Goal: Task Accomplishment & Management: Manage account settings

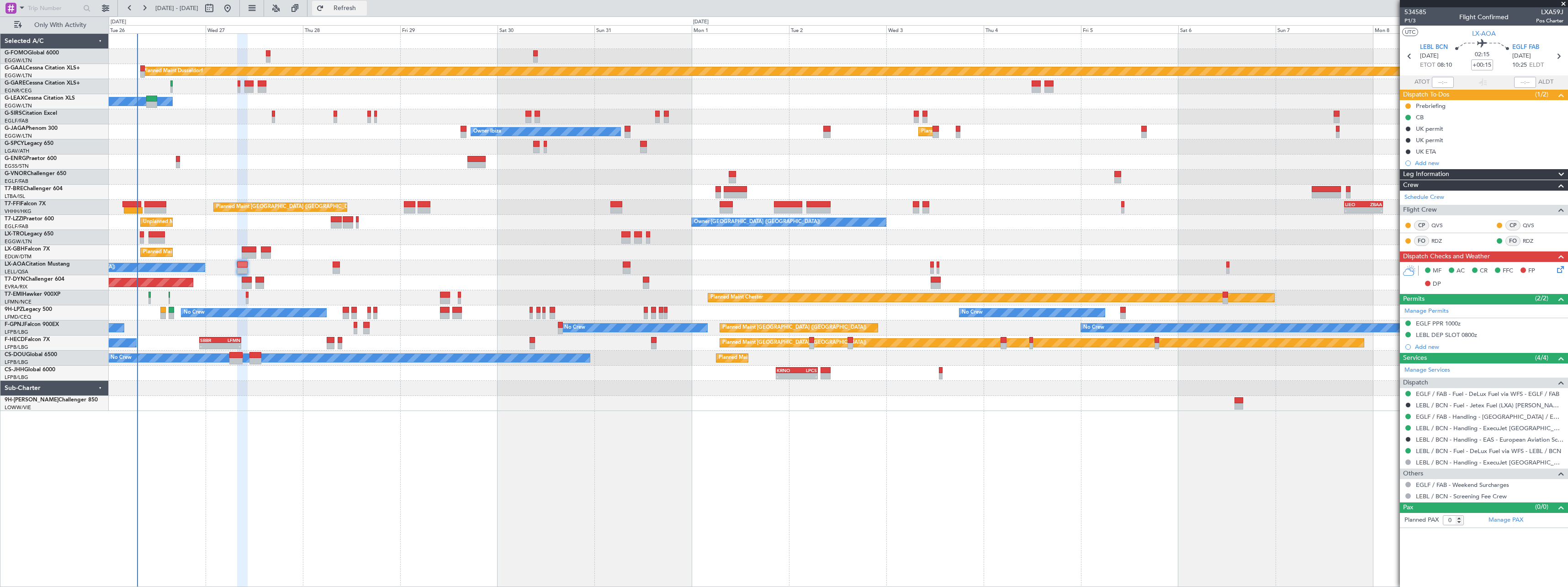
click at [364, 9] on span "Refresh" at bounding box center [345, 8] width 38 height 7
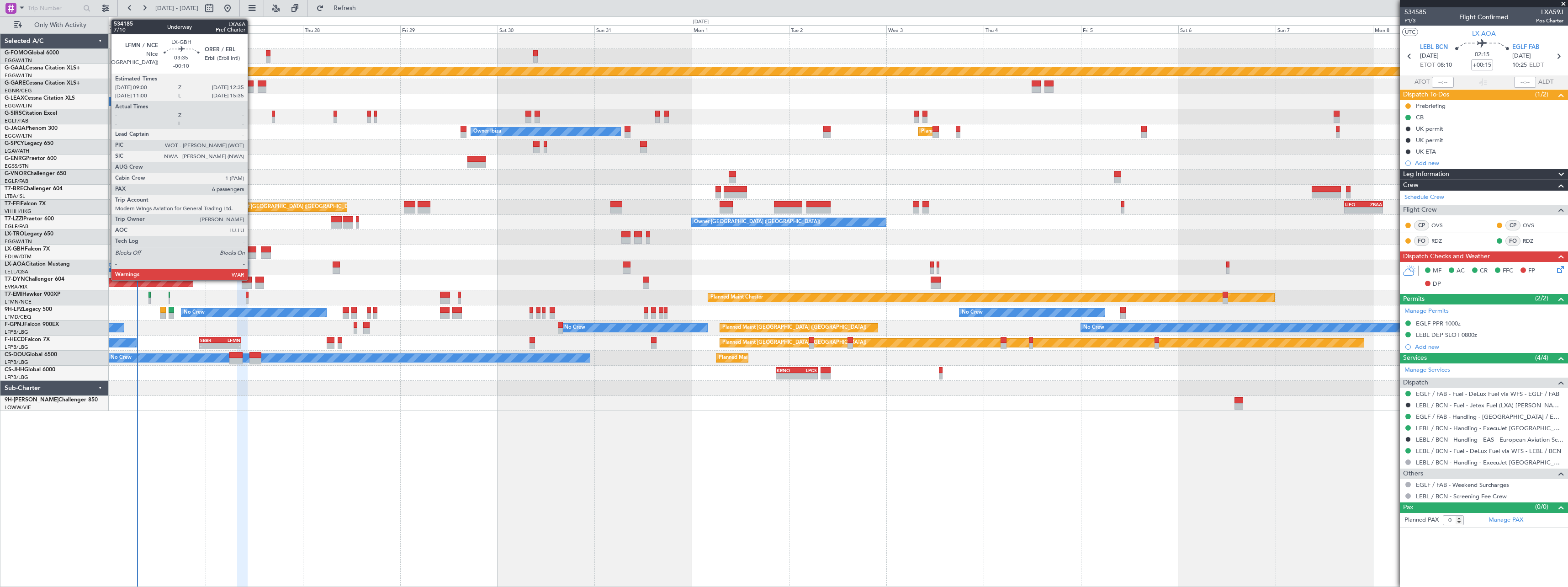
click at [252, 253] on div at bounding box center [249, 255] width 15 height 7
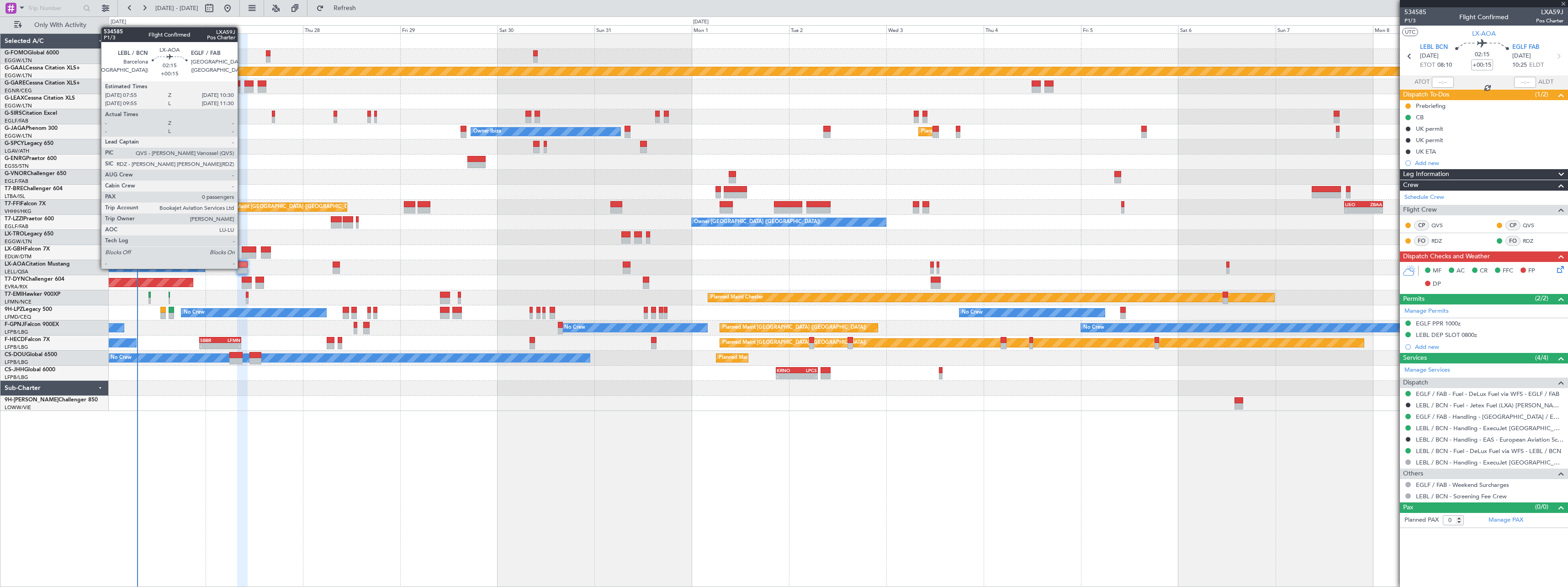
type input "-00:10"
type input "6"
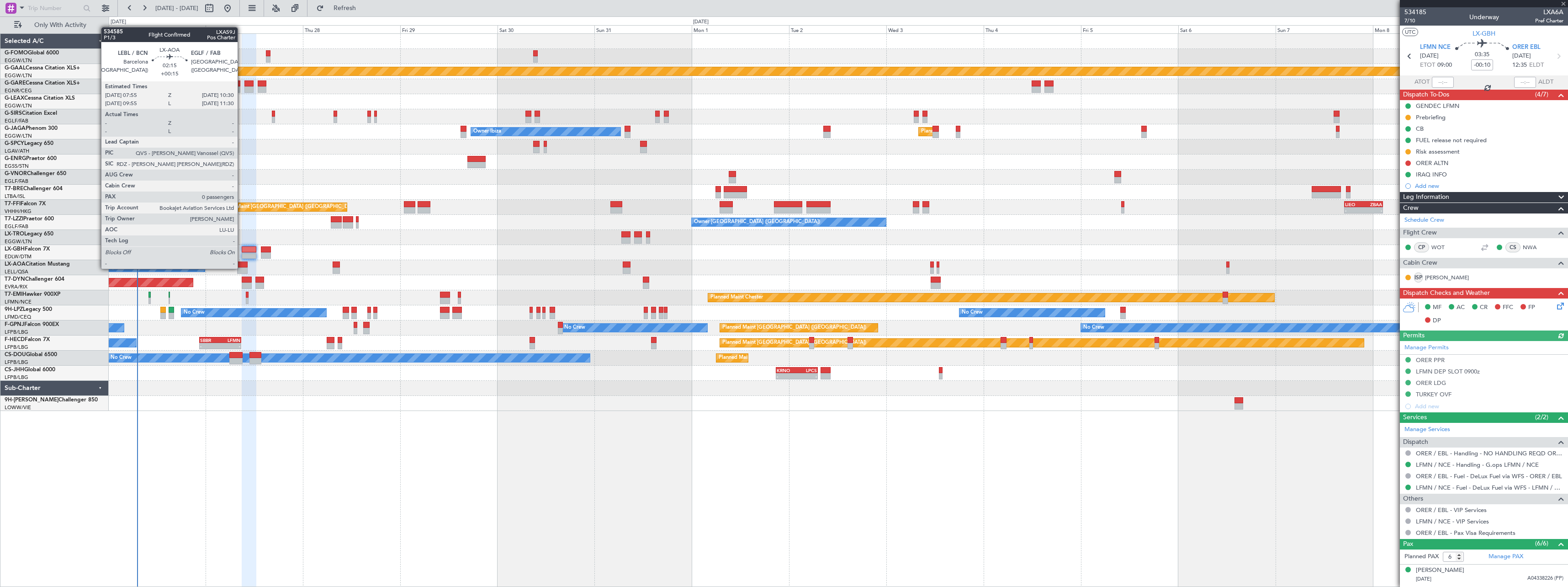
click at [242, 268] on div at bounding box center [242, 270] width 10 height 7
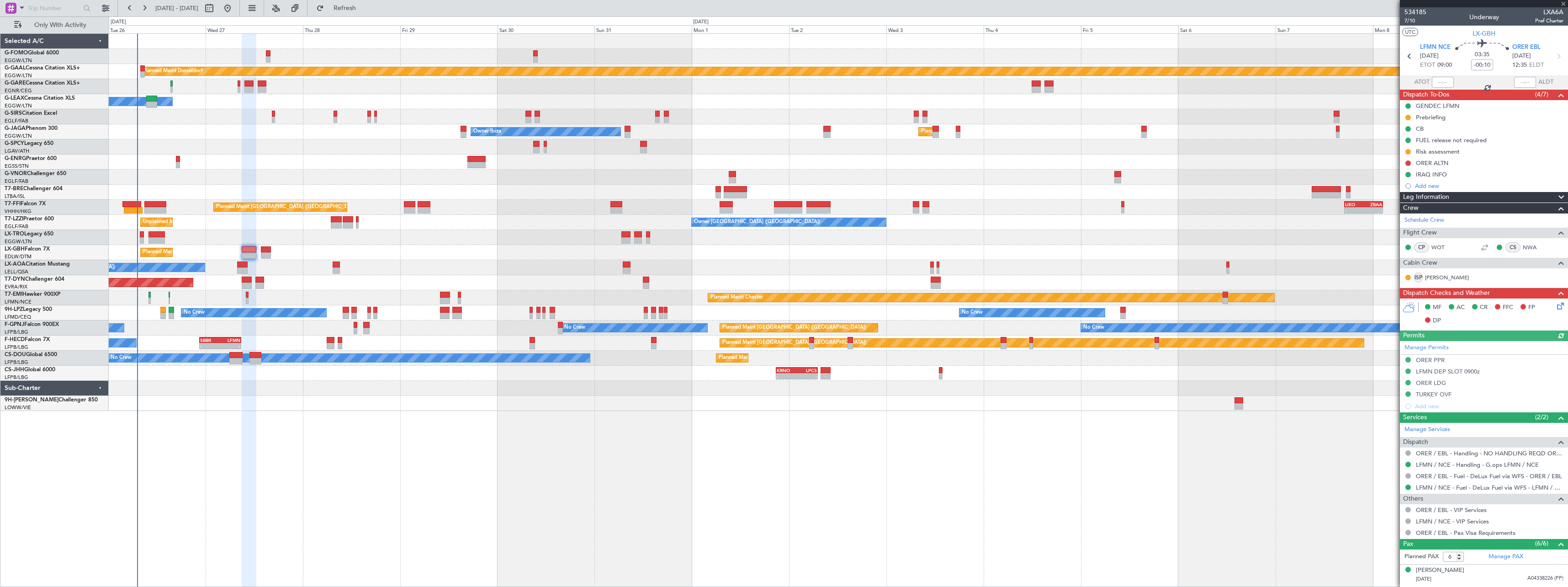
type input "+00:15"
type input "0"
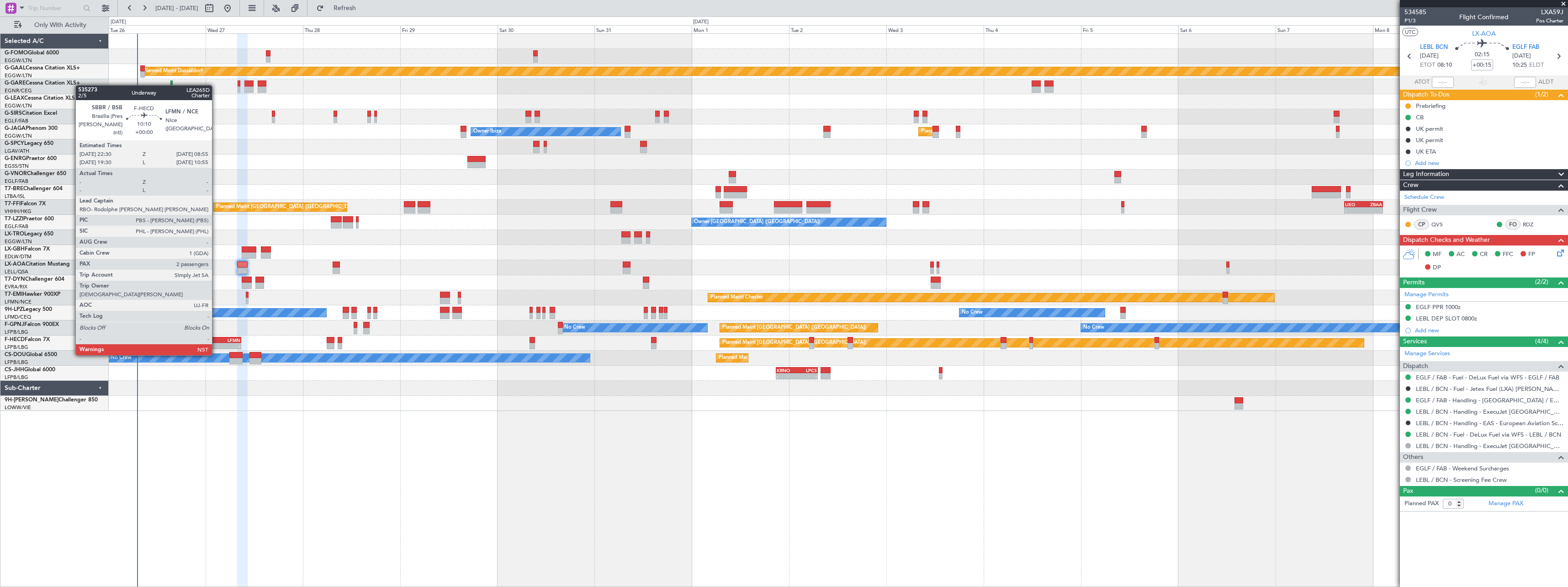
click at [216, 338] on div "SBBR" at bounding box center [210, 340] width 20 height 5
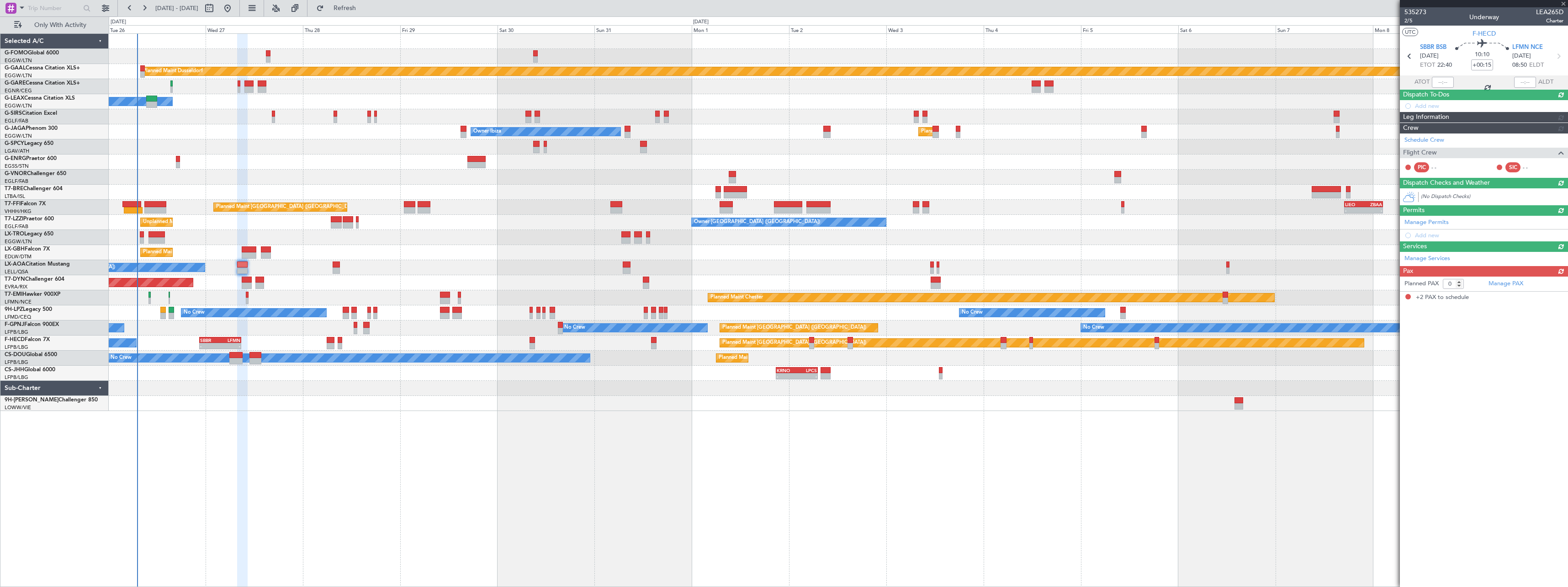
type input "2"
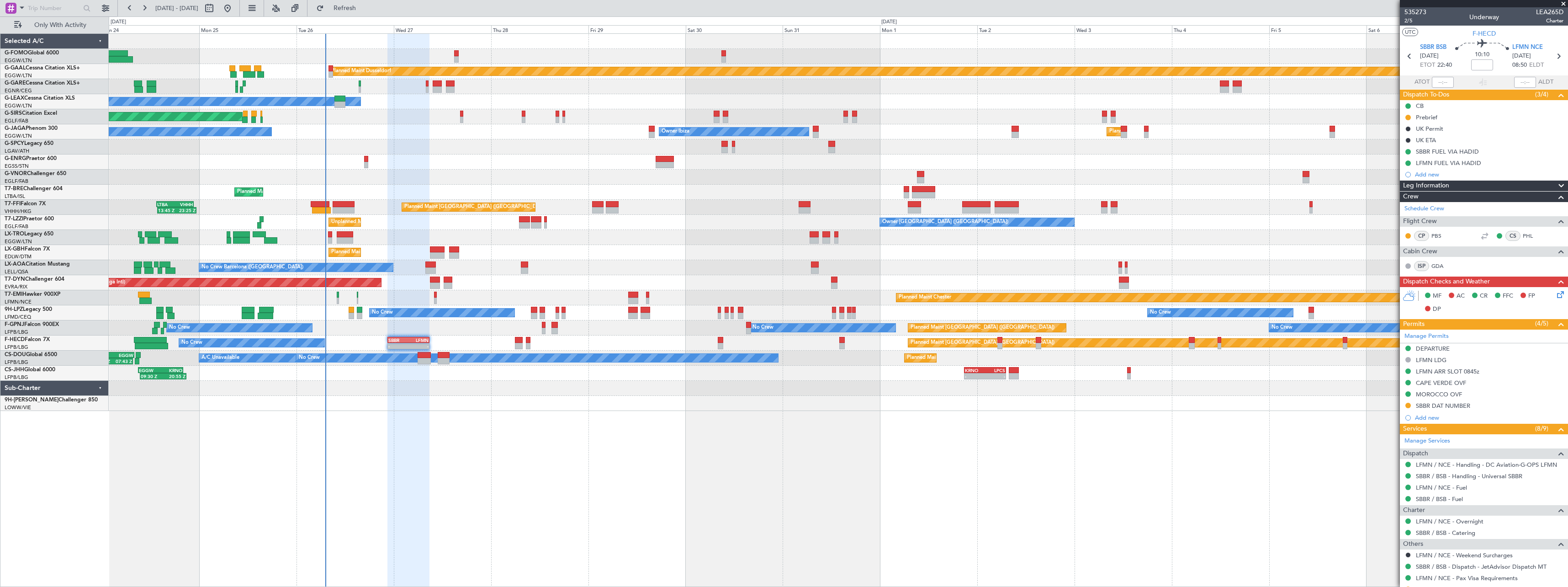
click at [491, 227] on div "Planned Maint Dusseldorf Unplanned Maint [PERSON_NAME] Owner Unplanned Maint [G…" at bounding box center [838, 222] width 1459 height 377
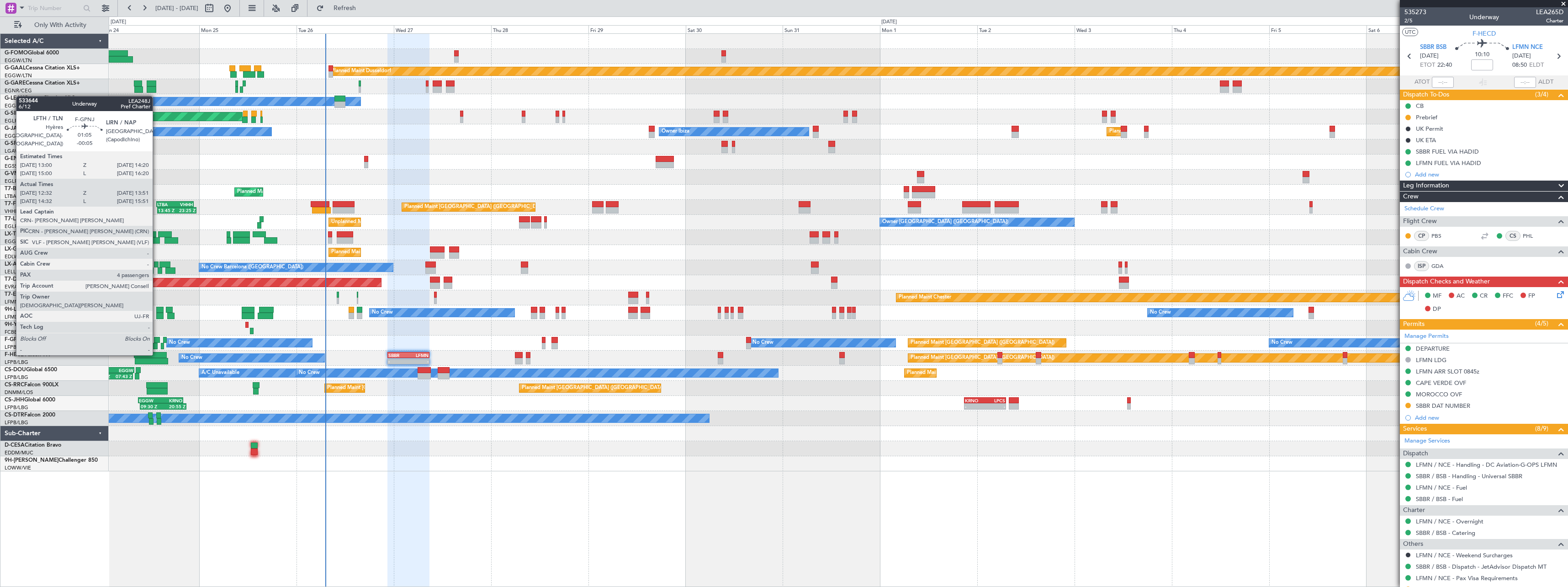
click at [156, 337] on div at bounding box center [156, 340] width 5 height 7
type input "-00:05"
type input "12:42"
type input "13:46"
type input "4"
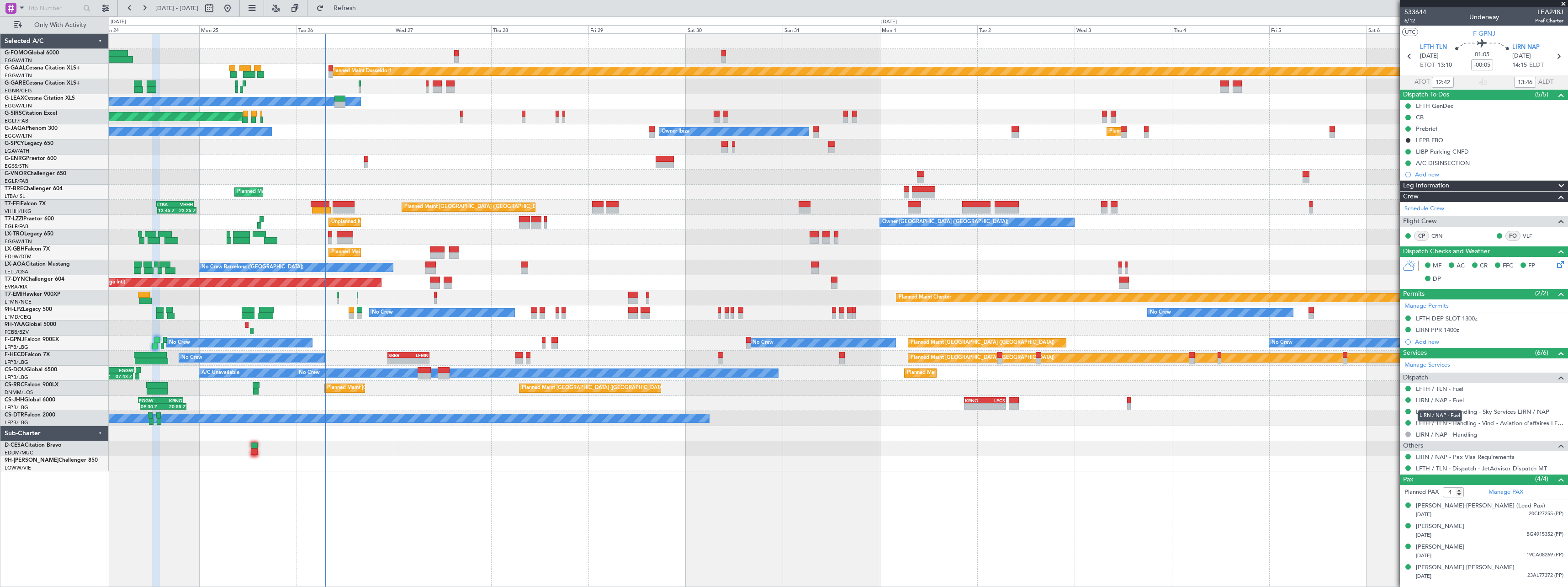
click at [1441, 402] on link "LIRN / NAP - Fuel" at bounding box center [1440, 400] width 48 height 8
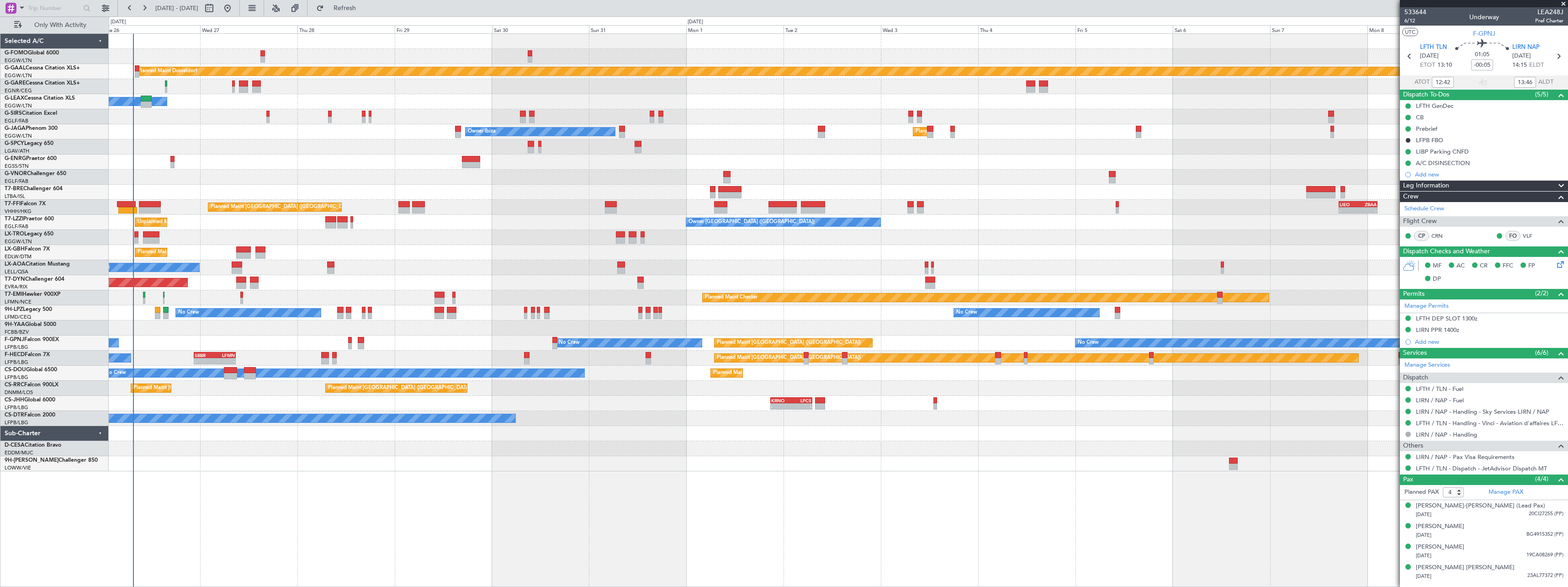
click at [221, 160] on div "Planned Maint Dusseldorf Owner Unplanned Maint Oxford (Kidlington) Owner Ibiza …" at bounding box center [838, 253] width 1459 height 437
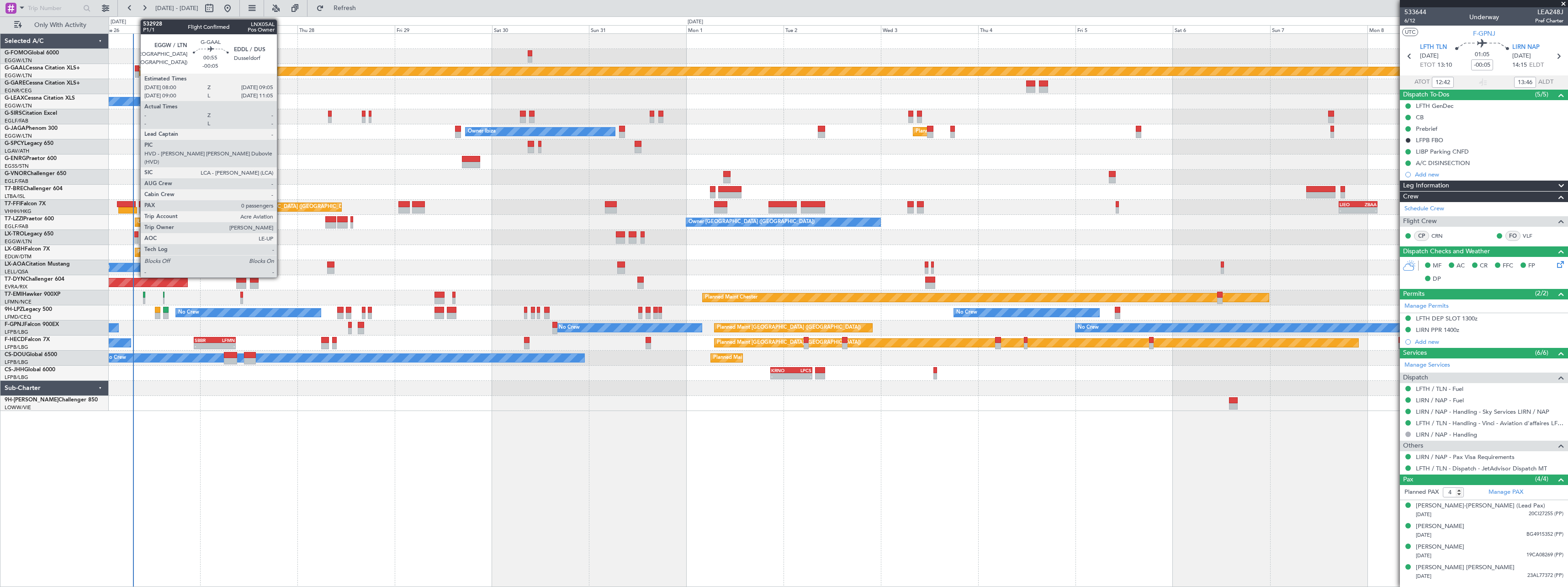
click at [136, 69] on div at bounding box center [137, 68] width 5 height 7
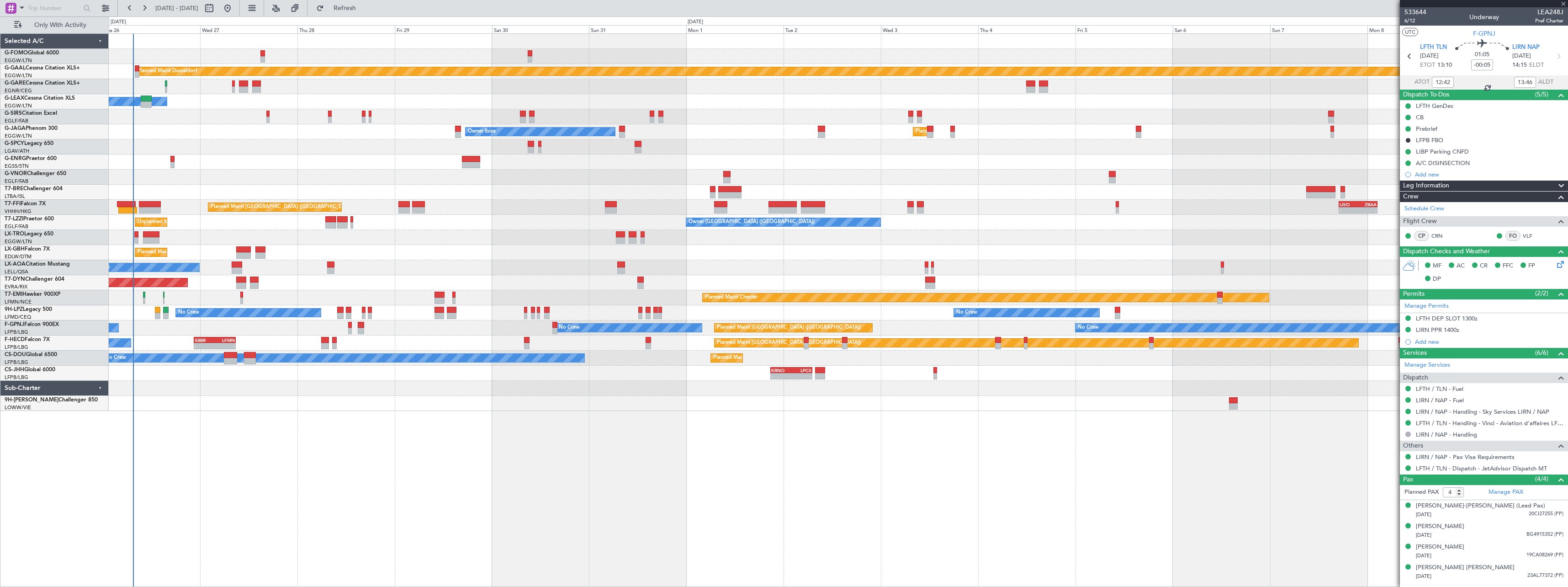
type input "0"
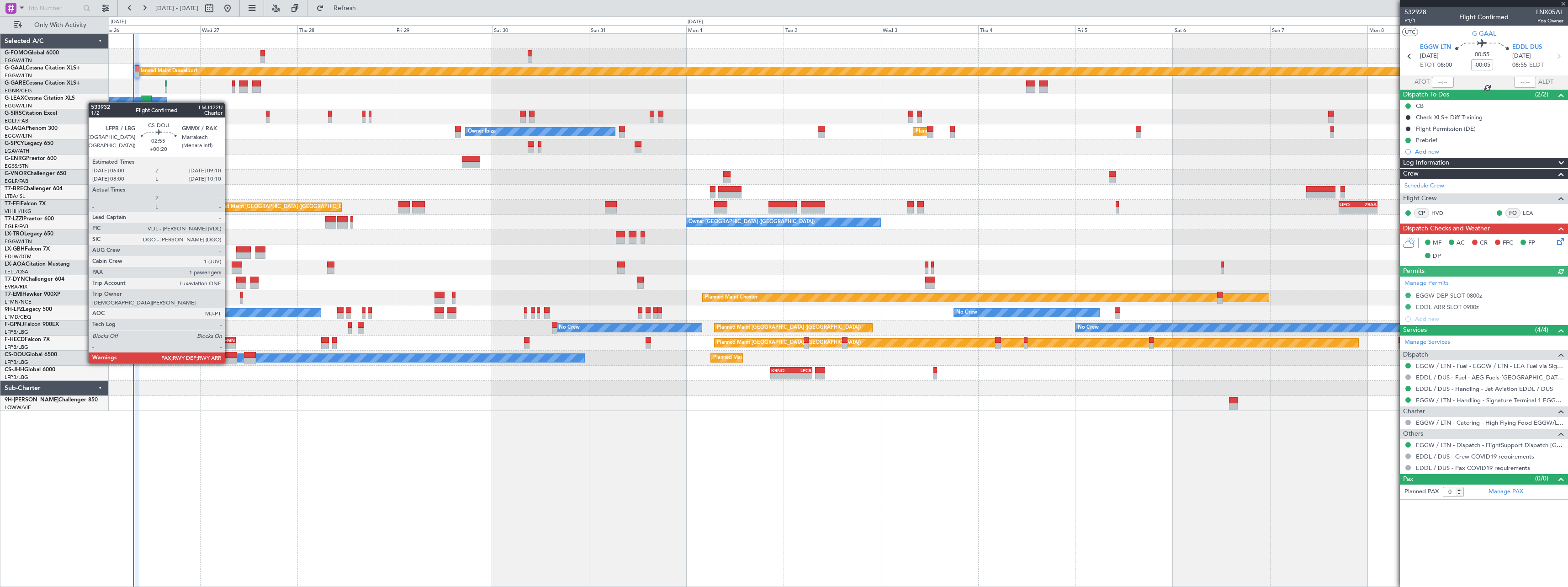
click at [229, 354] on div at bounding box center [231, 355] width 13 height 7
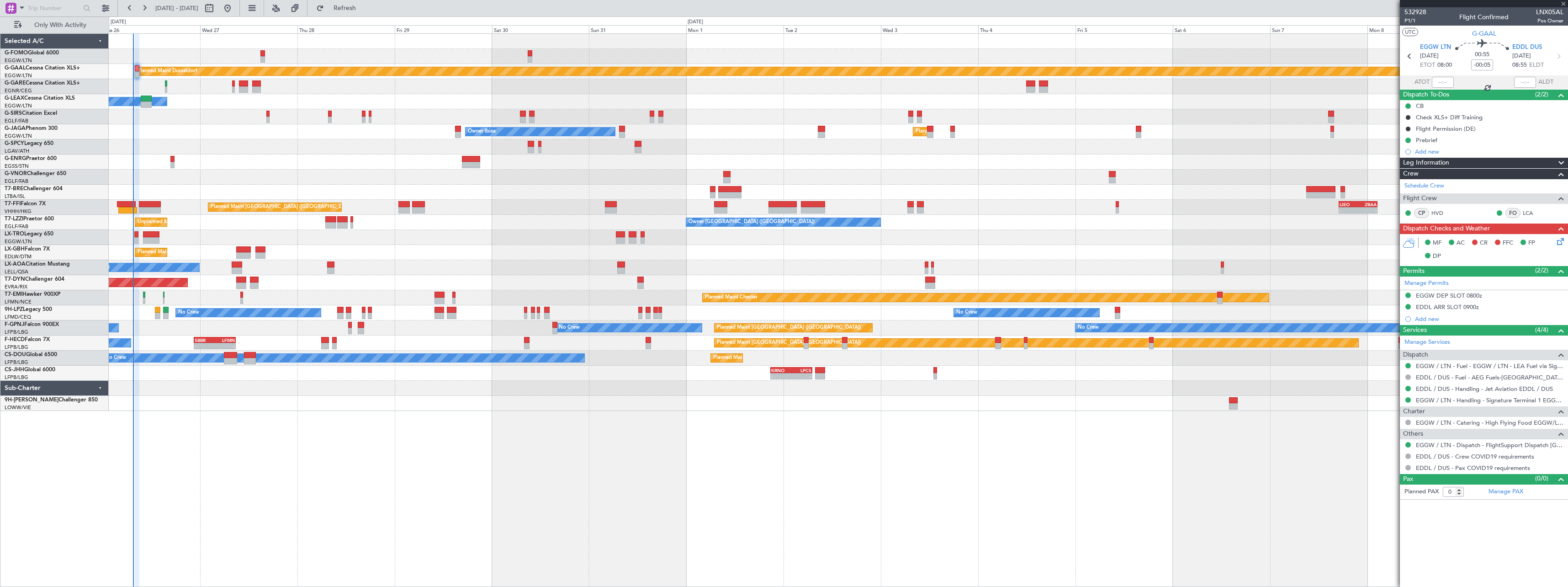
type input "+00:20"
type input "1"
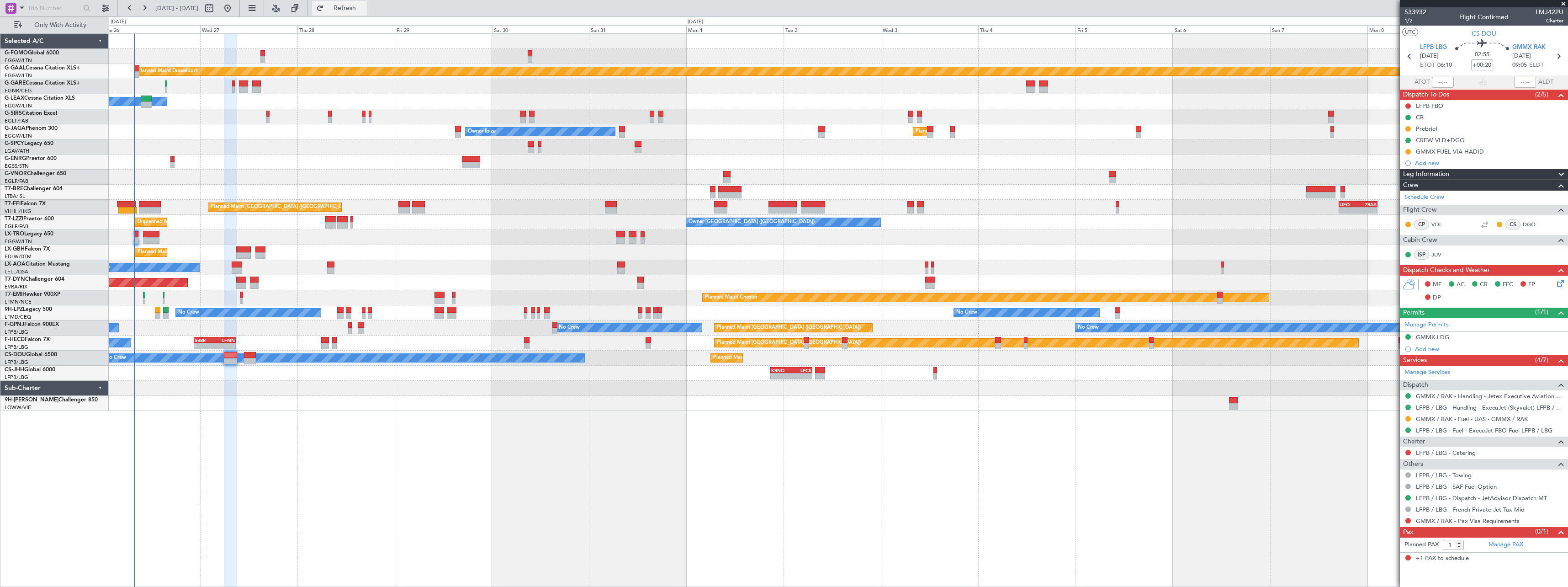
click at [364, 7] on span "Refresh" at bounding box center [345, 8] width 38 height 7
click at [364, 10] on span "Refresh" at bounding box center [345, 8] width 38 height 7
click at [364, 7] on span "Refresh" at bounding box center [345, 8] width 38 height 7
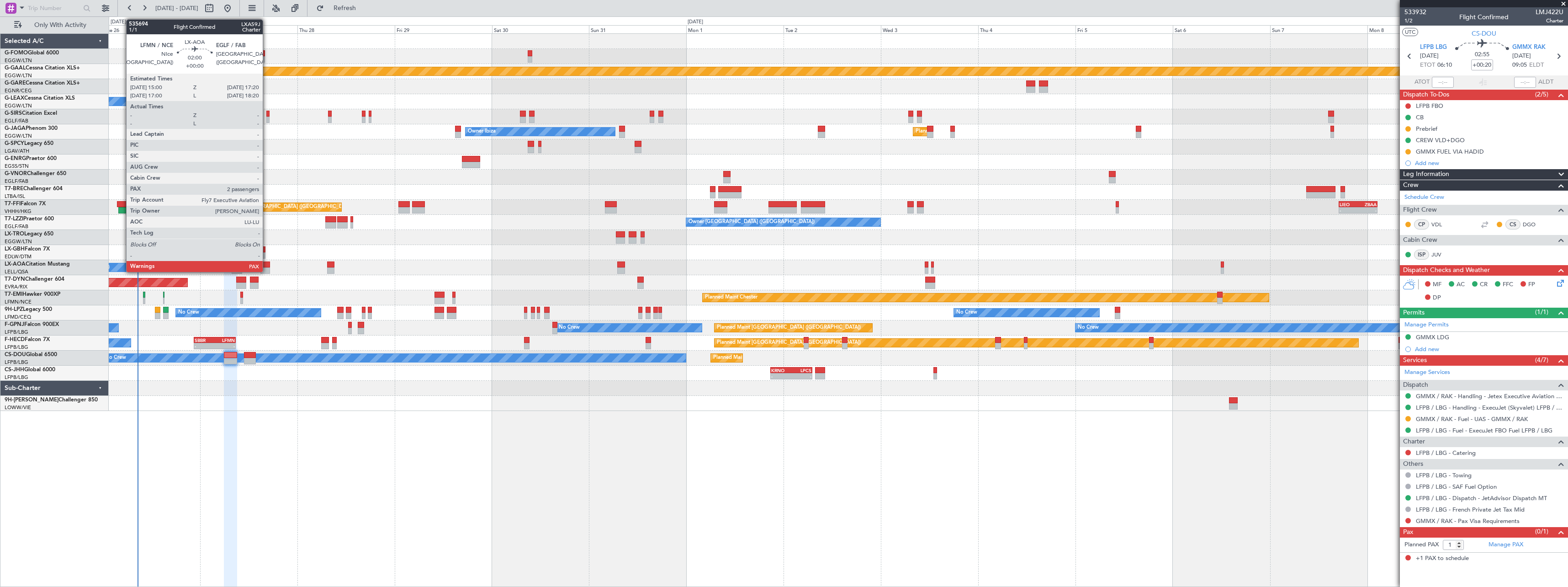
click at [267, 269] on div at bounding box center [265, 270] width 10 height 7
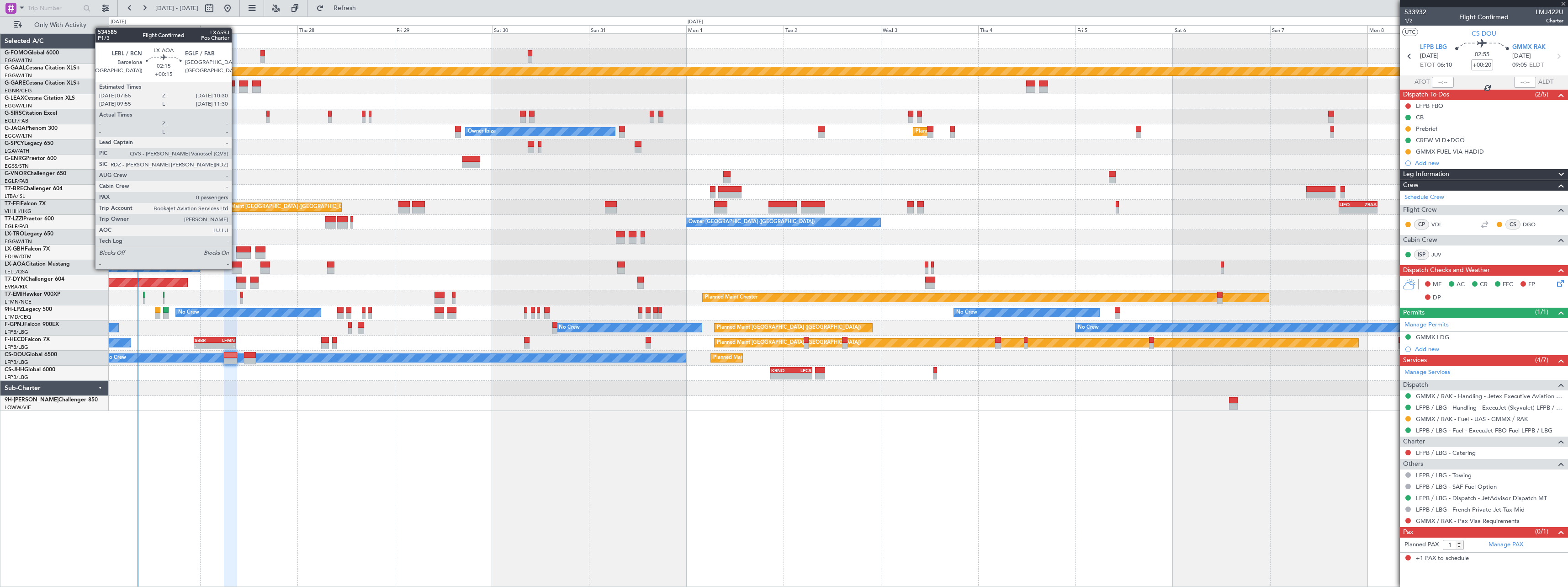
type input "2"
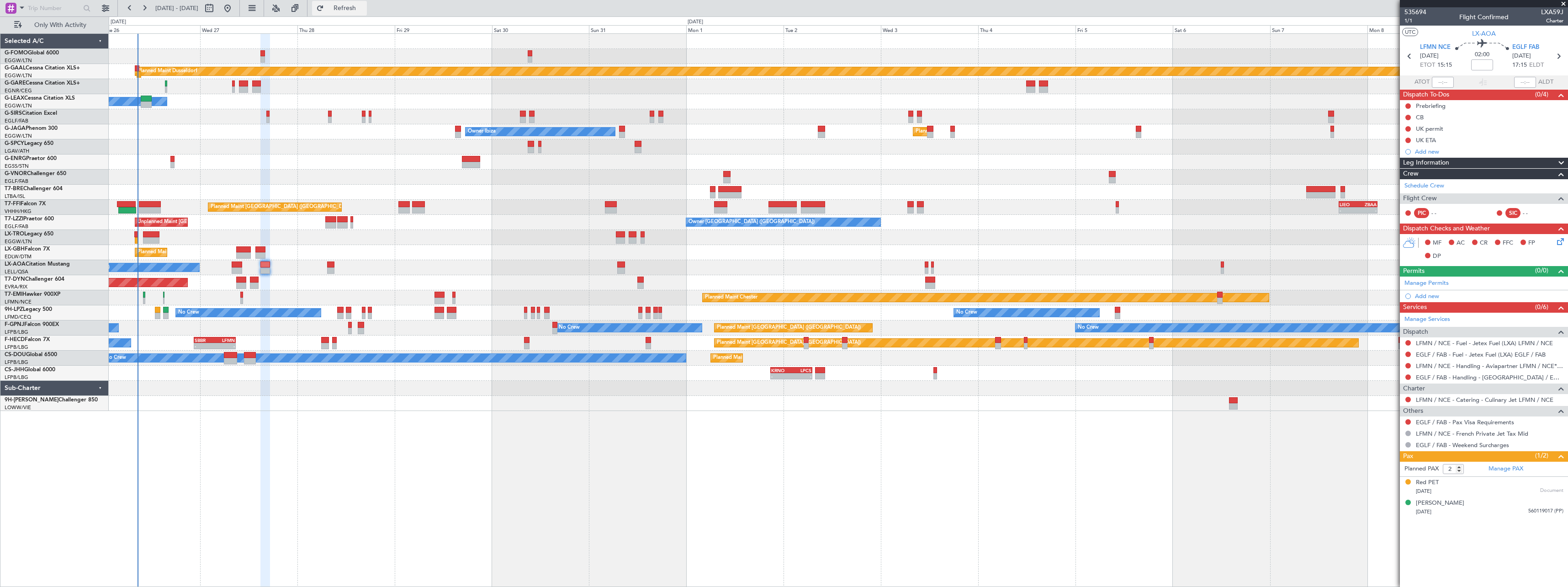
click at [367, 12] on button "Refresh" at bounding box center [340, 9] width 55 height 15
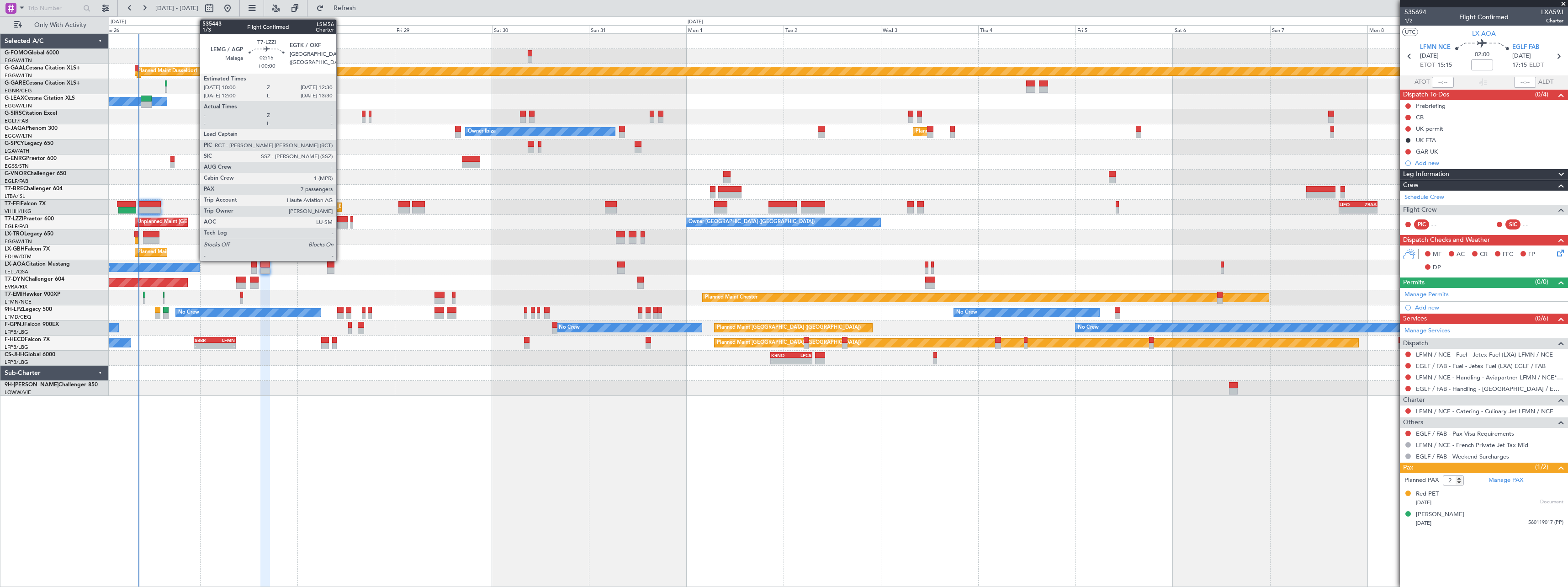
click at [340, 219] on div at bounding box center [342, 219] width 10 height 7
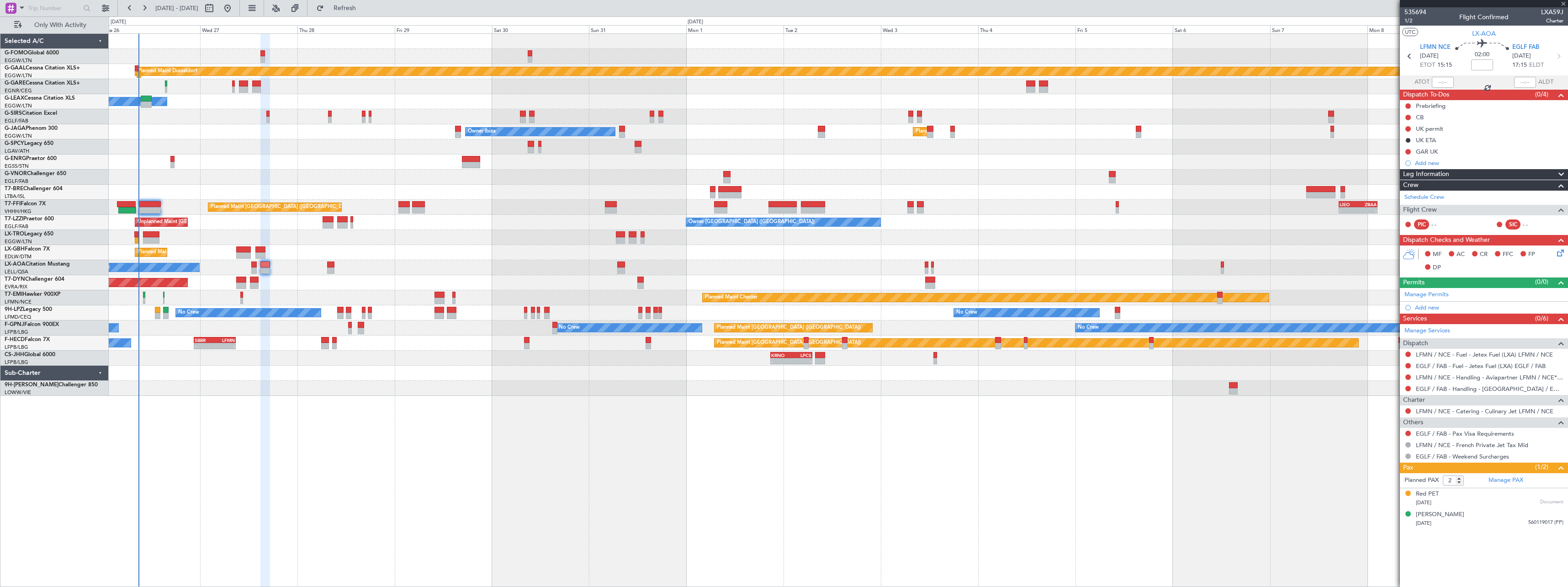
type input "7"
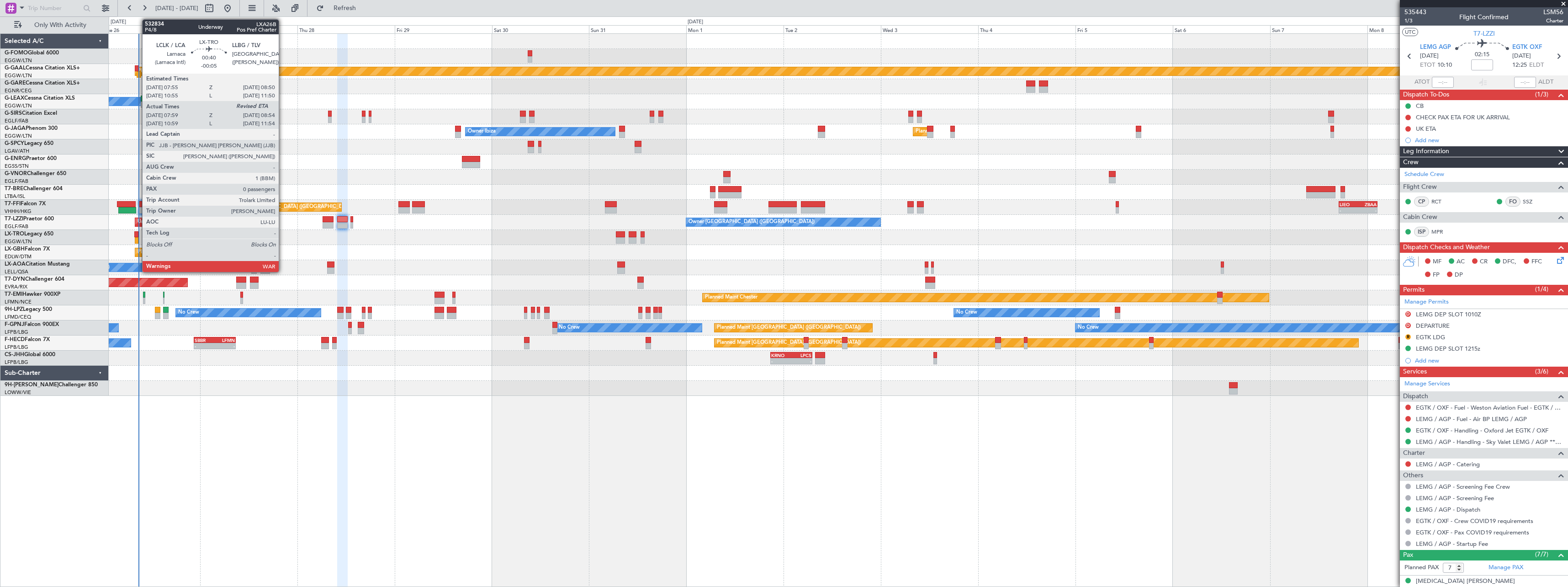
click at [138, 233] on div at bounding box center [136, 234] width 4 height 7
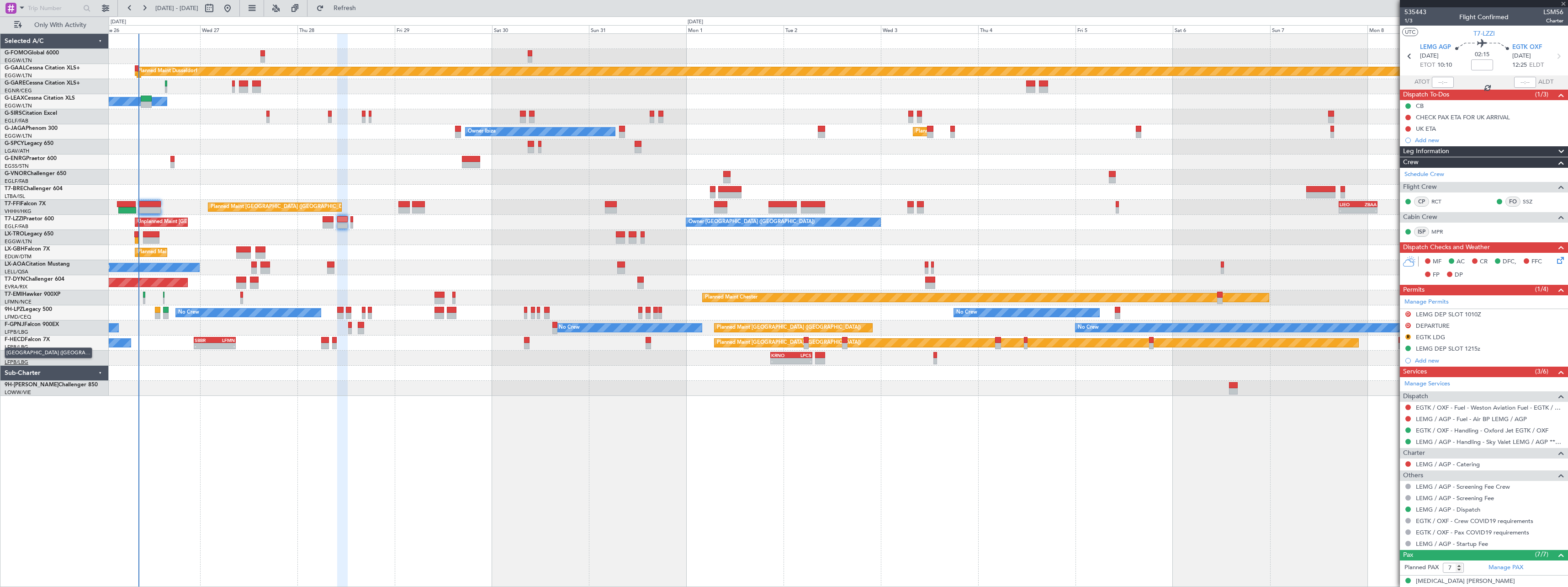
type input "-00:05"
type input "07:59"
type input "0"
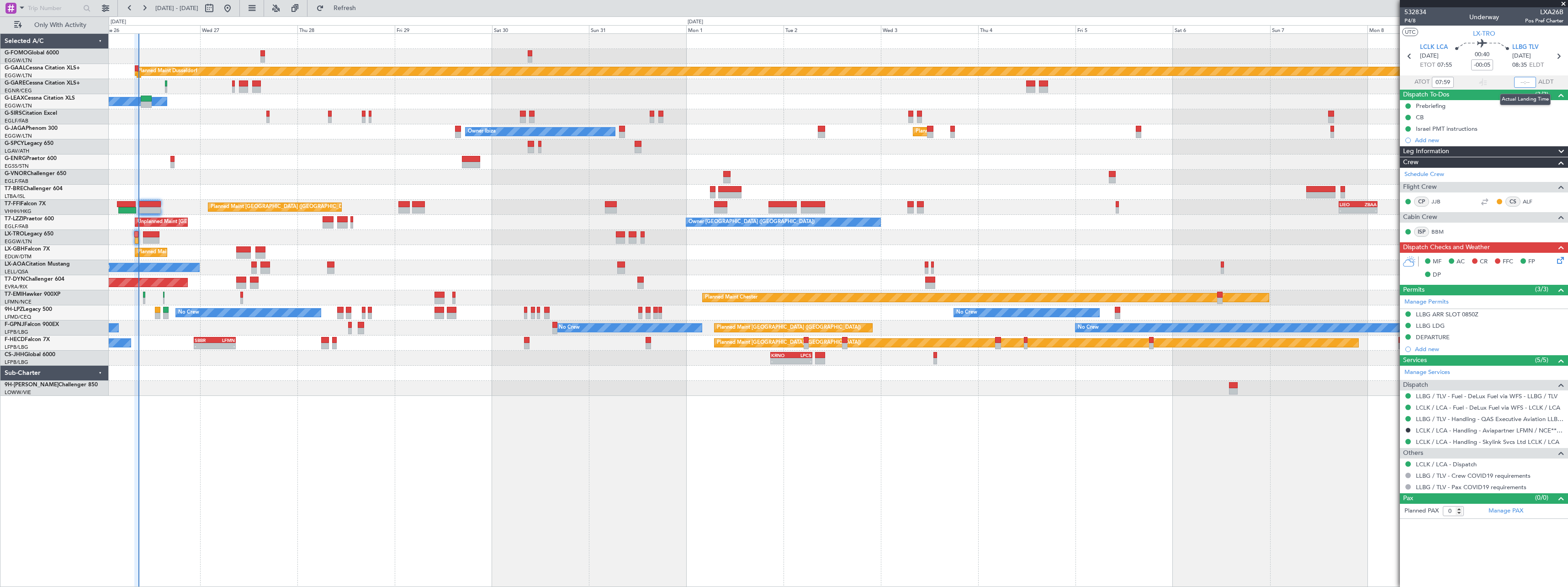
click at [1525, 81] on input "text" at bounding box center [1525, 82] width 22 height 11
type input "08:40"
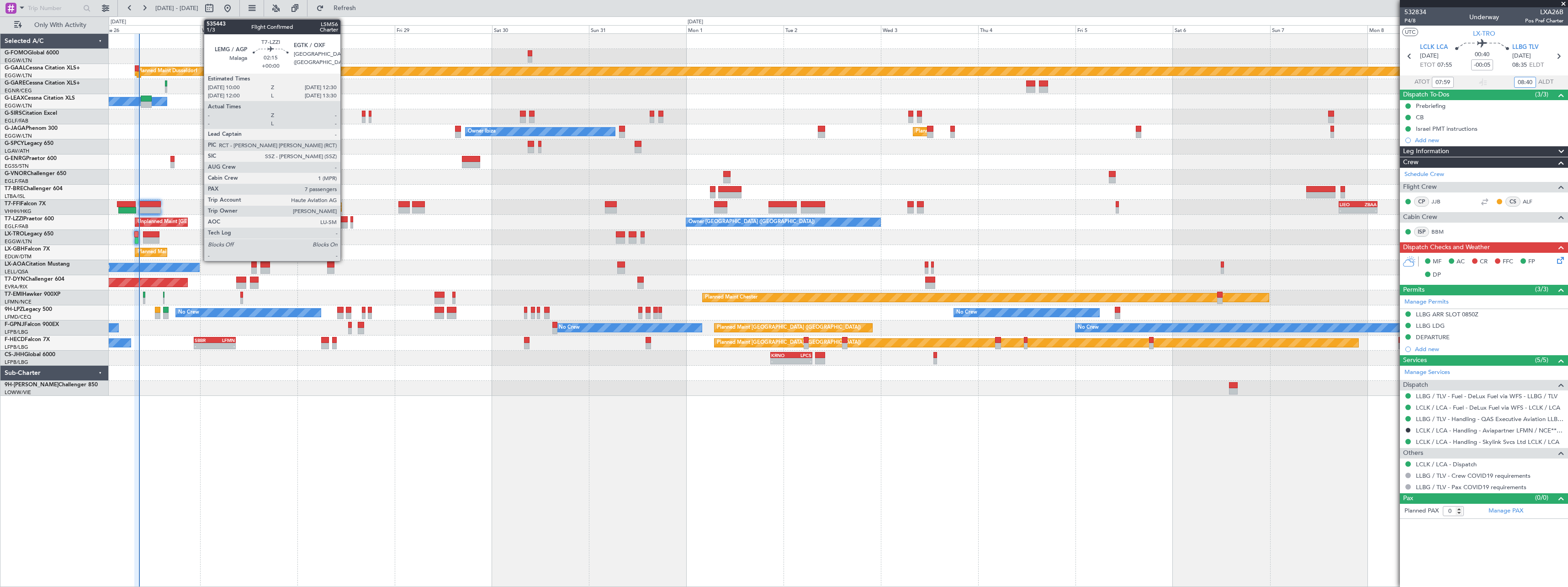
click at [345, 218] on div at bounding box center [342, 219] width 10 height 7
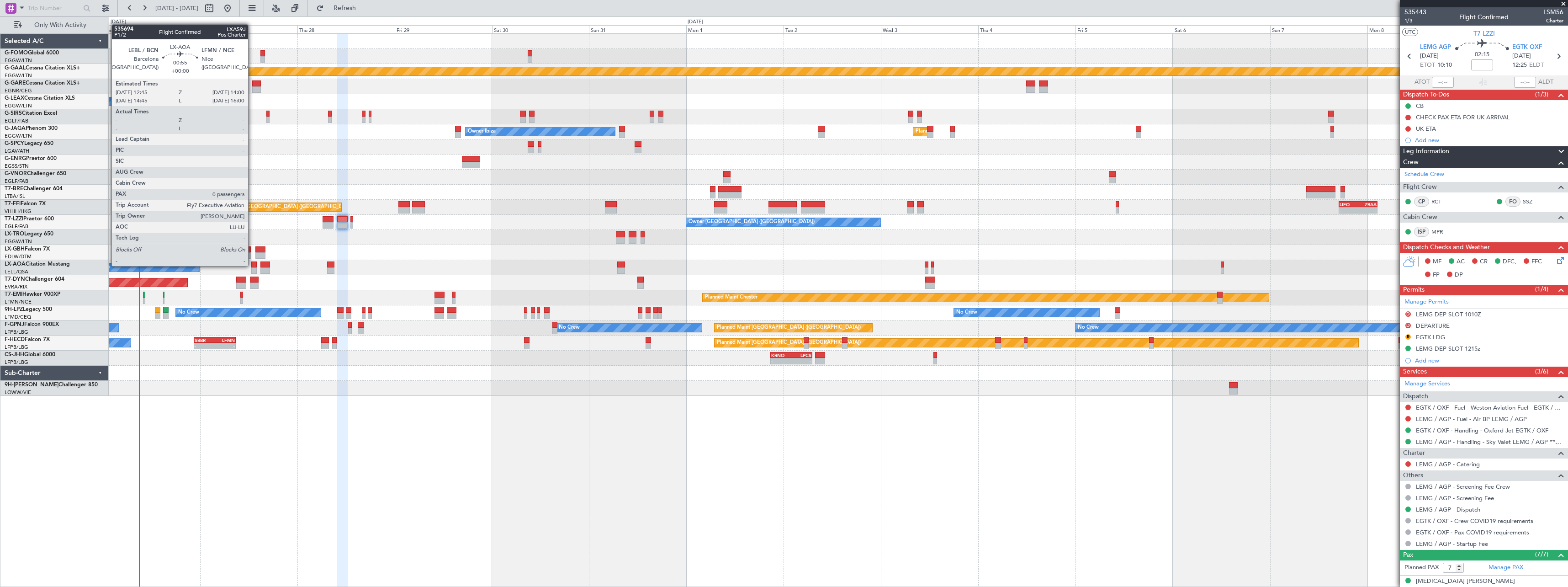
click at [252, 265] on div at bounding box center [254, 264] width 5 height 7
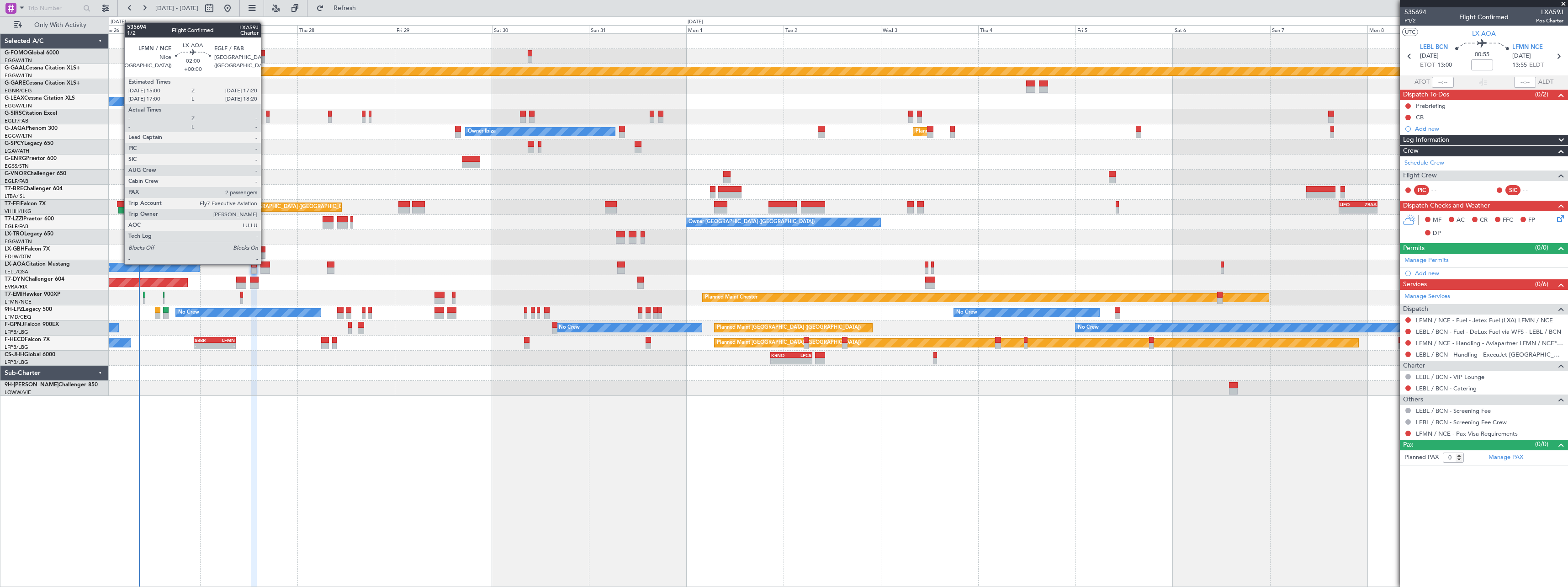
click at [265, 263] on div at bounding box center [265, 264] width 10 height 7
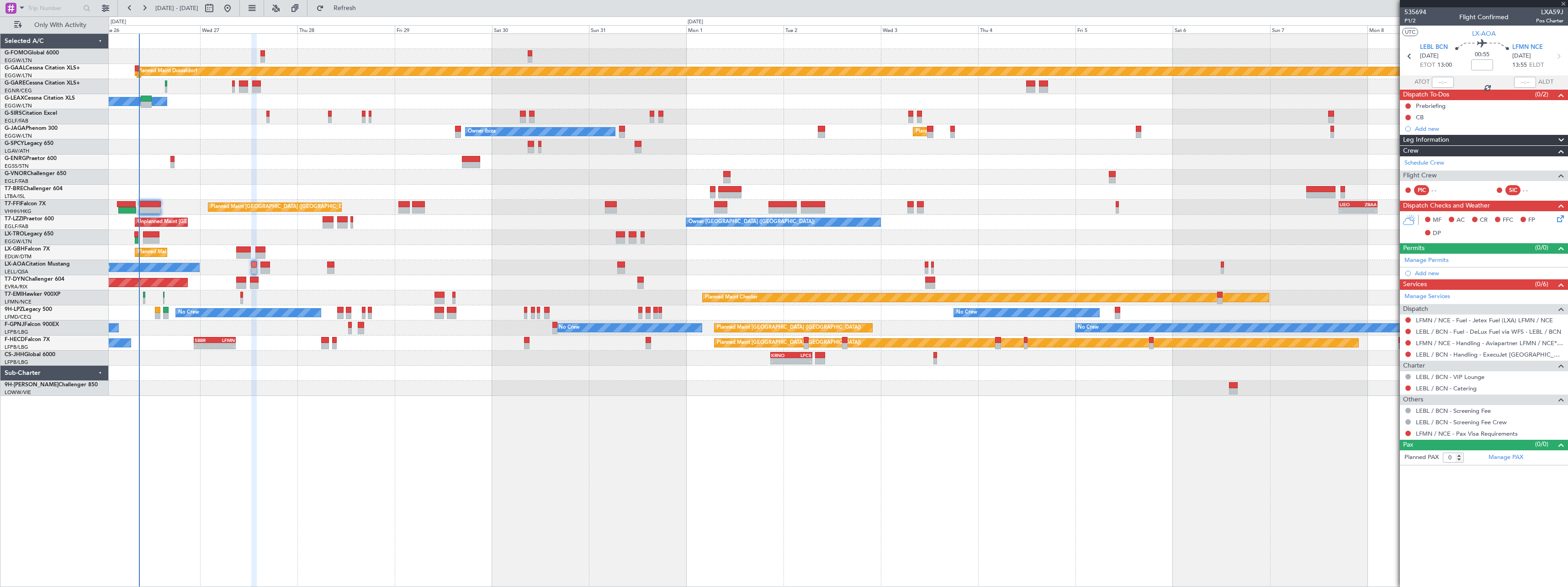
type input "2"
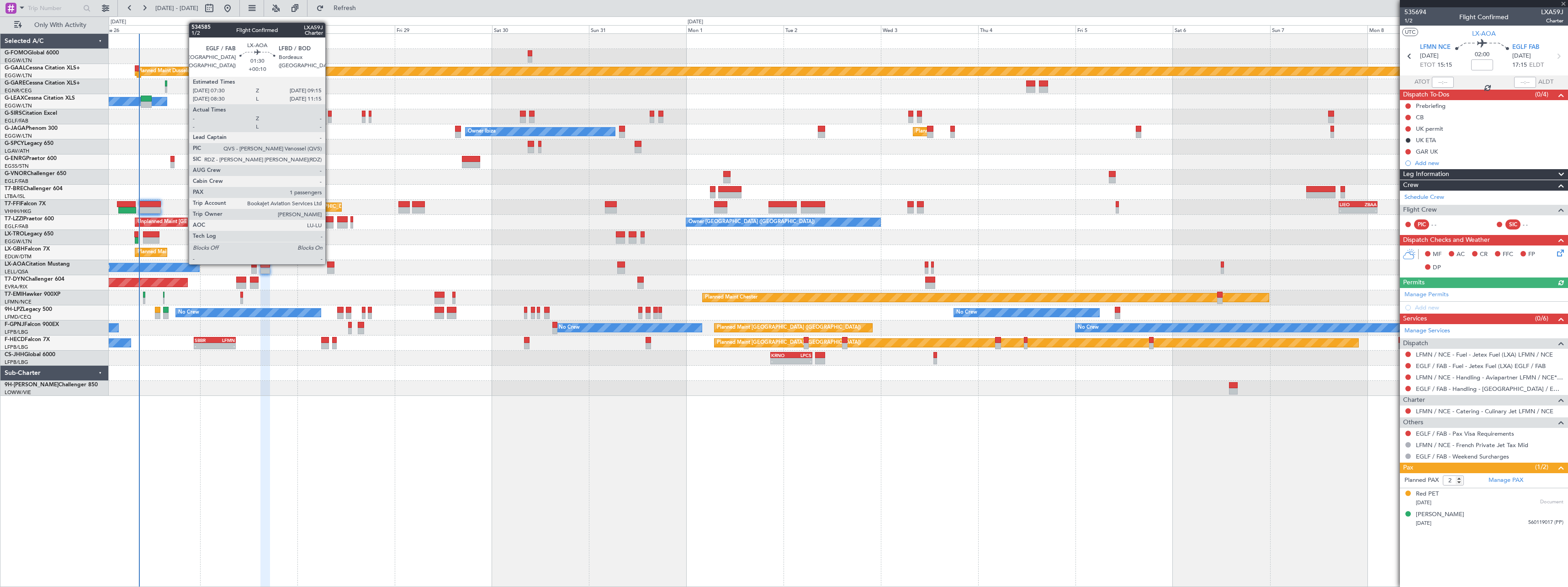
click at [329, 263] on div at bounding box center [331, 264] width 7 height 7
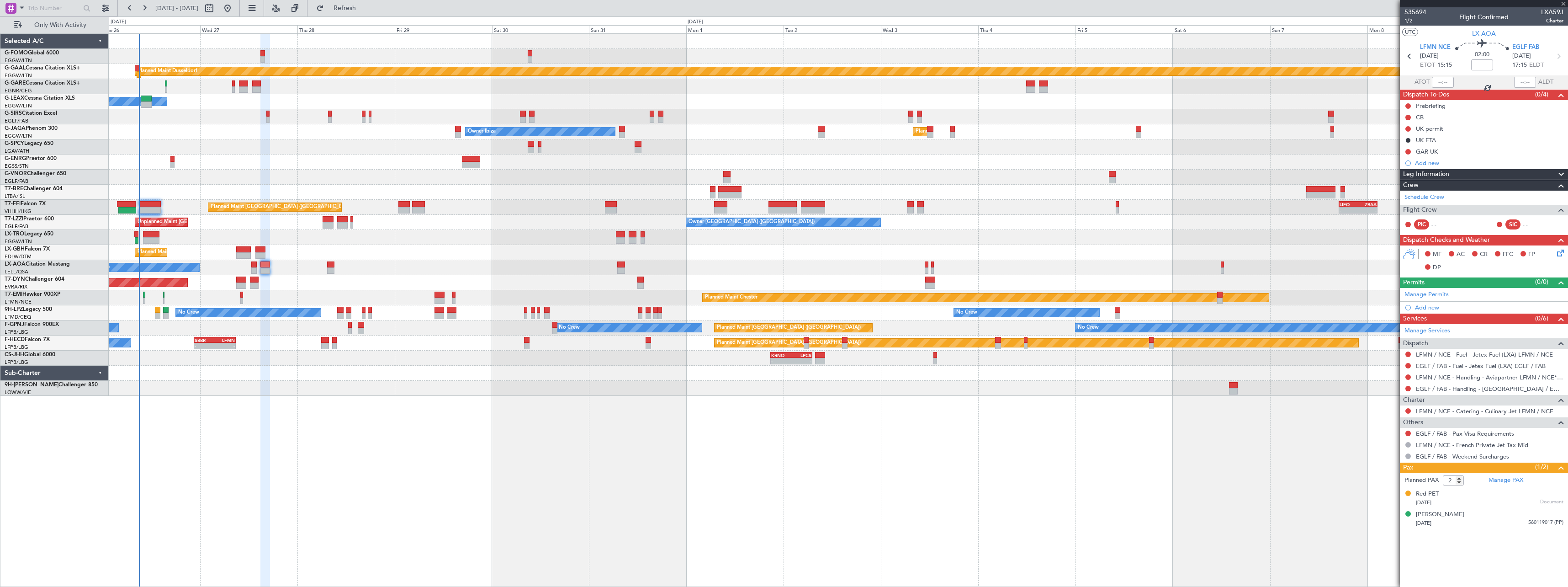
type input "+00:10"
type input "1"
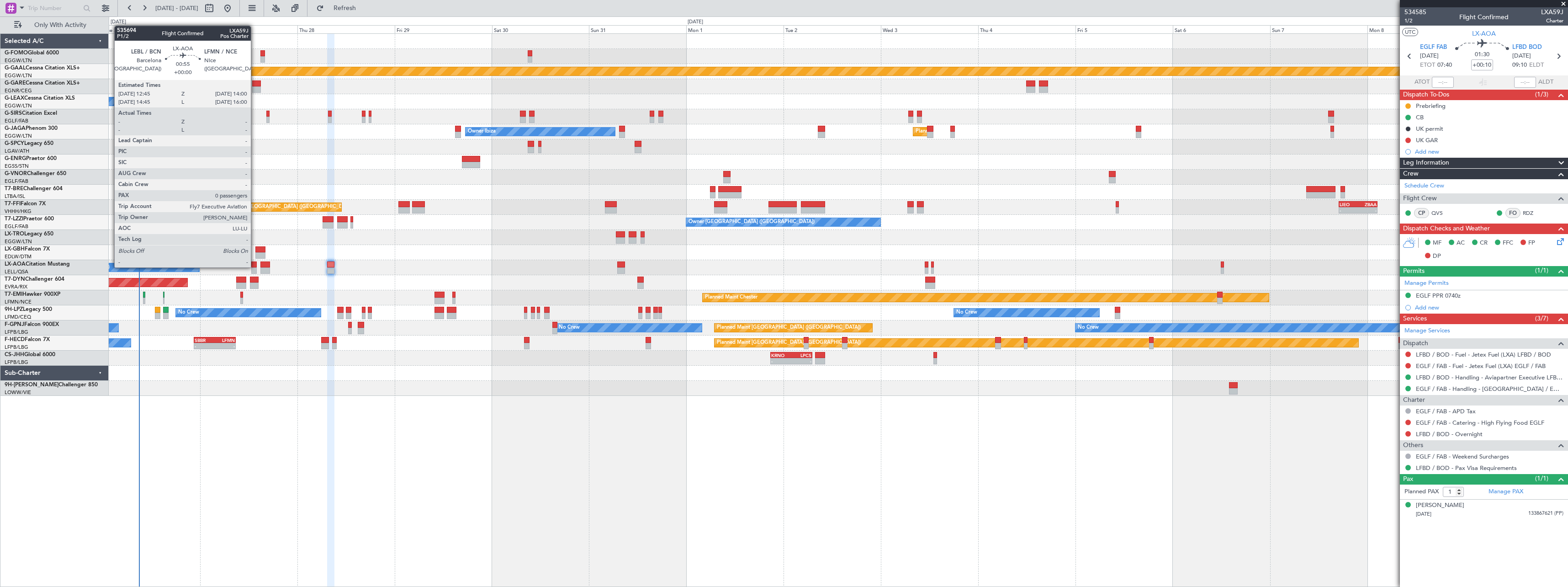
click at [255, 267] on div at bounding box center [254, 264] width 5 height 7
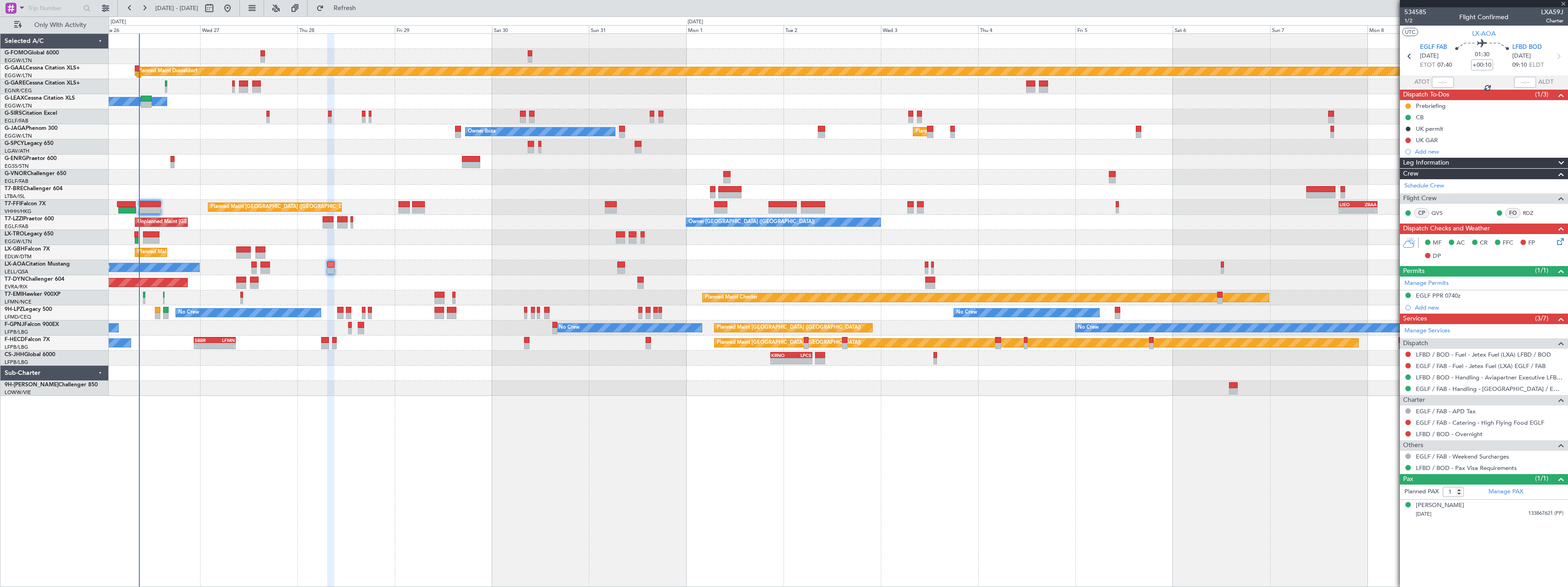
type input "0"
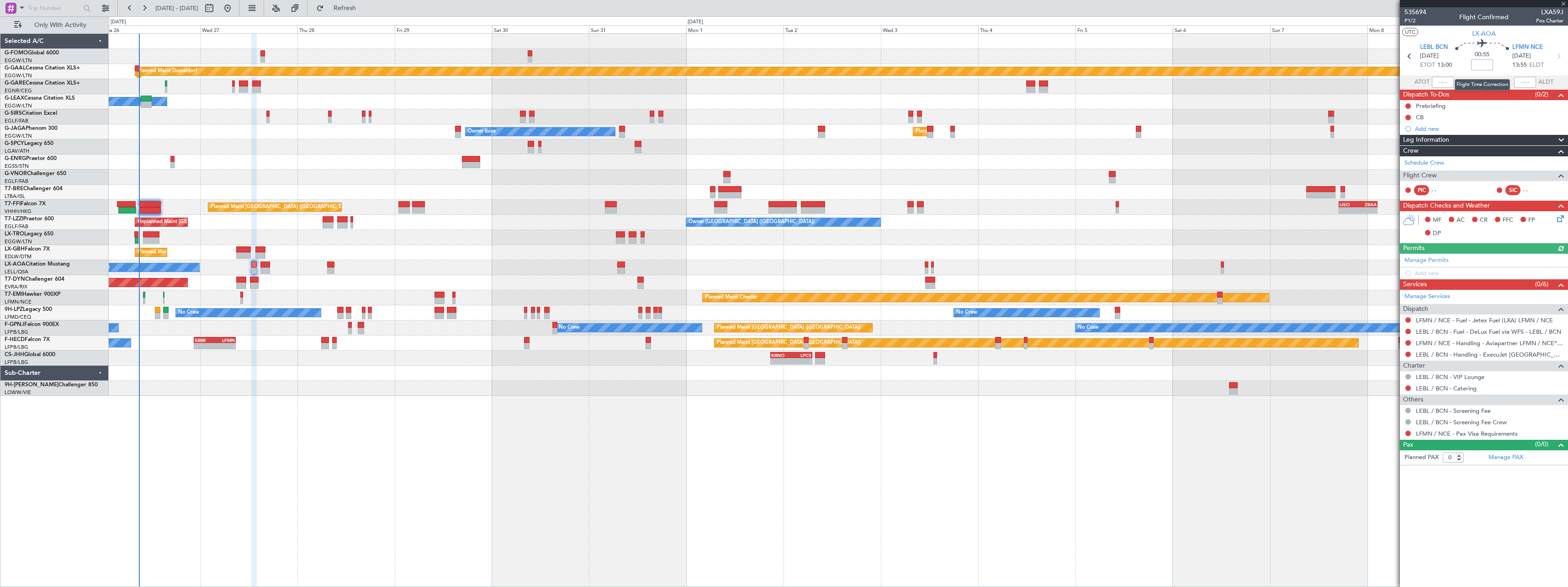
click at [1482, 65] on input at bounding box center [1482, 65] width 22 height 11
type input "15"
type input "+00:15"
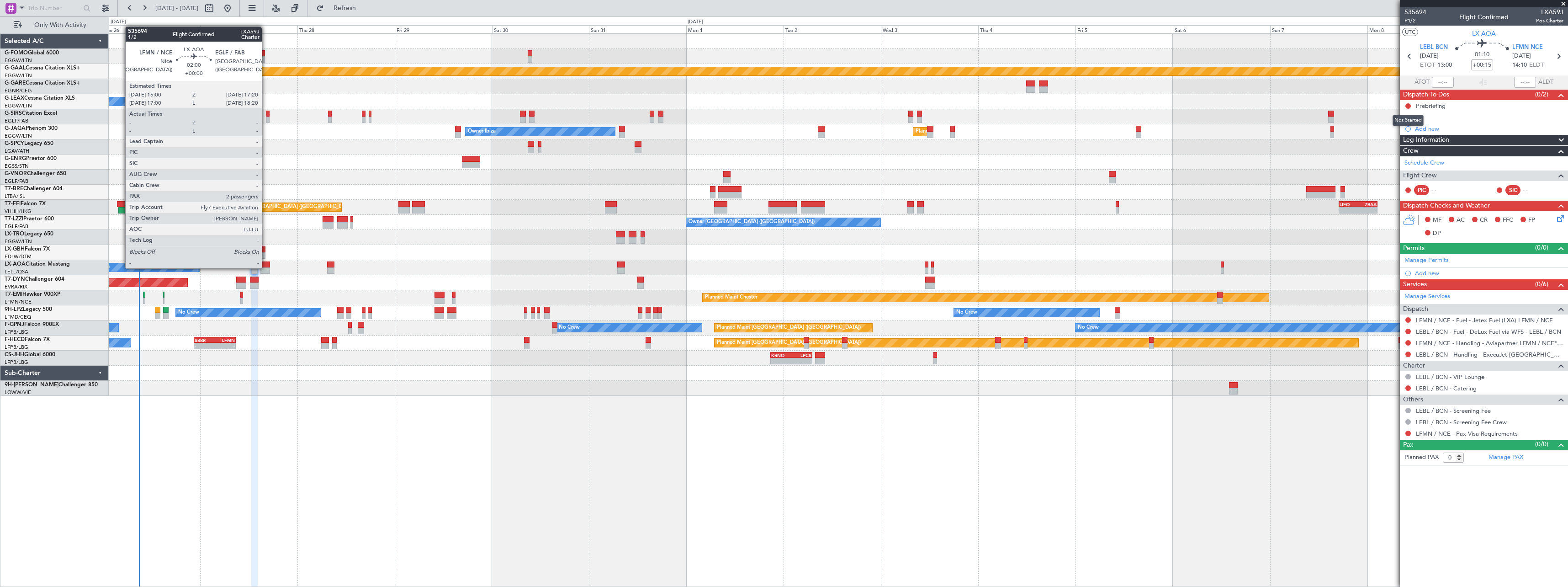
click at [266, 267] on div at bounding box center [265, 270] width 10 height 7
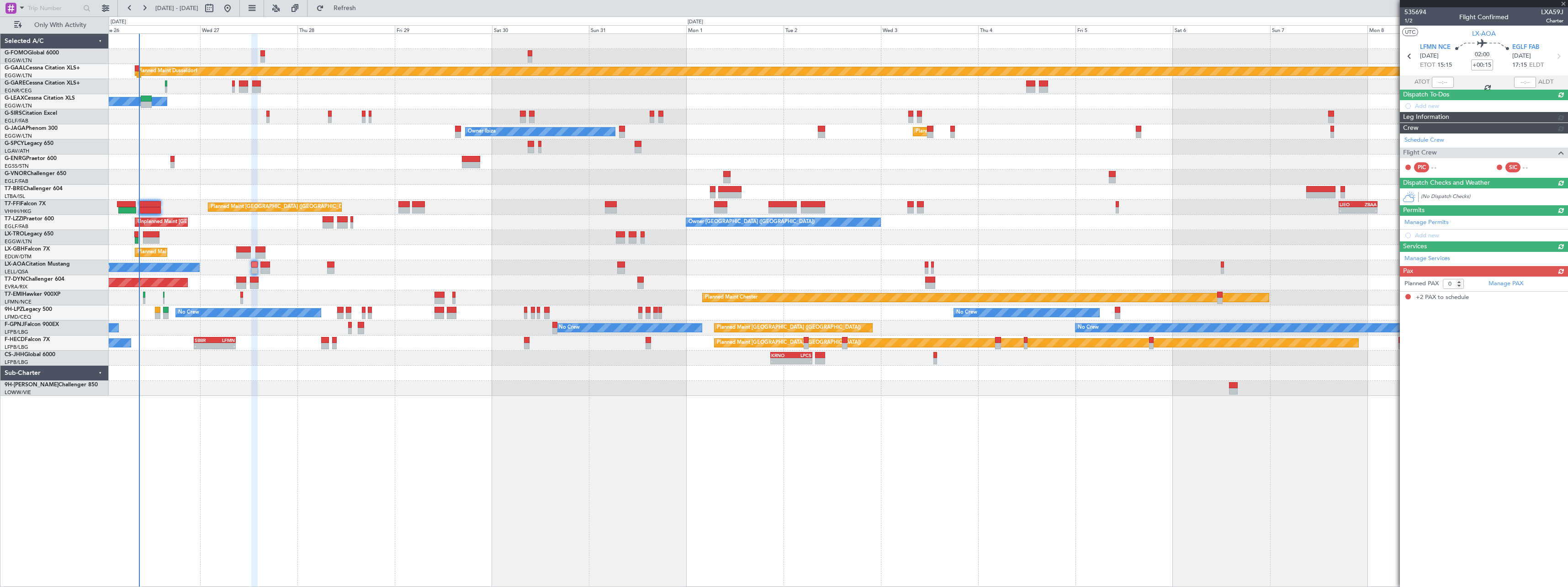
type input "2"
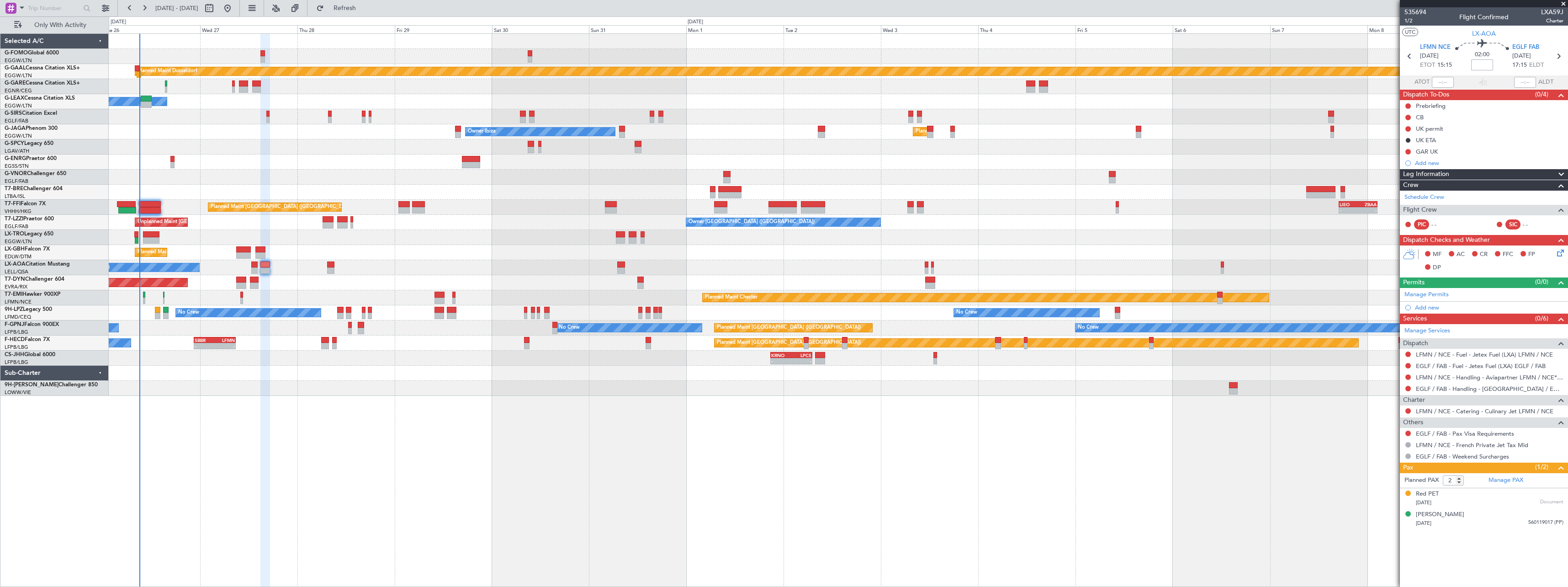
click at [1482, 63] on input at bounding box center [1482, 65] width 22 height 11
type input "+00:25"
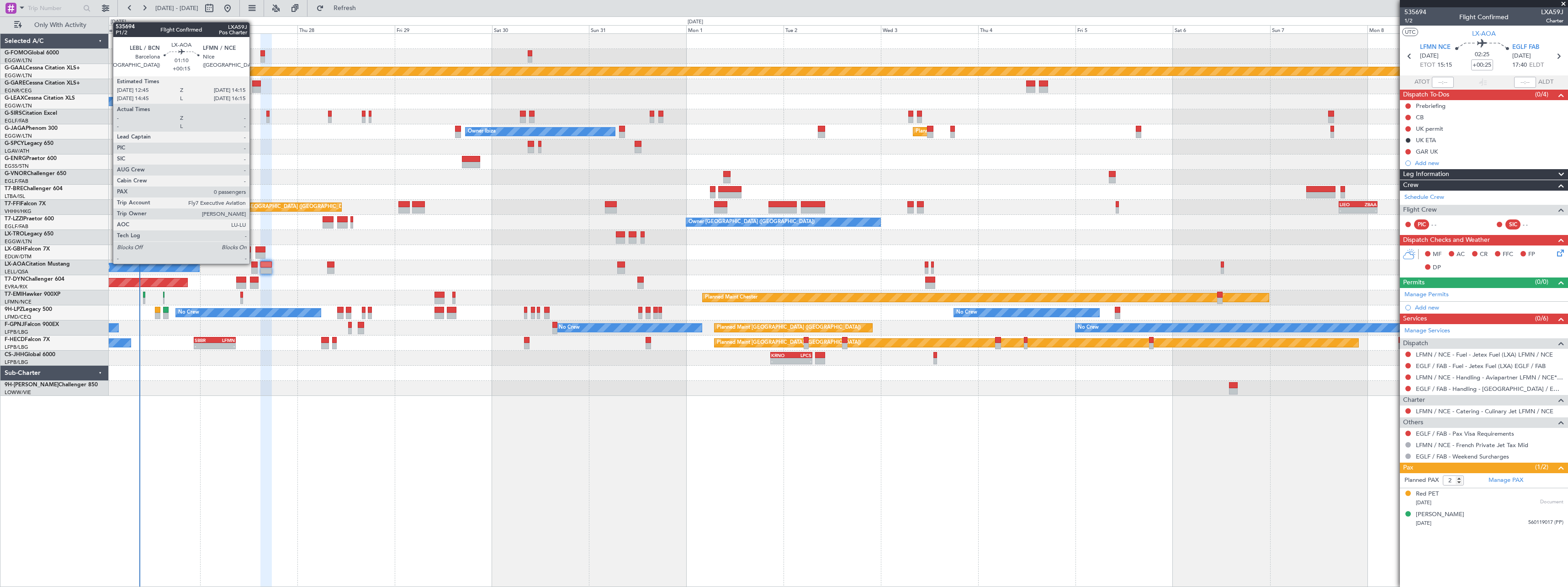
click at [254, 263] on div at bounding box center [254, 264] width 7 height 7
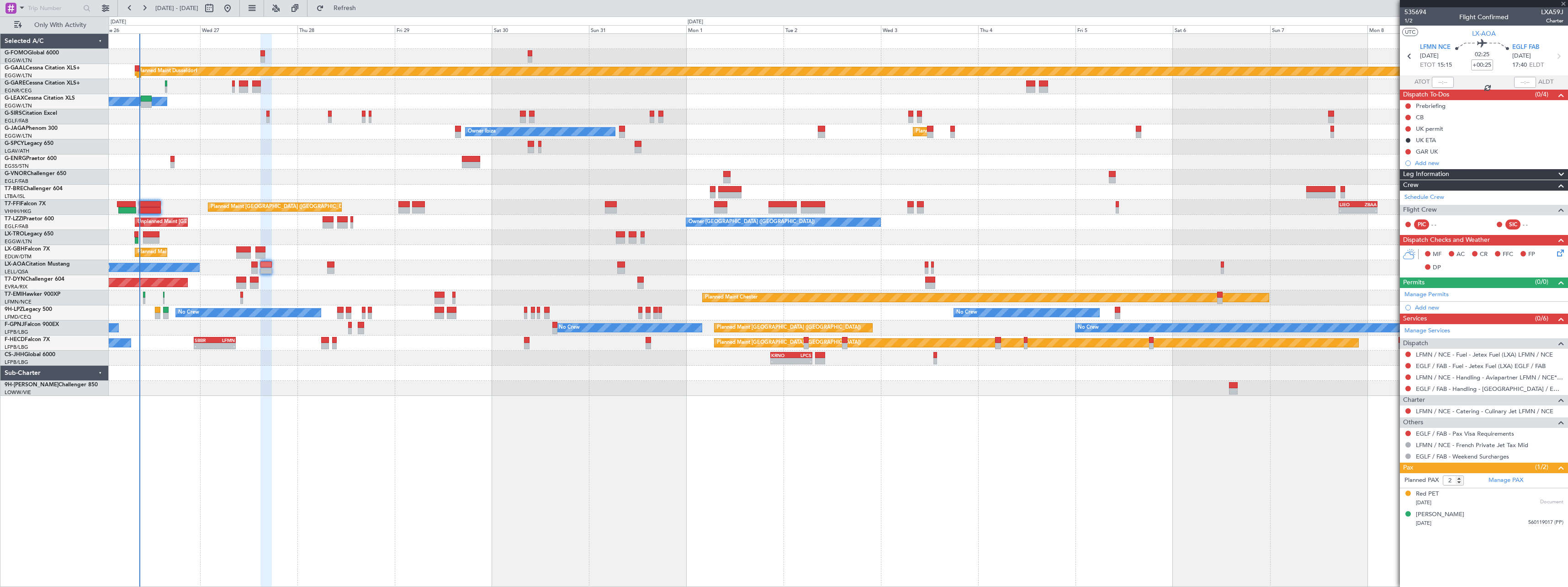
type input "+00:15"
type input "0"
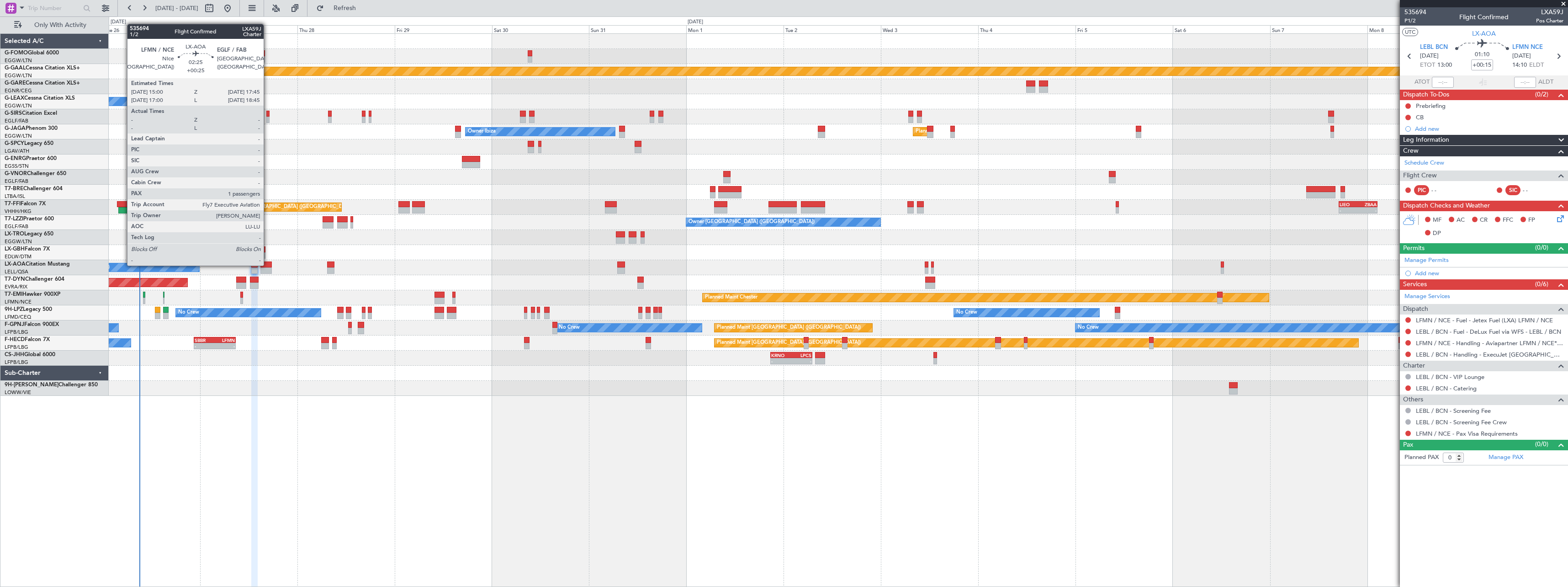
click at [268, 265] on div at bounding box center [266, 264] width 12 height 7
type input "+00:25"
type input "2"
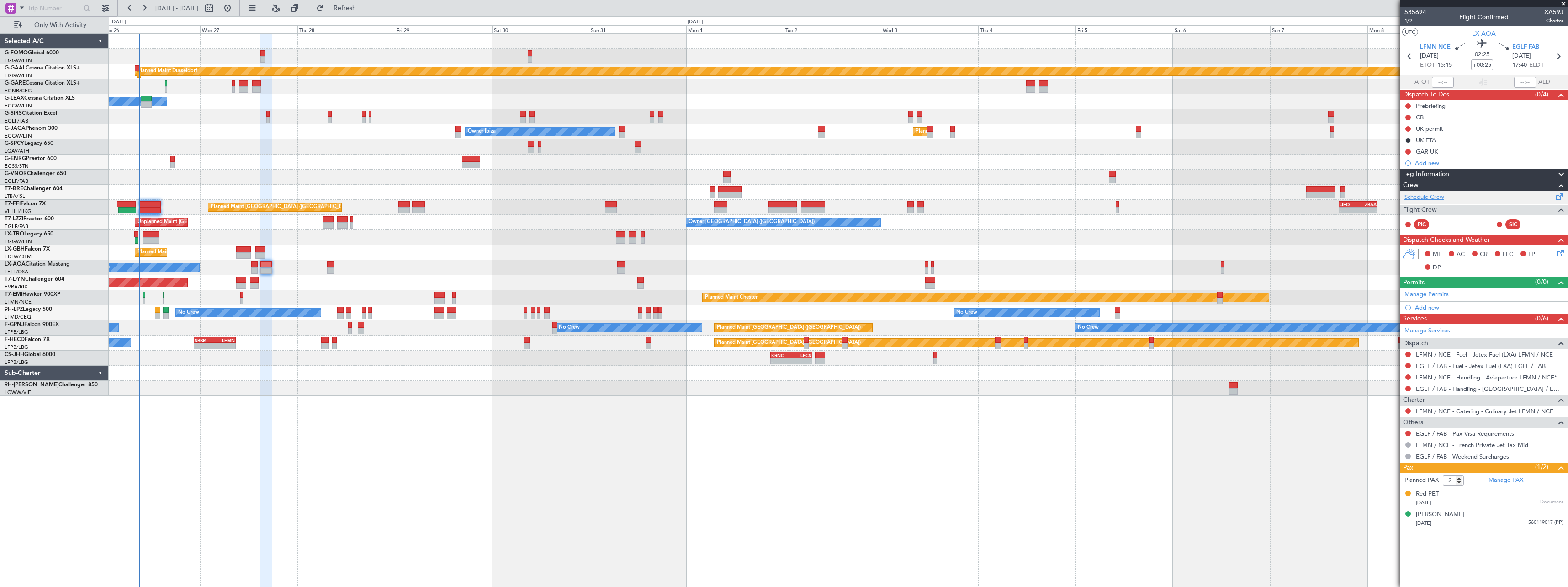
click at [1430, 195] on link "Schedule Crew" at bounding box center [1424, 197] width 40 height 9
click at [364, 7] on span "Refresh" at bounding box center [345, 8] width 38 height 7
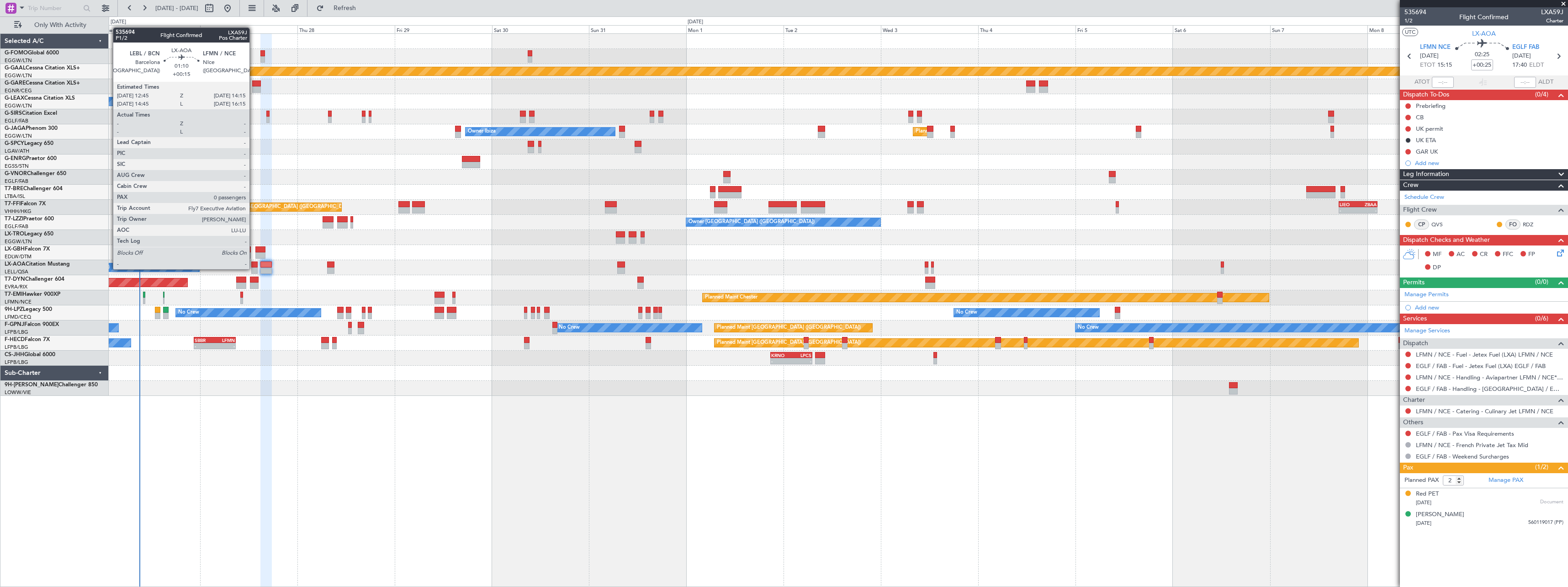
click at [254, 269] on div at bounding box center [254, 270] width 7 height 7
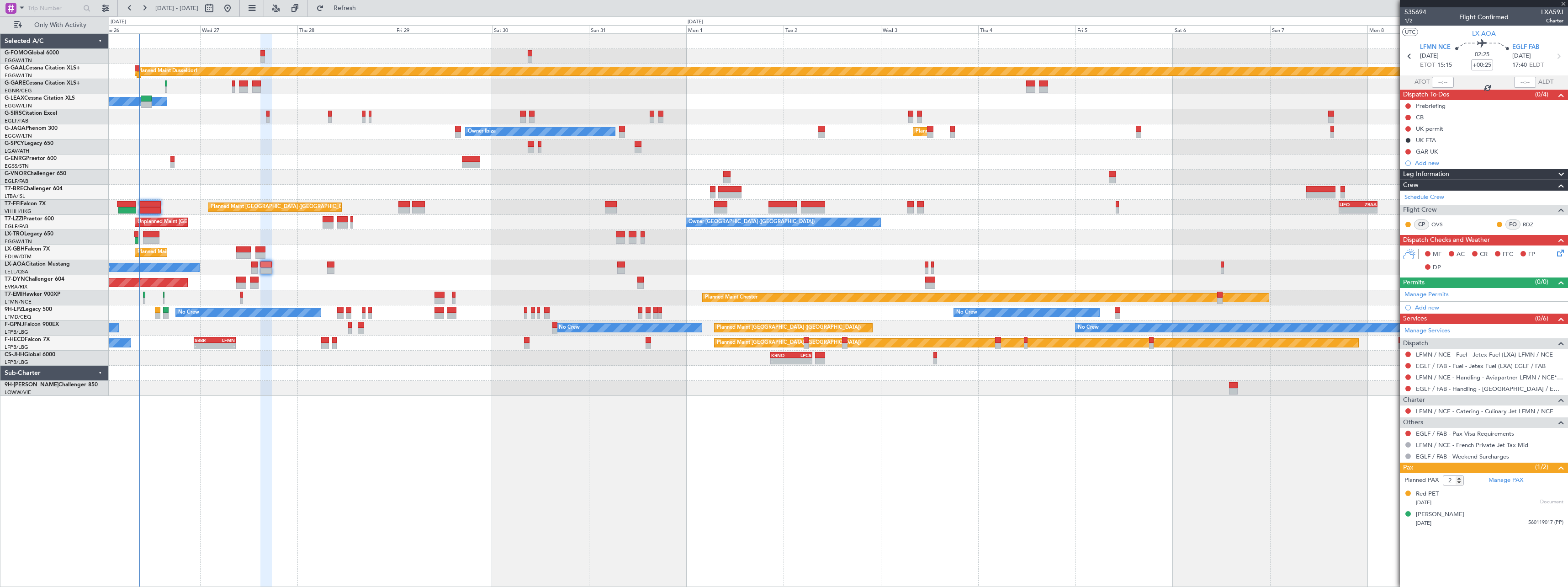
type input "+00:15"
type input "0"
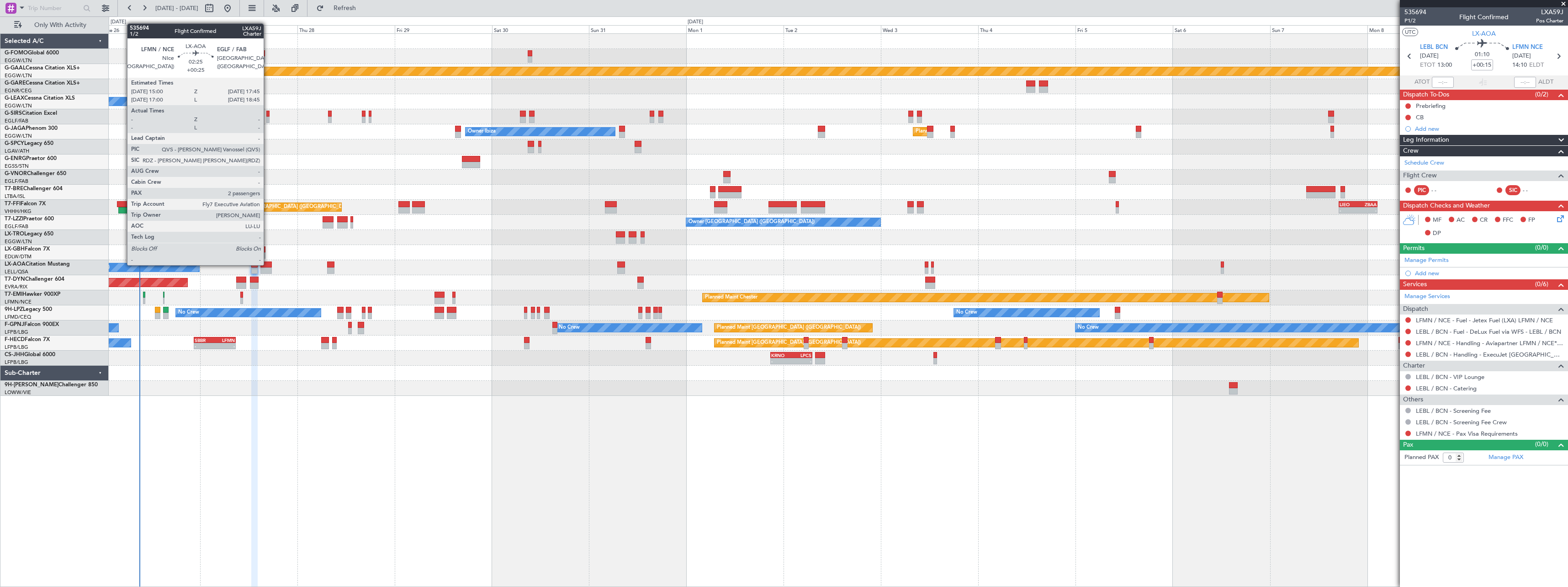
click at [268, 264] on div at bounding box center [266, 264] width 12 height 7
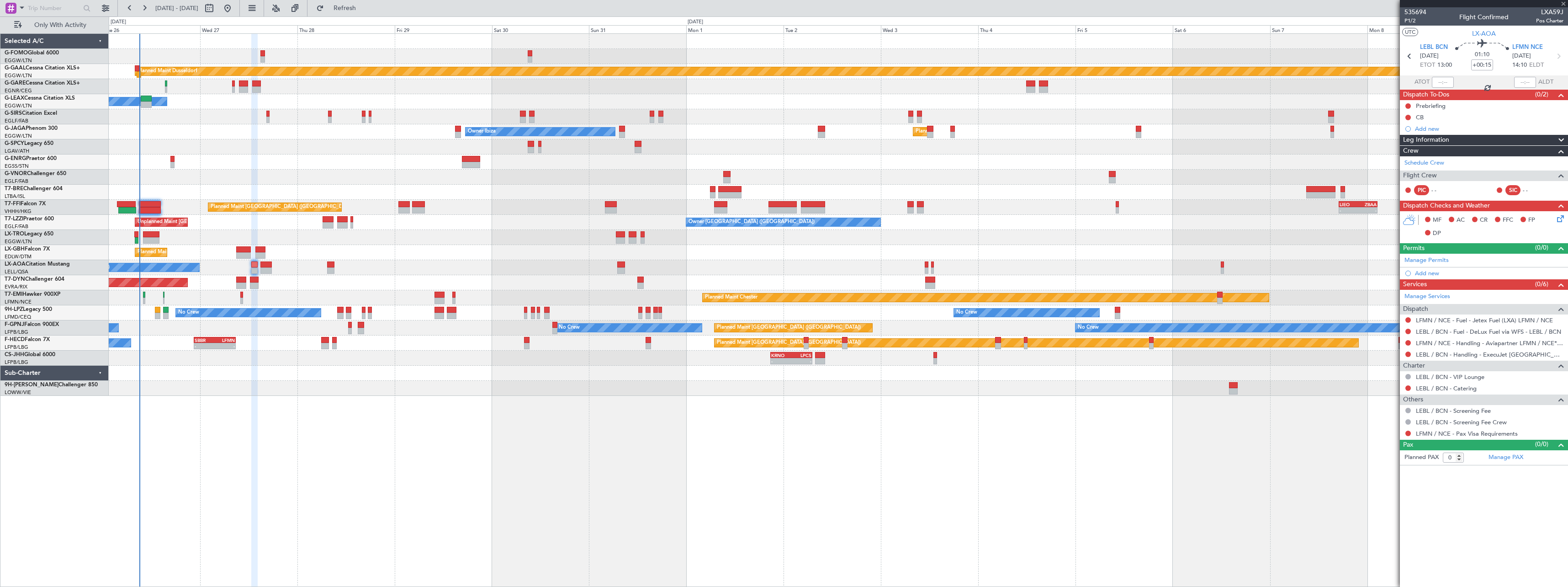
type input "+00:25"
type input "2"
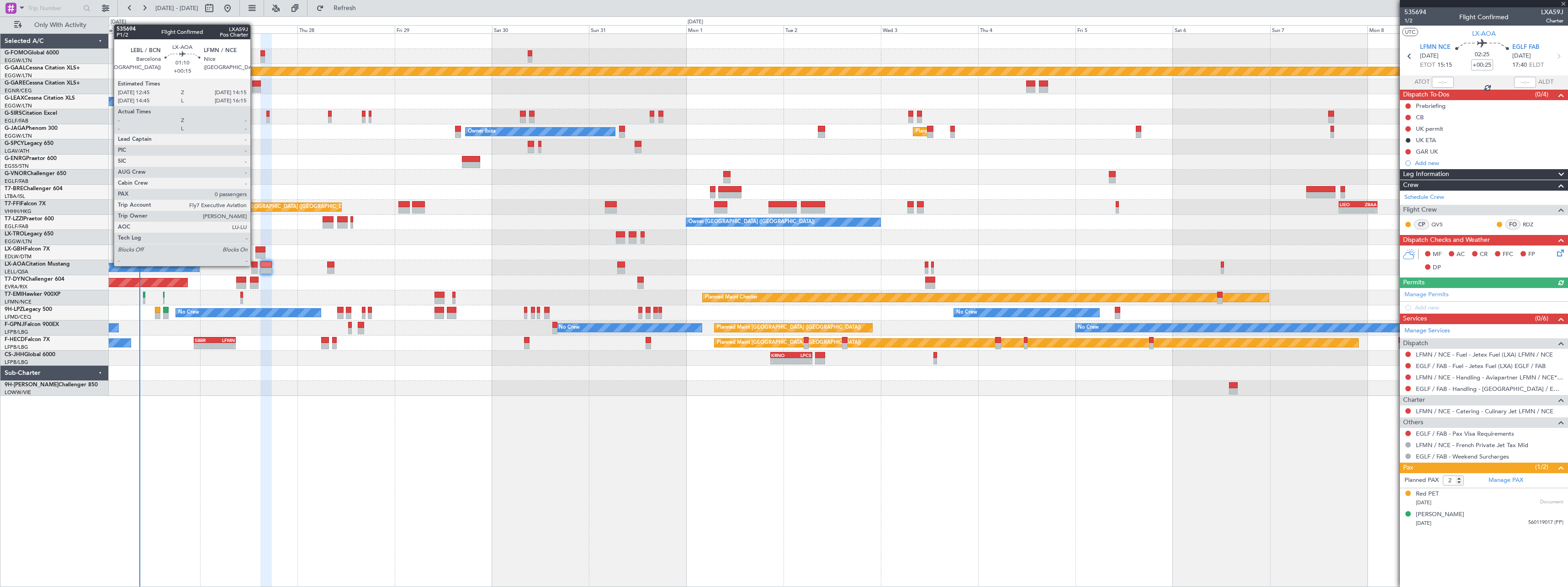
click at [254, 265] on div at bounding box center [254, 264] width 7 height 7
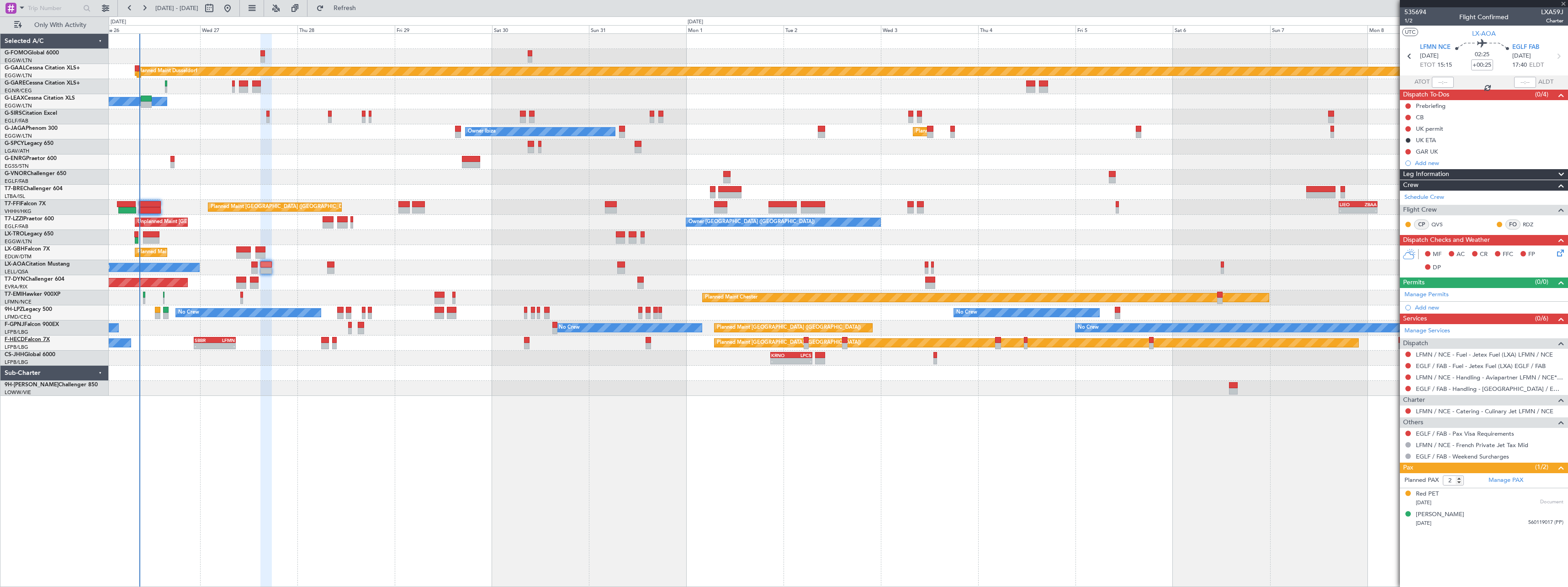
type input "+00:15"
type input "0"
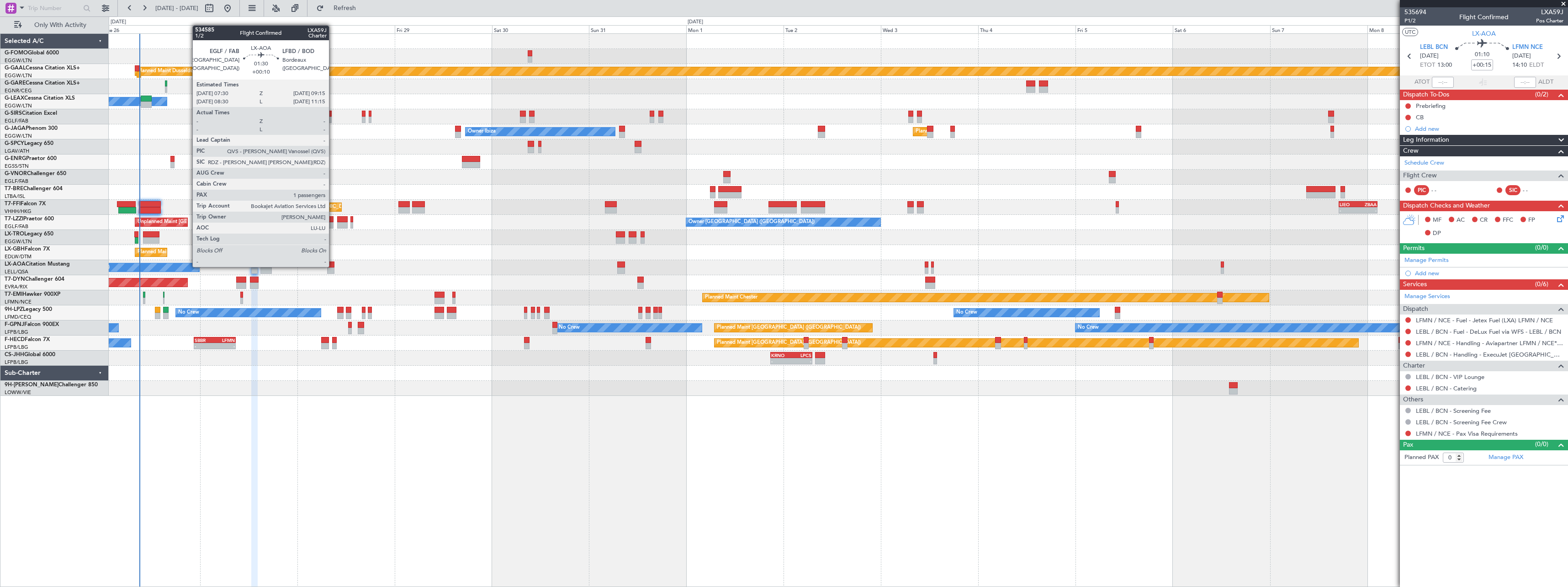
click at [333, 266] on div at bounding box center [331, 264] width 7 height 7
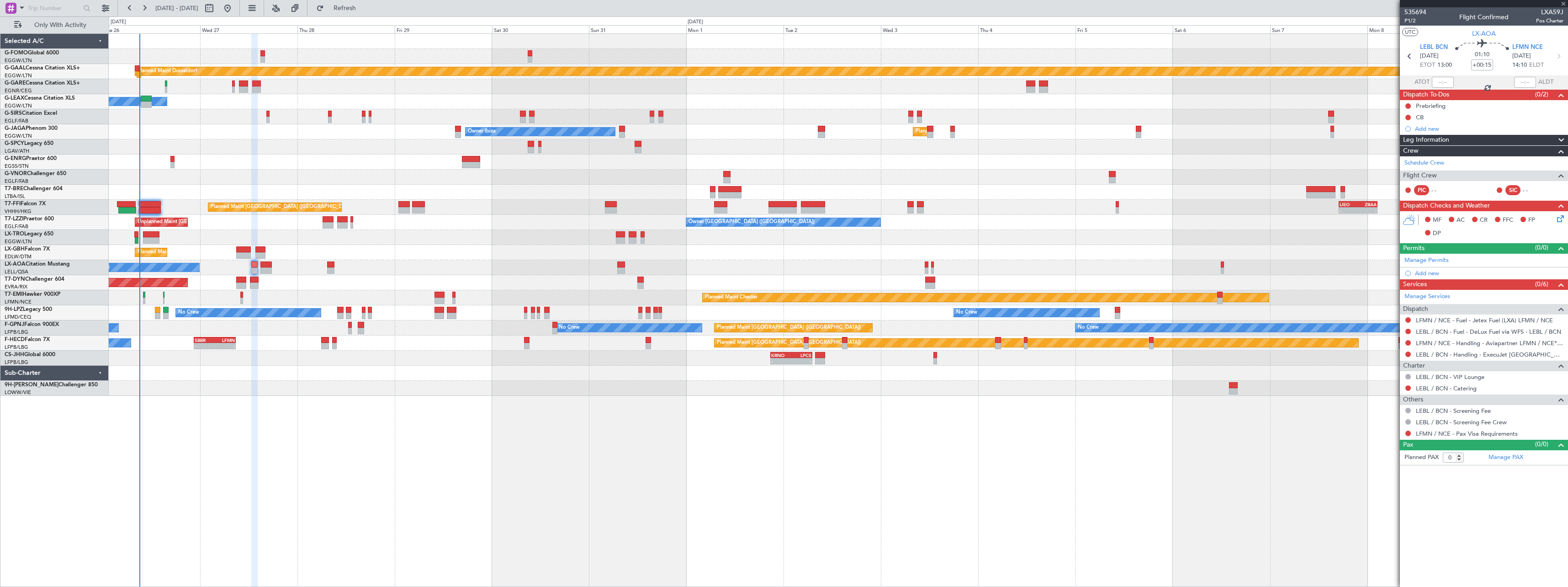
type input "+00:10"
type input "1"
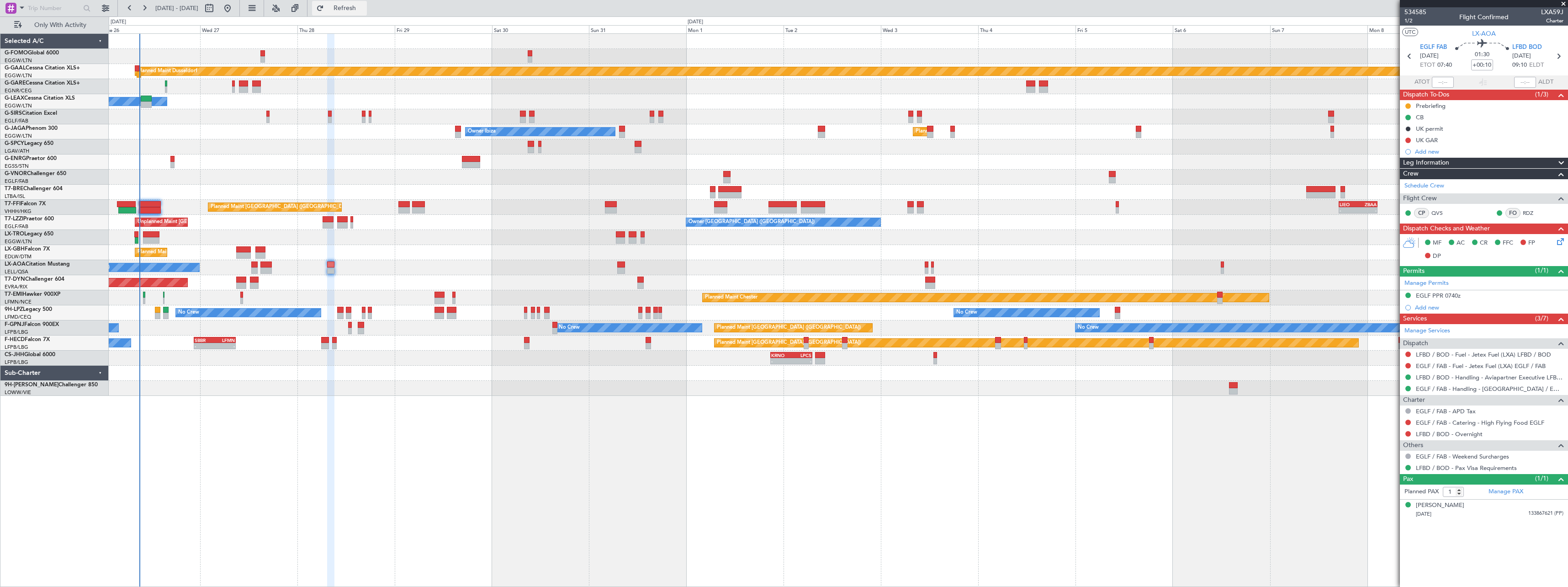
click at [364, 9] on span "Refresh" at bounding box center [345, 8] width 38 height 7
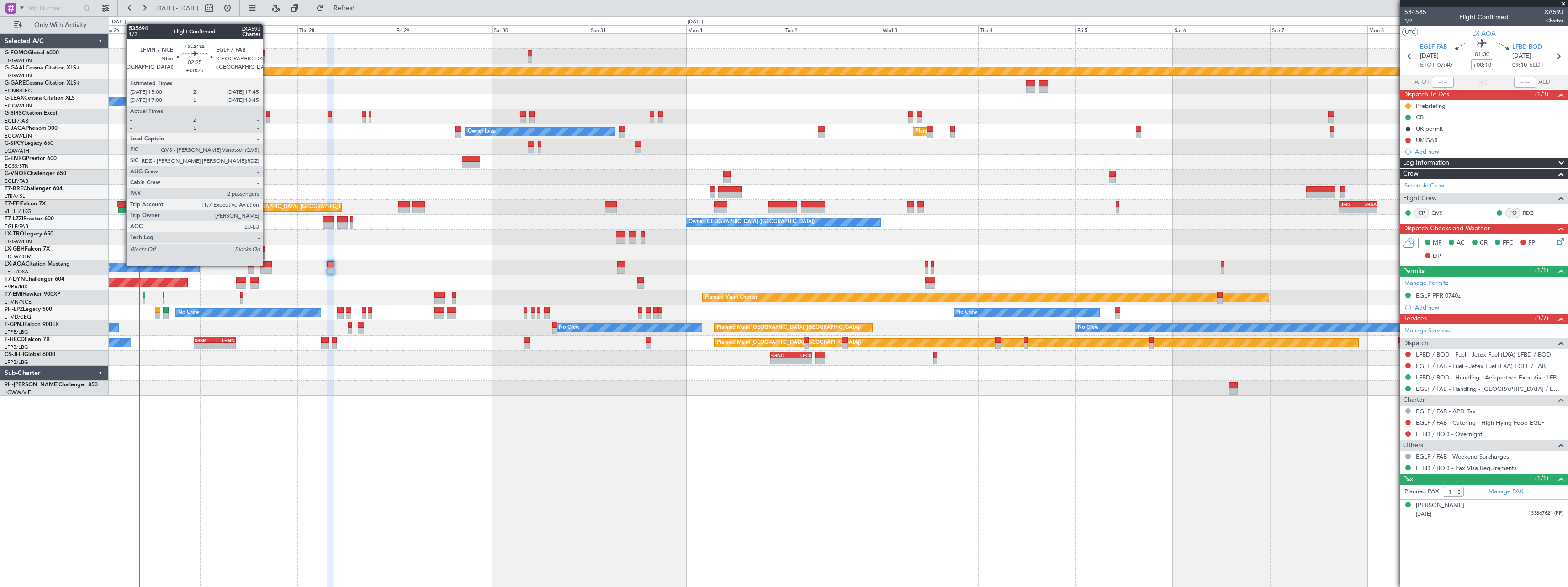
click at [267, 265] on div at bounding box center [266, 264] width 12 height 7
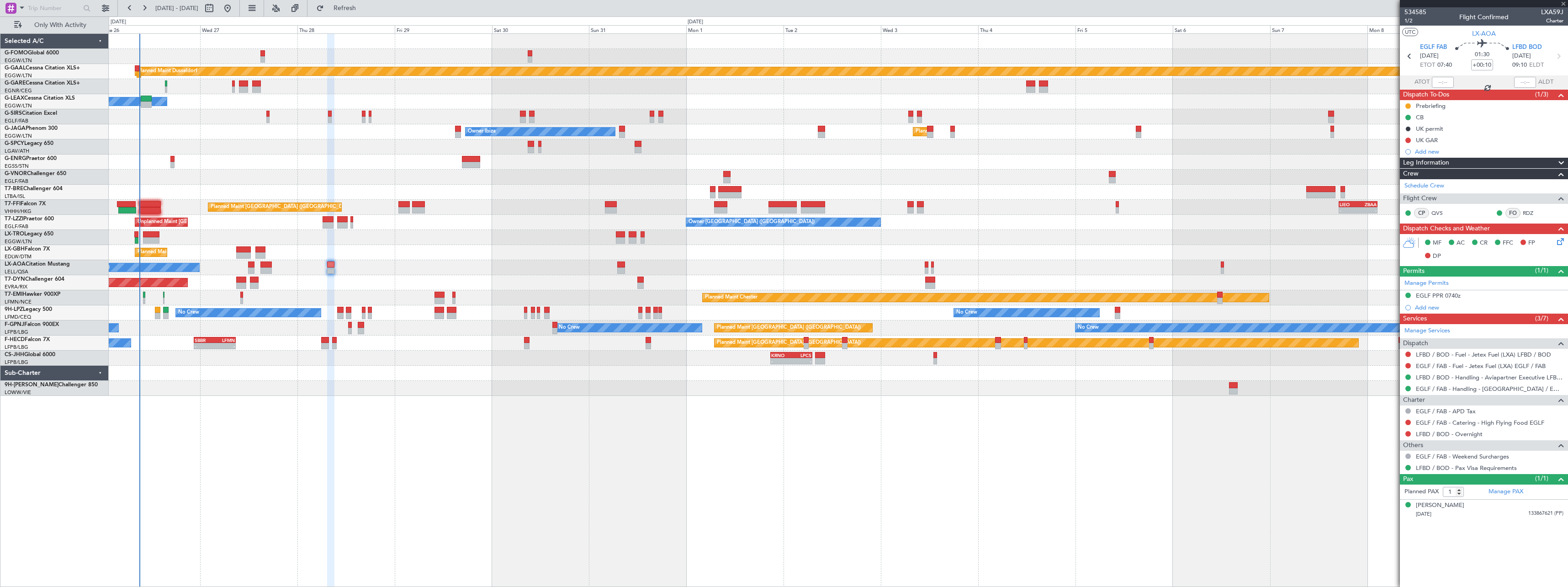
type input "+00:25"
type input "2"
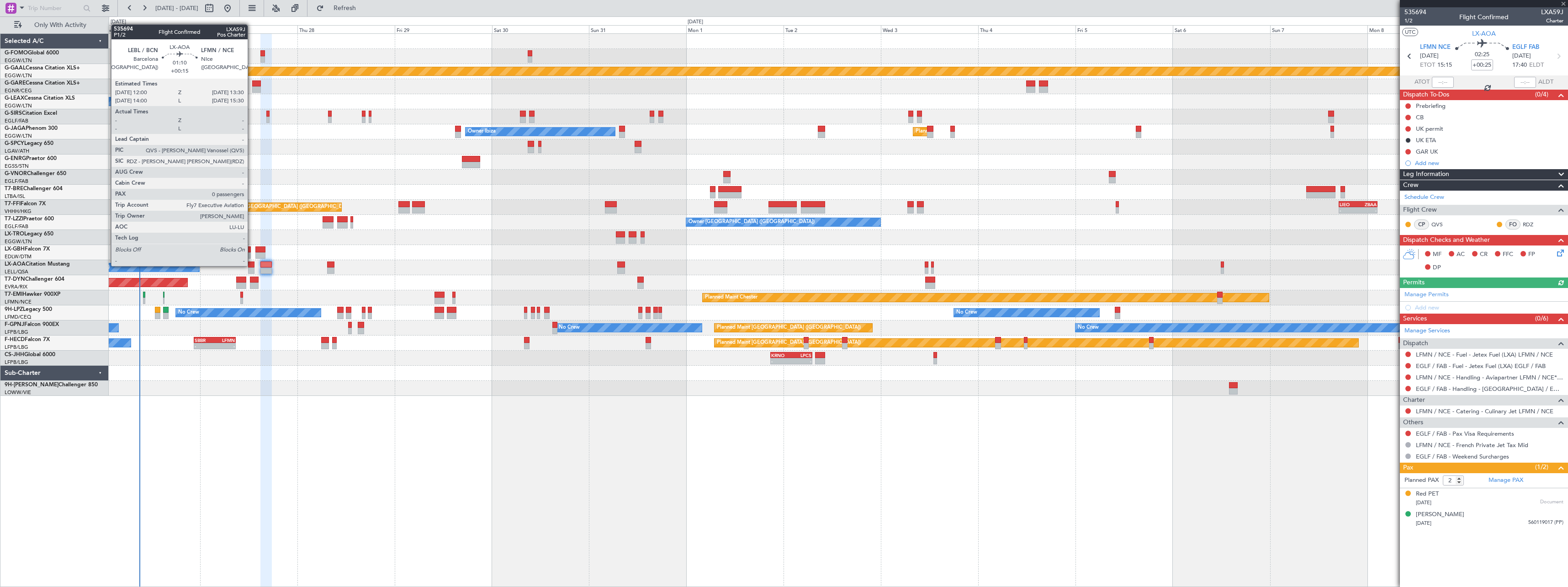
click at [252, 265] on div at bounding box center [251, 264] width 7 height 7
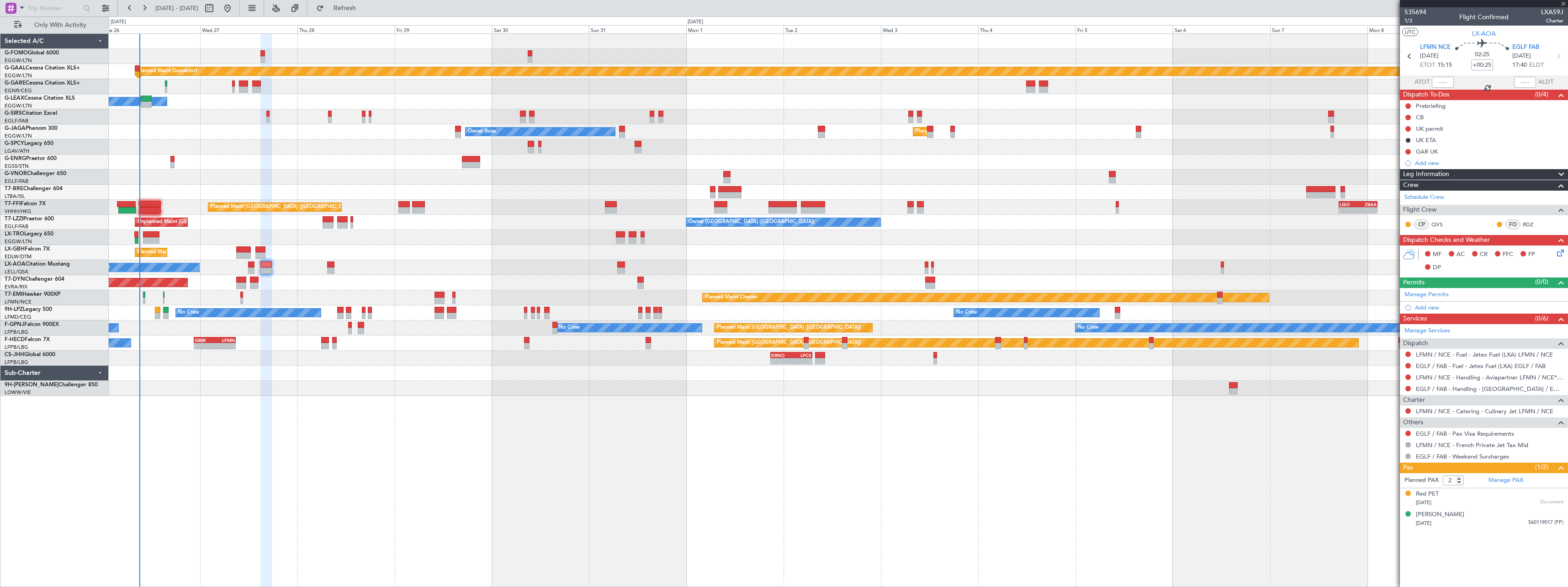
type input "+00:15"
type input "0"
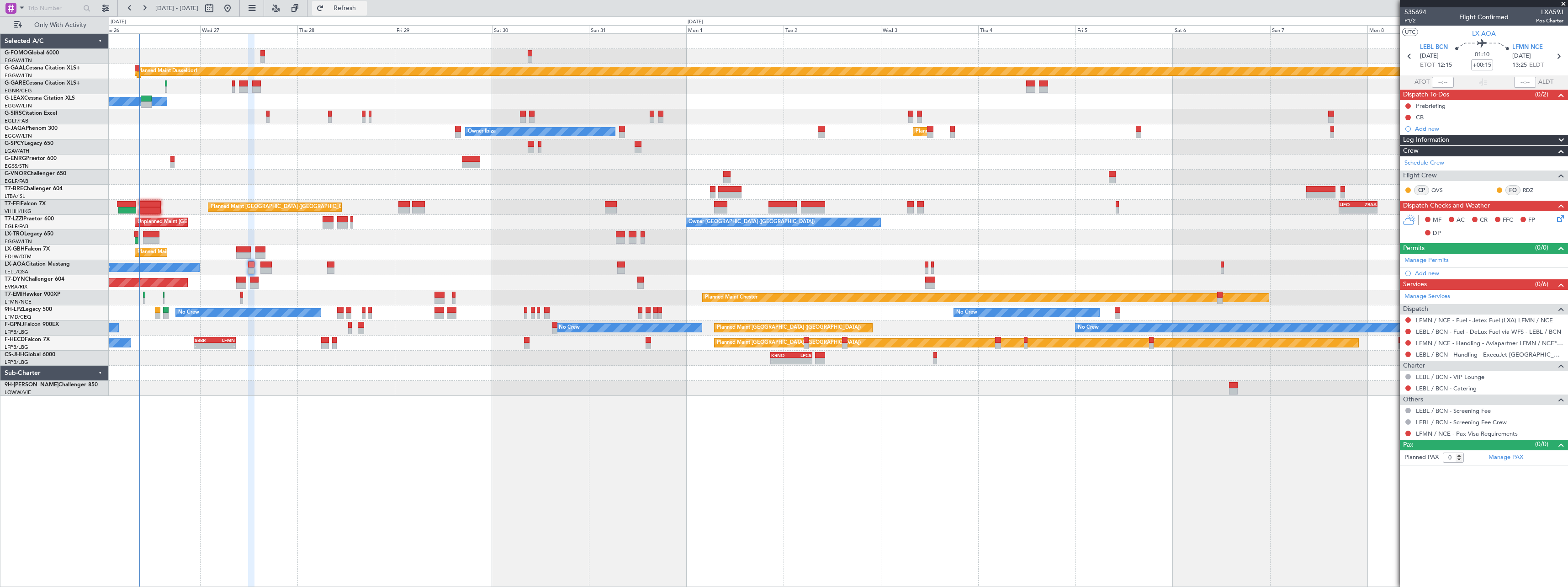
click at [364, 5] on span "Refresh" at bounding box center [345, 8] width 38 height 7
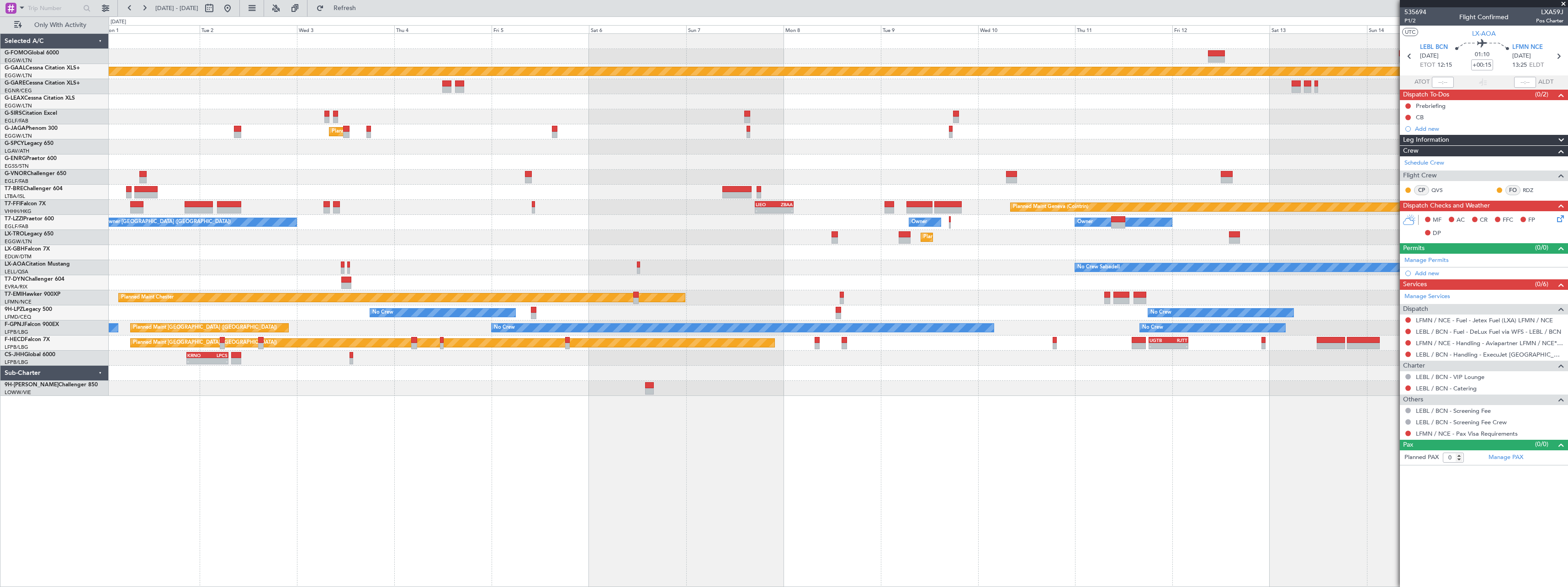
click at [757, 270] on div "Planned Maint Dusseldorf Planned Maint London (Luton) Owner Ibiza - - LIEO 17:0…" at bounding box center [838, 215] width 1459 height 362
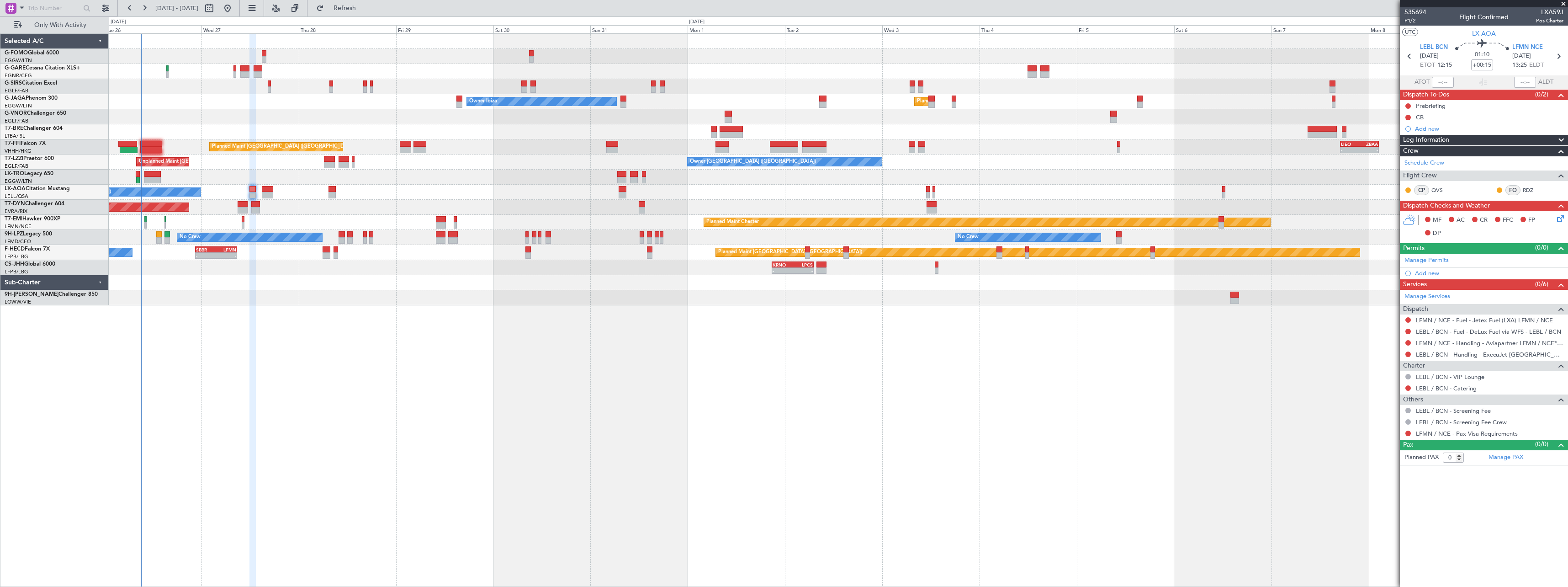
click at [1090, 379] on div "Unplanned Maint Oxford (Kidlington) Planned Maint London (Luton) Owner Ibiza No…" at bounding box center [838, 310] width 1459 height 554
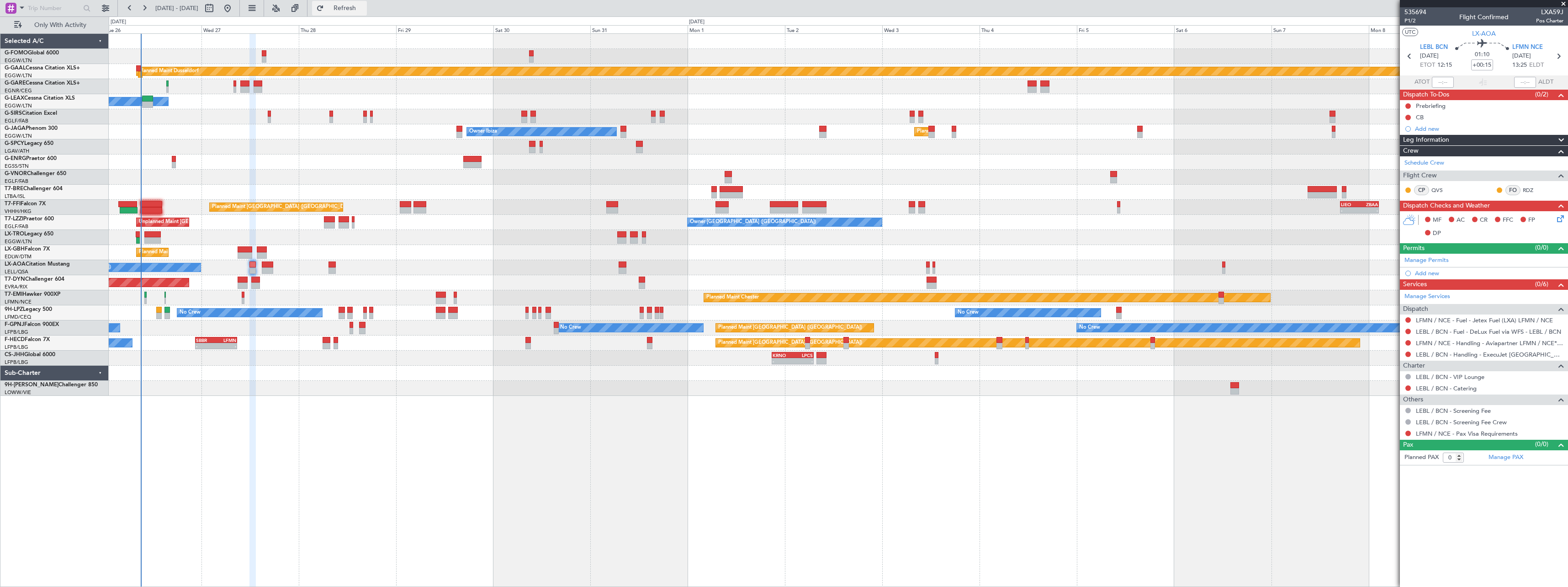
click at [364, 5] on span "Refresh" at bounding box center [345, 8] width 38 height 7
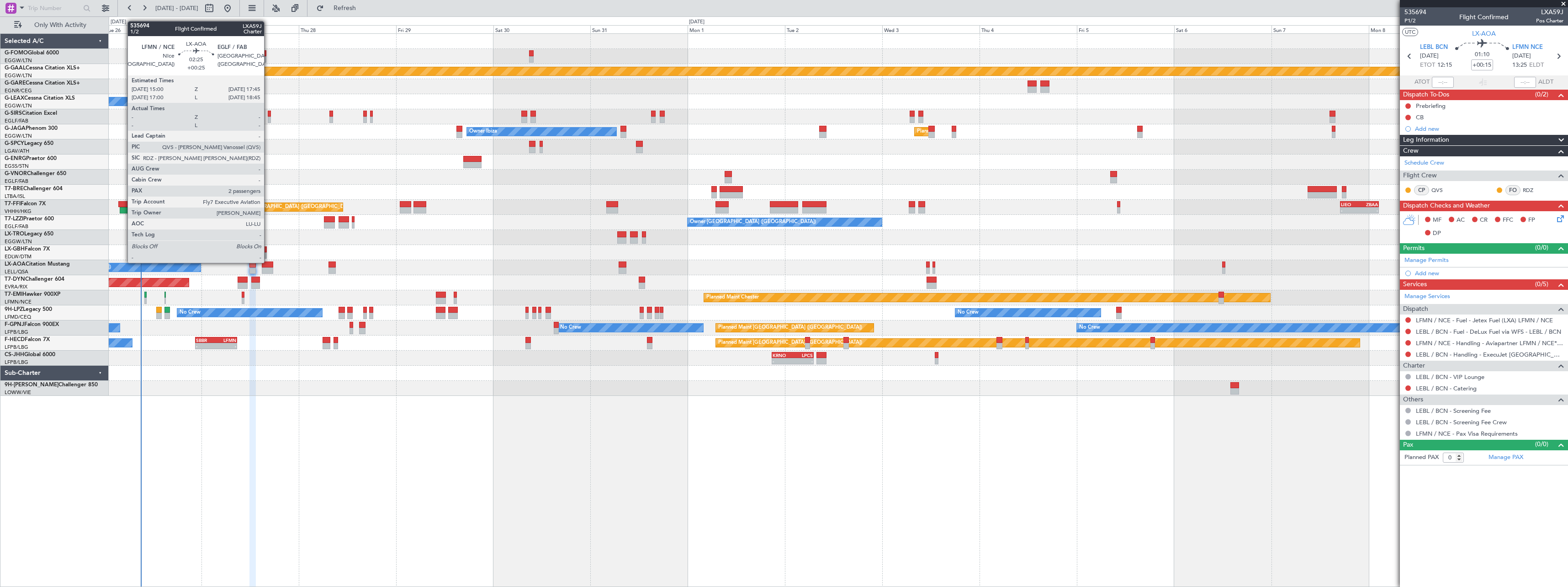
click at [268, 262] on div at bounding box center [267, 264] width 12 height 7
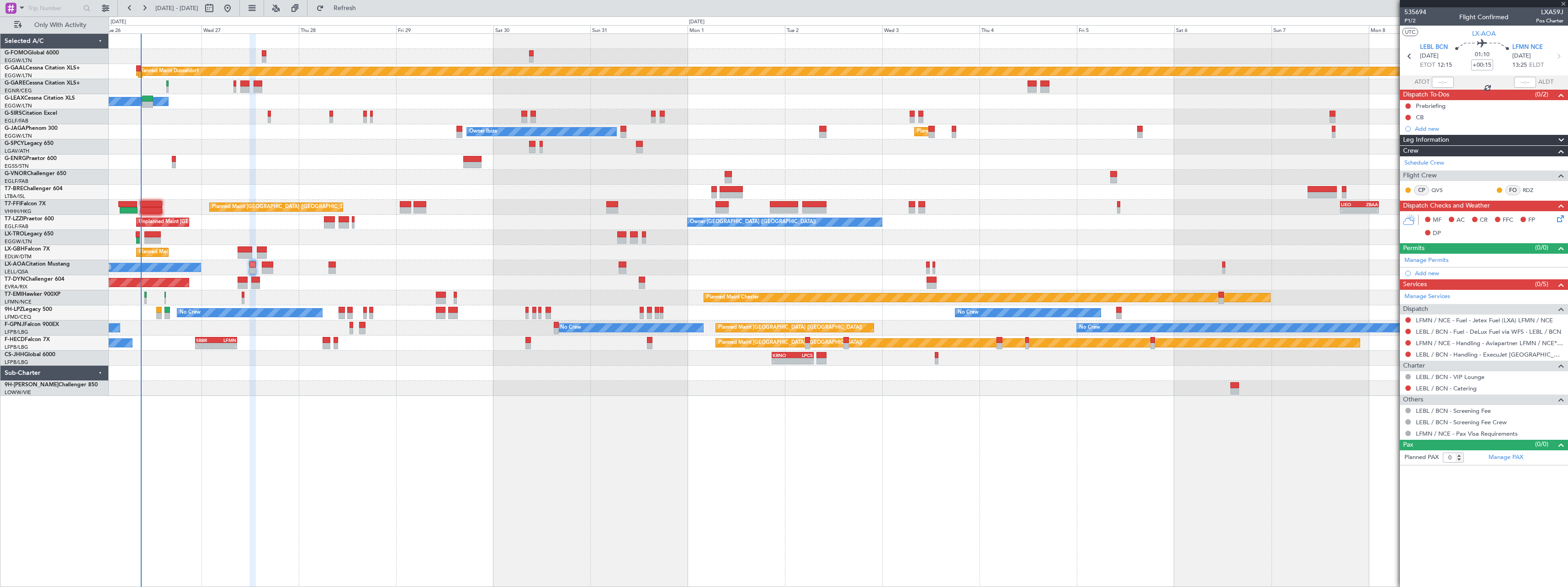
type input "+00:25"
type input "2"
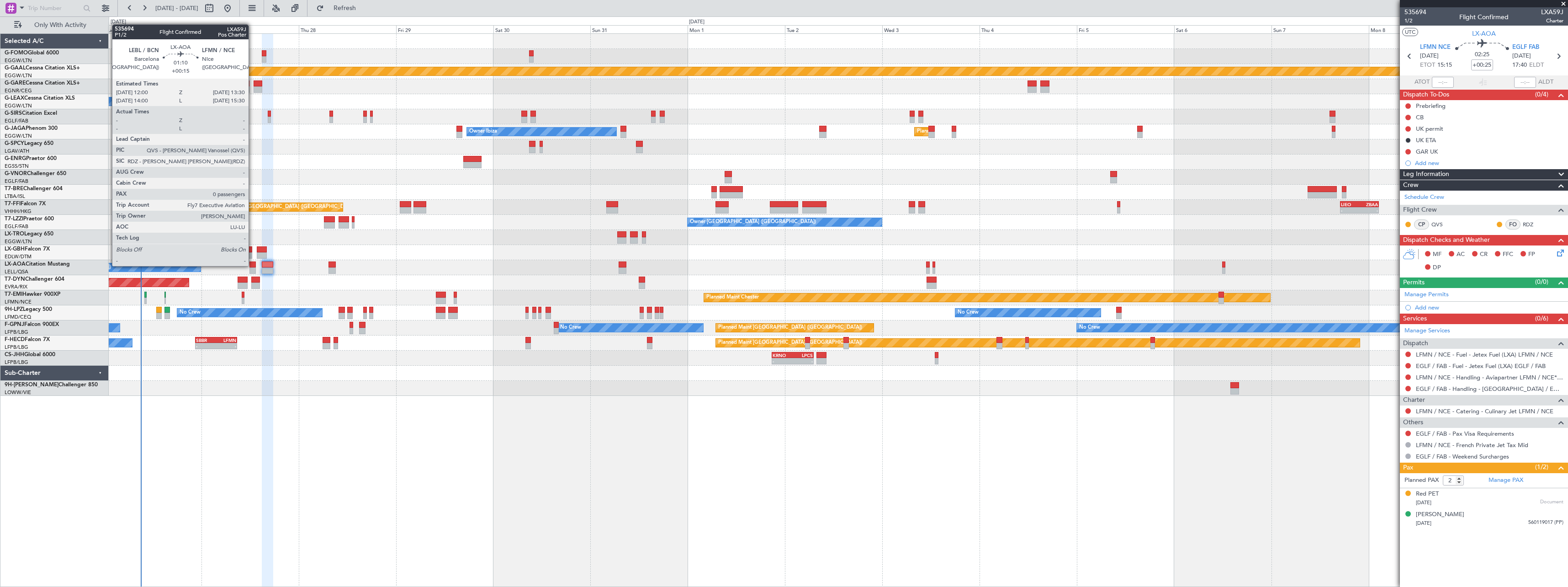
click at [253, 265] on div at bounding box center [253, 264] width 7 height 7
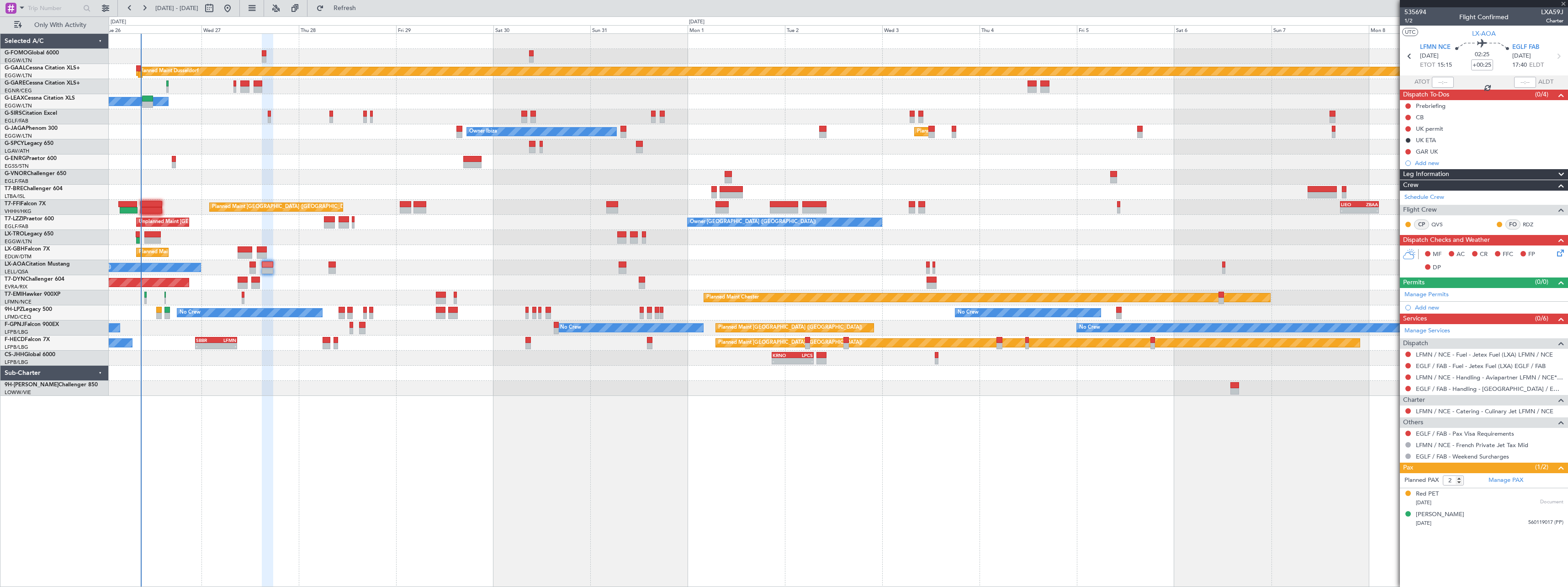
type input "+00:15"
type input "0"
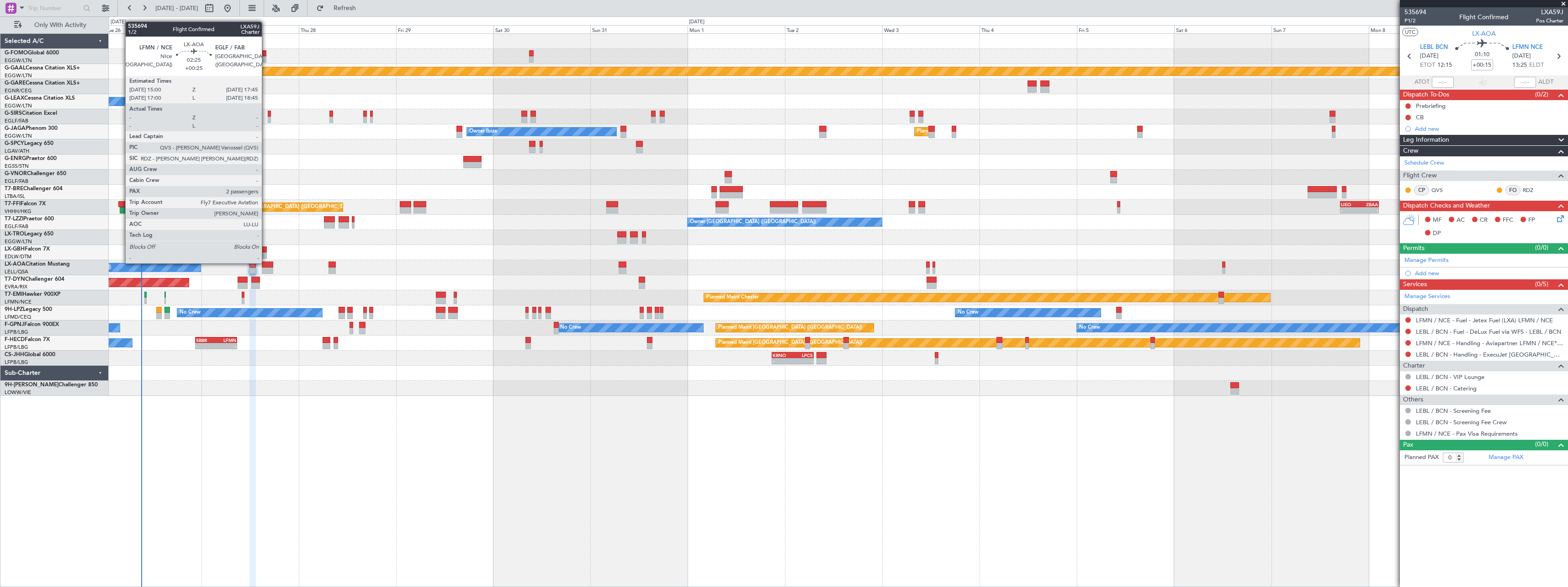
click at [266, 262] on div at bounding box center [267, 264] width 12 height 7
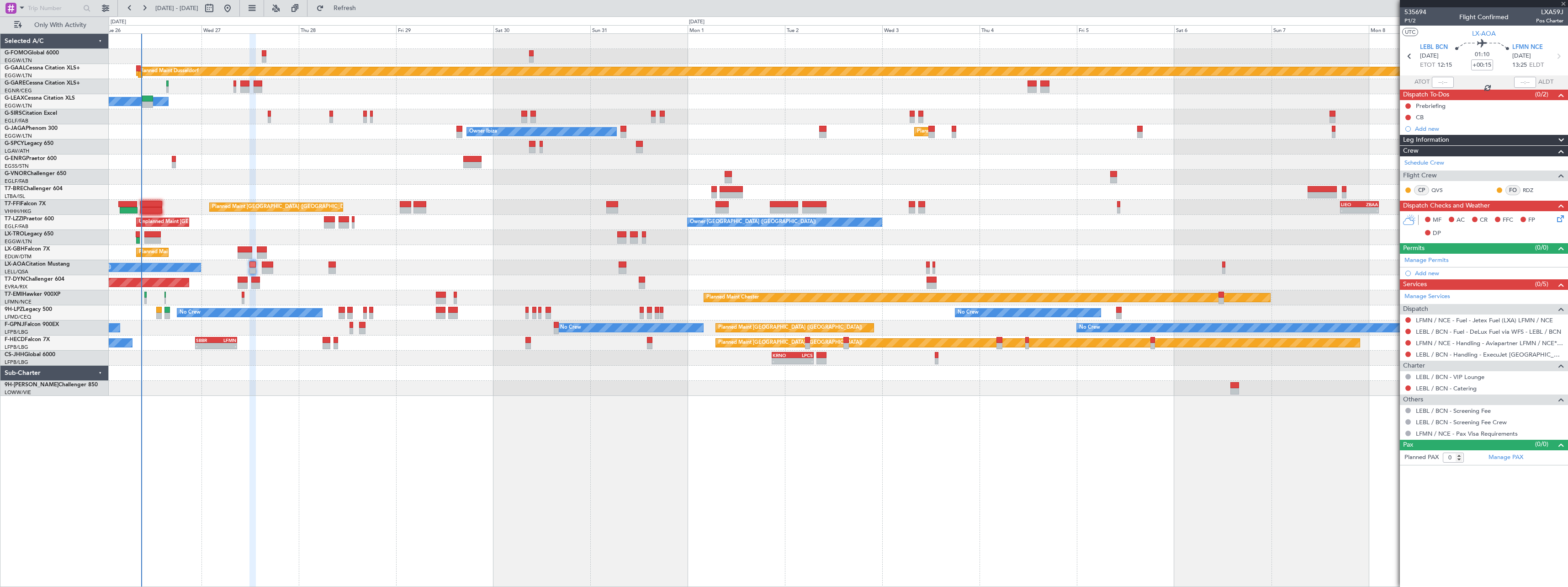
type input "+00:25"
type input "2"
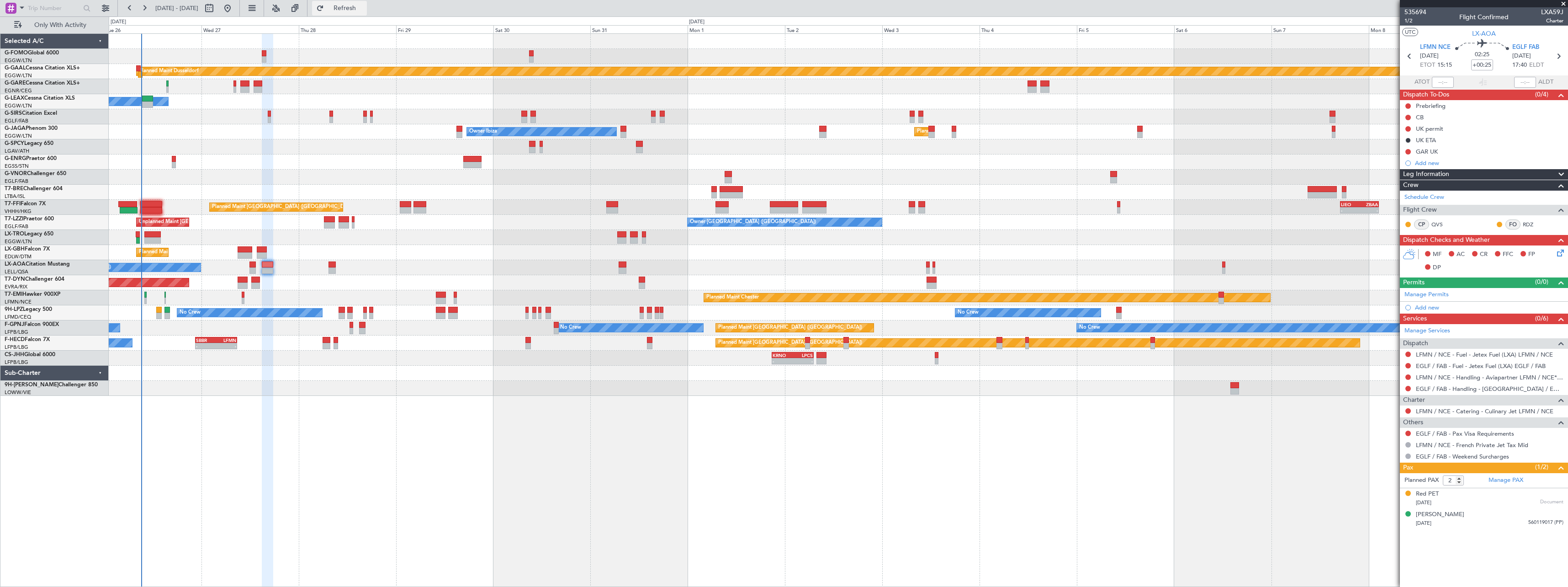
click at [364, 12] on span "Refresh" at bounding box center [345, 8] width 38 height 7
type input "+00:15"
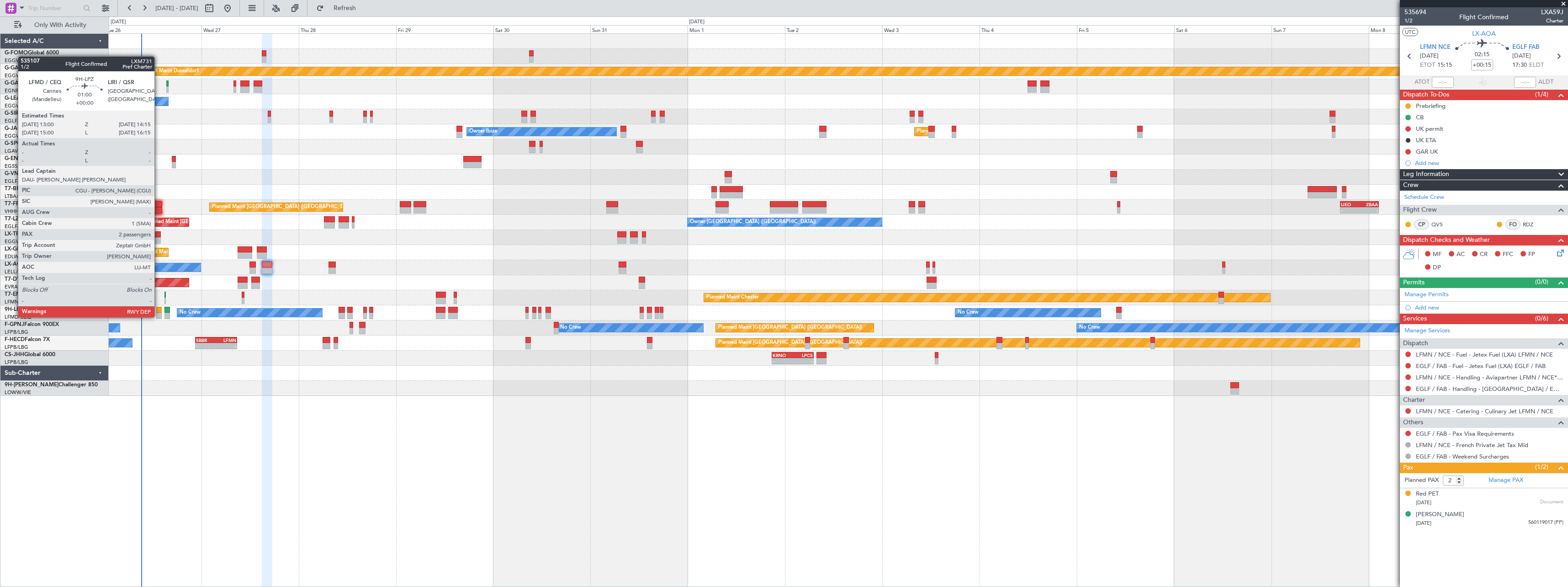
click at [158, 308] on div at bounding box center [159, 310] width 5 height 7
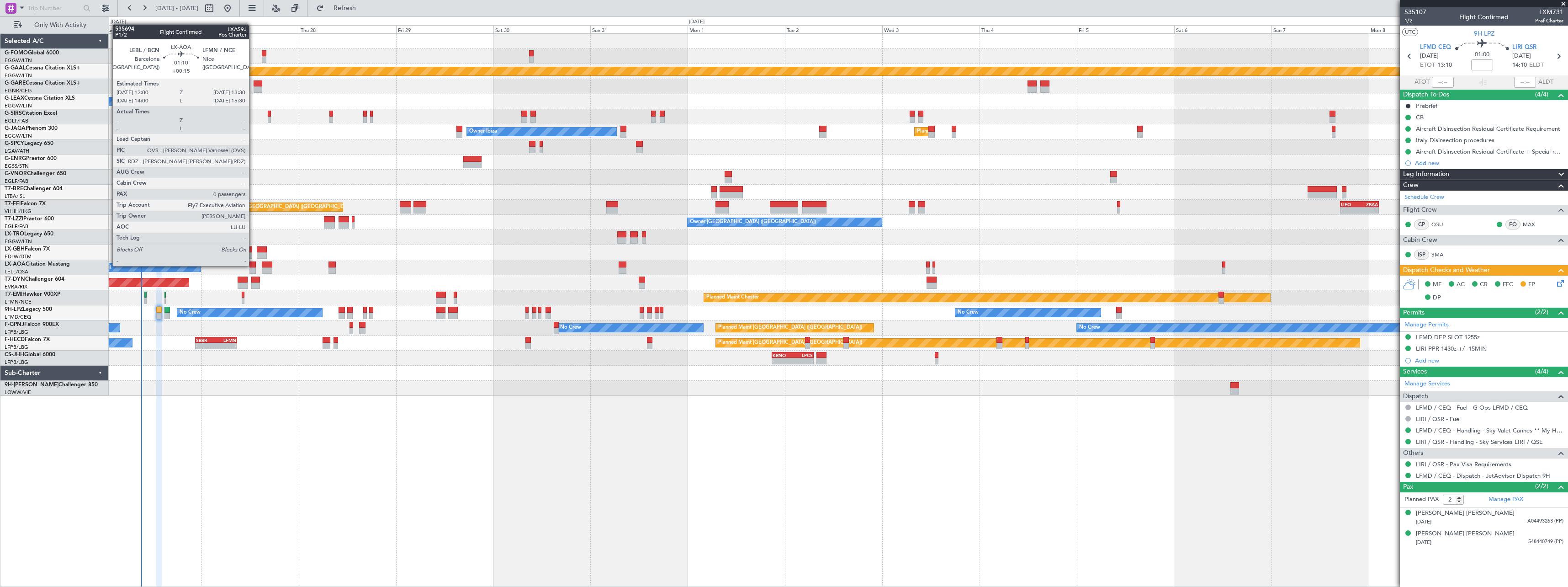
click at [253, 265] on div at bounding box center [253, 264] width 7 height 7
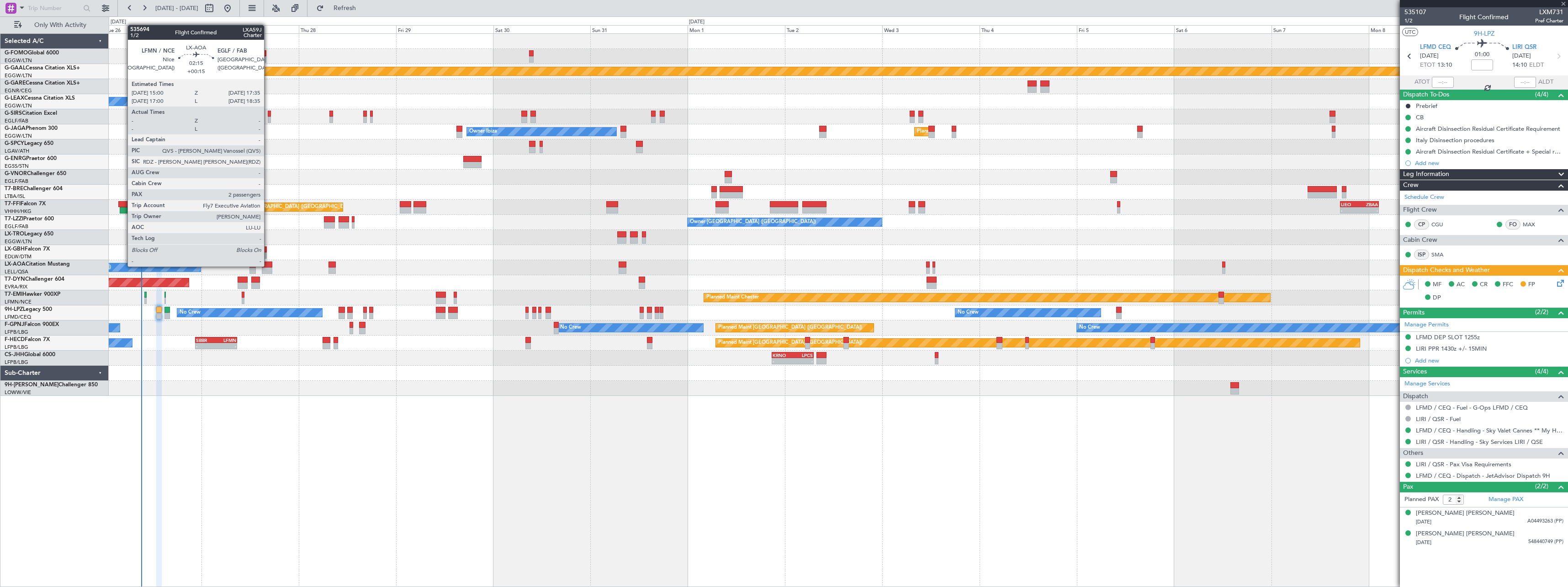
type input "+00:15"
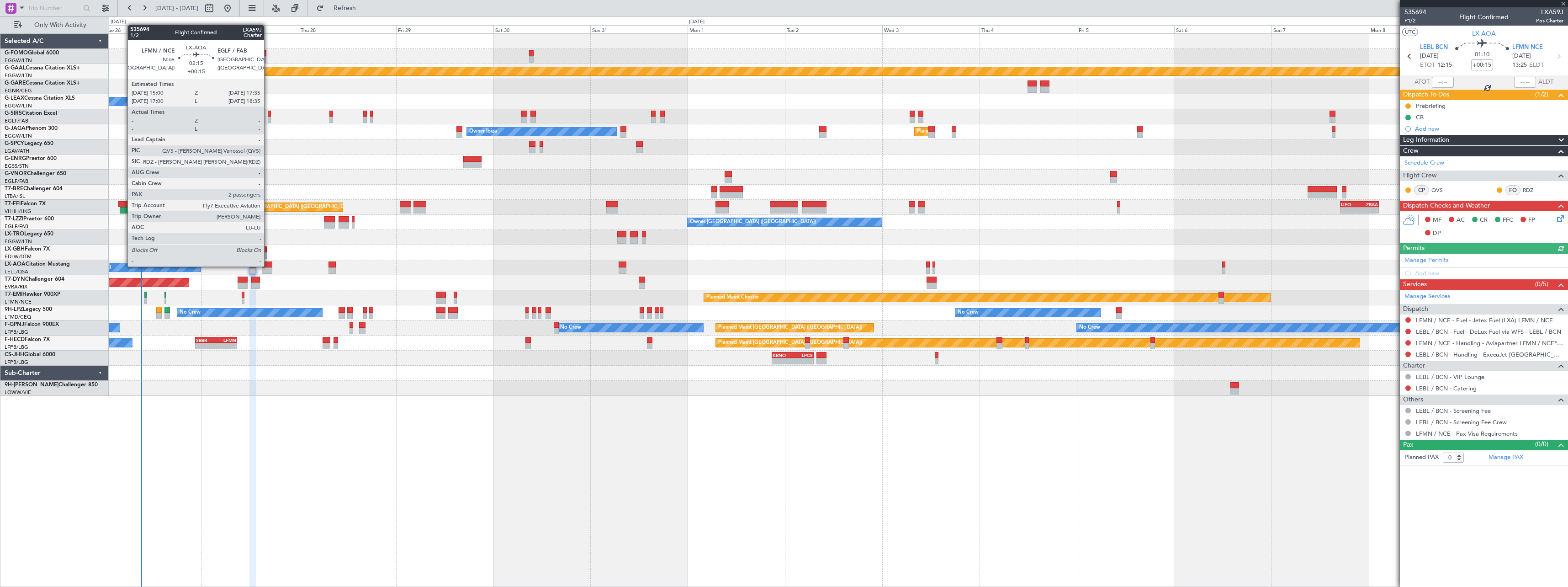
click at [268, 265] on div at bounding box center [267, 264] width 10 height 7
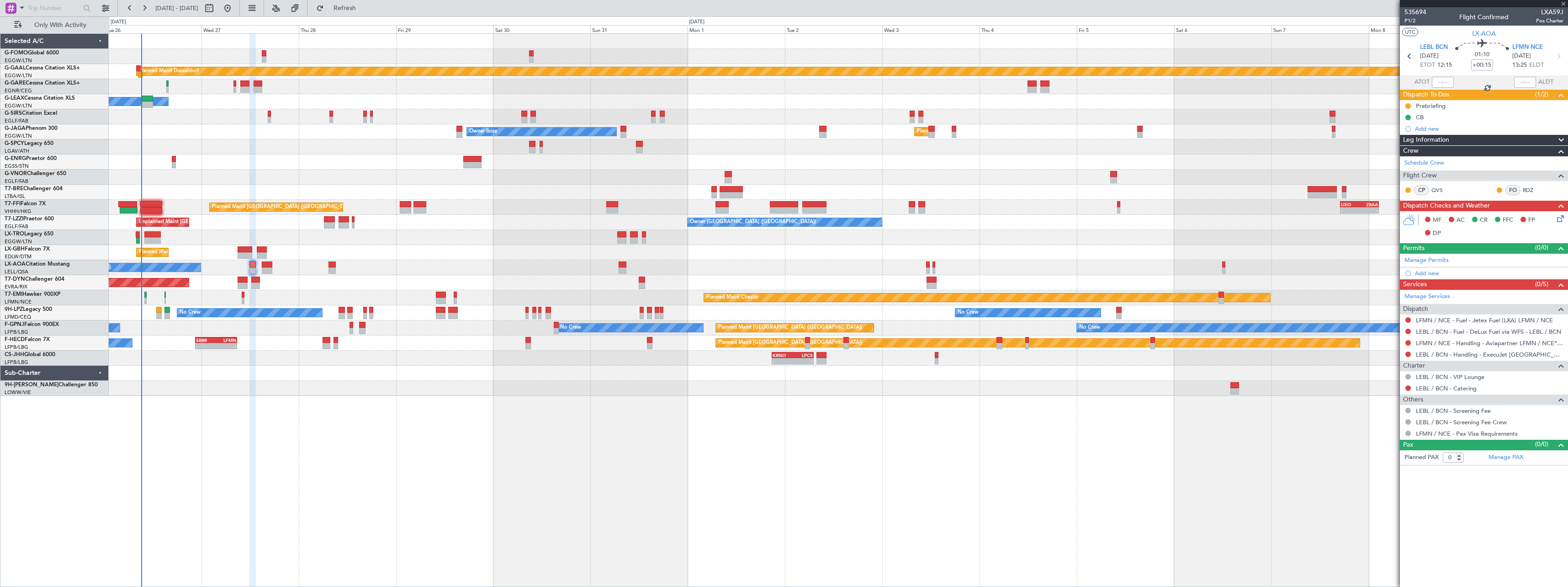
type input "2"
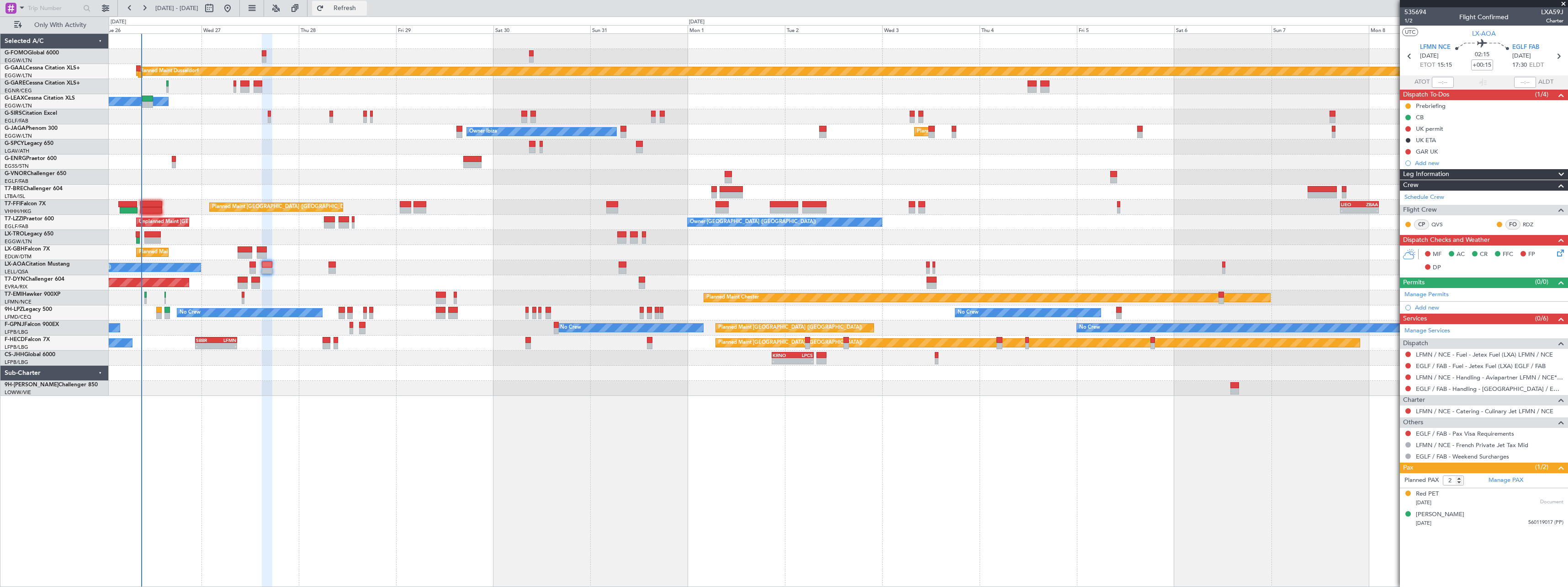
click at [363, 10] on span "Refresh" at bounding box center [345, 8] width 38 height 7
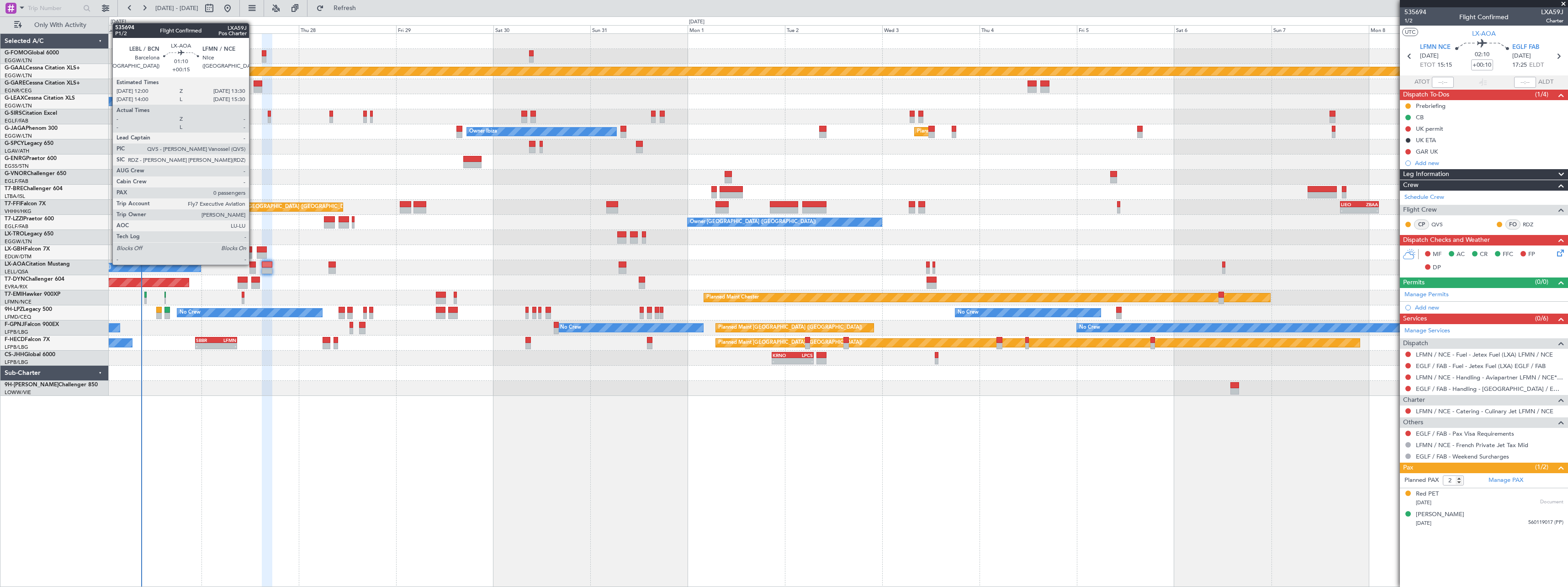
click at [253, 264] on div at bounding box center [253, 264] width 7 height 7
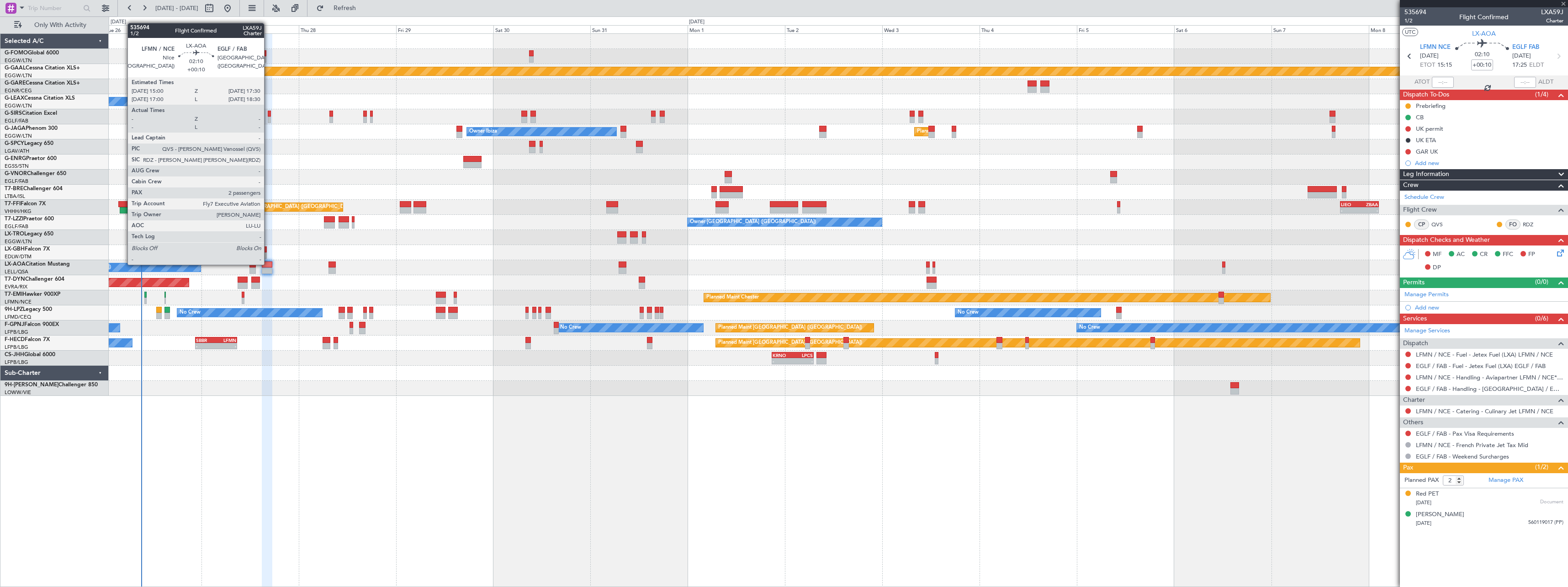
type input "+00:15"
type input "0"
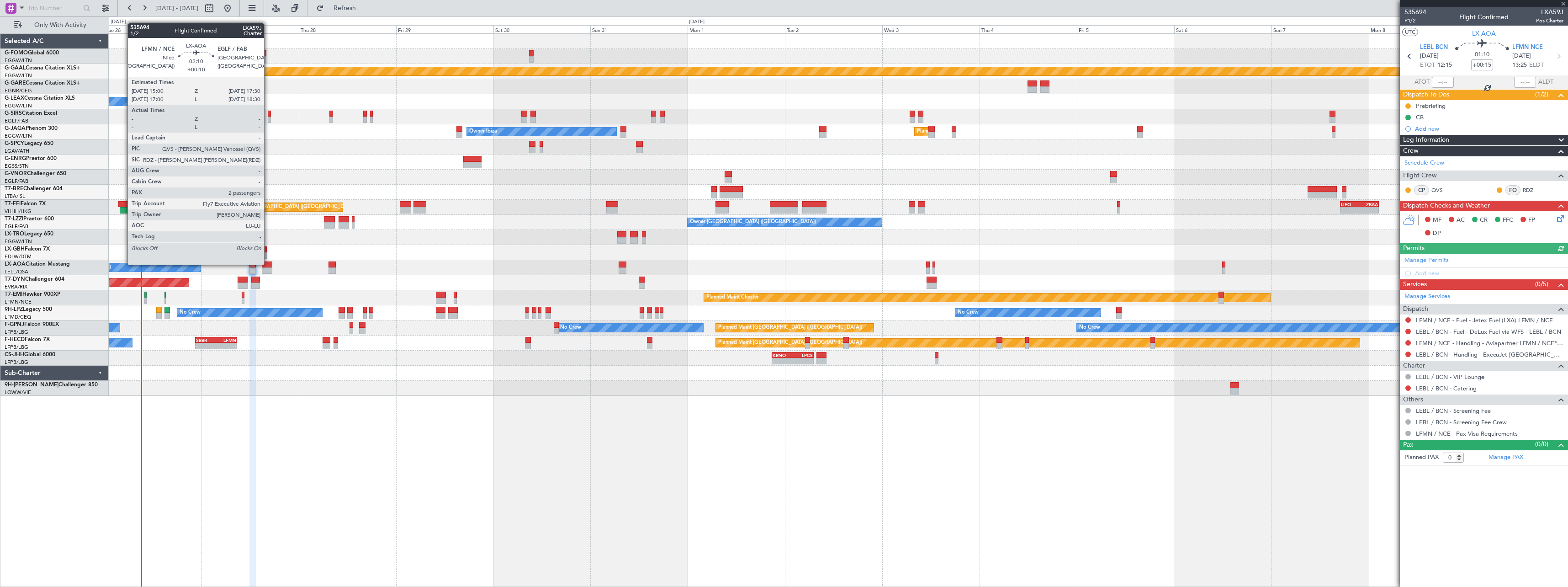
click at [268, 264] on div at bounding box center [267, 264] width 10 height 7
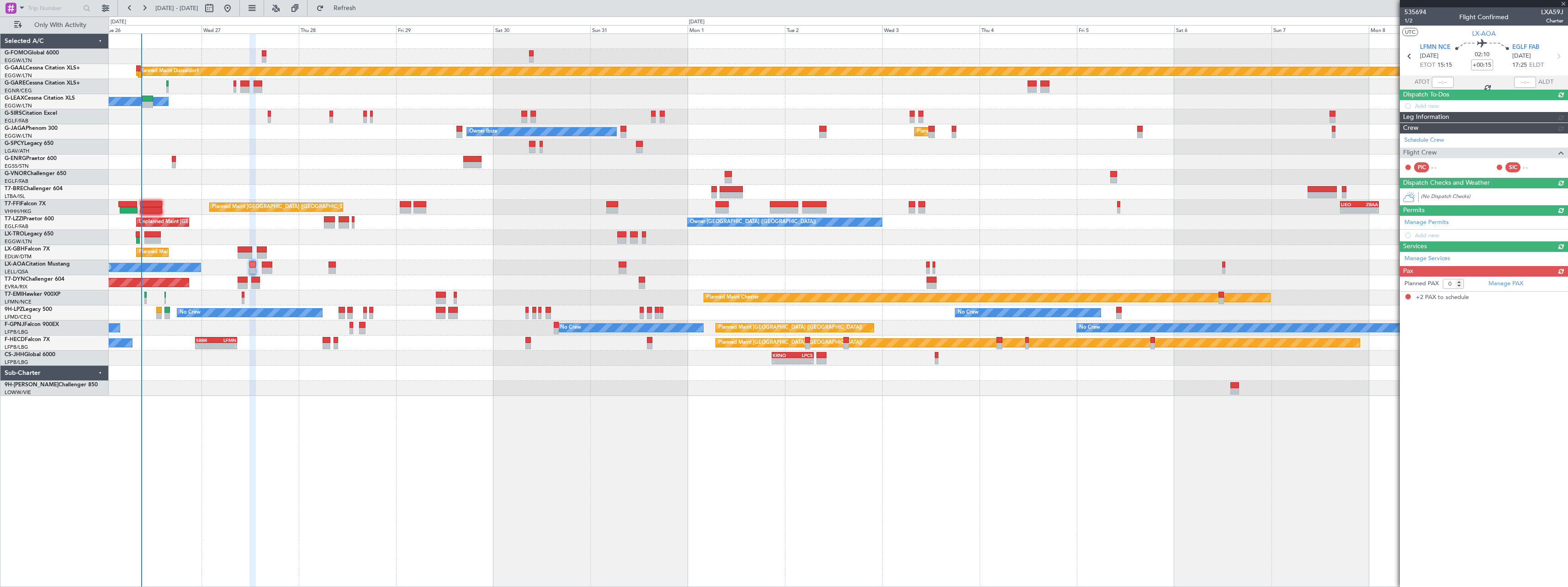
type input "+00:10"
type input "2"
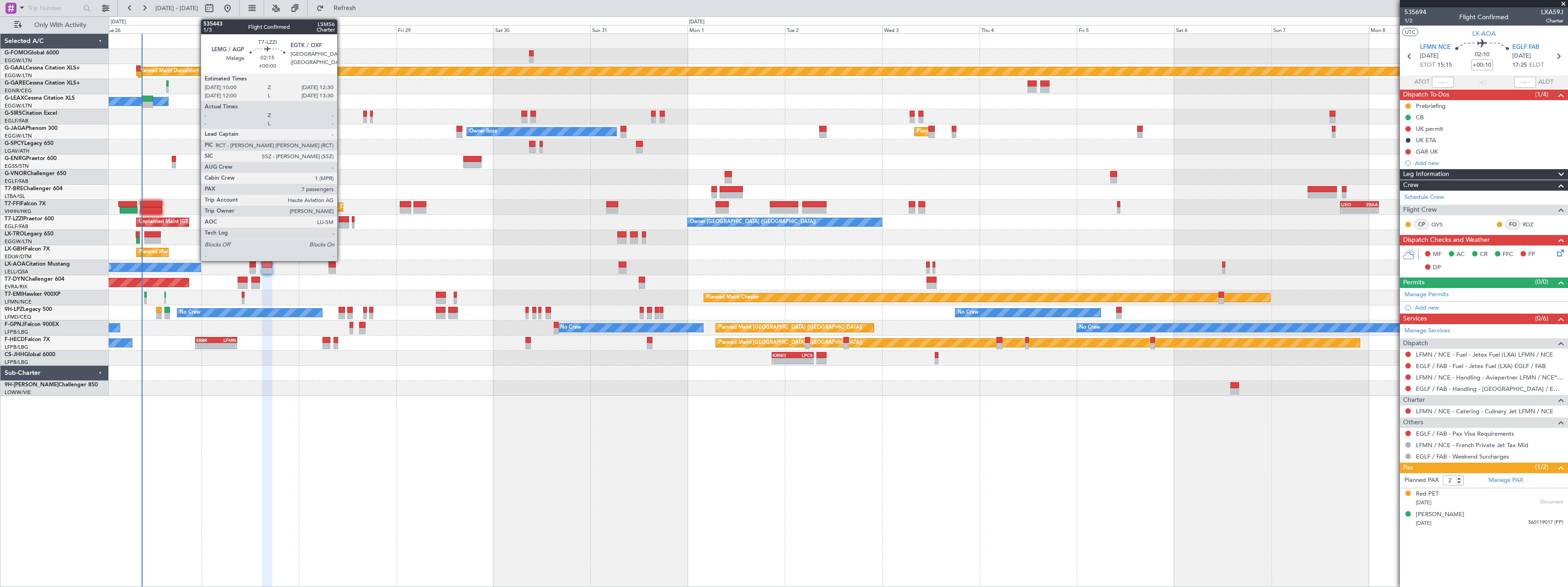
click at [341, 221] on div at bounding box center [343, 219] width 10 height 7
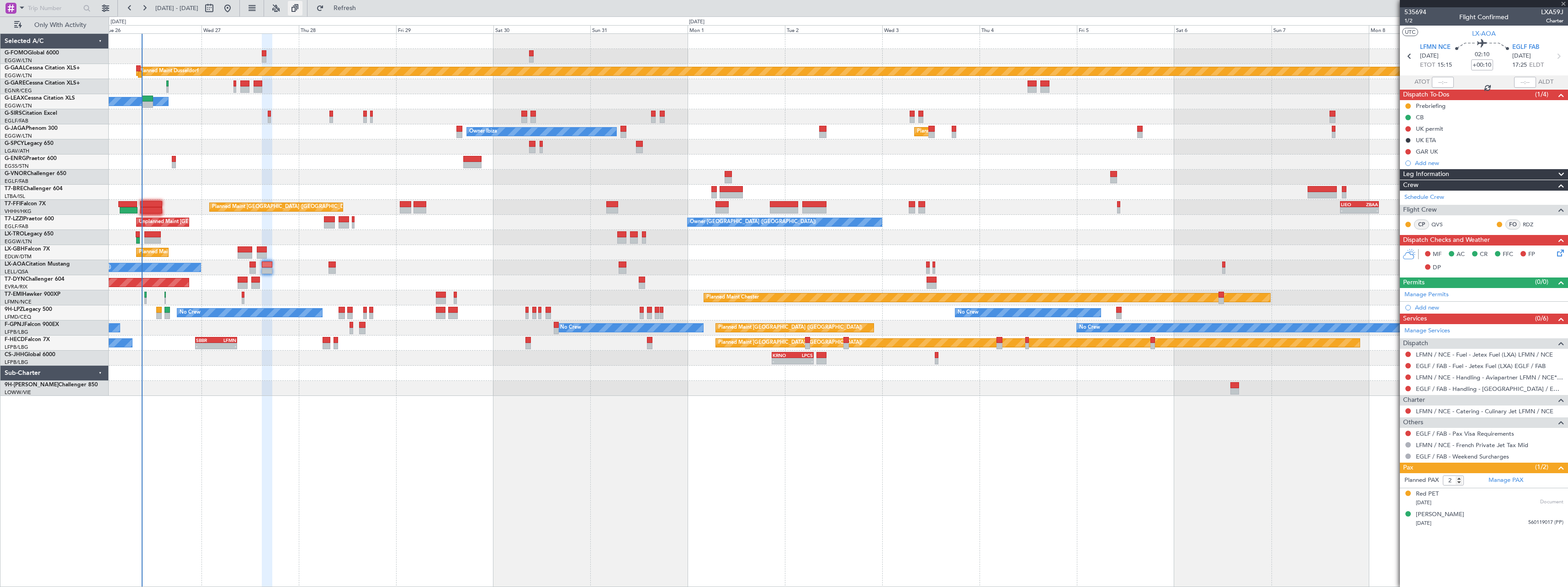
type input "7"
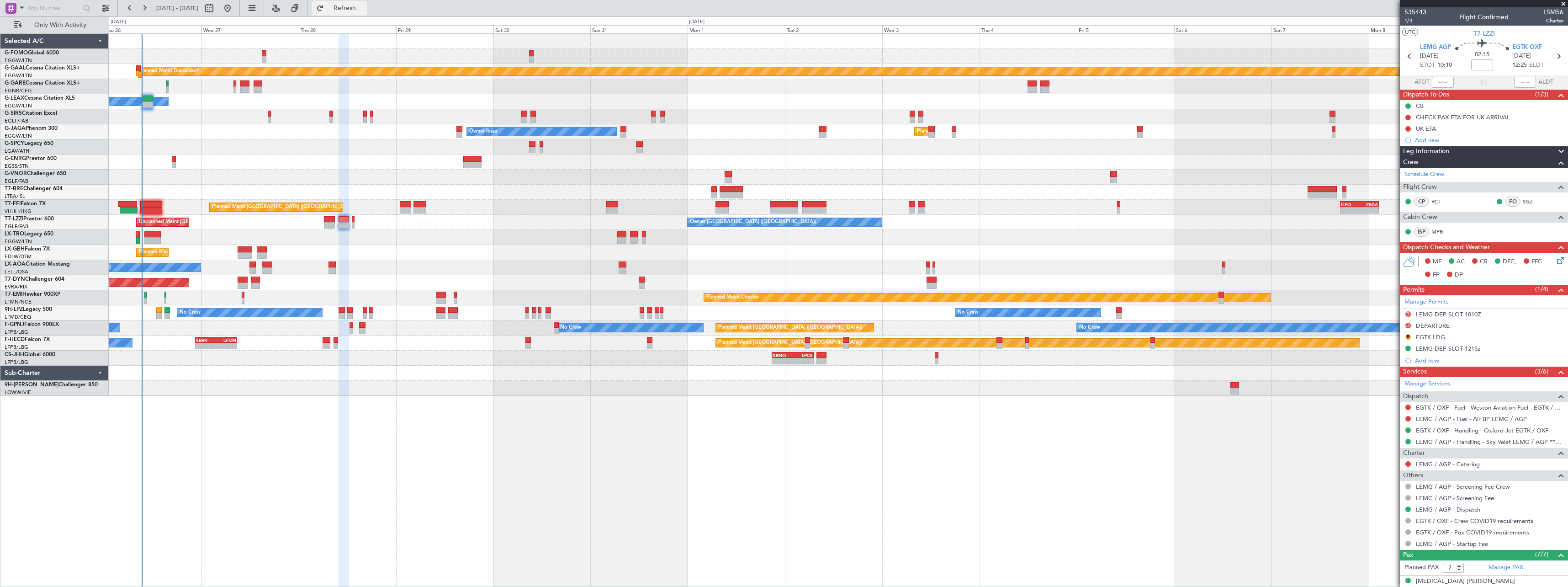
click at [364, 7] on span "Refresh" at bounding box center [345, 8] width 38 height 7
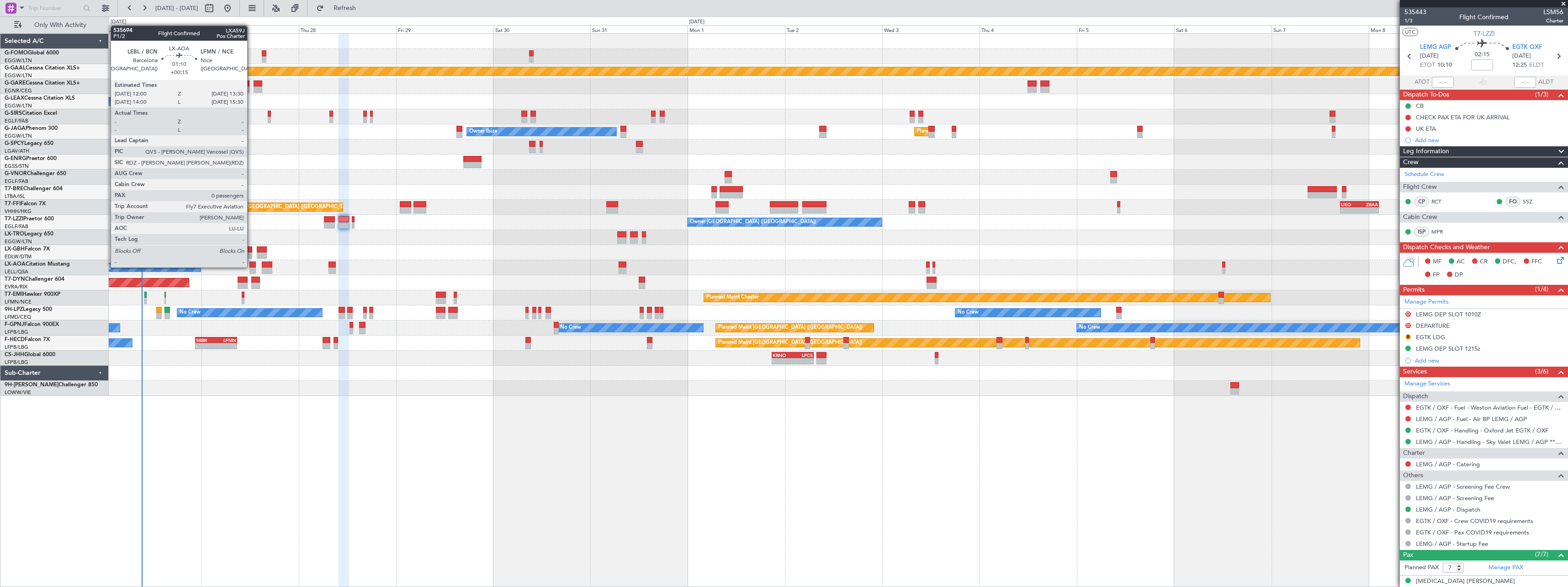
click at [251, 267] on div at bounding box center [253, 264] width 7 height 7
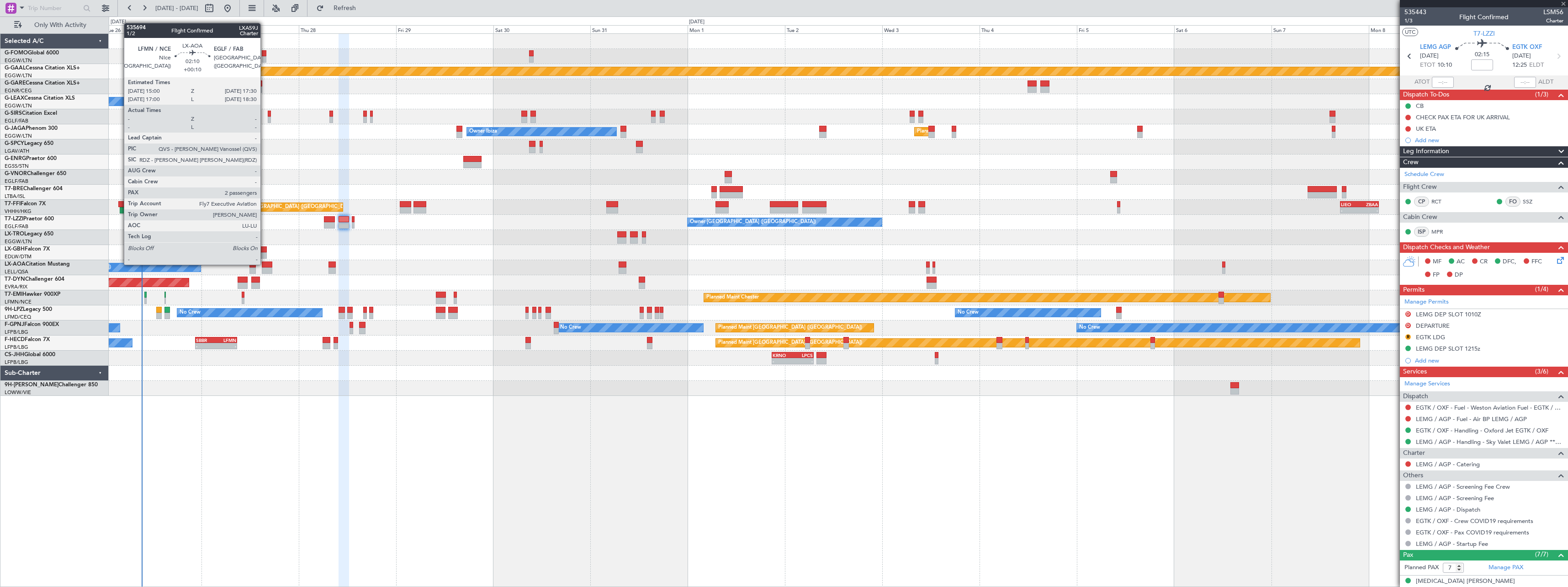
type input "+00:15"
type input "0"
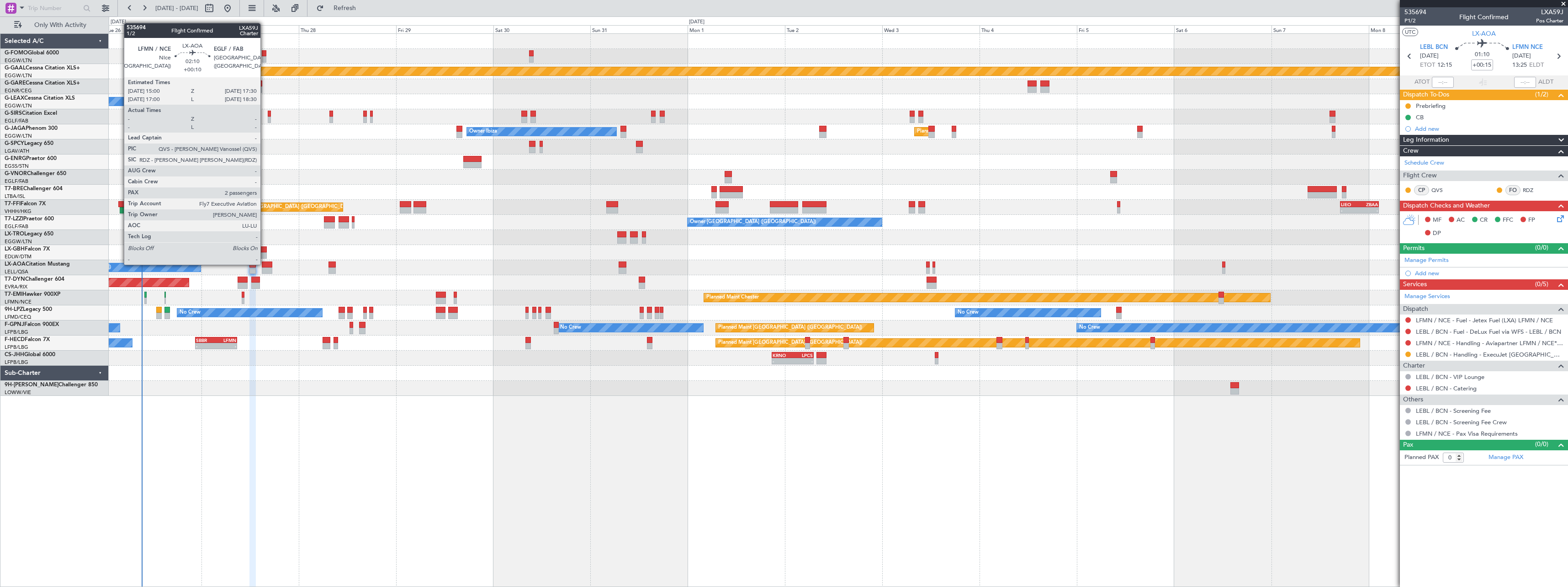
click at [265, 264] on div at bounding box center [267, 264] width 10 height 7
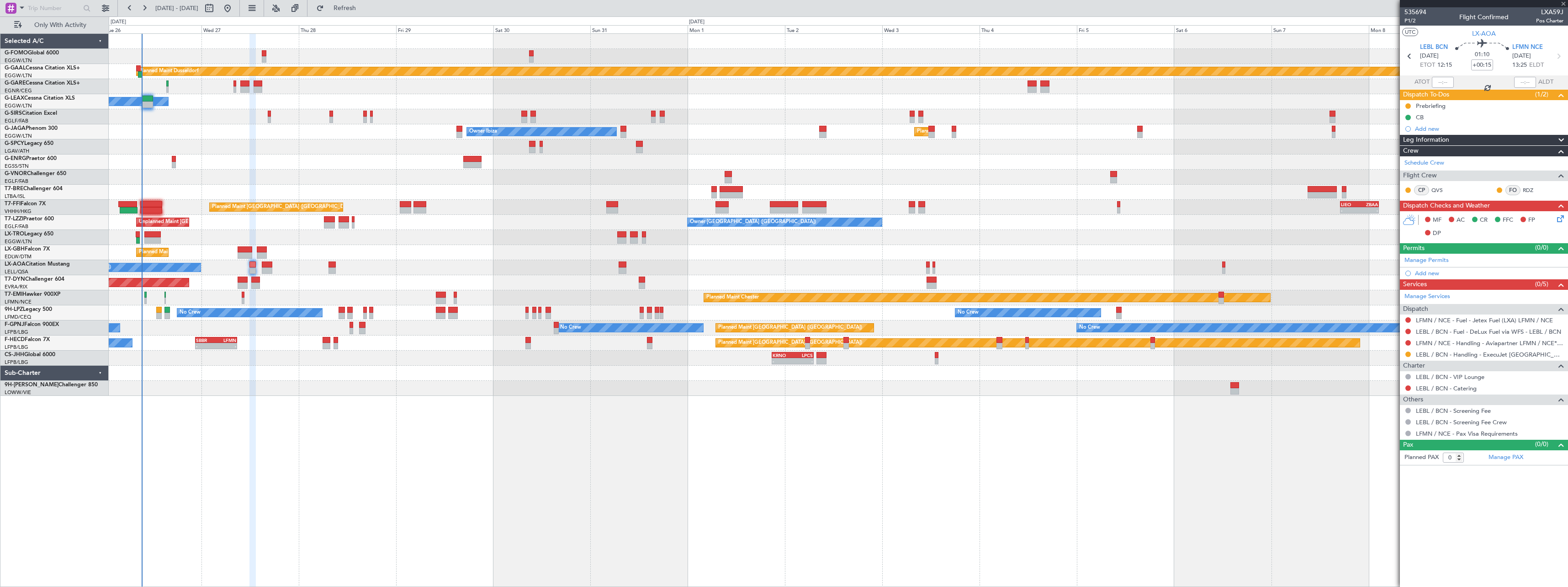
type input "+00:10"
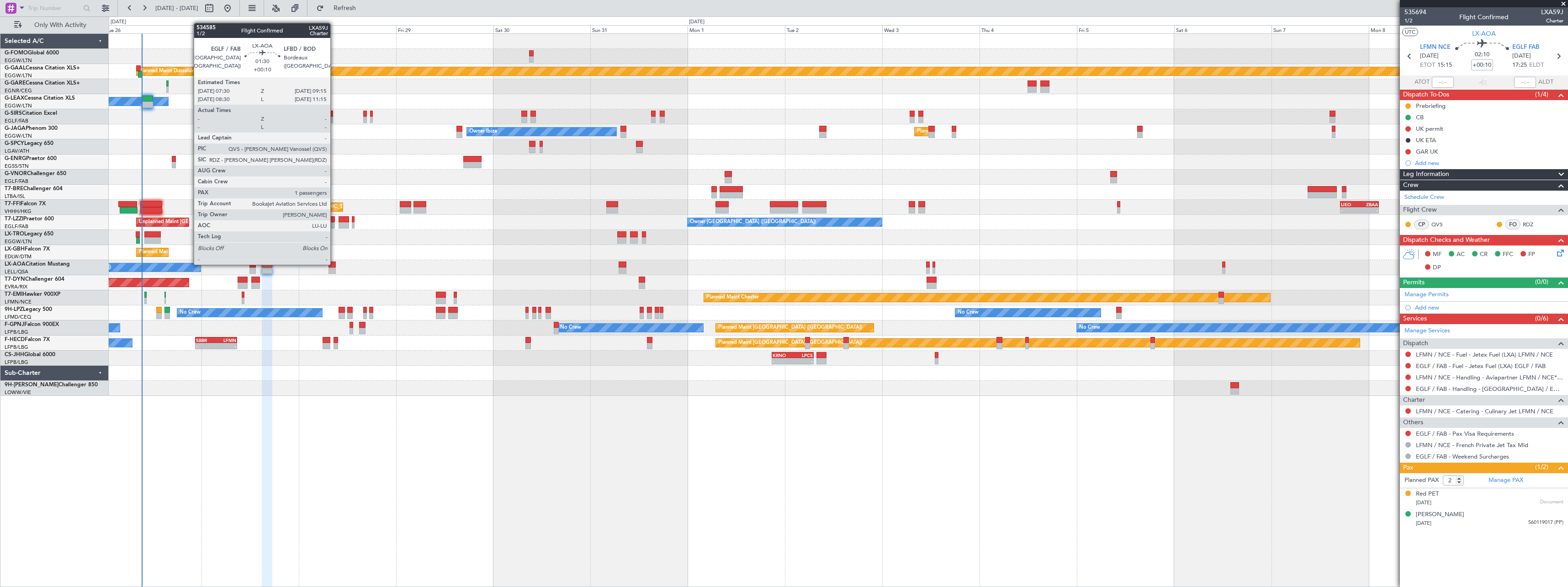
click at [334, 264] on div at bounding box center [332, 264] width 7 height 7
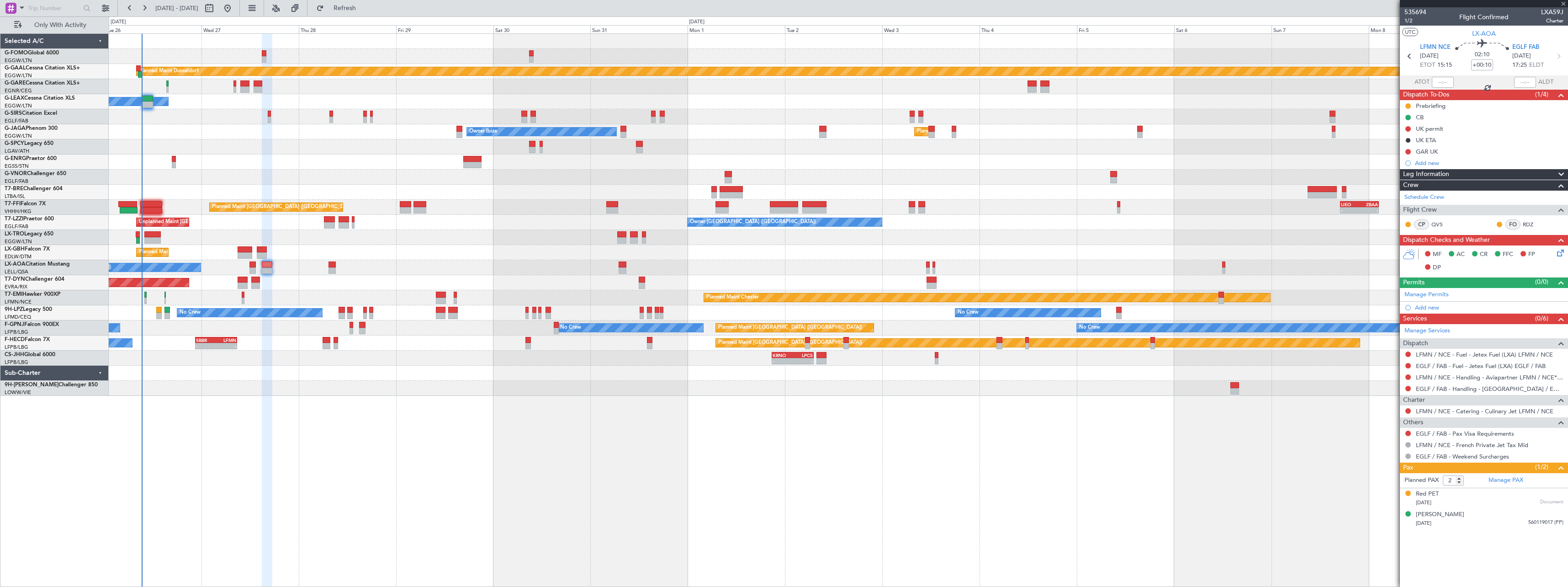
type input "1"
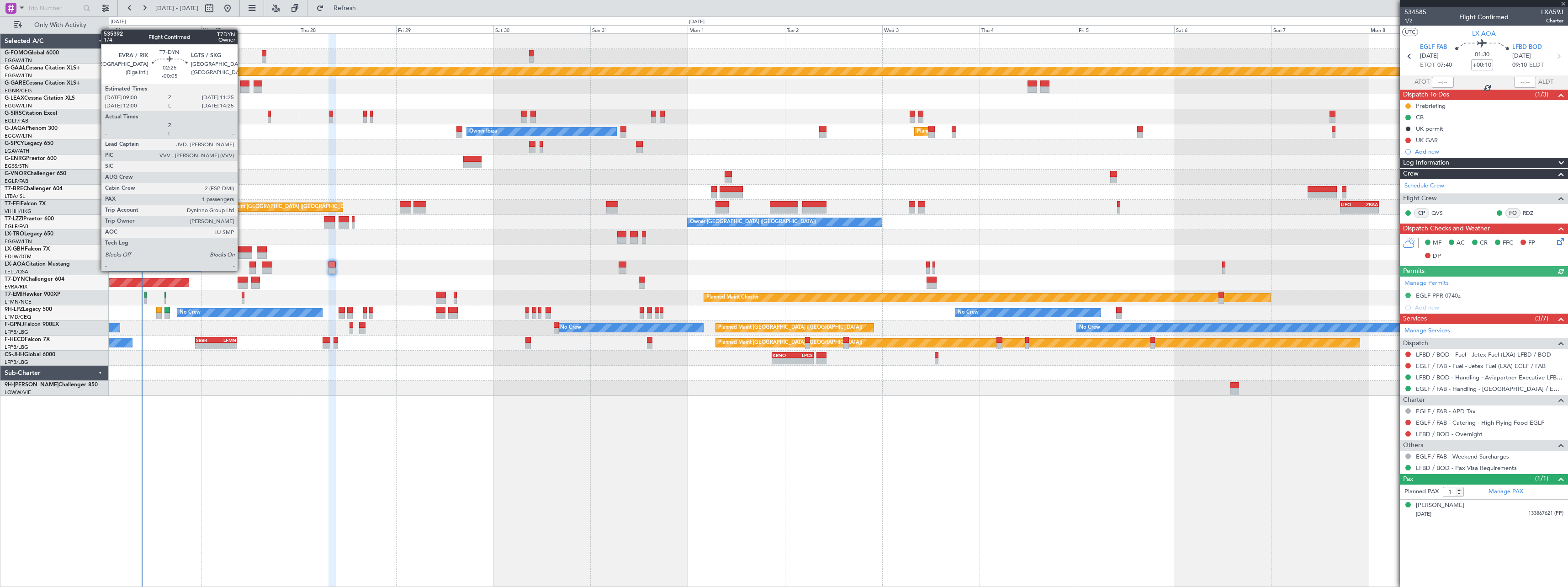
click at [242, 278] on div at bounding box center [242, 279] width 10 height 7
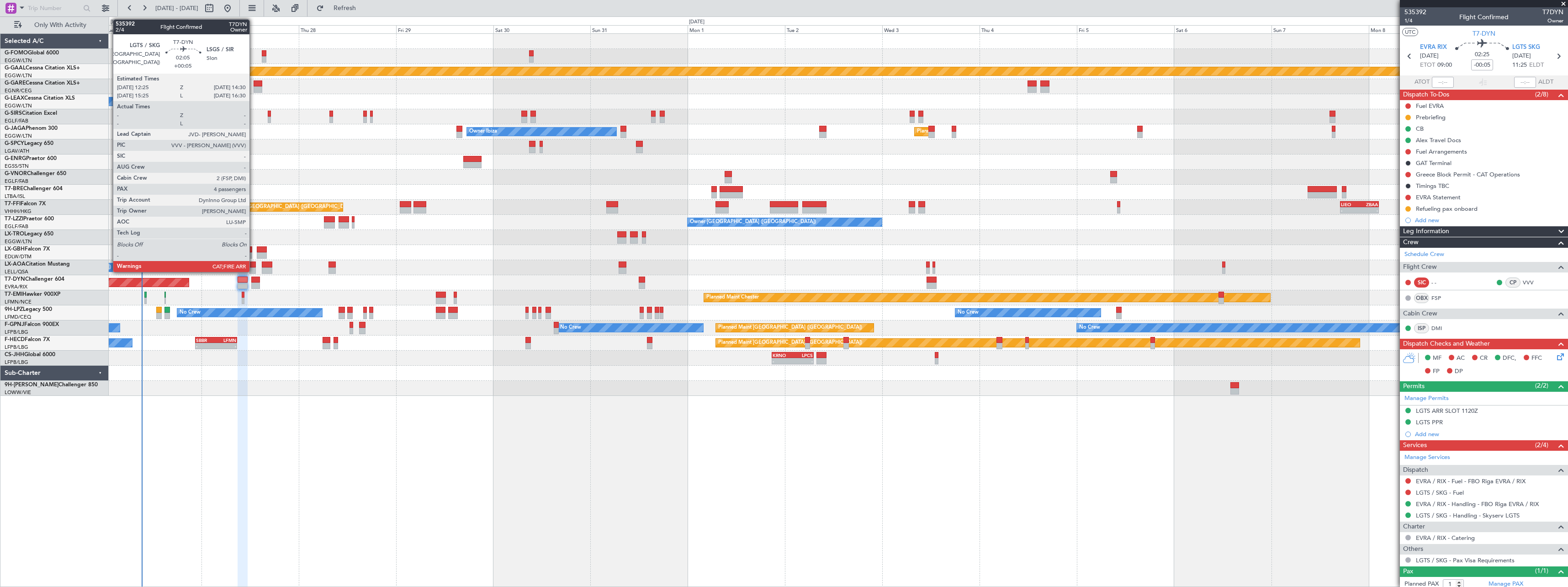
click at [254, 279] on div at bounding box center [256, 279] width 9 height 7
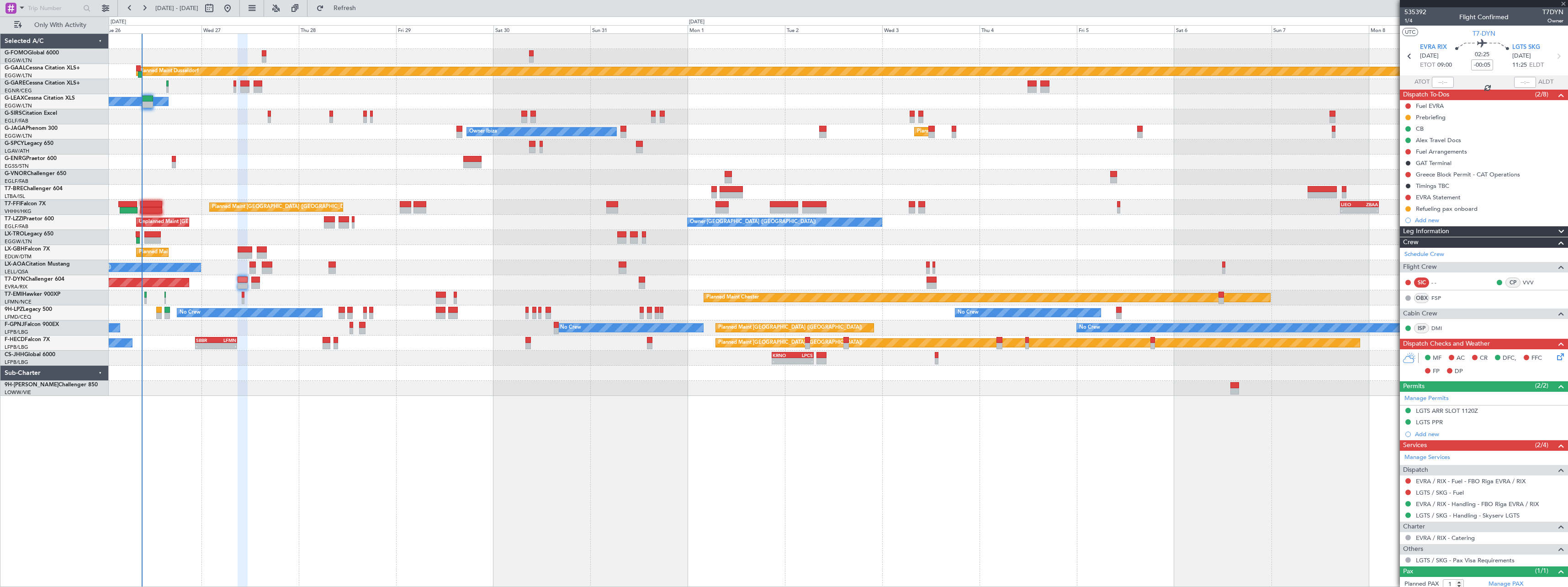
type input "+00:05"
type input "4"
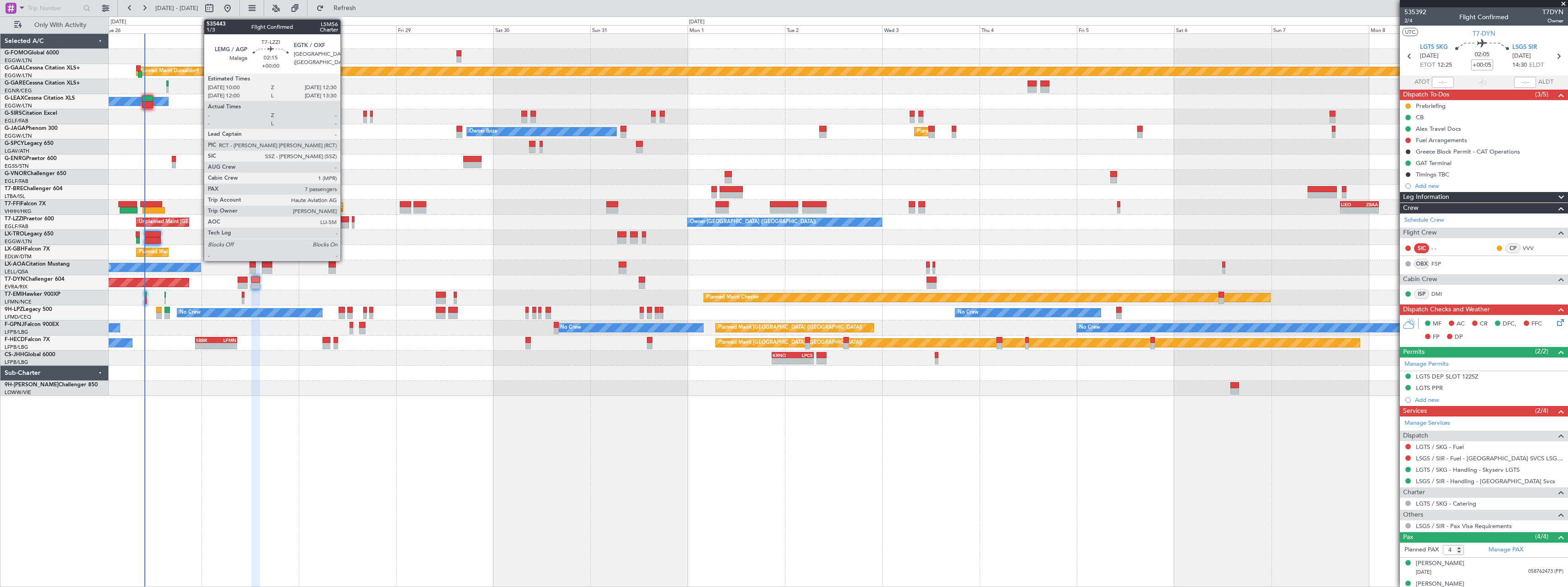
click at [344, 219] on div at bounding box center [343, 219] width 10 height 7
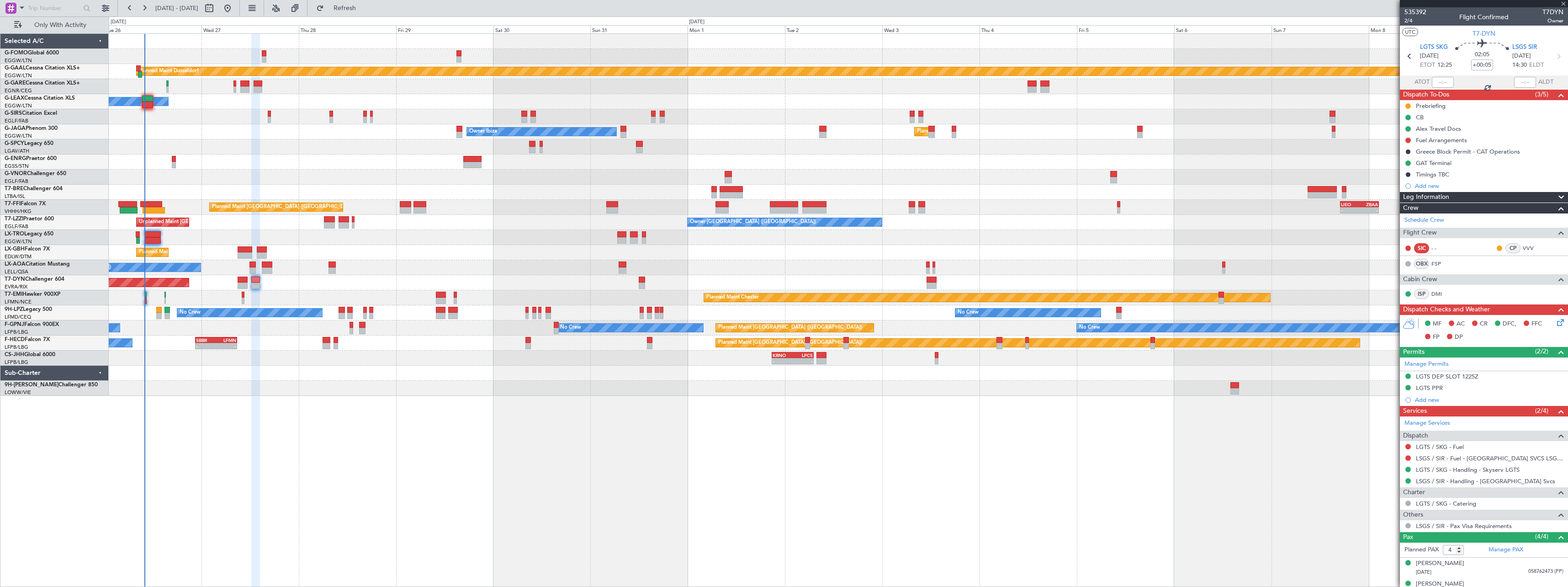
type input "7"
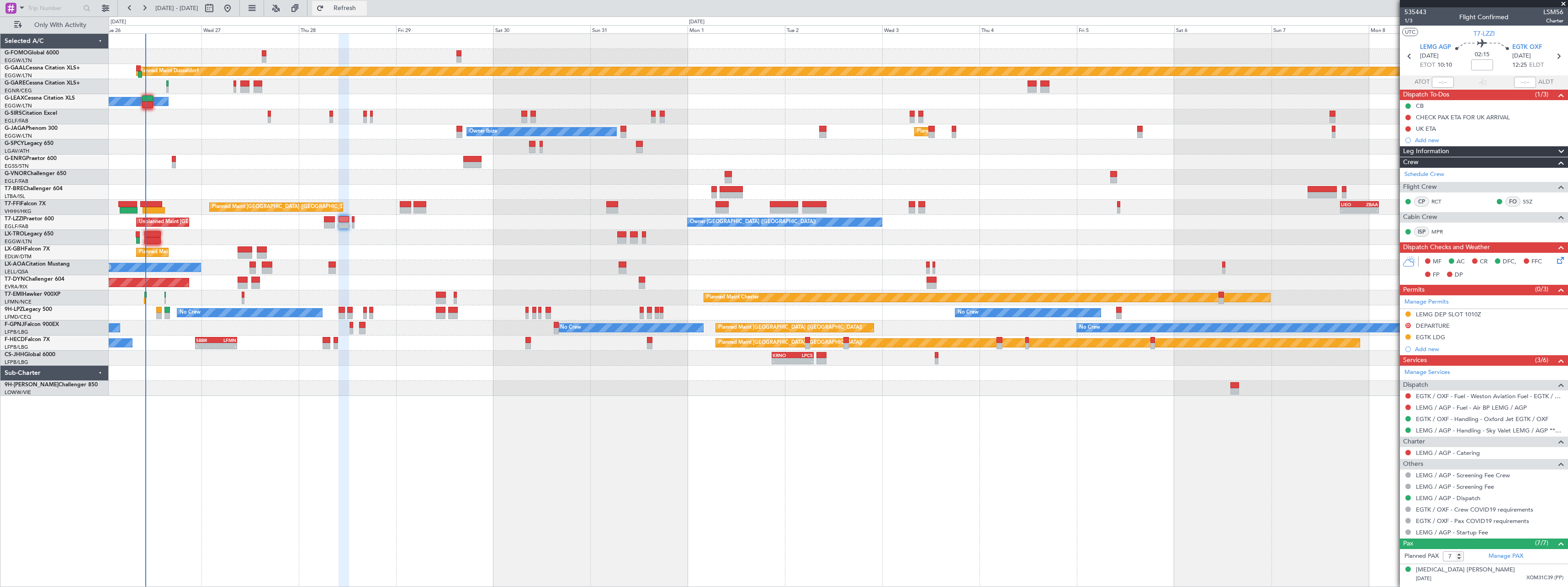
click at [364, 7] on span "Refresh" at bounding box center [345, 8] width 38 height 7
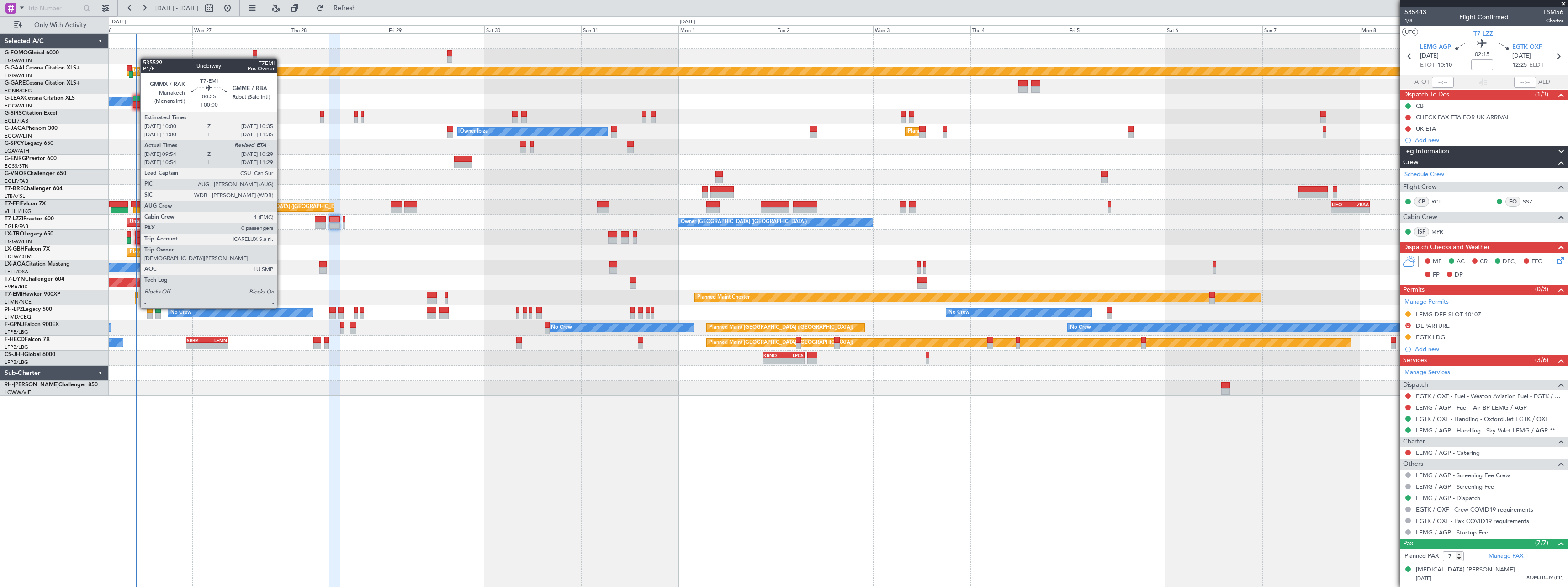
click at [136, 299] on div at bounding box center [136, 301] width 3 height 7
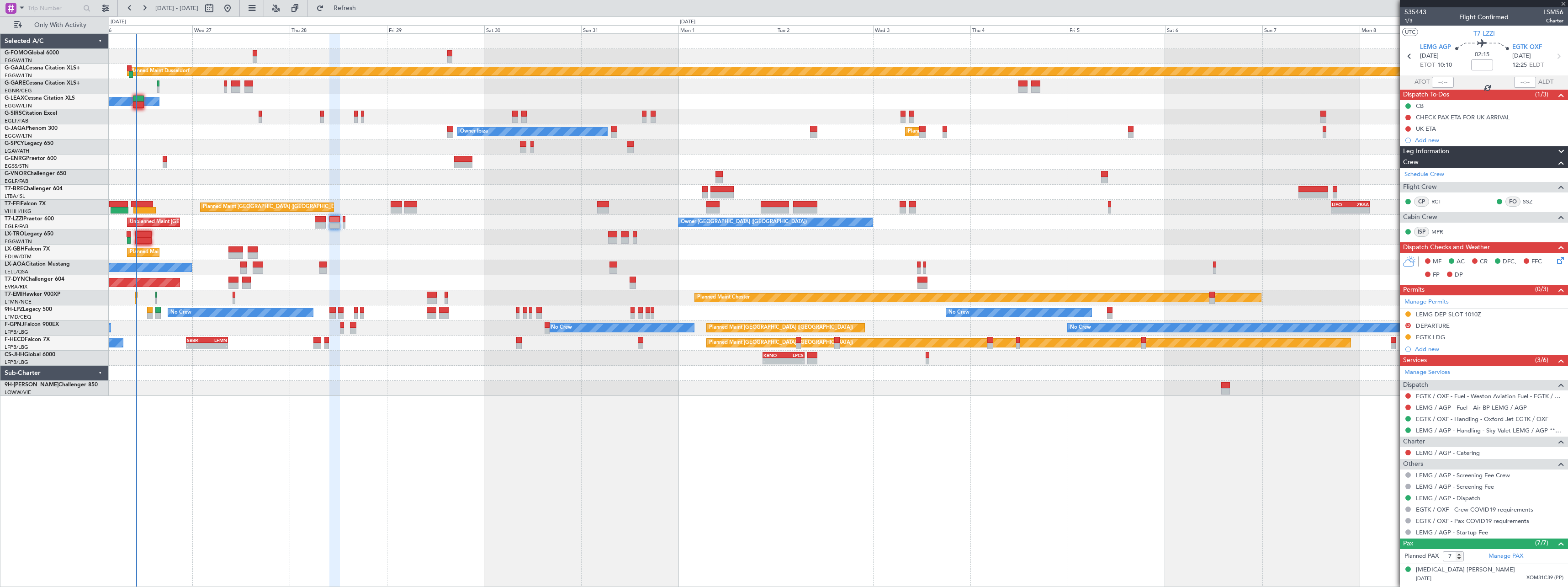
type input "09:54"
type input "0"
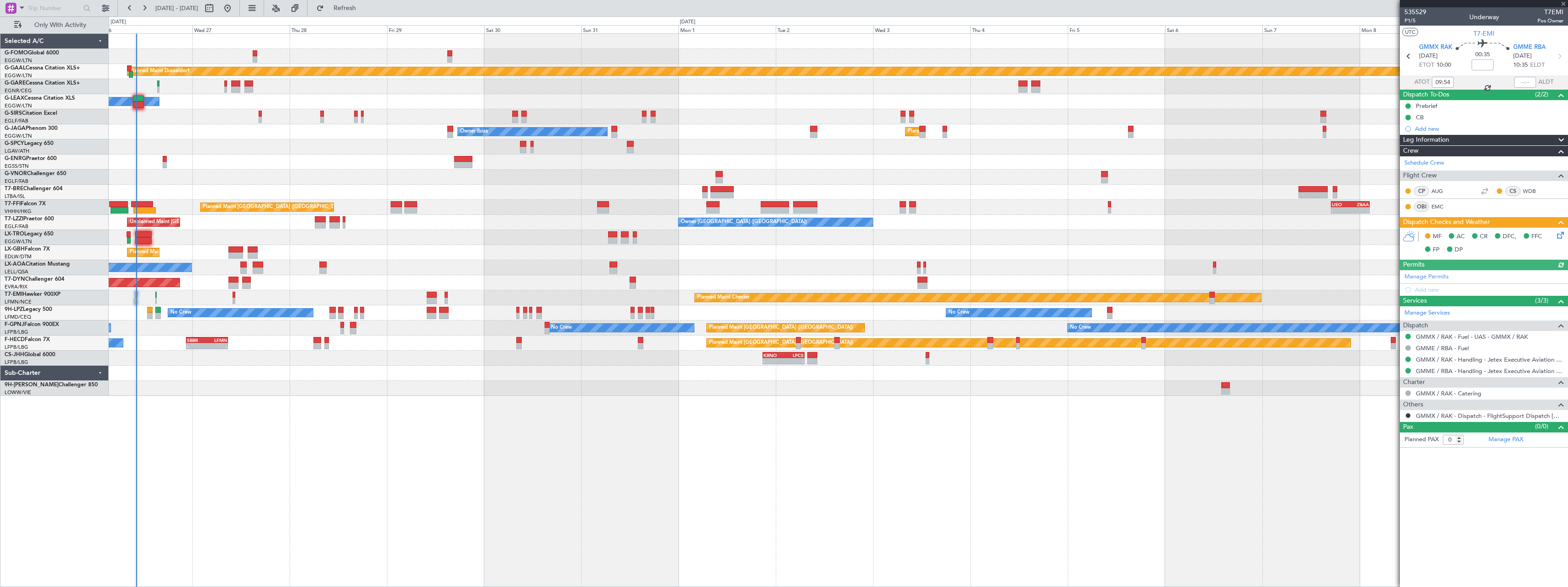
click at [1563, 234] on icon at bounding box center [1559, 234] width 7 height 7
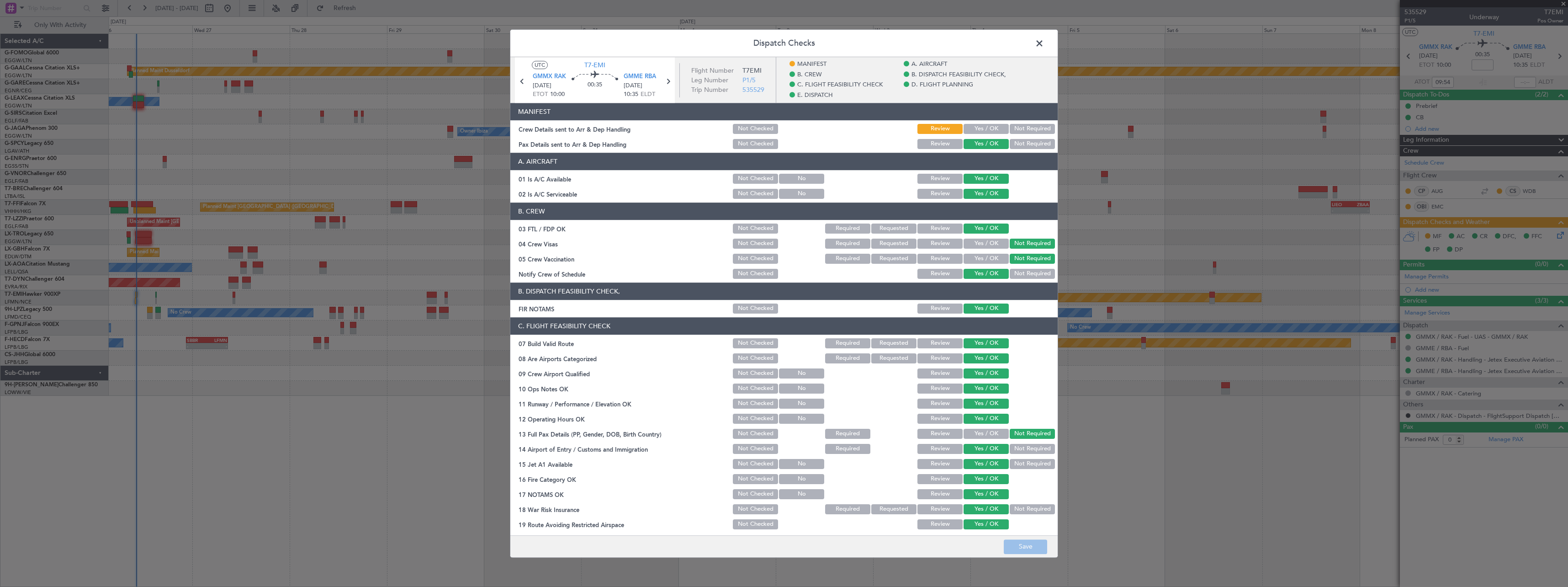
click at [975, 125] on button "Yes / OK" at bounding box center [986, 128] width 45 height 10
click at [1022, 547] on button "Save" at bounding box center [1025, 547] width 43 height 15
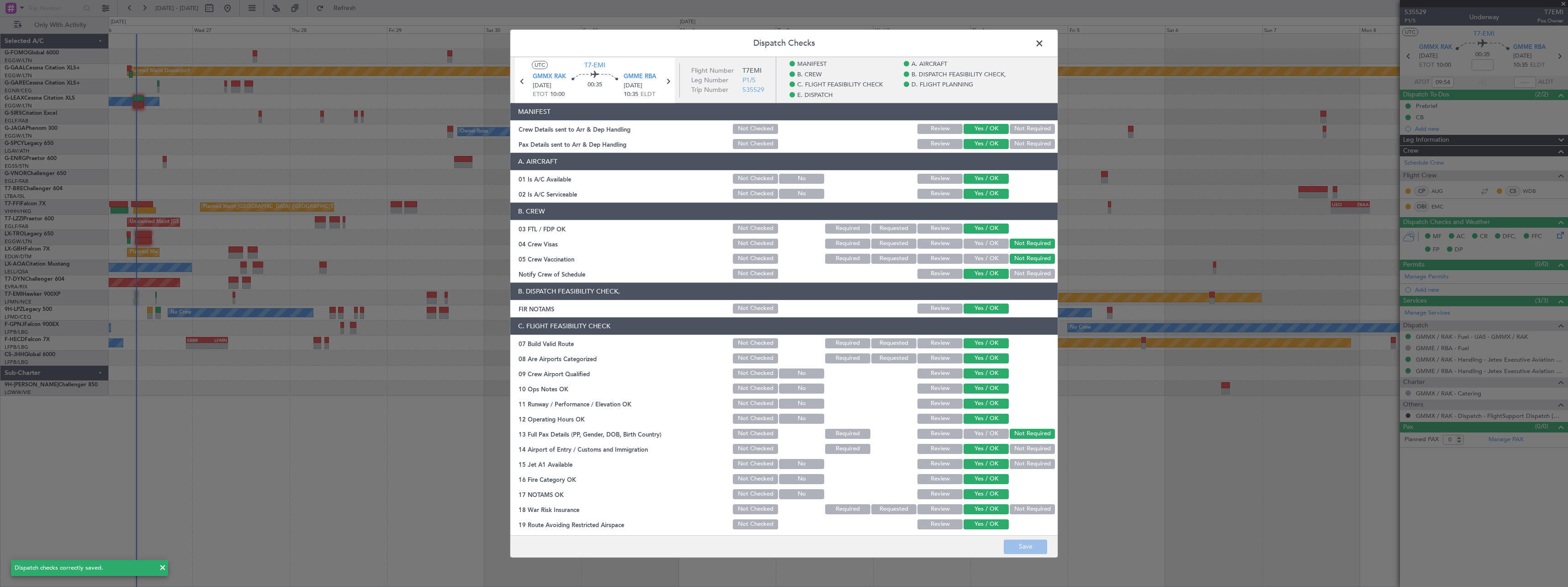
click at [1044, 41] on span at bounding box center [1044, 46] width 0 height 18
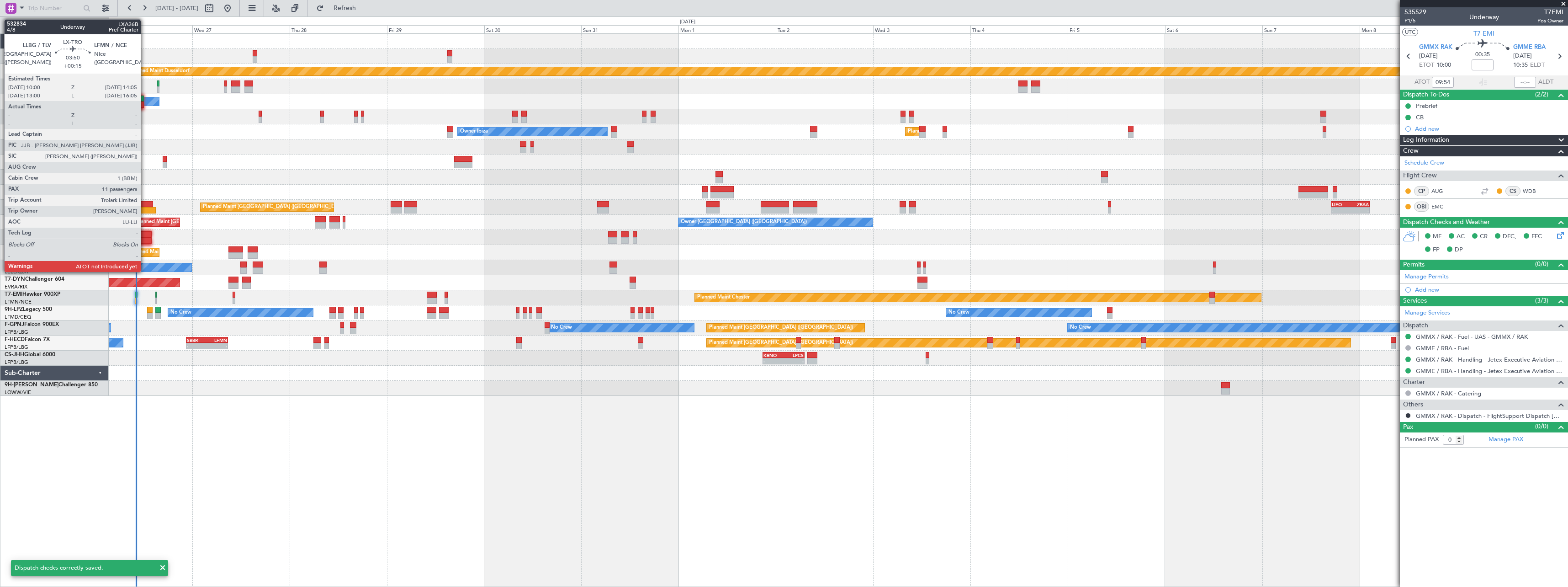
click at [145, 235] on div at bounding box center [144, 234] width 17 height 7
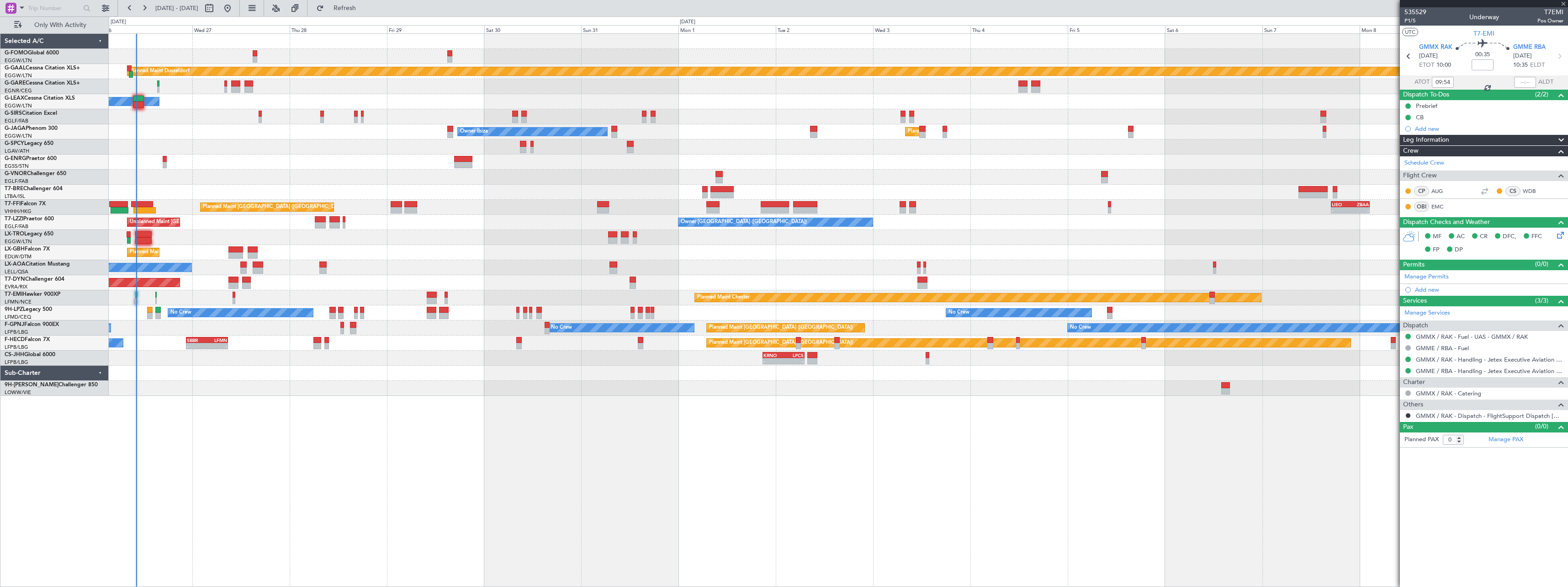
type input "+00:15"
type input "11"
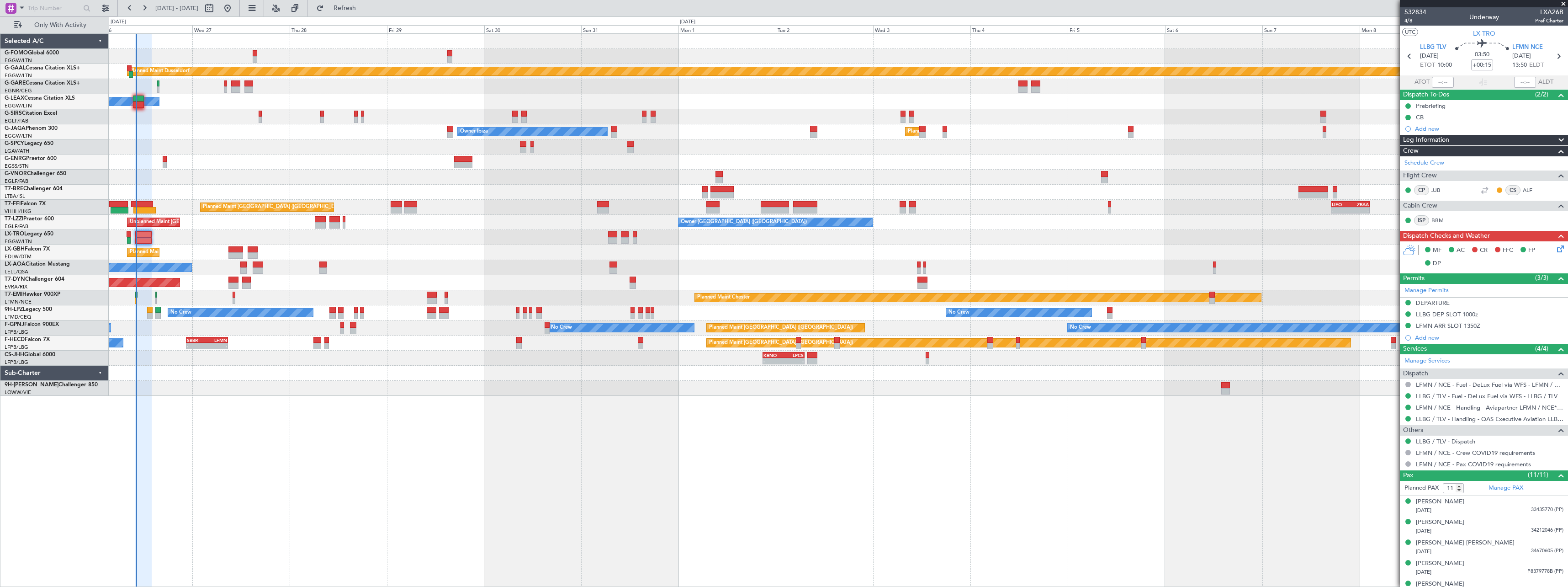
click at [1555, 250] on icon at bounding box center [1559, 247] width 7 height 7
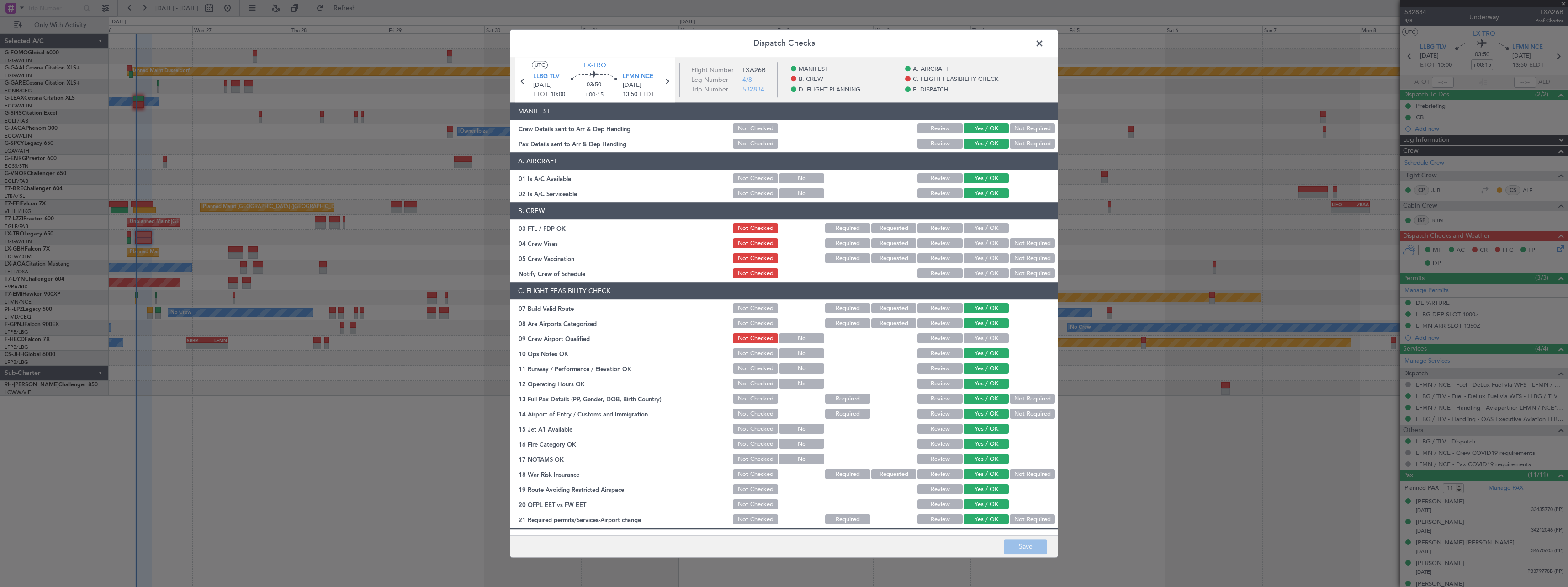
click at [1044, 45] on span at bounding box center [1044, 46] width 0 height 18
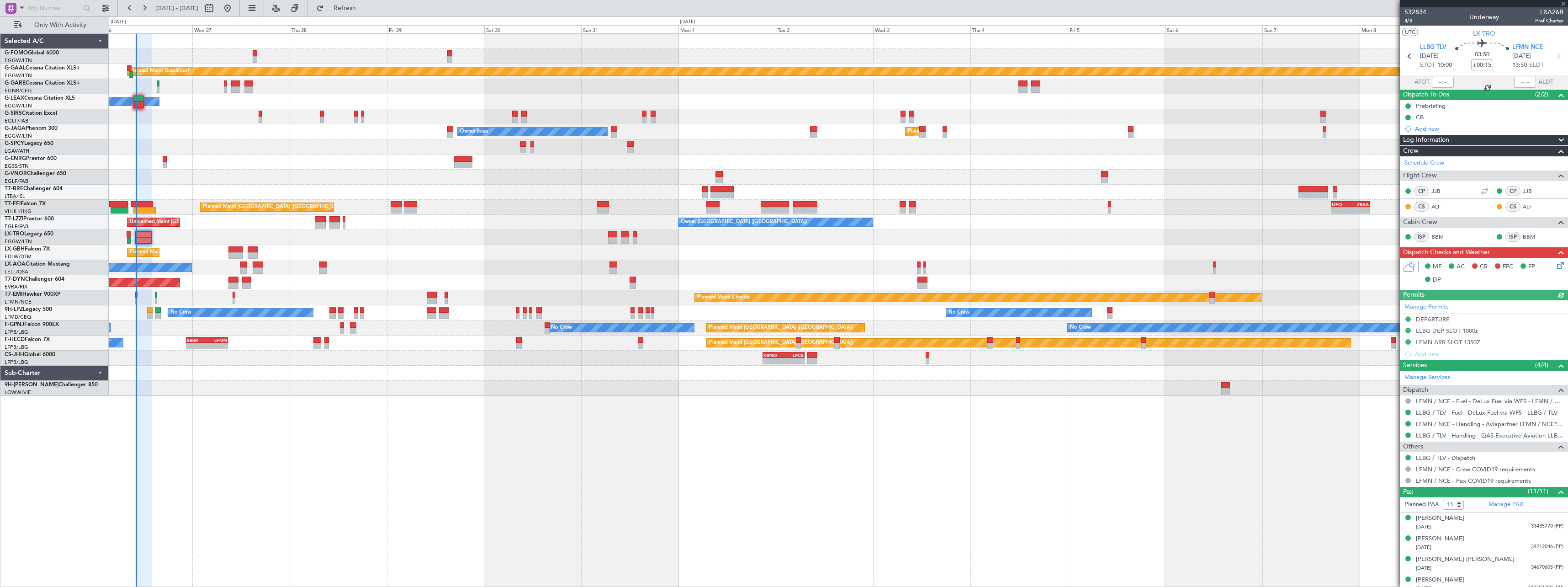
type input "10:10"
click at [364, 5] on span "Refresh" at bounding box center [345, 8] width 38 height 7
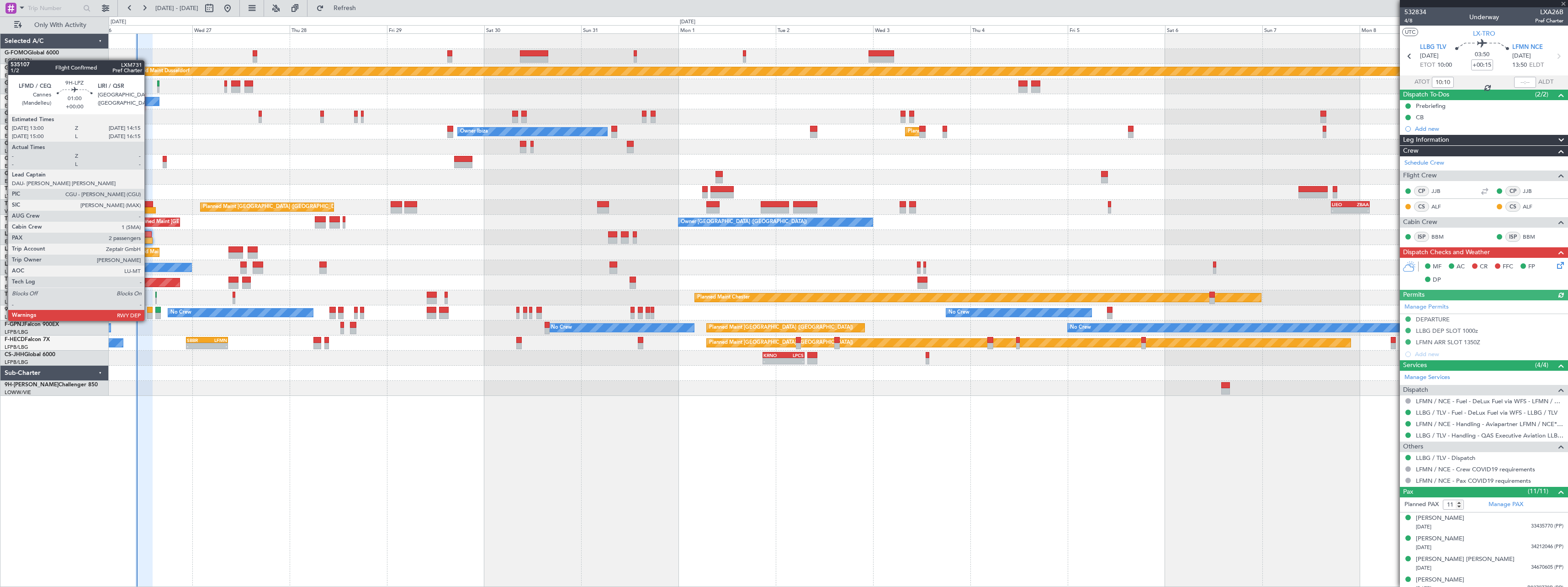
click at [149, 312] on div at bounding box center [150, 310] width 5 height 7
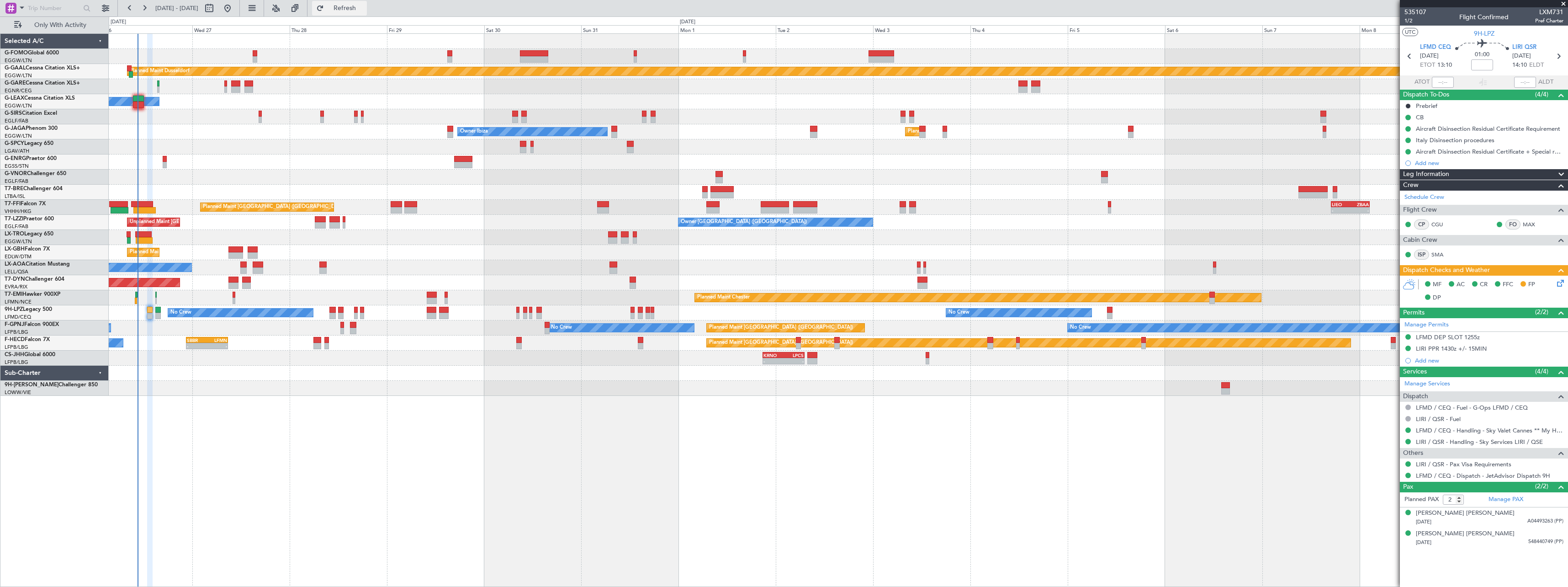
click at [367, 2] on button "Refresh" at bounding box center [340, 9] width 55 height 15
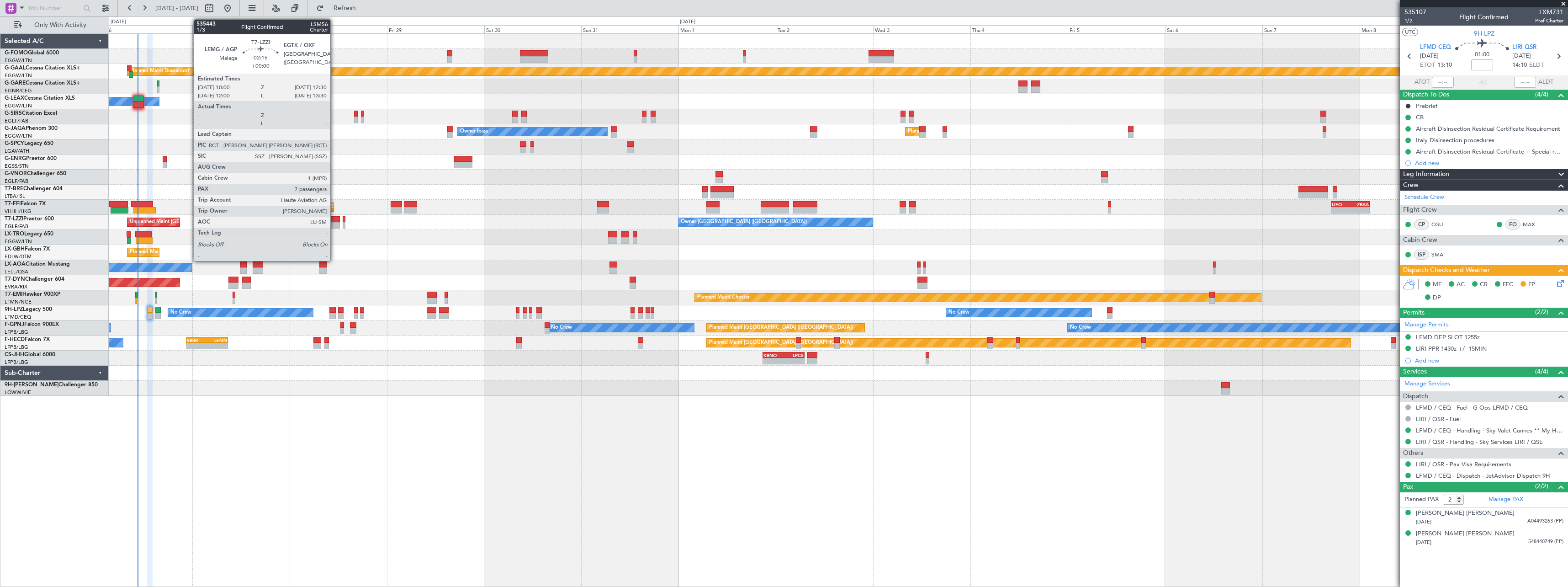
click at [334, 219] on div at bounding box center [334, 219] width 10 height 7
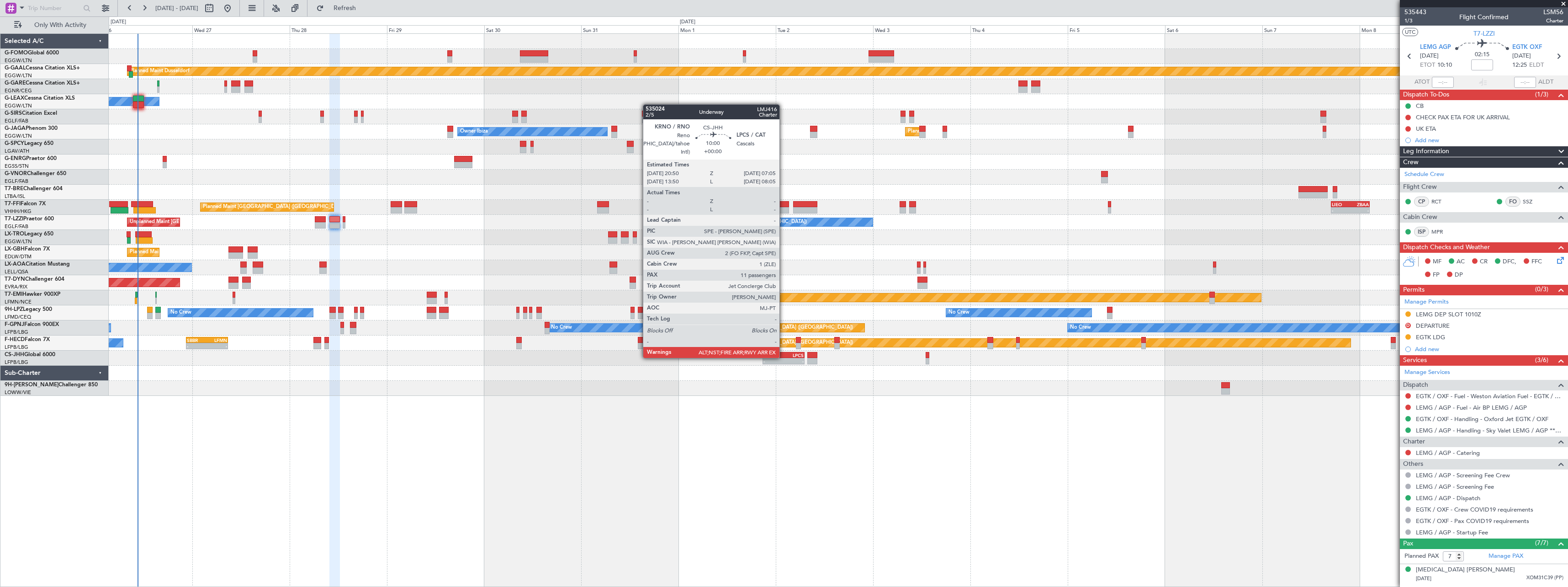
click at [783, 357] on div "LPCS" at bounding box center [793, 355] width 20 height 5
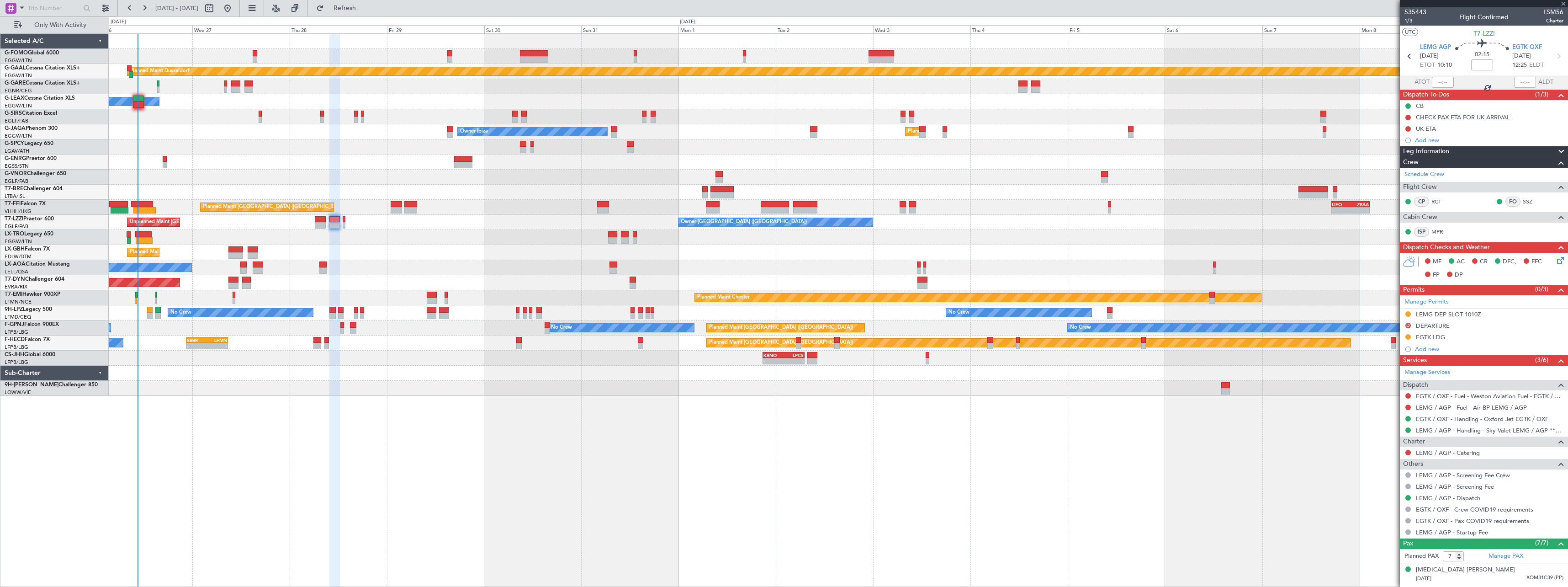
type input "11"
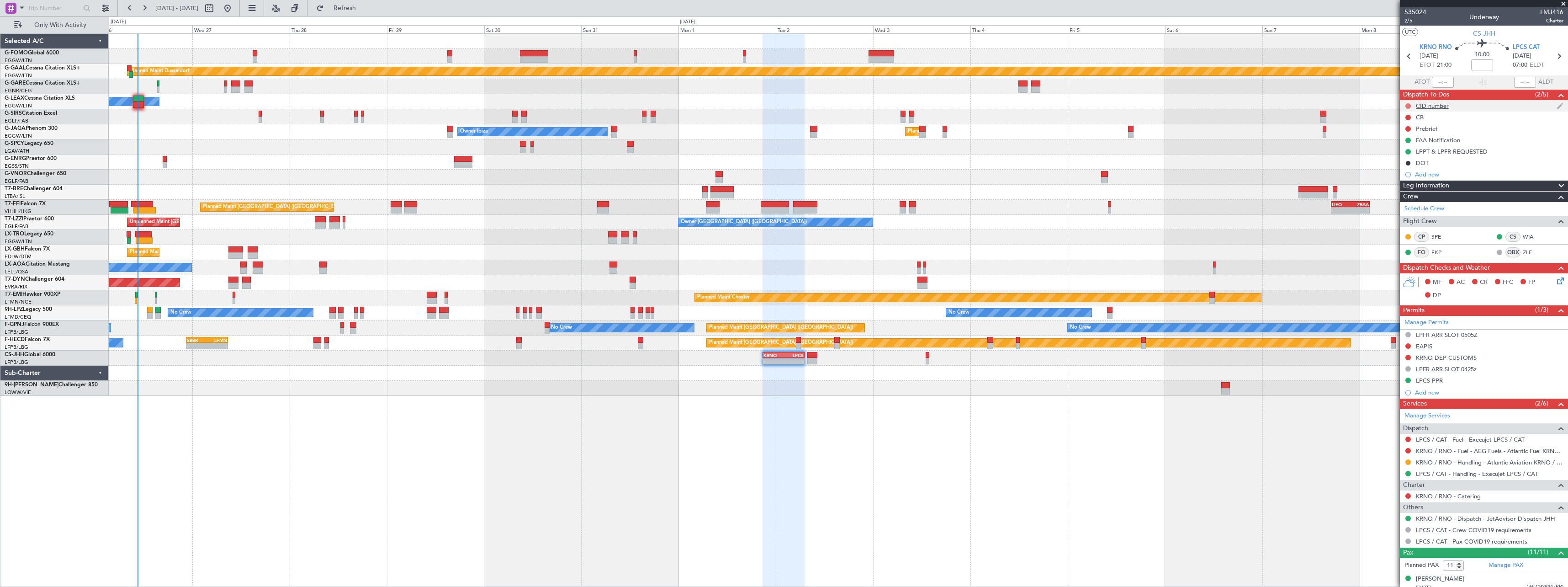
click at [1409, 105] on button at bounding box center [1408, 106] width 5 height 5
drag, startPoint x: 1404, startPoint y: 157, endPoint x: 1430, endPoint y: 239, distance: 86.0
click at [1404, 158] on span "Cancelled" at bounding box center [1410, 160] width 26 height 9
click at [1429, 393] on div "Add new" at bounding box center [1485, 392] width 140 height 8
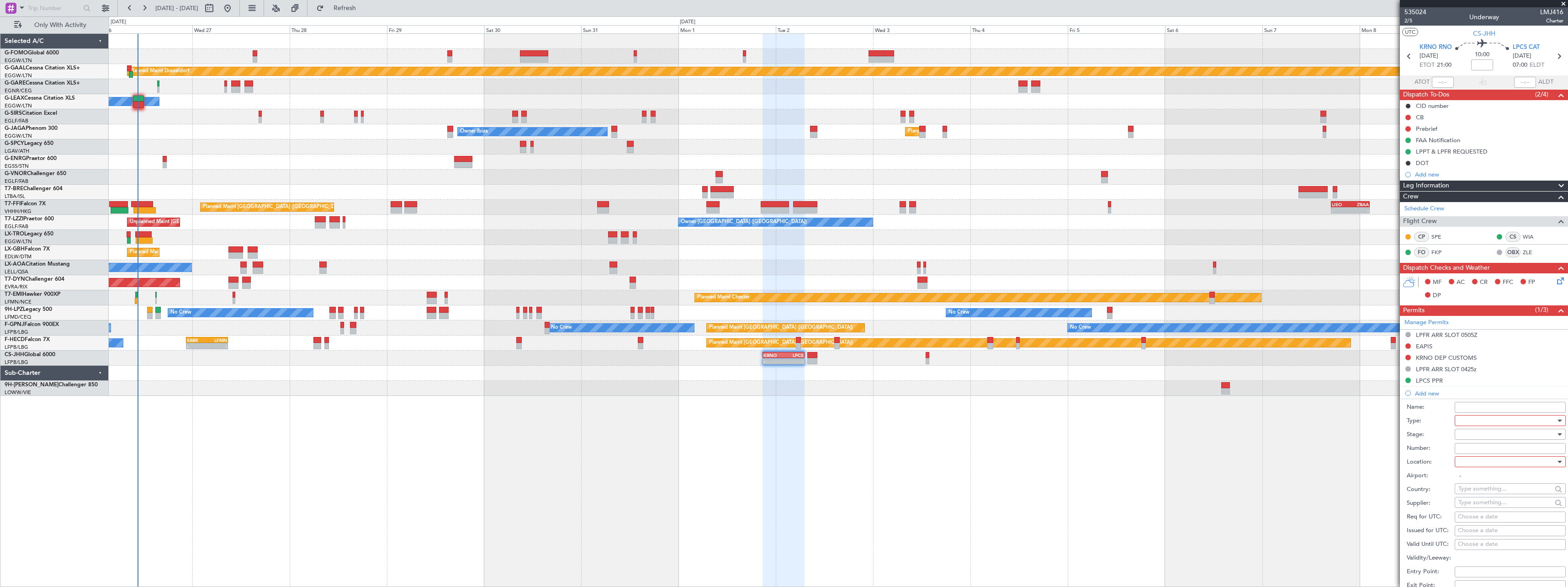
click at [1466, 417] on div at bounding box center [1507, 420] width 97 height 14
click at [1468, 504] on span "CID" at bounding box center [1507, 508] width 96 height 14
click at [1471, 432] on div at bounding box center [1507, 434] width 97 height 14
click at [1472, 465] on span "Not Requested" at bounding box center [1507, 466] width 96 height 14
click at [1469, 462] on div at bounding box center [1507, 462] width 97 height 14
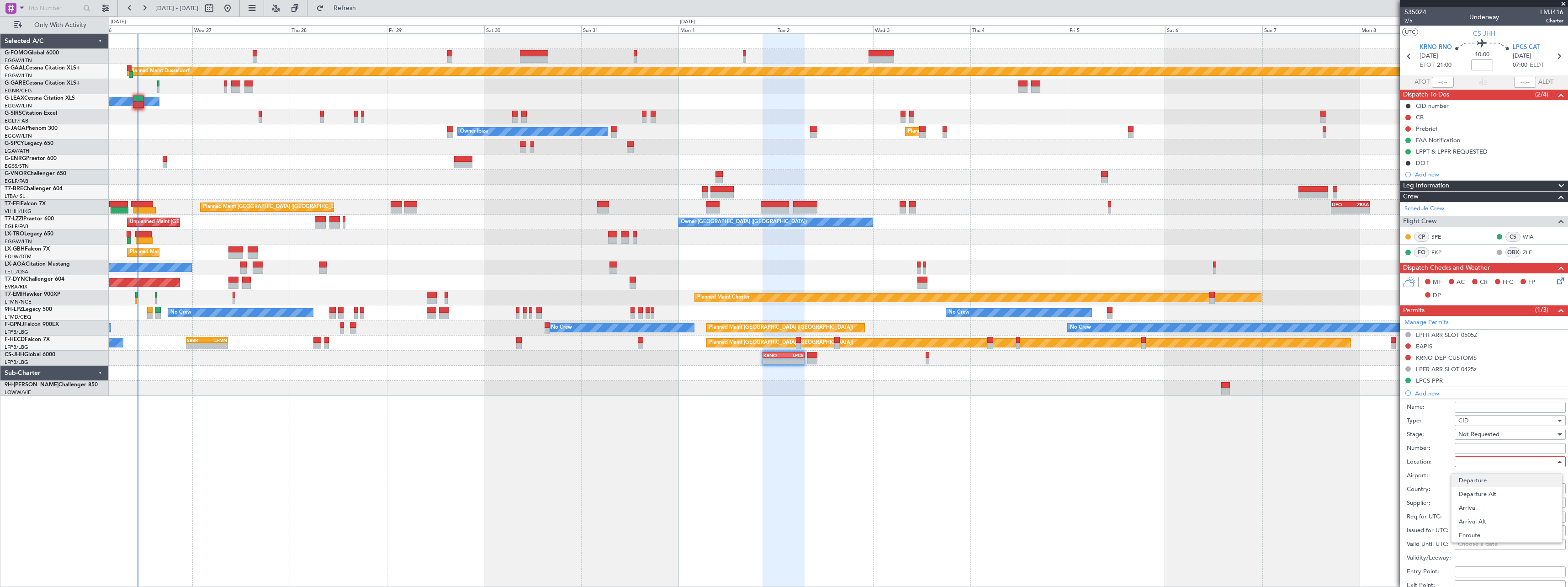
click at [1468, 479] on span "Departure" at bounding box center [1507, 480] width 96 height 14
type input "KRNO / RNO"
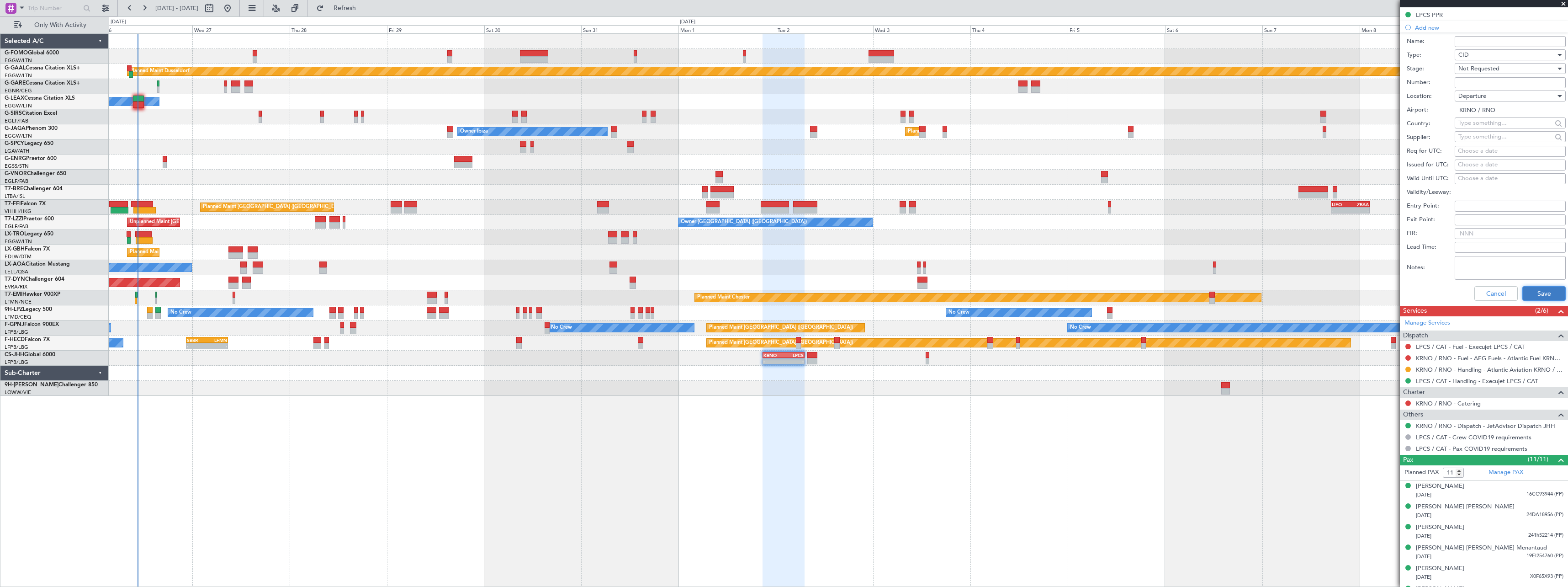
click at [1535, 289] on button "Save" at bounding box center [1544, 294] width 43 height 15
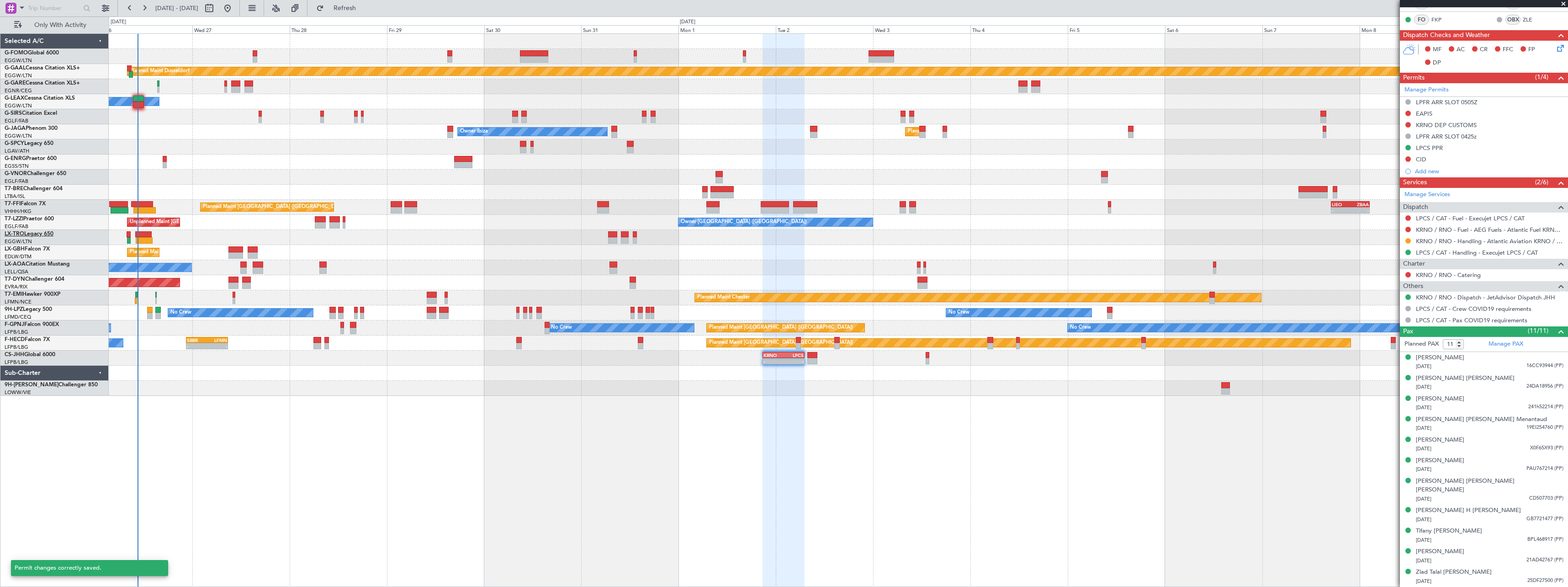
scroll to position [223, 0]
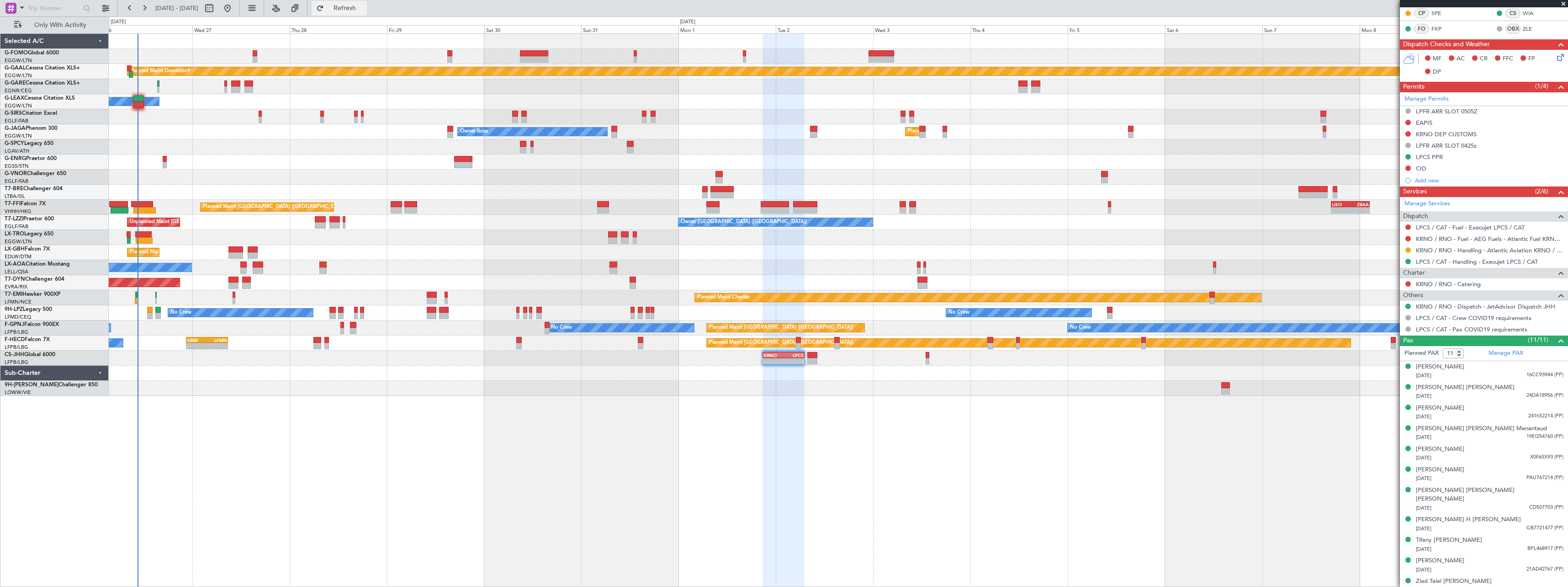
click at [364, 9] on span "Refresh" at bounding box center [345, 8] width 38 height 7
click at [364, 7] on span "Refresh" at bounding box center [345, 8] width 38 height 7
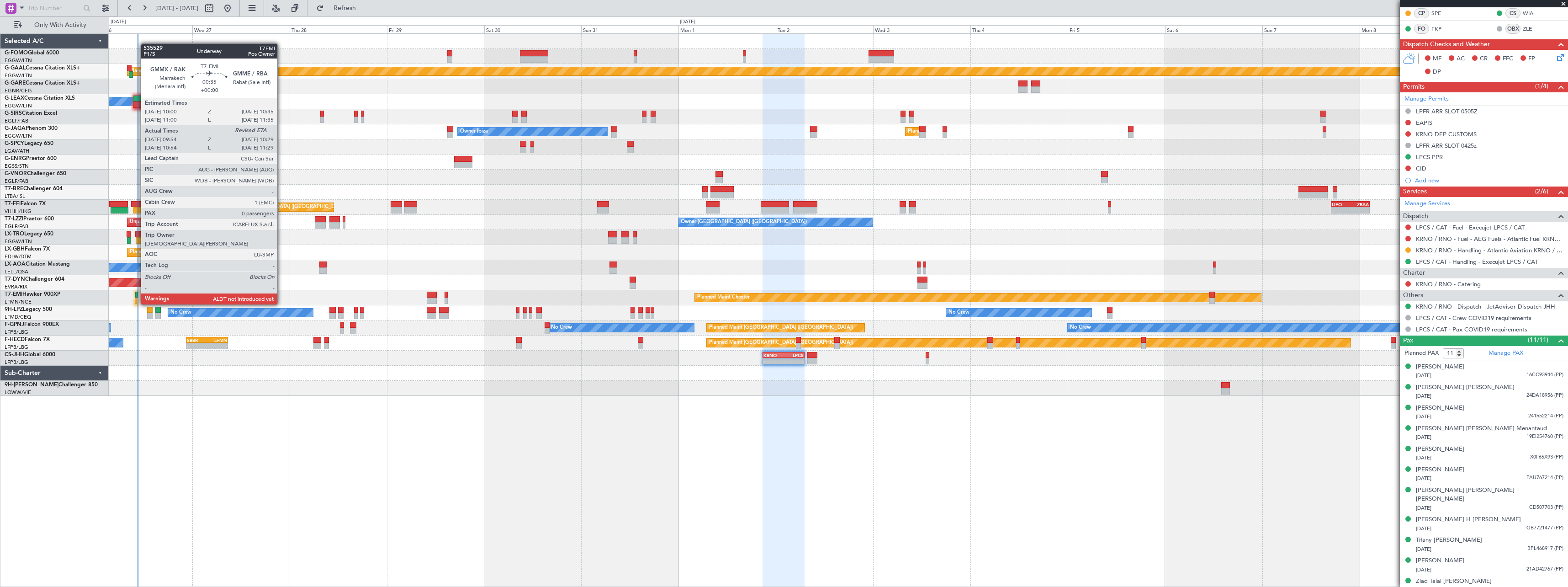
click at [136, 295] on div at bounding box center [136, 295] width 3 height 7
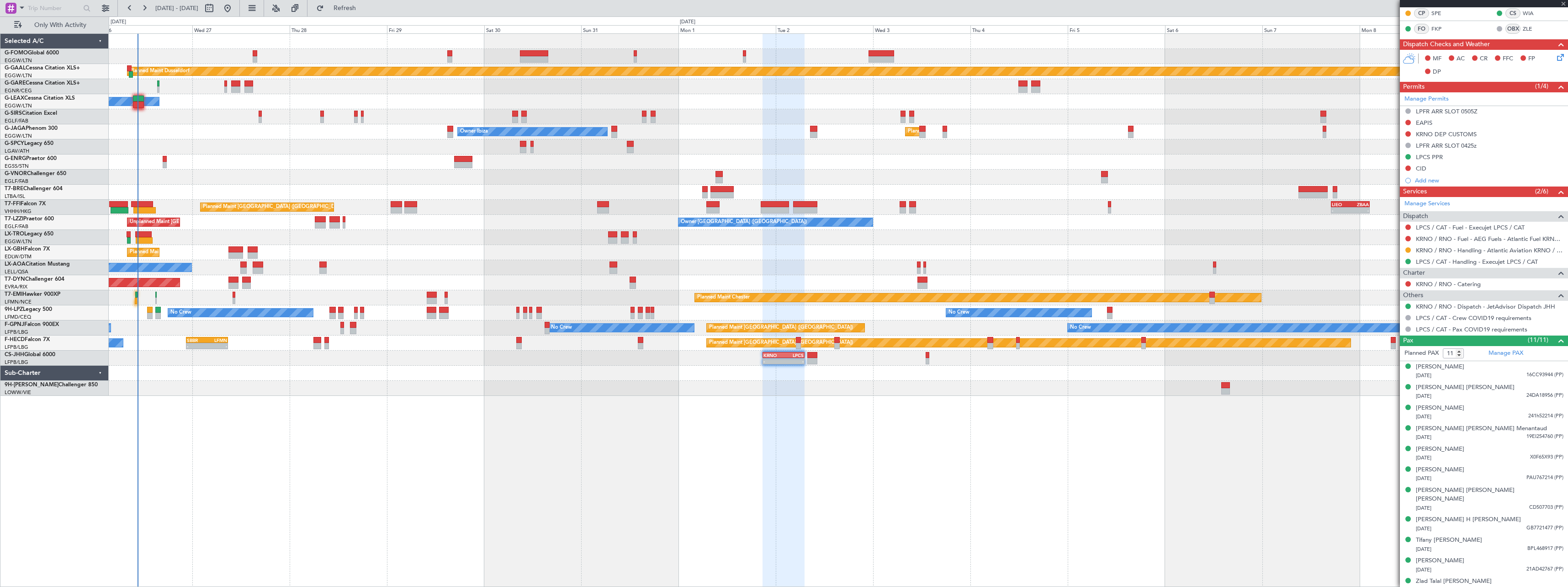
type input "09:54"
type input "0"
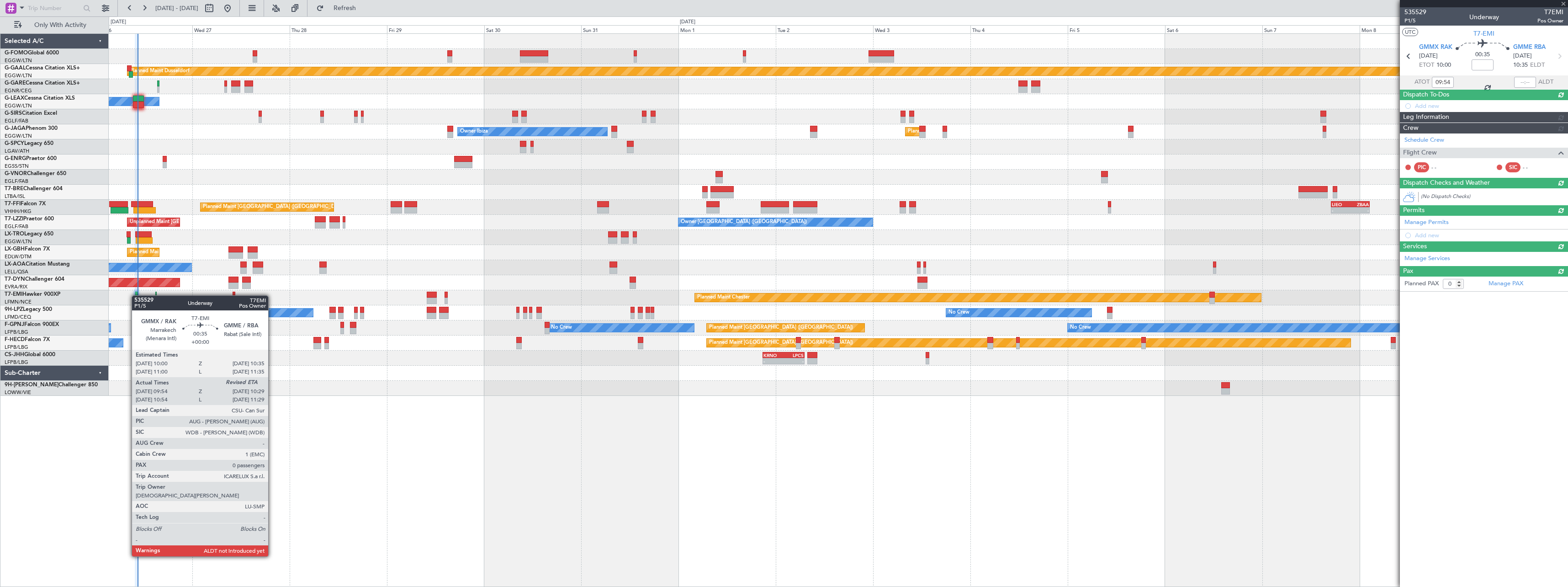
scroll to position [0, 0]
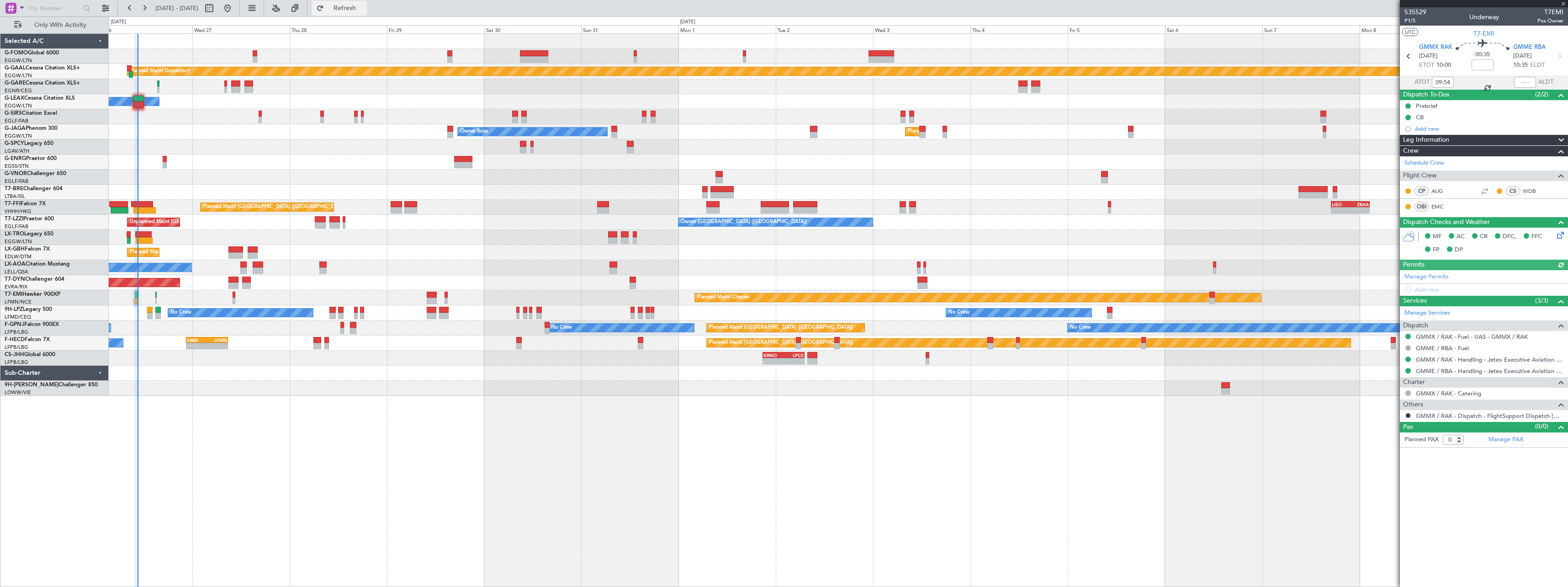
click at [364, 5] on span "Refresh" at bounding box center [345, 8] width 38 height 7
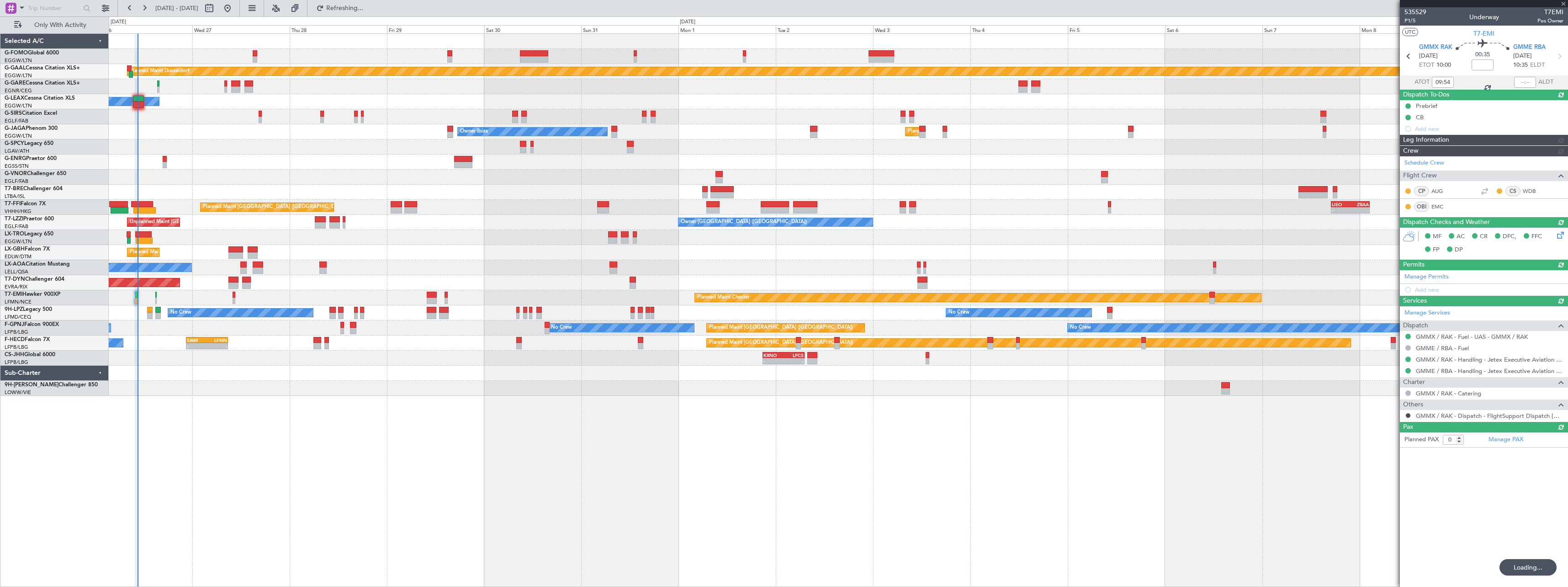
click at [144, 208] on div at bounding box center [144, 210] width 23 height 7
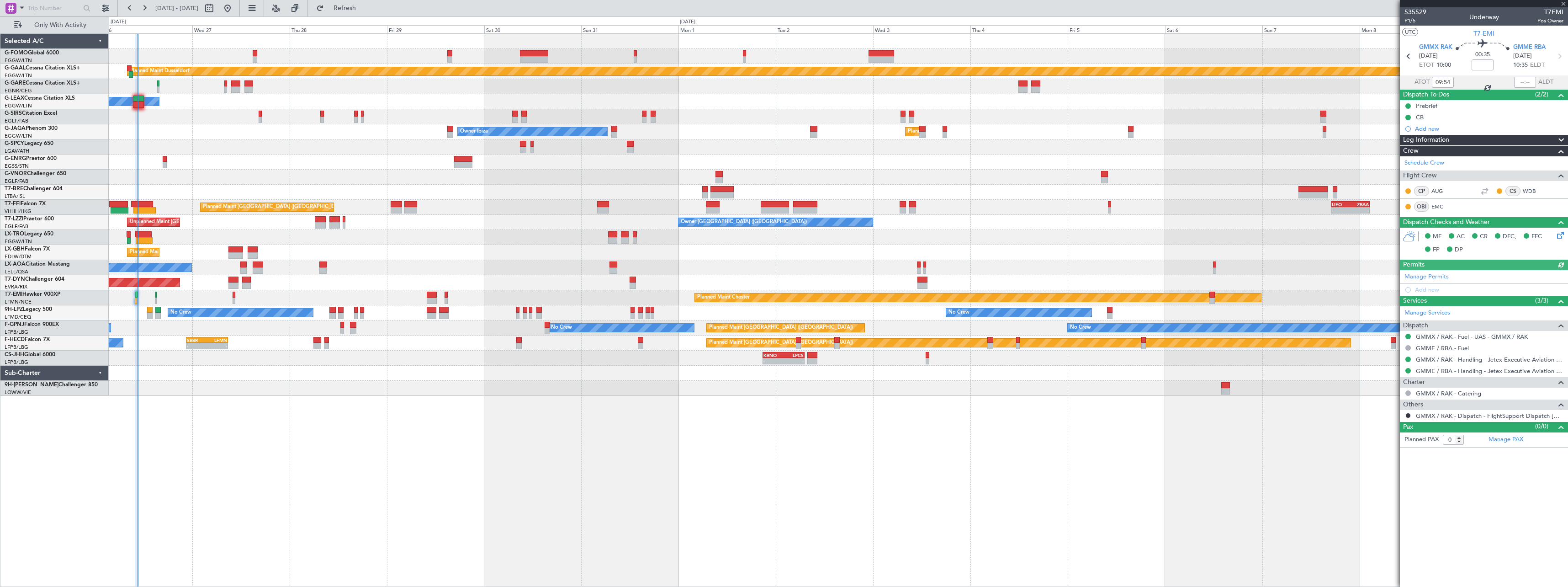
click at [144, 208] on div at bounding box center [144, 210] width 23 height 7
type input "-01:10"
type input "09:36"
type input "11"
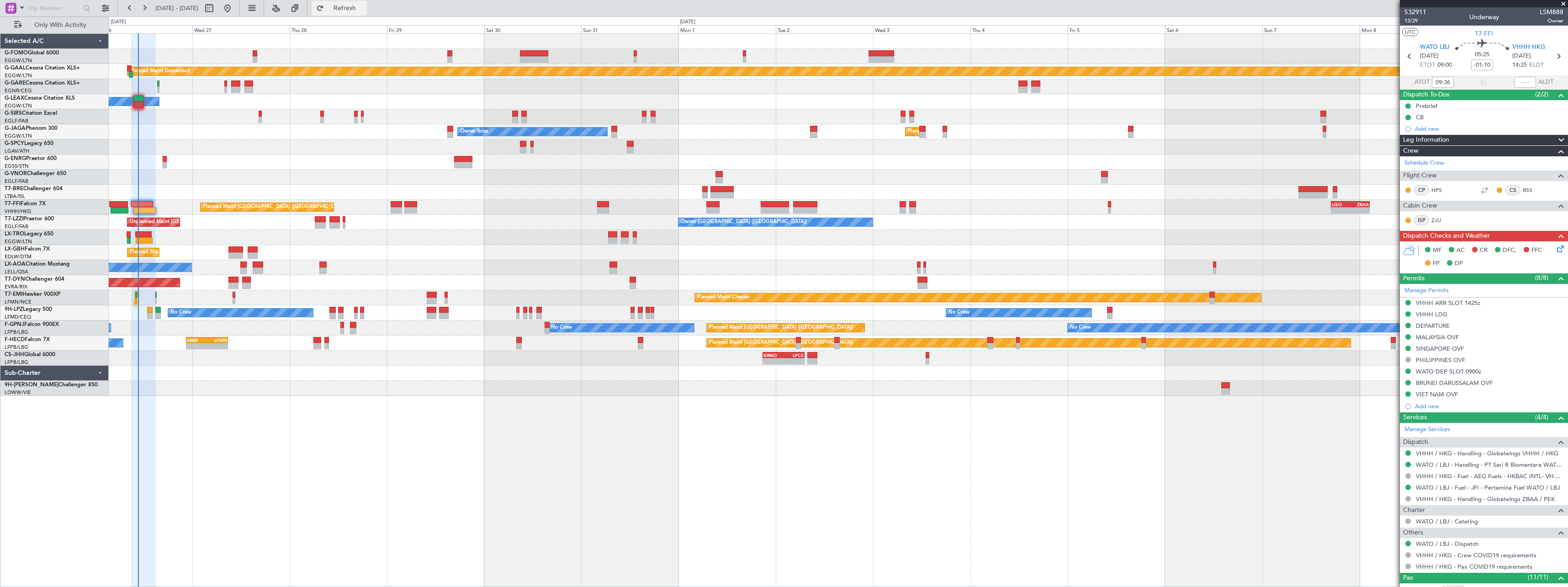
click at [364, 12] on span "Refresh" at bounding box center [345, 8] width 38 height 7
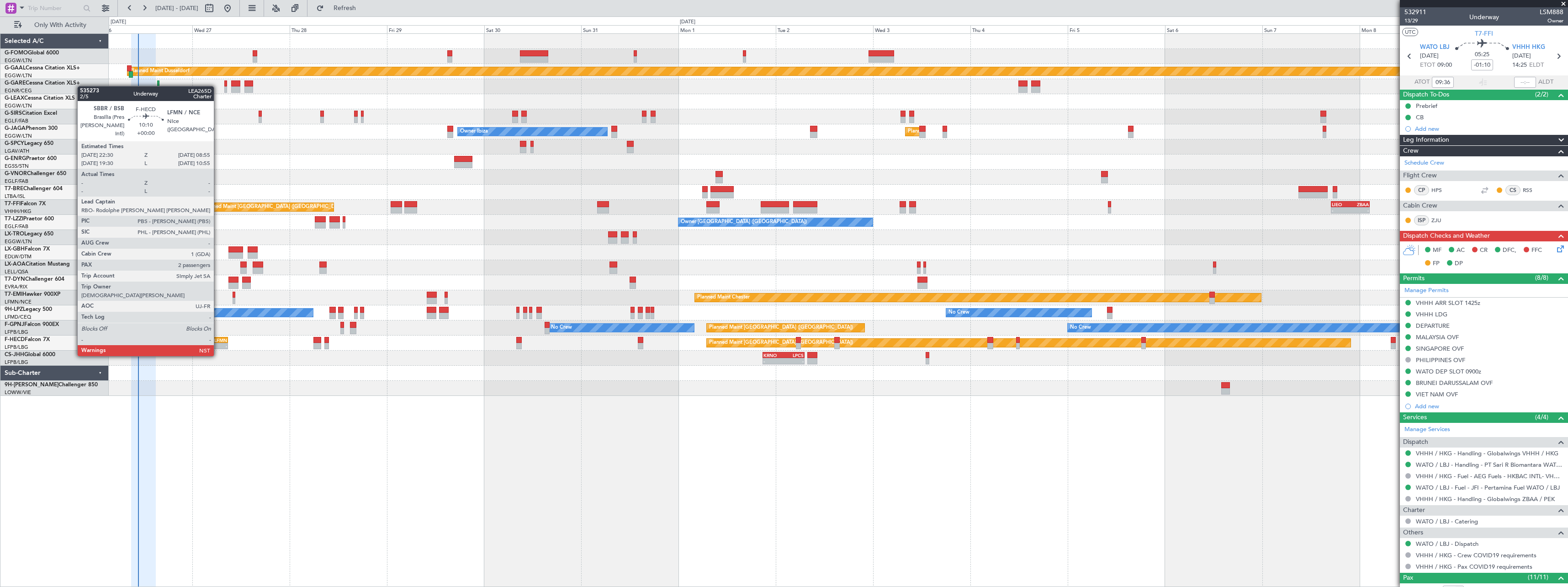
click at [218, 339] on div "LFMN" at bounding box center [217, 340] width 20 height 5
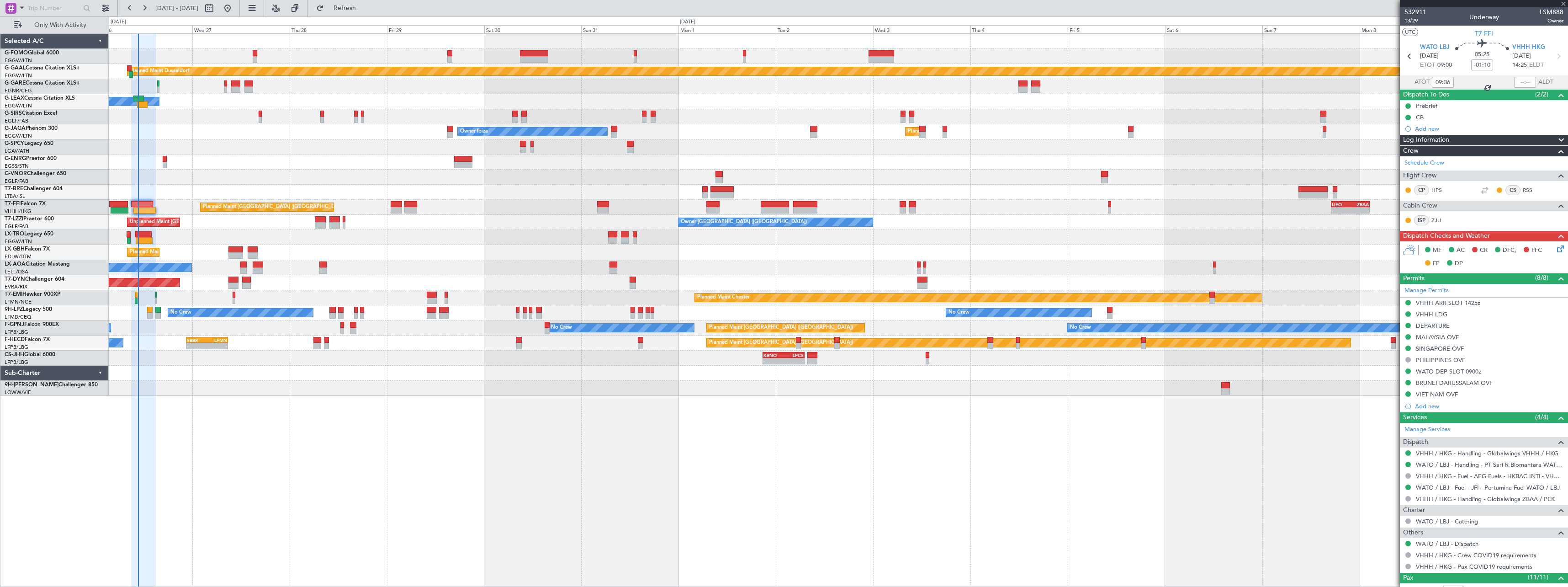
type input "2"
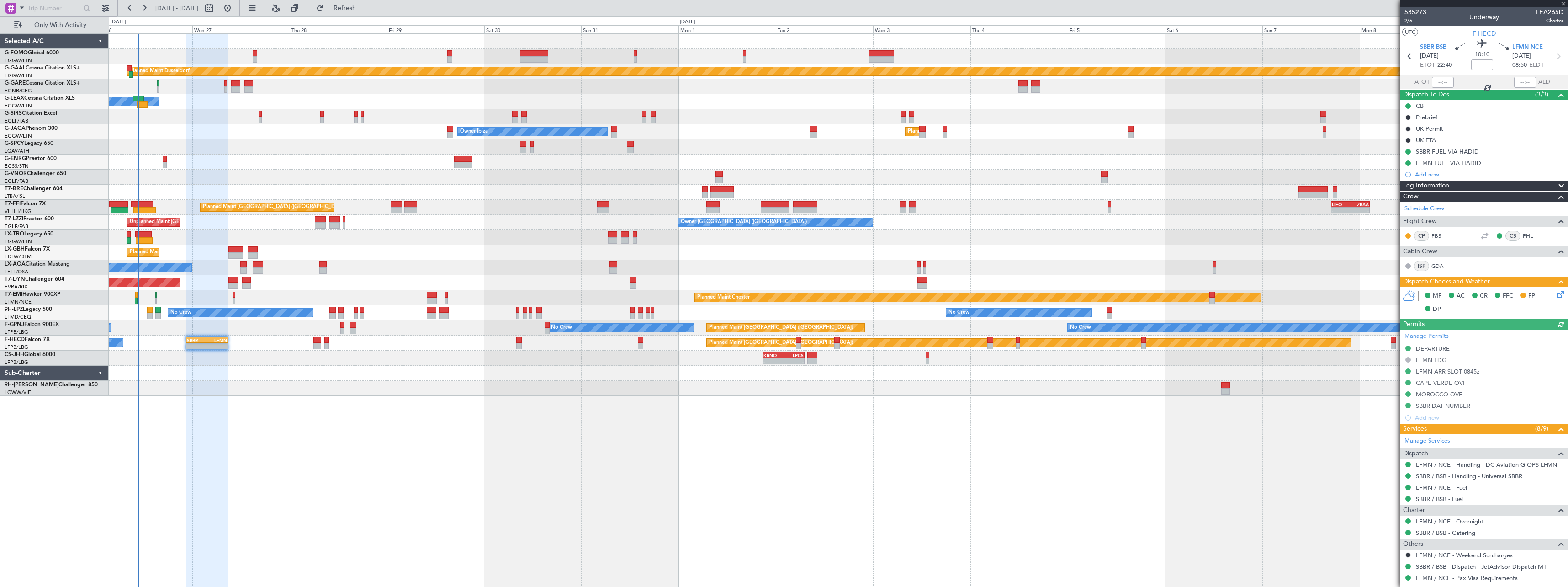
click at [1555, 294] on icon at bounding box center [1559, 293] width 7 height 7
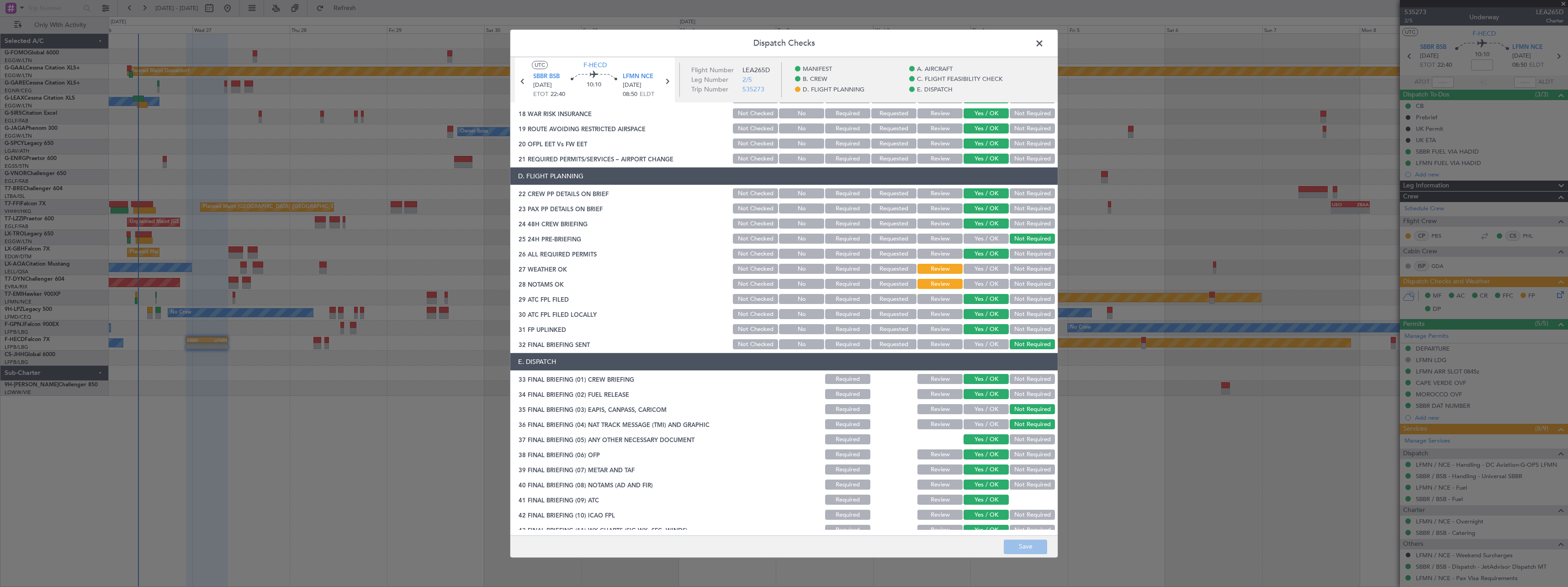
scroll to position [400, 0]
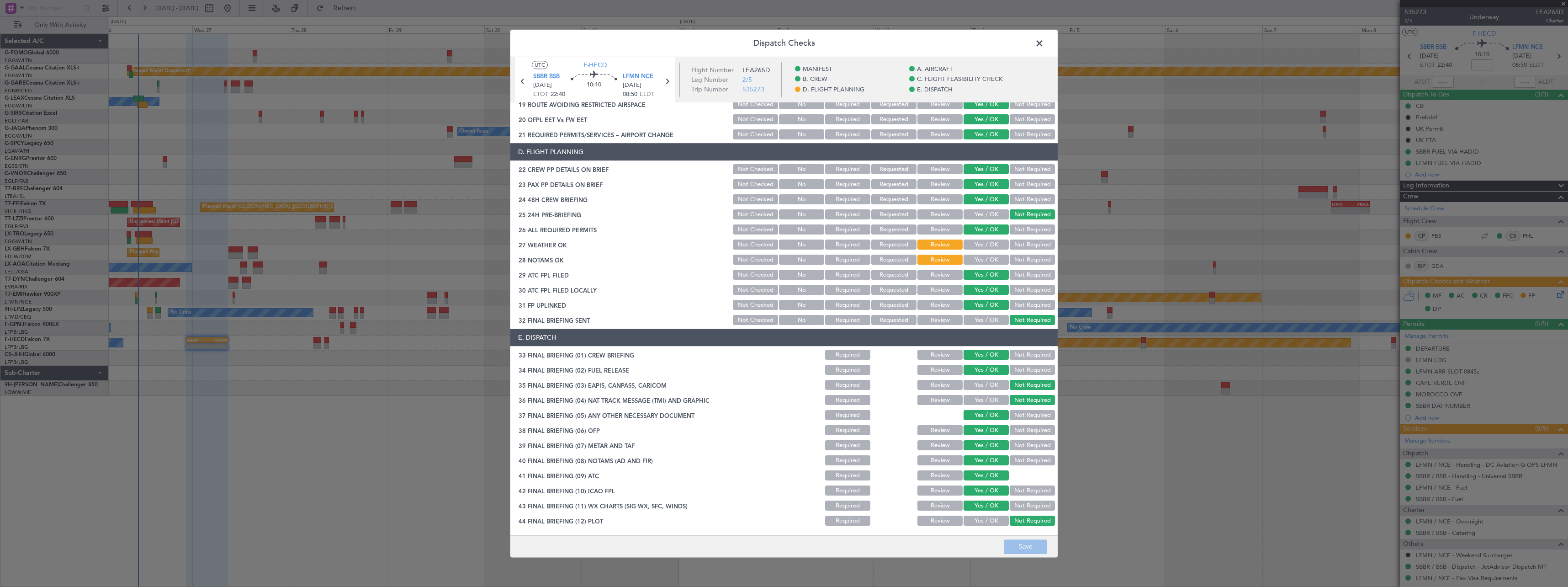
click at [1044, 43] on span at bounding box center [1044, 46] width 0 height 18
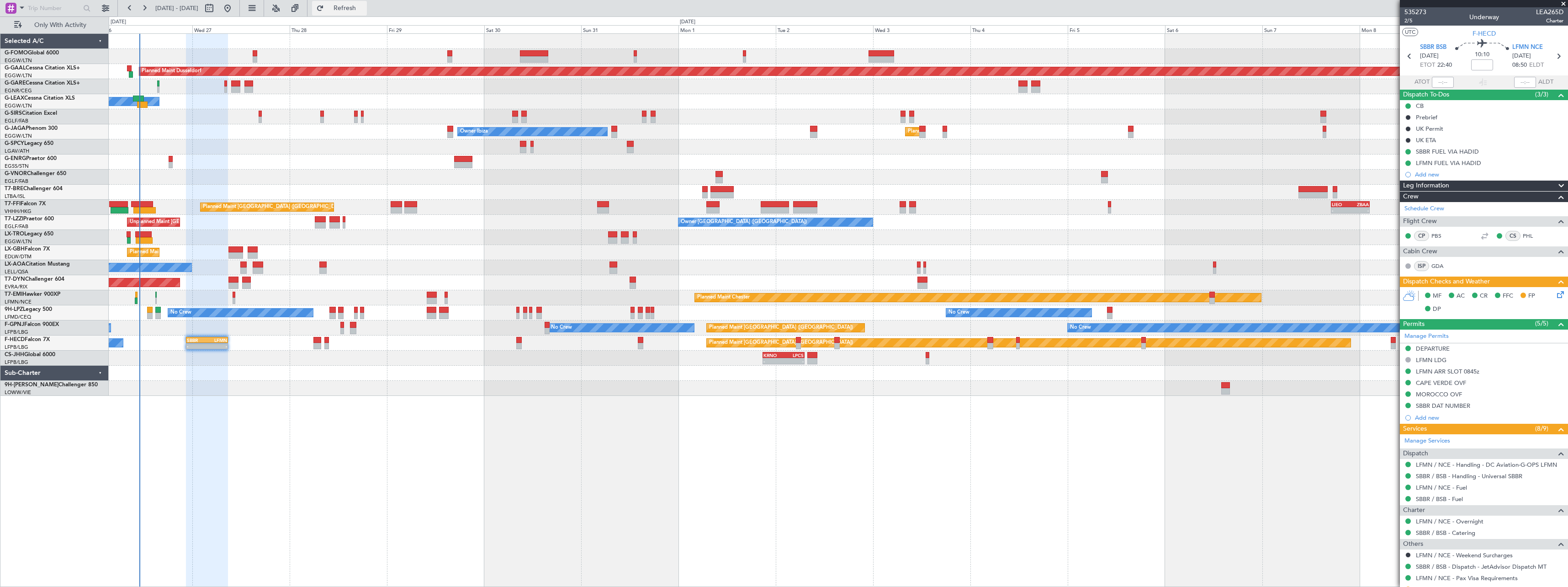
click at [364, 7] on span "Refresh" at bounding box center [345, 8] width 38 height 7
click at [1410, 21] on span "2/5" at bounding box center [1415, 21] width 22 height 8
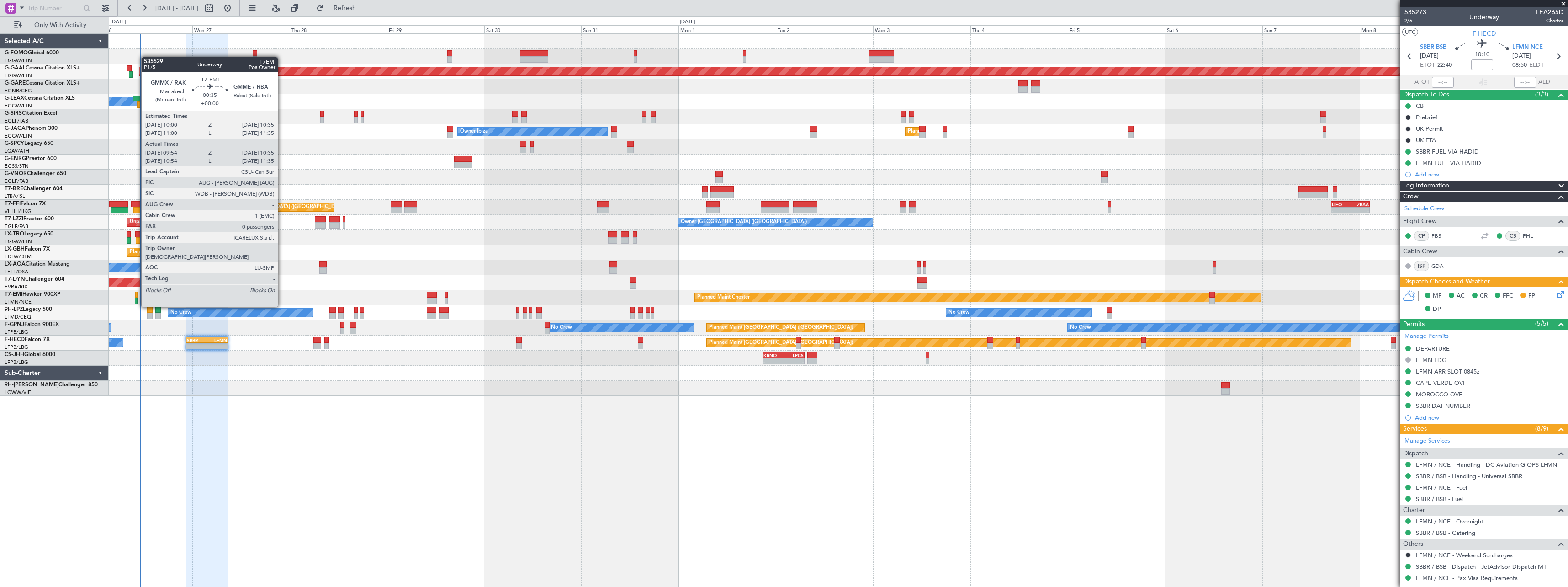
click at [136, 298] on div at bounding box center [136, 301] width 3 height 7
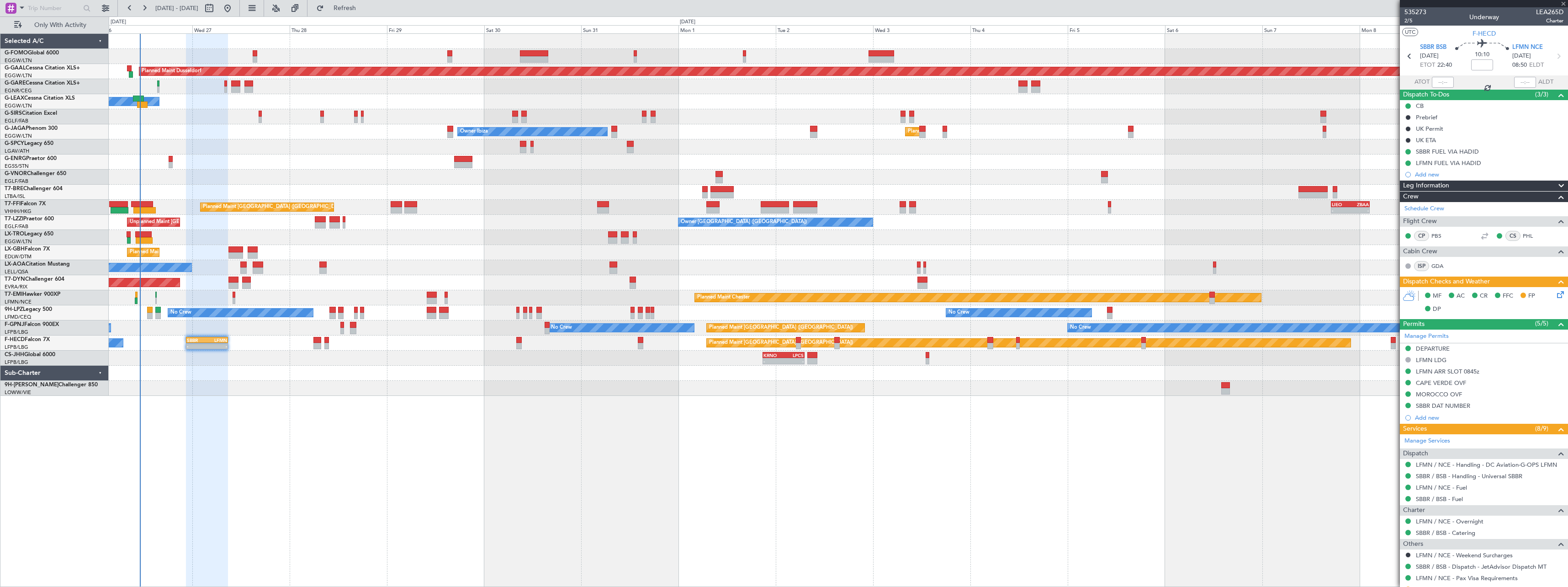
type input "09:54"
type input "10:35"
type input "0"
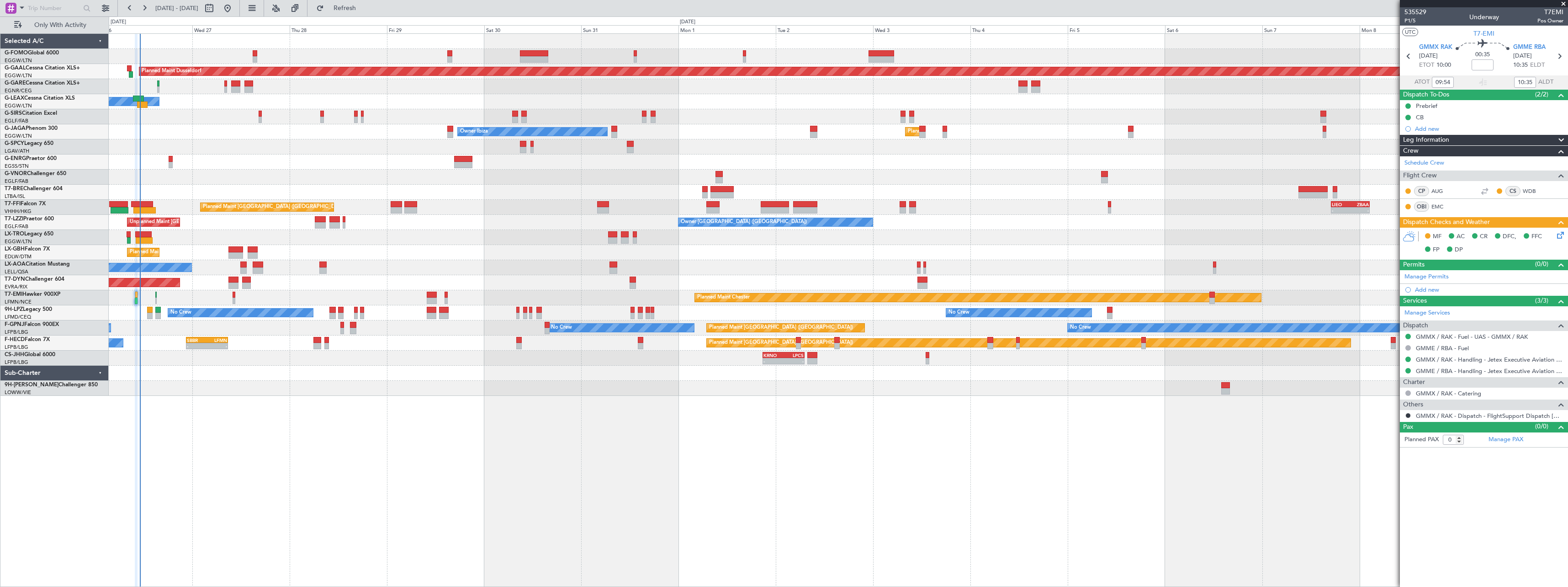
click at [1563, 233] on icon at bounding box center [1559, 234] width 7 height 7
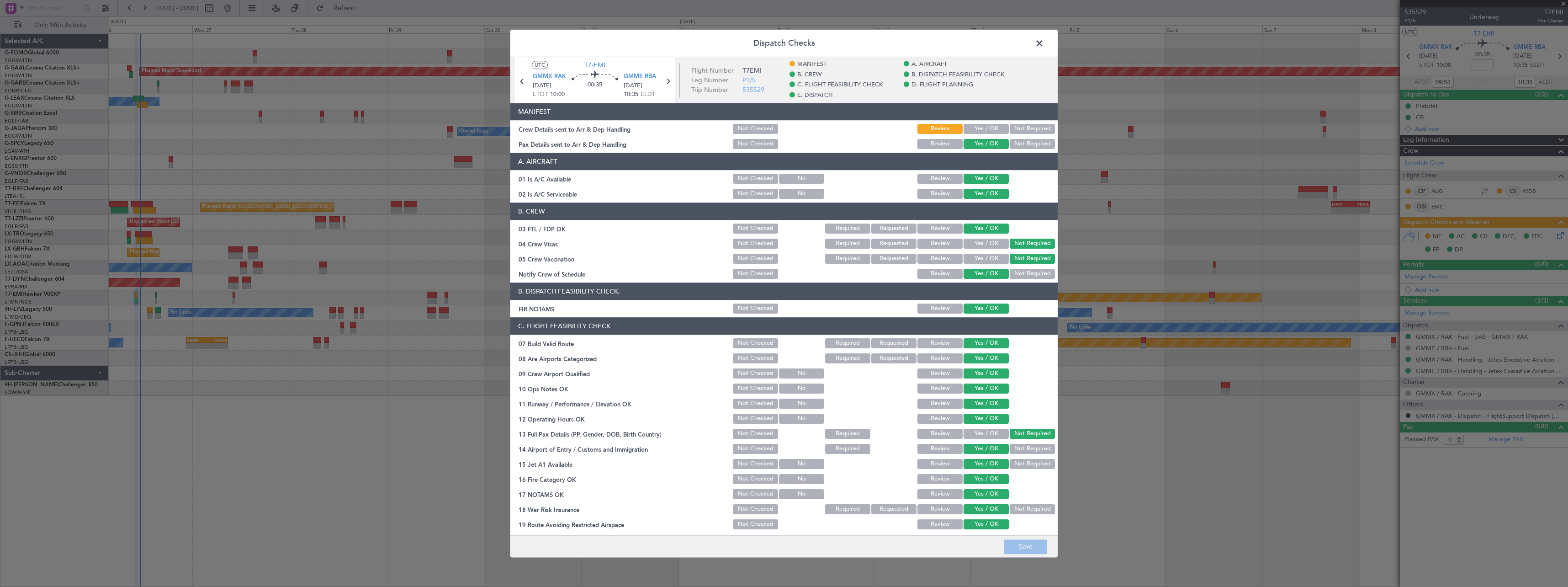
click at [989, 127] on button "Yes / OK" at bounding box center [986, 128] width 45 height 10
click at [1019, 549] on button "Save" at bounding box center [1025, 547] width 43 height 15
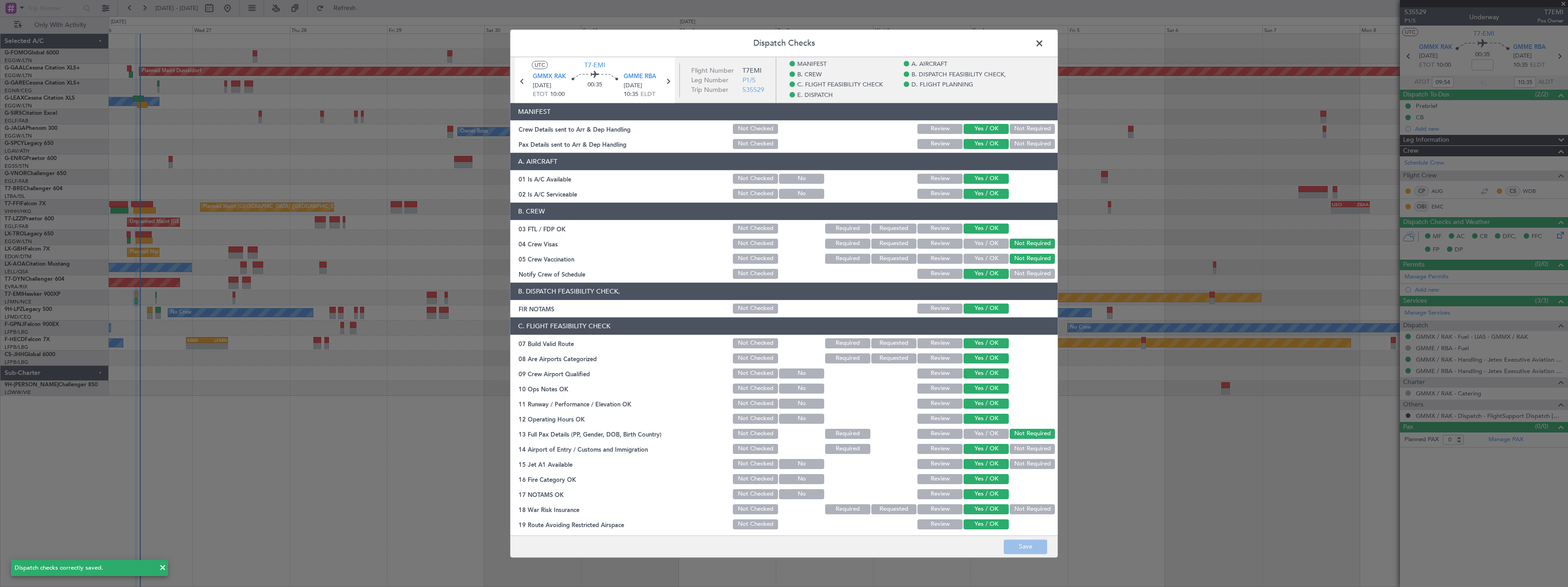
click at [1044, 41] on span at bounding box center [1044, 46] width 0 height 18
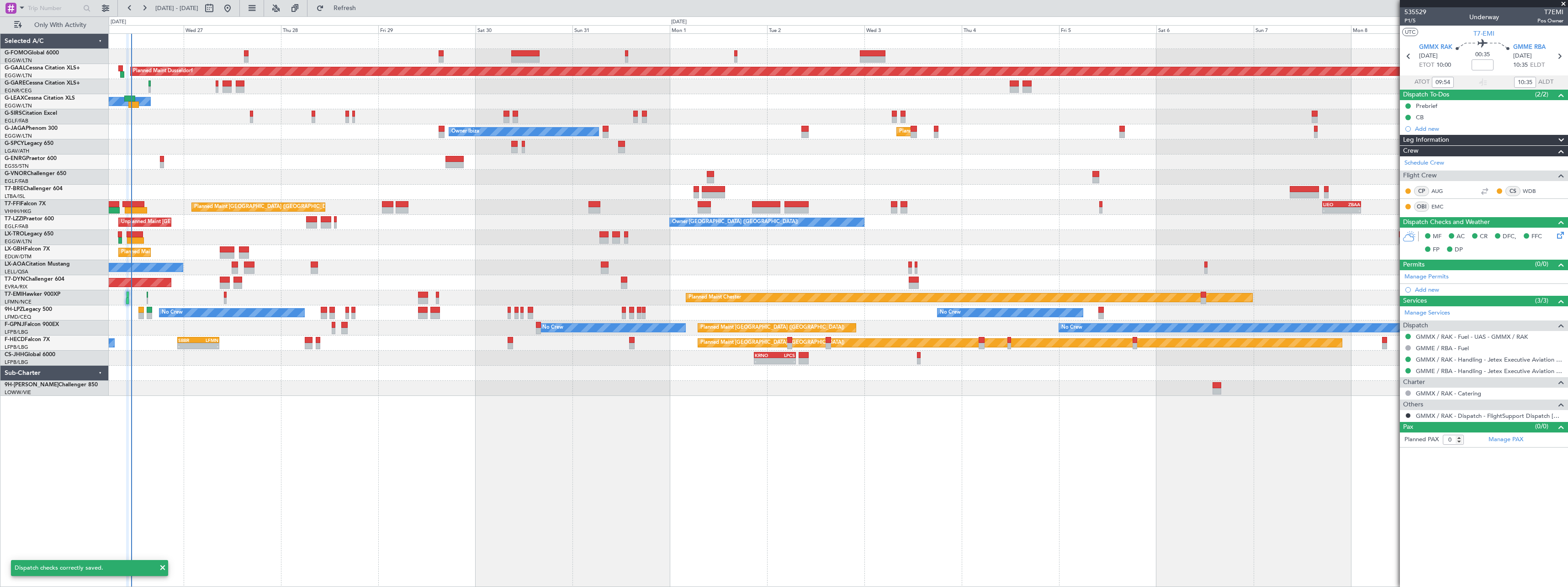
click at [343, 410] on div "Planned Maint Dusseldorf Owner Unplanned Maint Oxford (Kidlington) Owner Ibiza …" at bounding box center [838, 310] width 1459 height 554
click at [363, 9] on span "Refresh" at bounding box center [345, 8] width 38 height 7
click at [364, 7] on span "Refresh" at bounding box center [345, 8] width 38 height 7
click at [1413, 19] on span "P1/5" at bounding box center [1415, 21] width 22 height 8
click at [1410, 20] on span "P1/5" at bounding box center [1415, 21] width 22 height 8
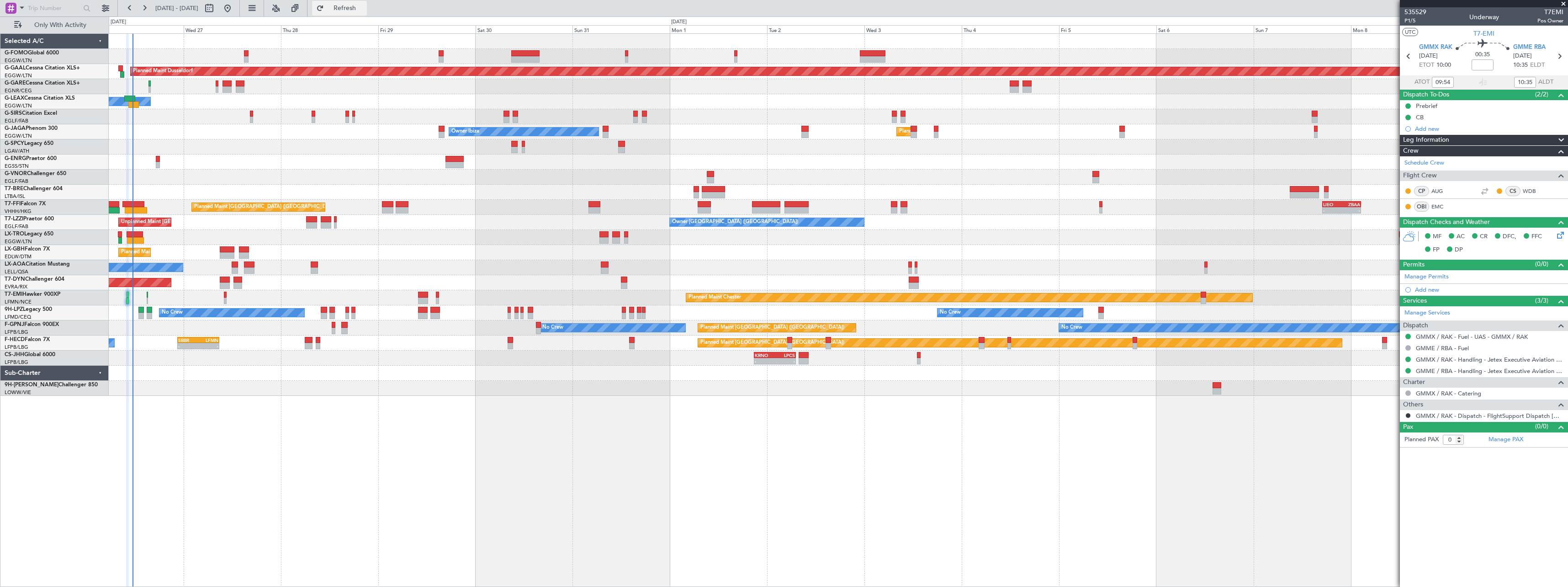
click at [364, 10] on span "Refresh" at bounding box center [345, 8] width 38 height 7
click at [364, 9] on span "Refresh" at bounding box center [345, 8] width 38 height 7
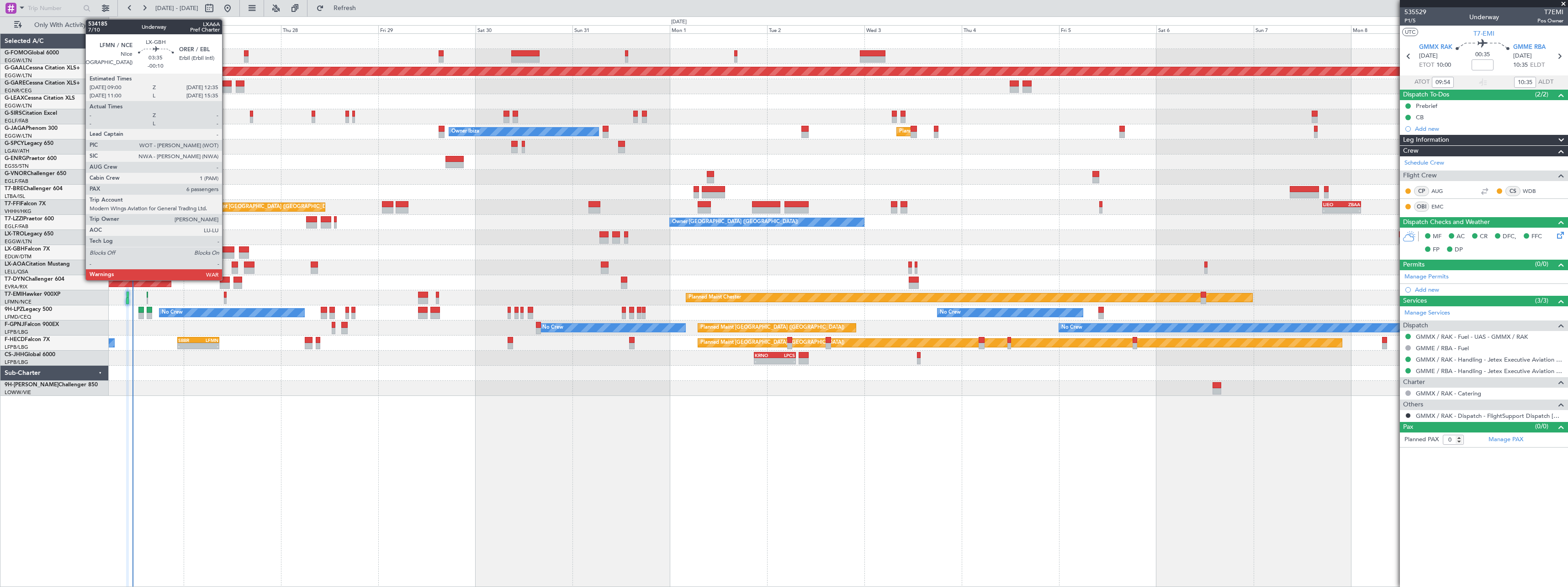
click at [226, 249] on div at bounding box center [227, 250] width 15 height 7
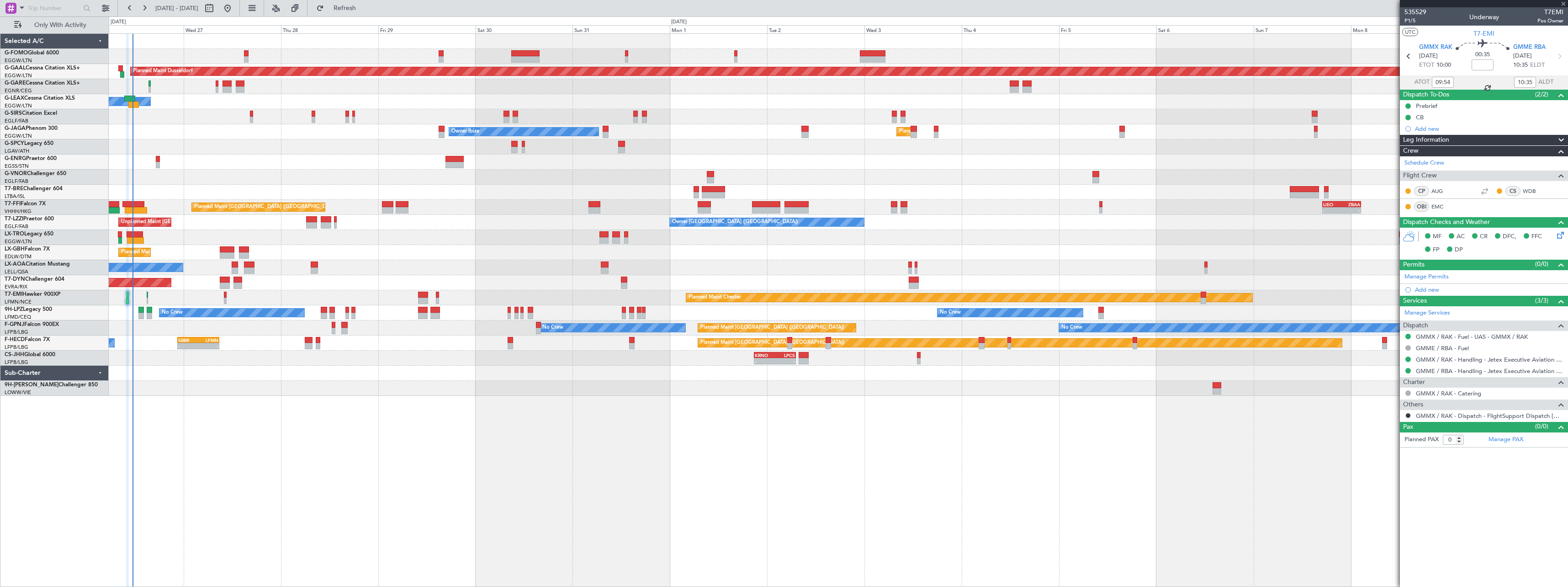
type input "-00:10"
type input "6"
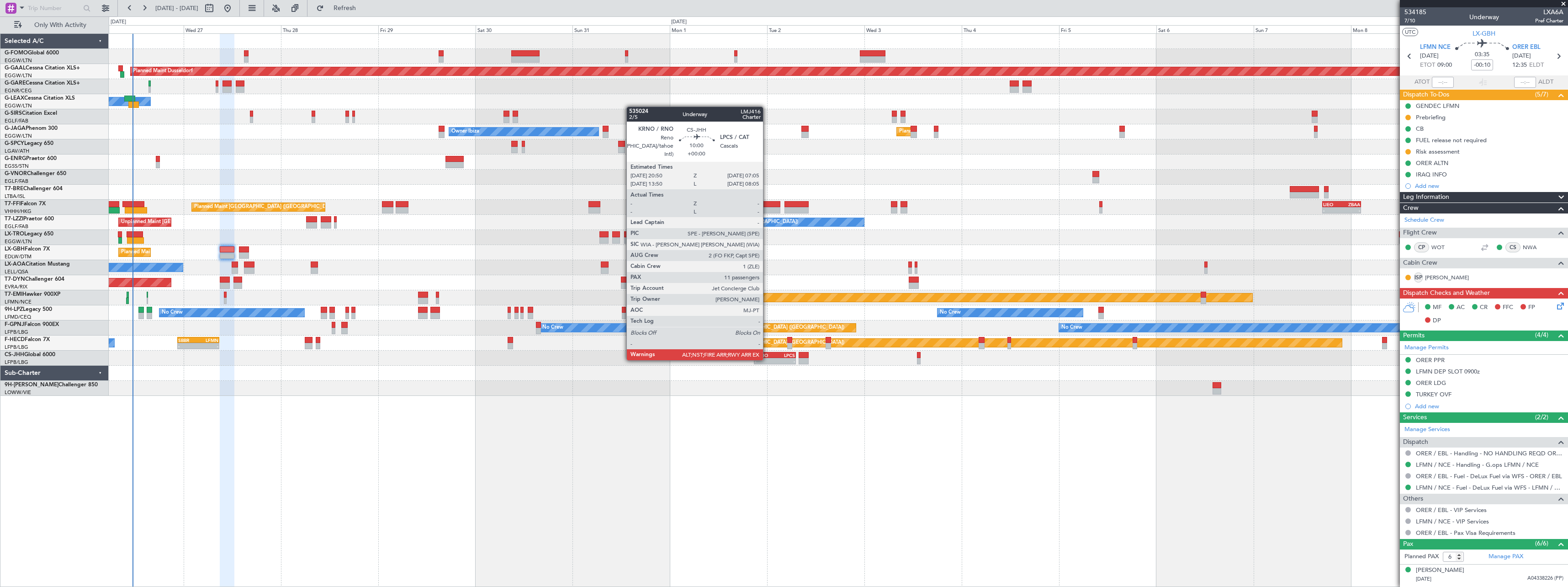
click at [767, 359] on div "-" at bounding box center [765, 360] width 20 height 5
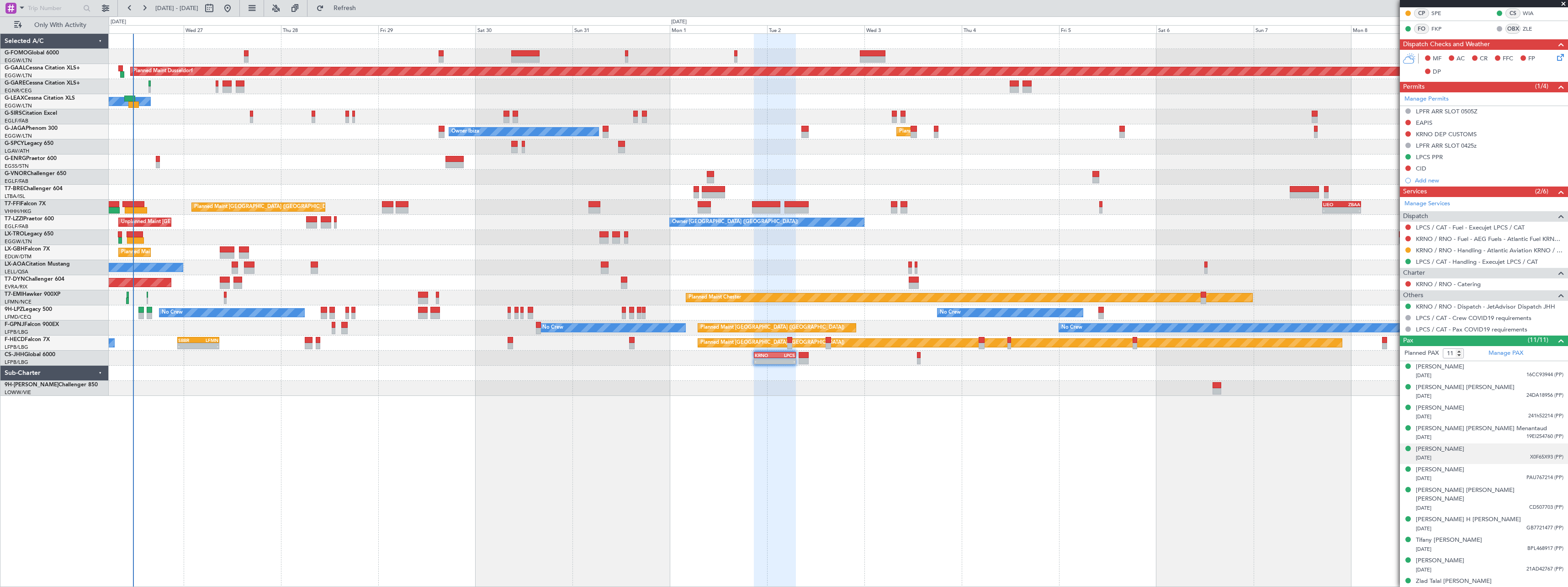
scroll to position [0, 0]
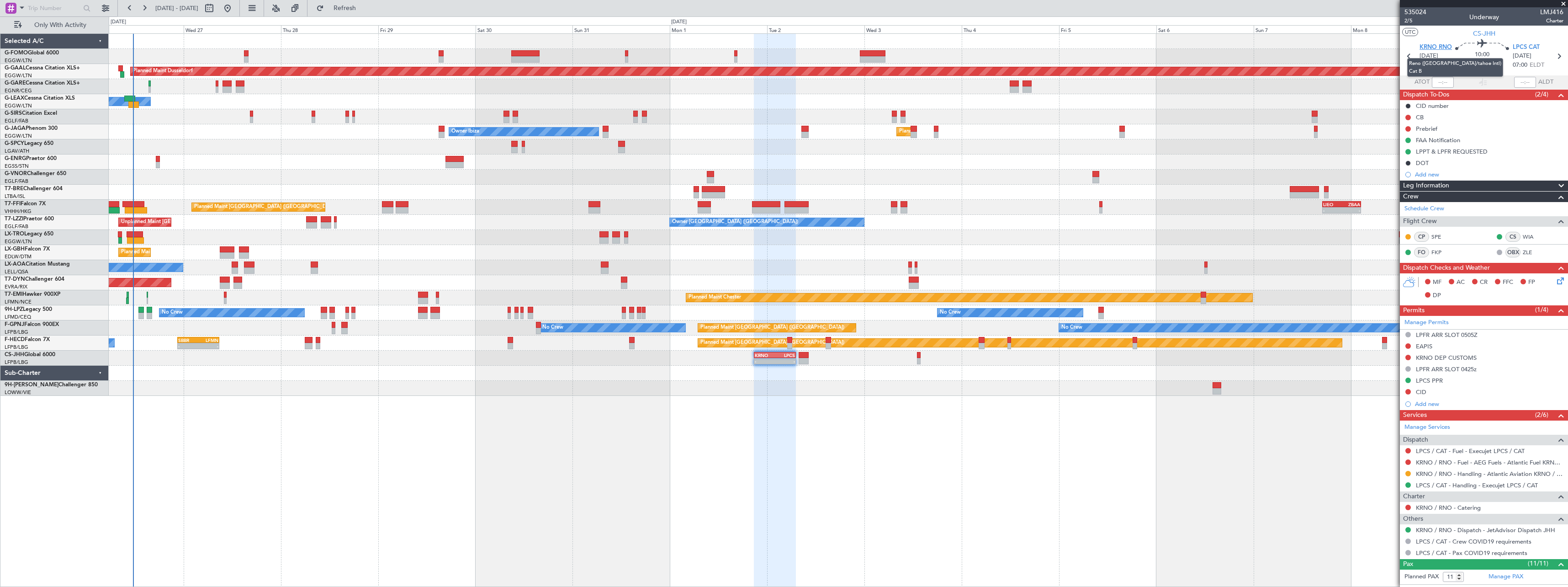
click at [1432, 46] on span "KRNO RNO" at bounding box center [1435, 47] width 32 height 9
click at [1463, 153] on div "LPPT & LPFR REQUESTED" at bounding box center [1452, 151] width 72 height 8
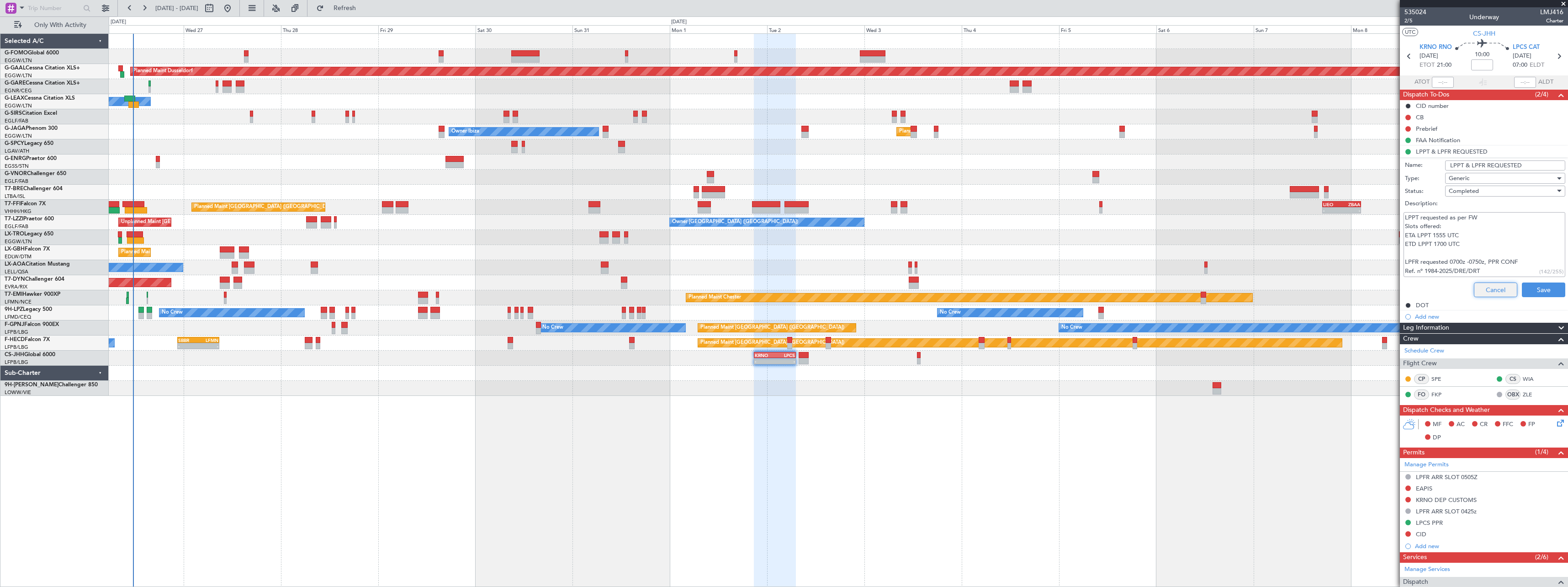
click at [1479, 292] on button "Cancel" at bounding box center [1495, 290] width 43 height 15
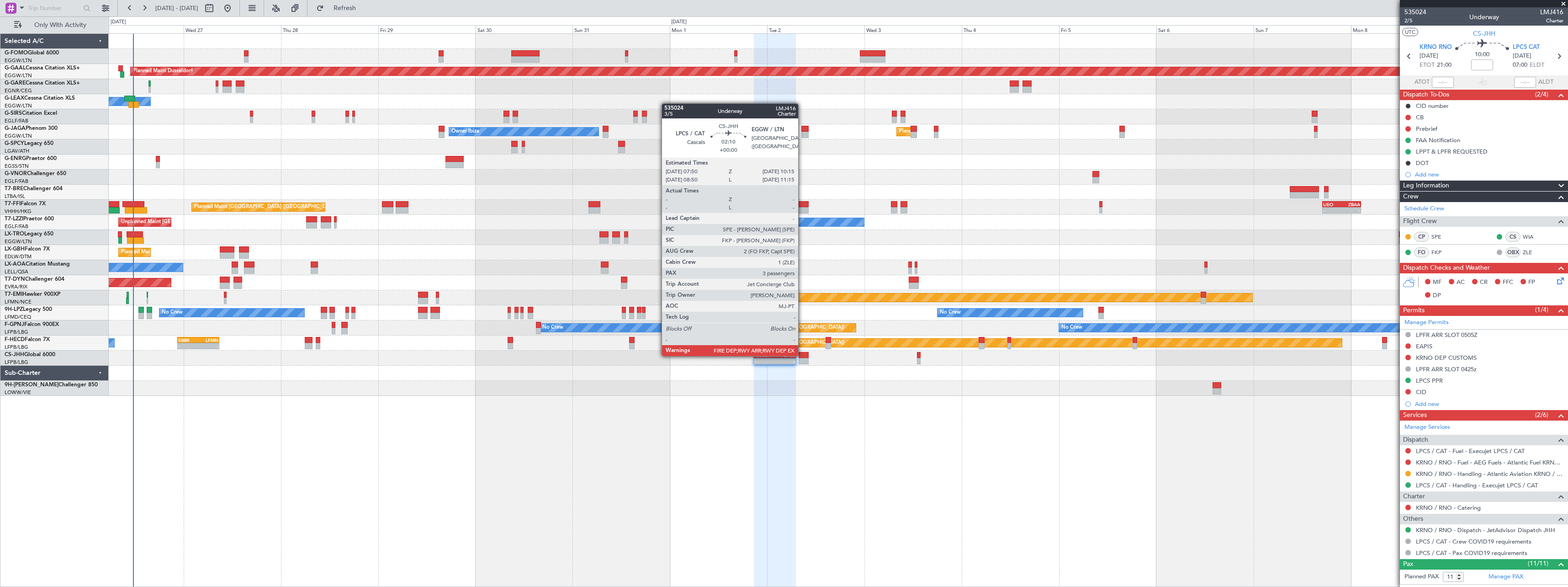
click at [802, 355] on div at bounding box center [803, 355] width 10 height 7
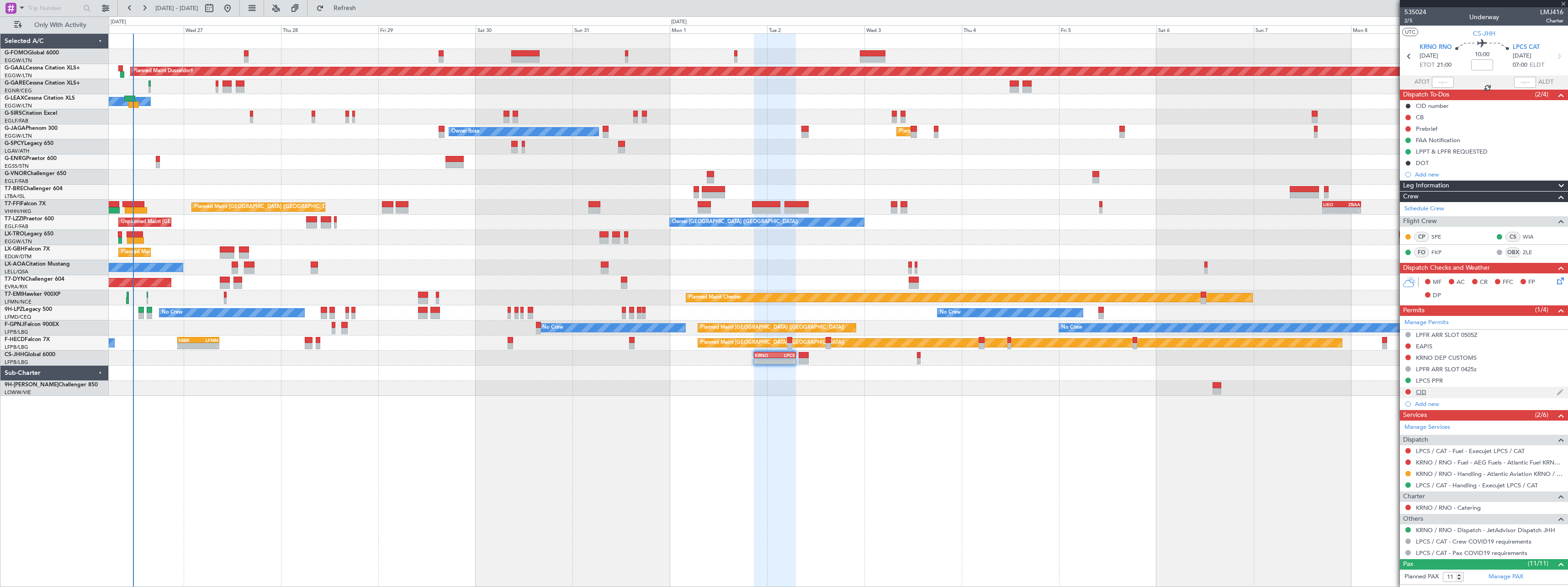
type input "3"
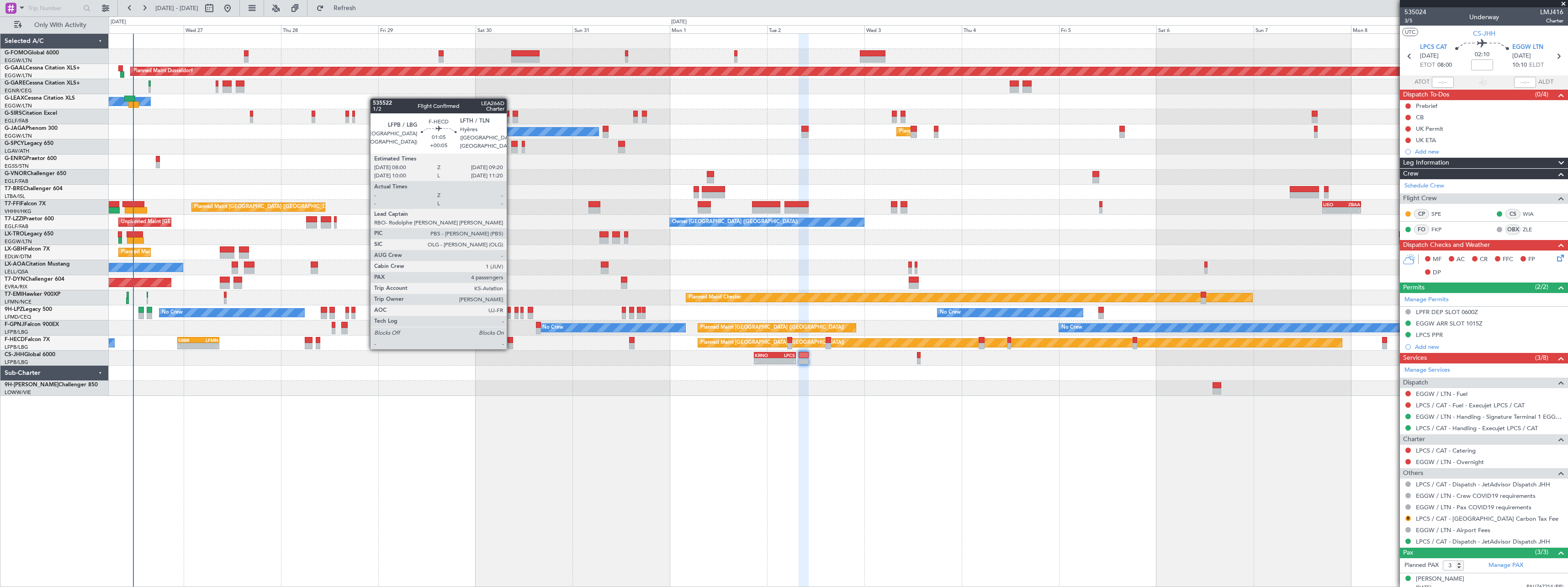
click at [511, 339] on div at bounding box center [510, 340] width 5 height 7
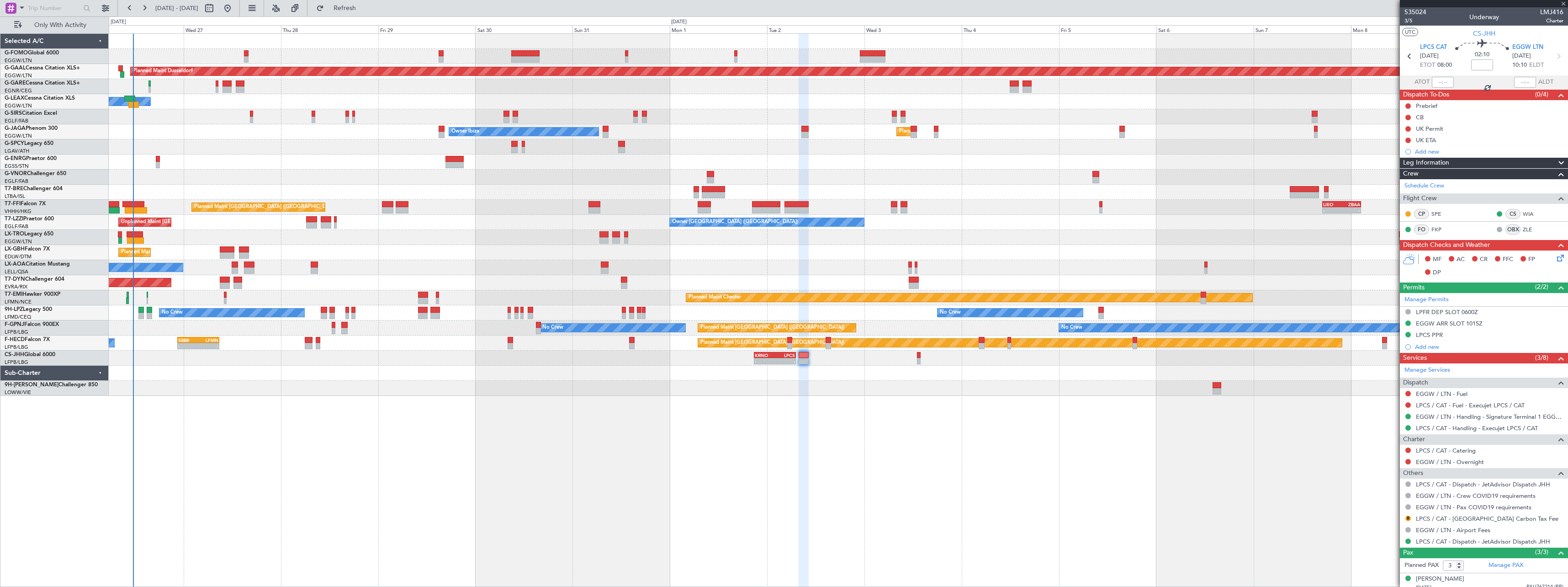
type input "+00:05"
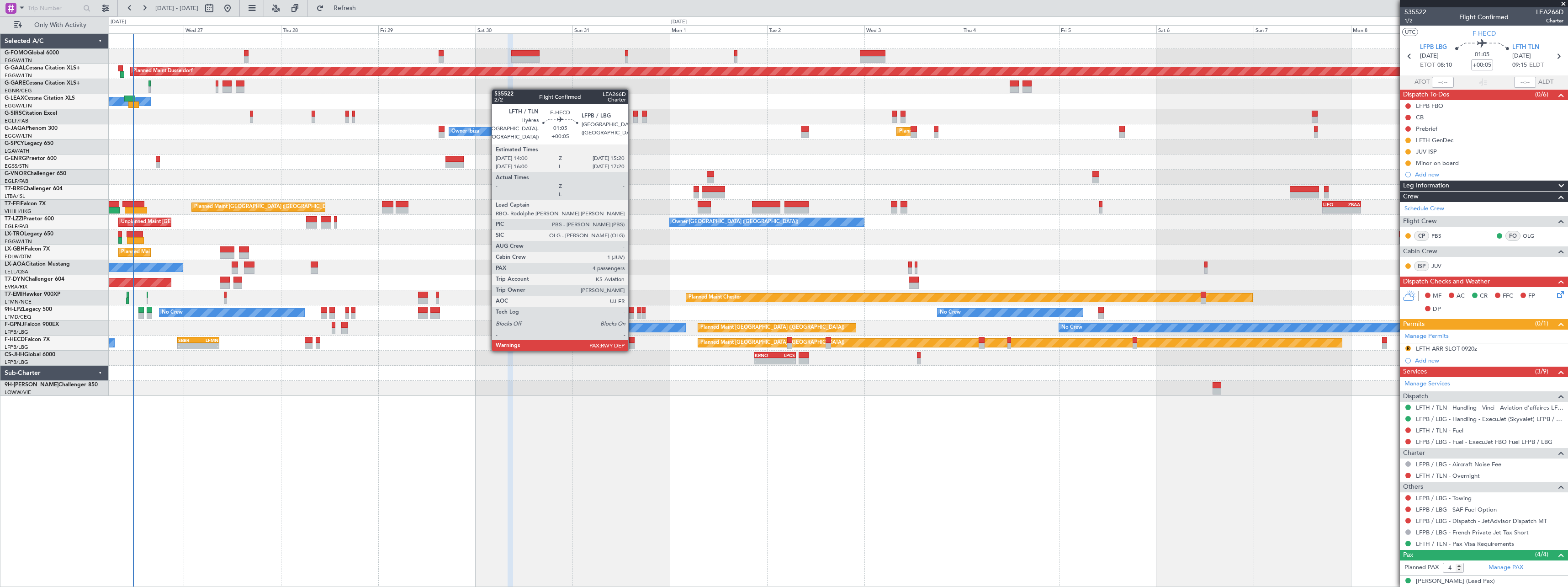
click at [632, 341] on div at bounding box center [632, 340] width 5 height 7
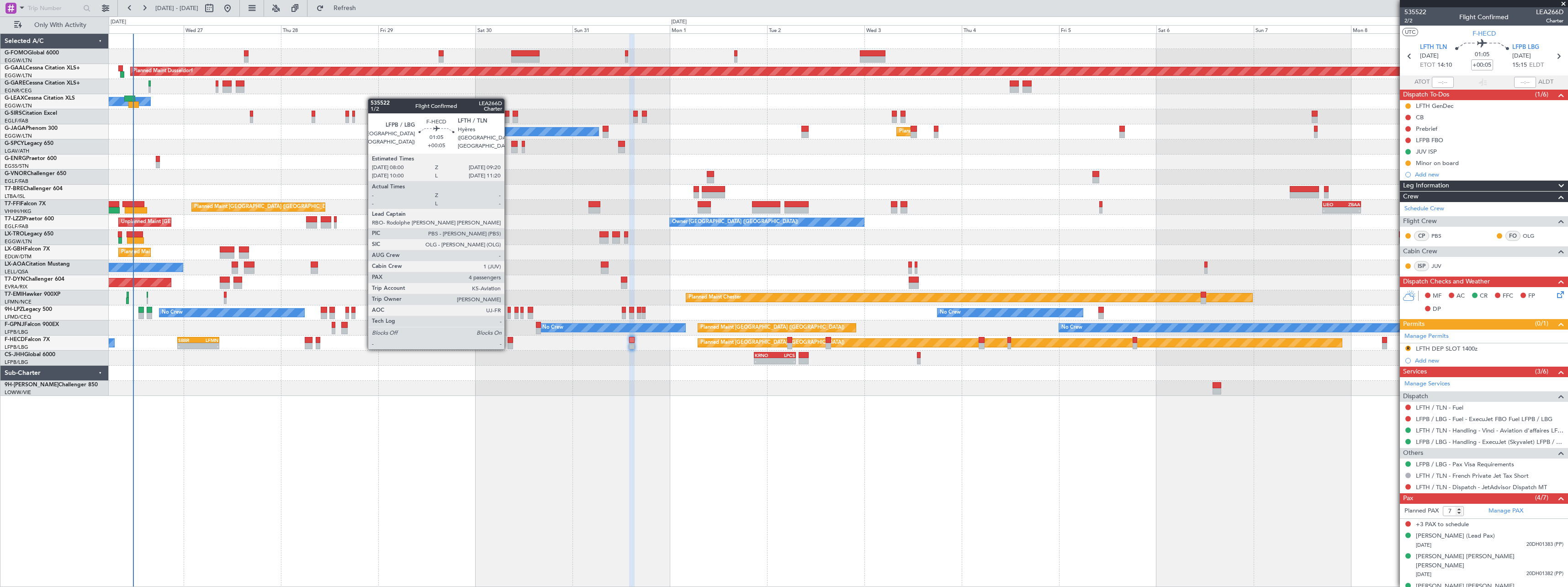
click at [508, 339] on div at bounding box center [510, 340] width 5 height 7
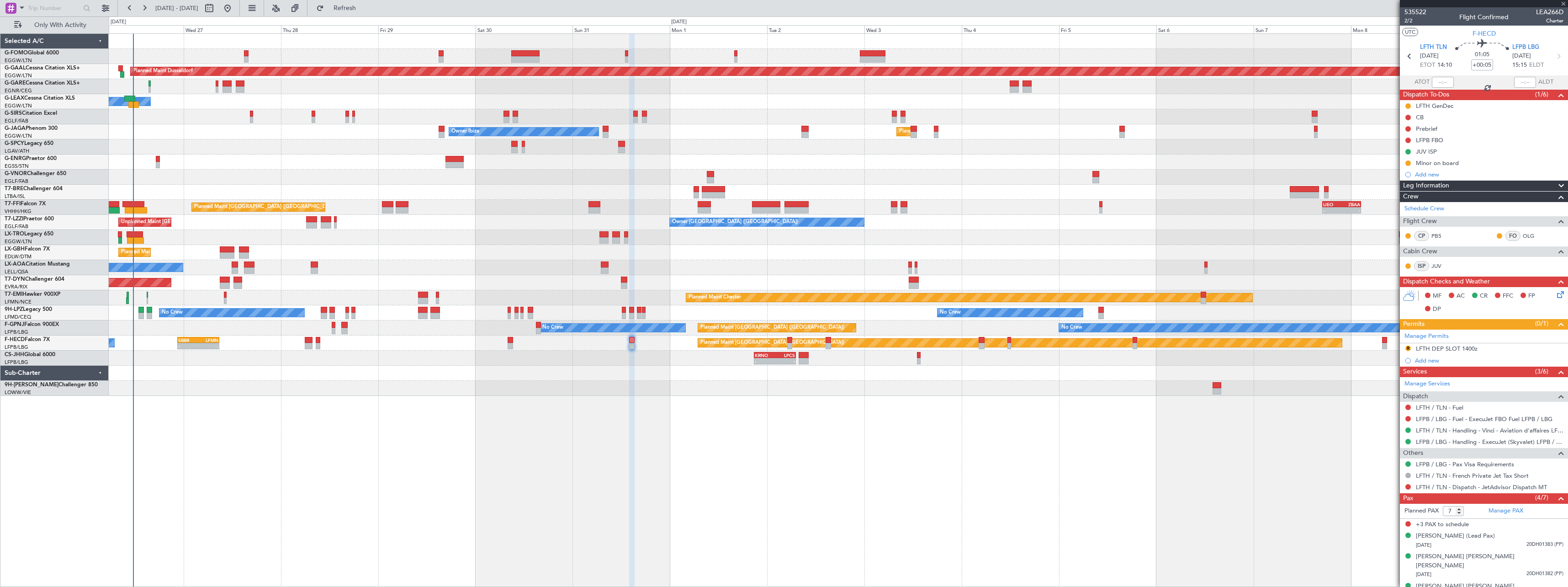
type input "4"
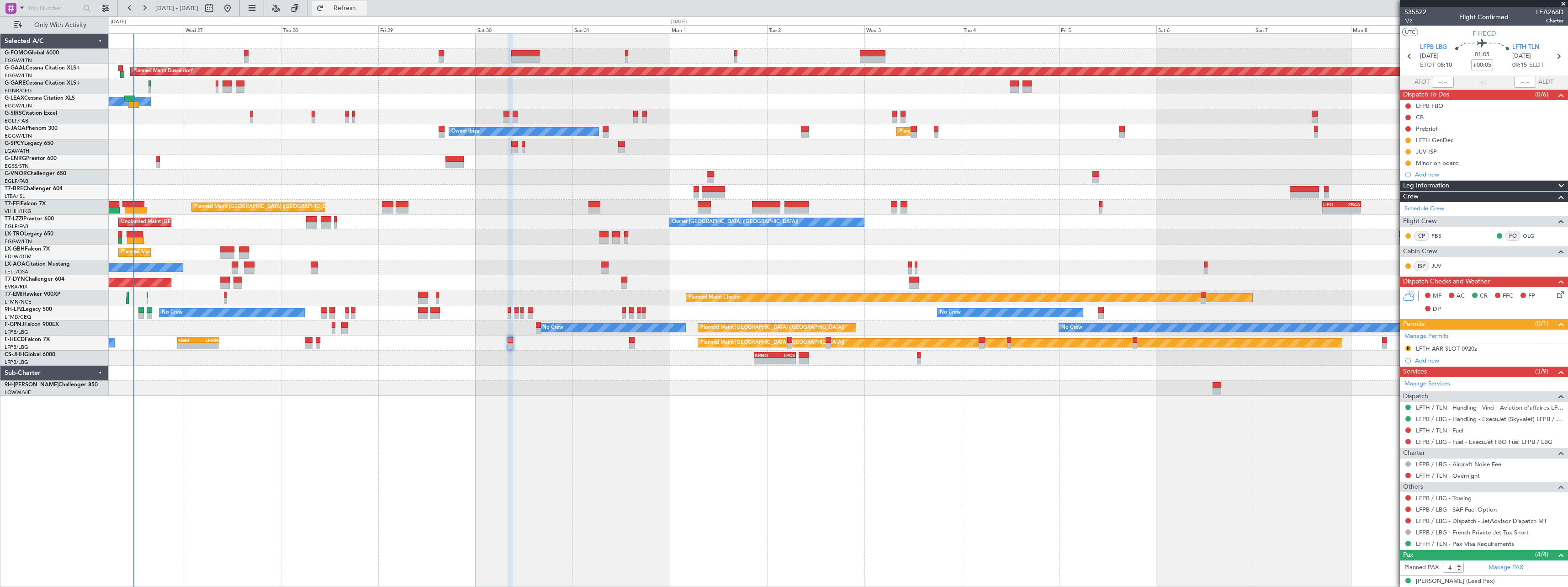
click at [364, 10] on span "Refresh" at bounding box center [345, 8] width 38 height 7
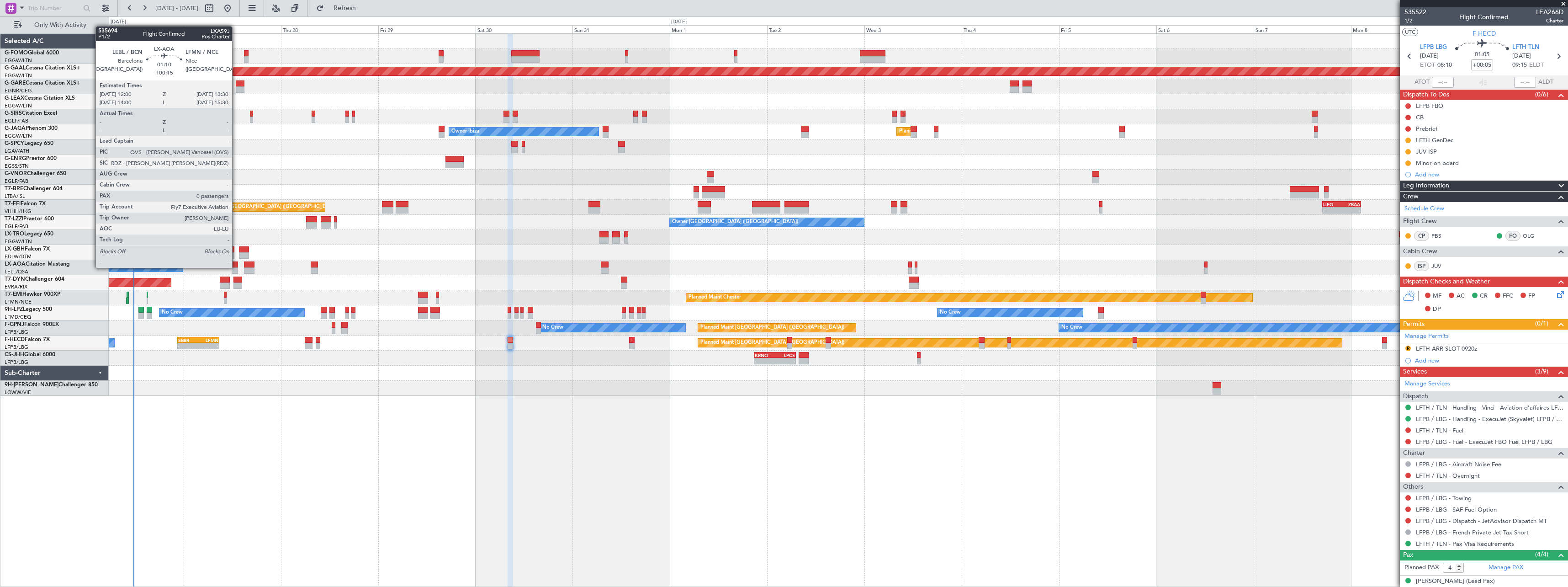
click at [236, 267] on div at bounding box center [235, 264] width 7 height 7
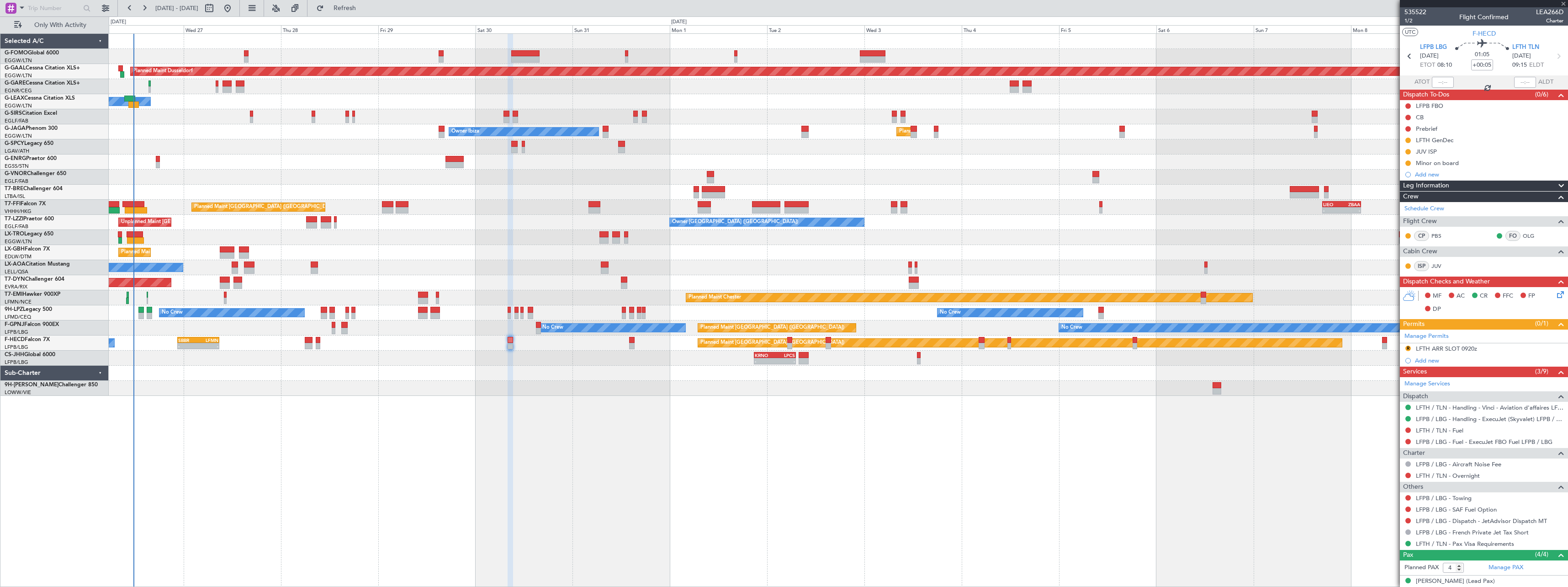
type input "+00:15"
type input "0"
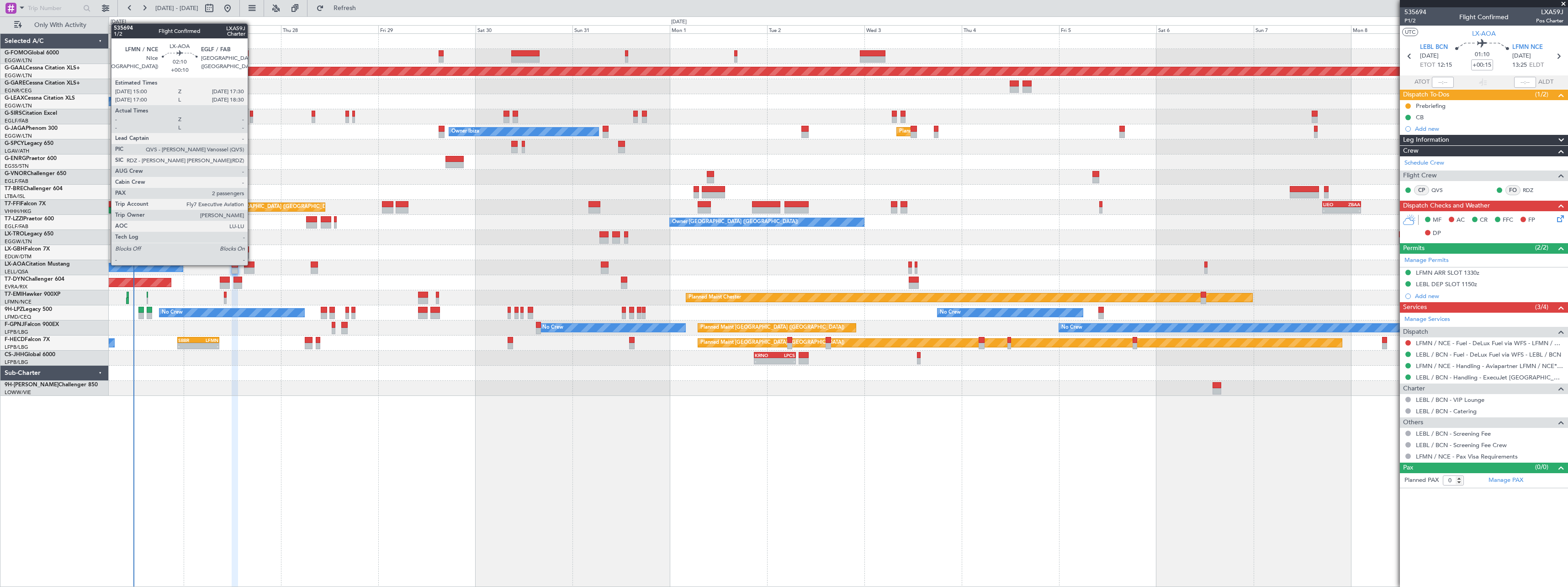
click at [252, 264] on div at bounding box center [249, 264] width 10 height 7
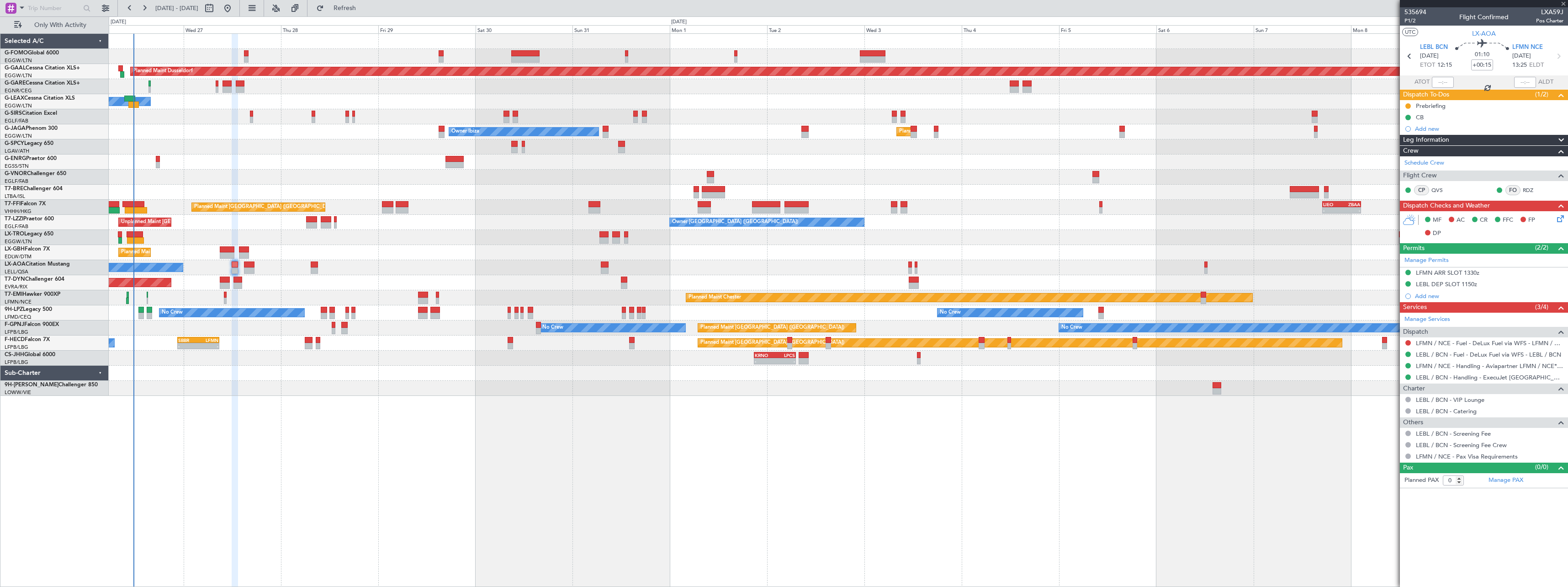
type input "+00:10"
type input "2"
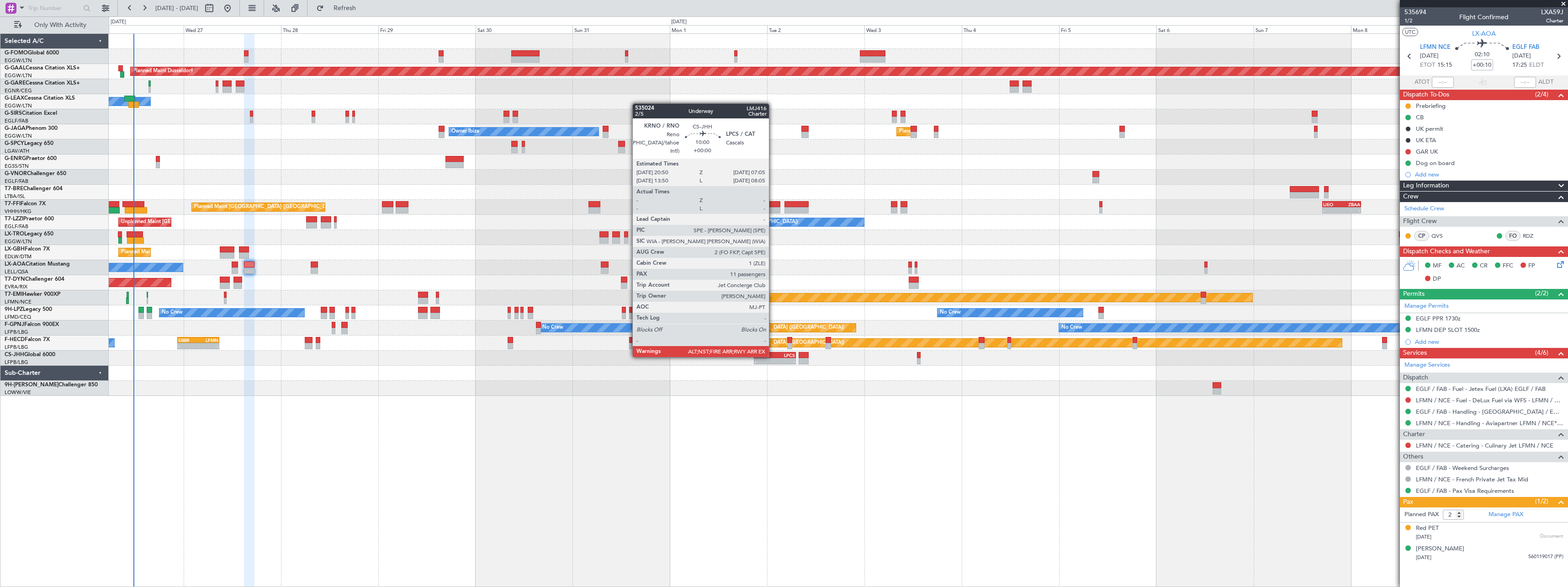
click at [773, 356] on div "KRNO" at bounding box center [765, 355] width 20 height 5
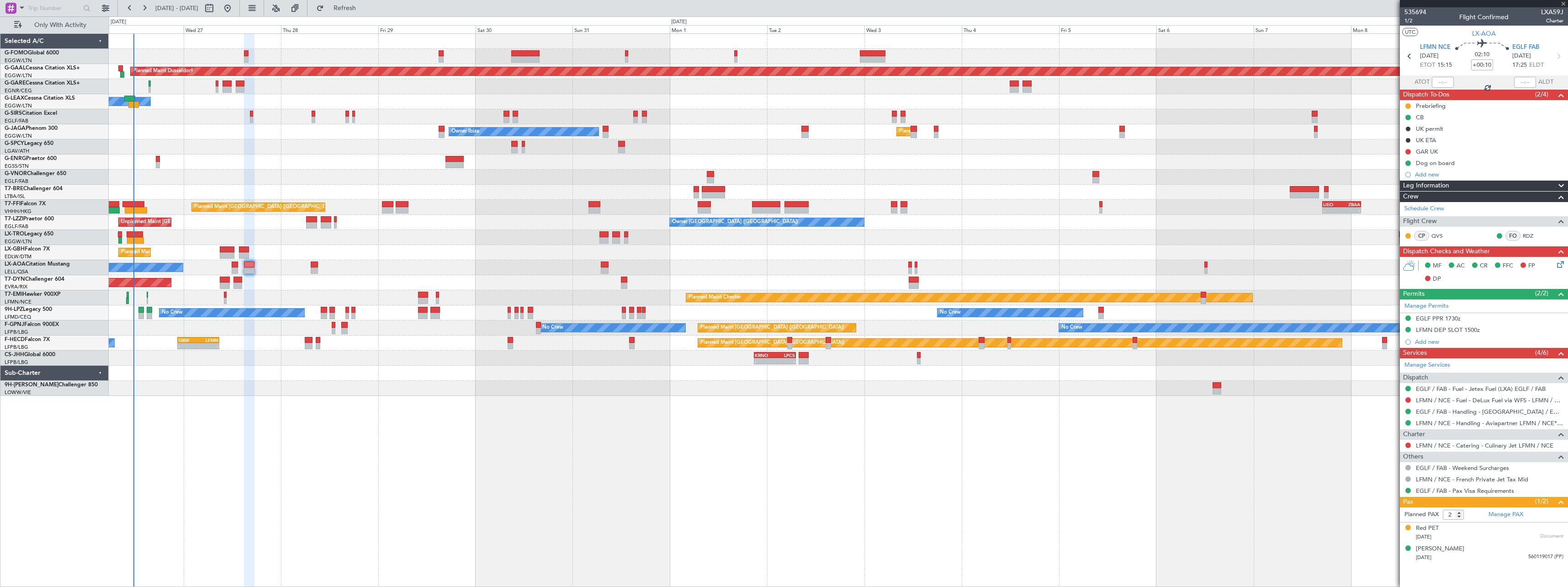
type input "11"
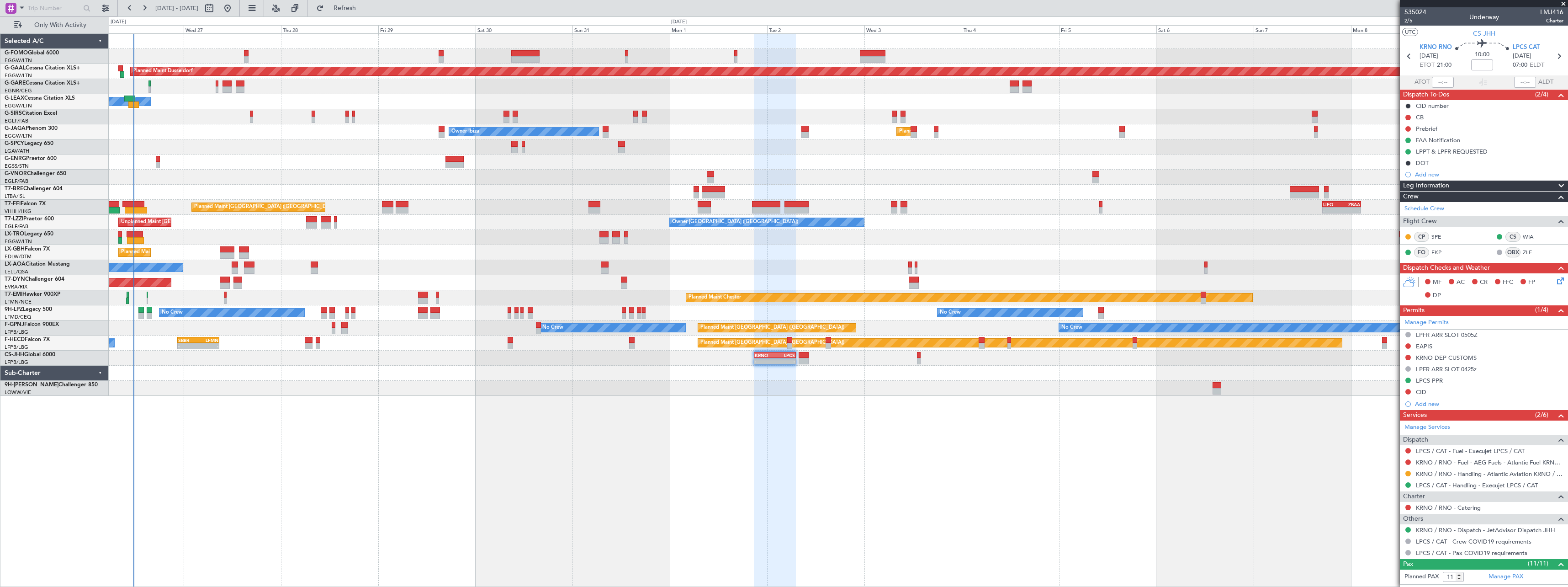
click at [1474, 186] on div "Leg Information" at bounding box center [1484, 185] width 168 height 10
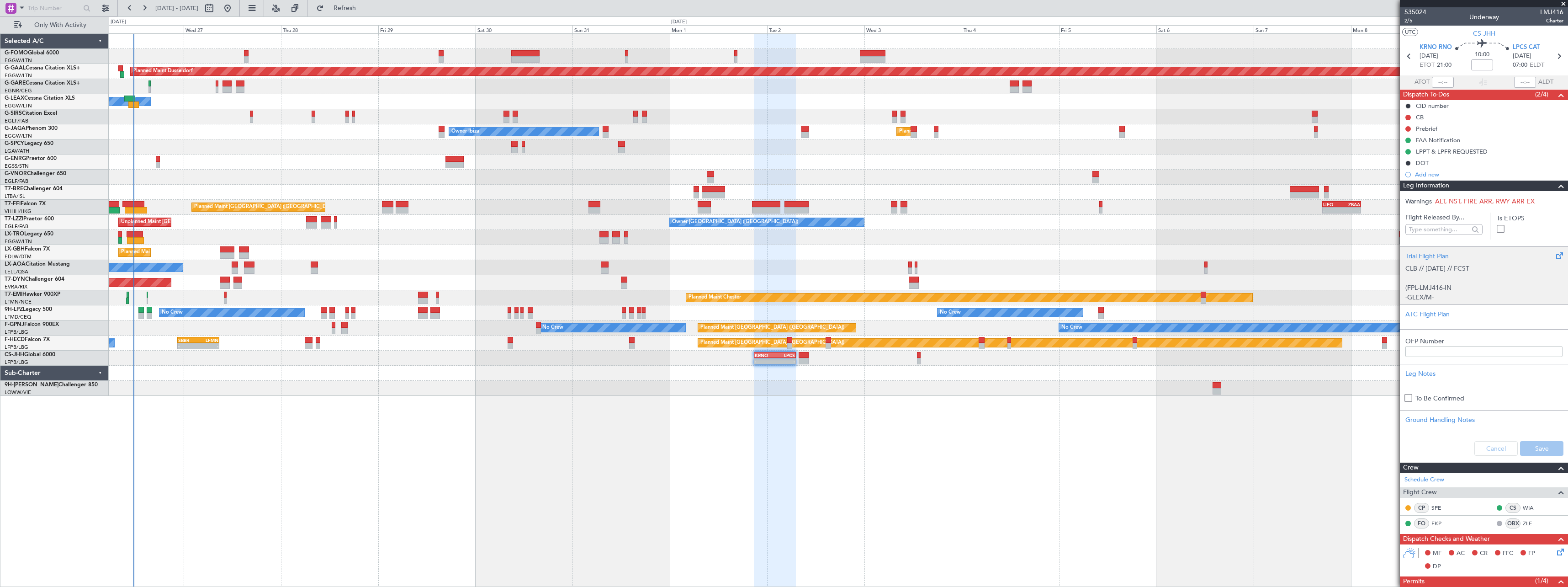
click at [1446, 276] on div "CLB // [DATE] // FCST (FPL-LMJ416-IN -GLEX/M-SBDE1E2E3FGHIJ1J3J4J5LM1M2OP2RWXYZ…" at bounding box center [1484, 281] width 157 height 39
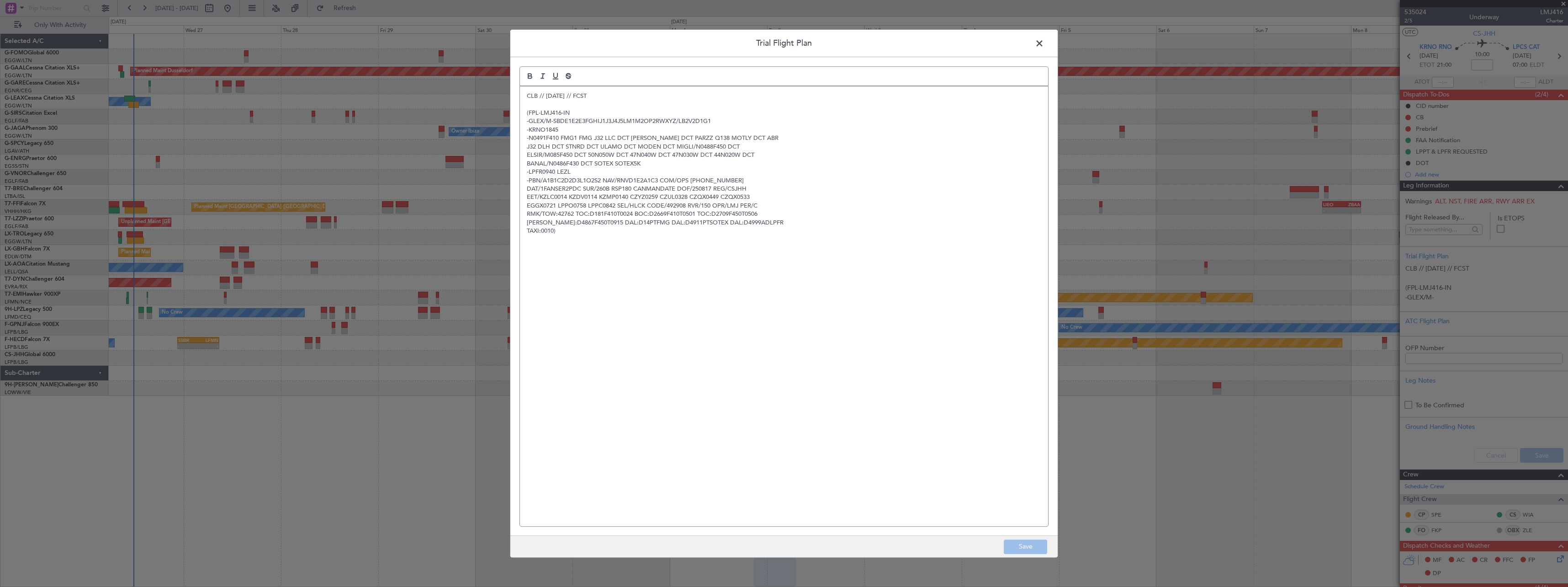
click at [1044, 43] on span at bounding box center [1044, 46] width 0 height 18
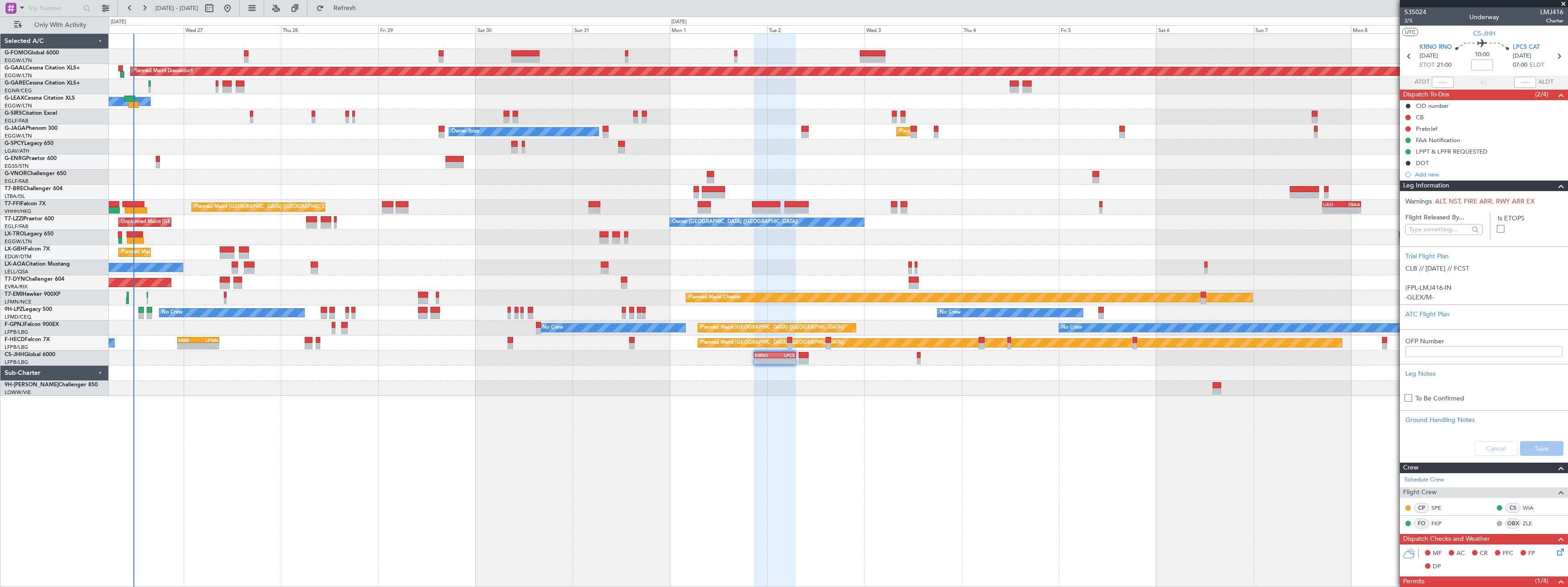
click at [1459, 184] on div "Leg Information" at bounding box center [1484, 185] width 168 height 10
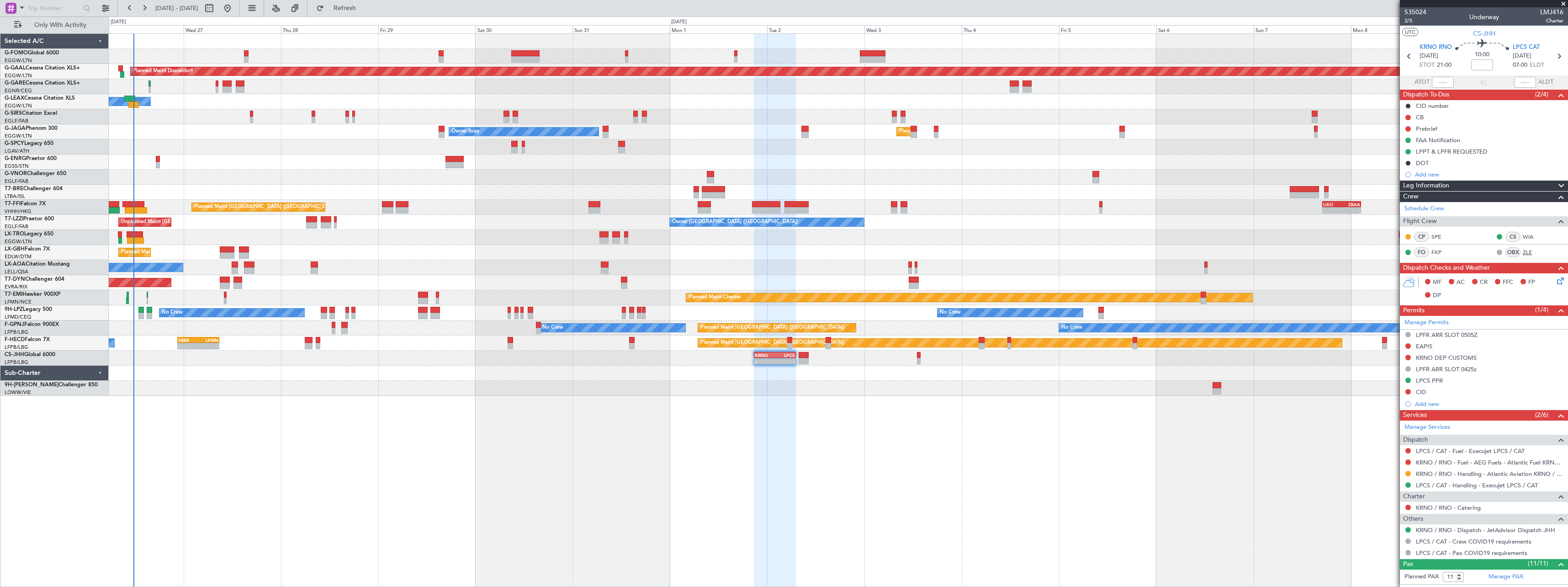
click at [1524, 249] on link "ZLE" at bounding box center [1533, 253] width 21 height 9
click at [1507, 250] on div "OBX" at bounding box center [1513, 252] width 15 height 10
click at [1523, 252] on link "ZLE" at bounding box center [1533, 253] width 21 height 9
click at [364, 10] on span "Refresh" at bounding box center [345, 8] width 38 height 7
click at [1461, 183] on div "Leg Information" at bounding box center [1484, 185] width 168 height 10
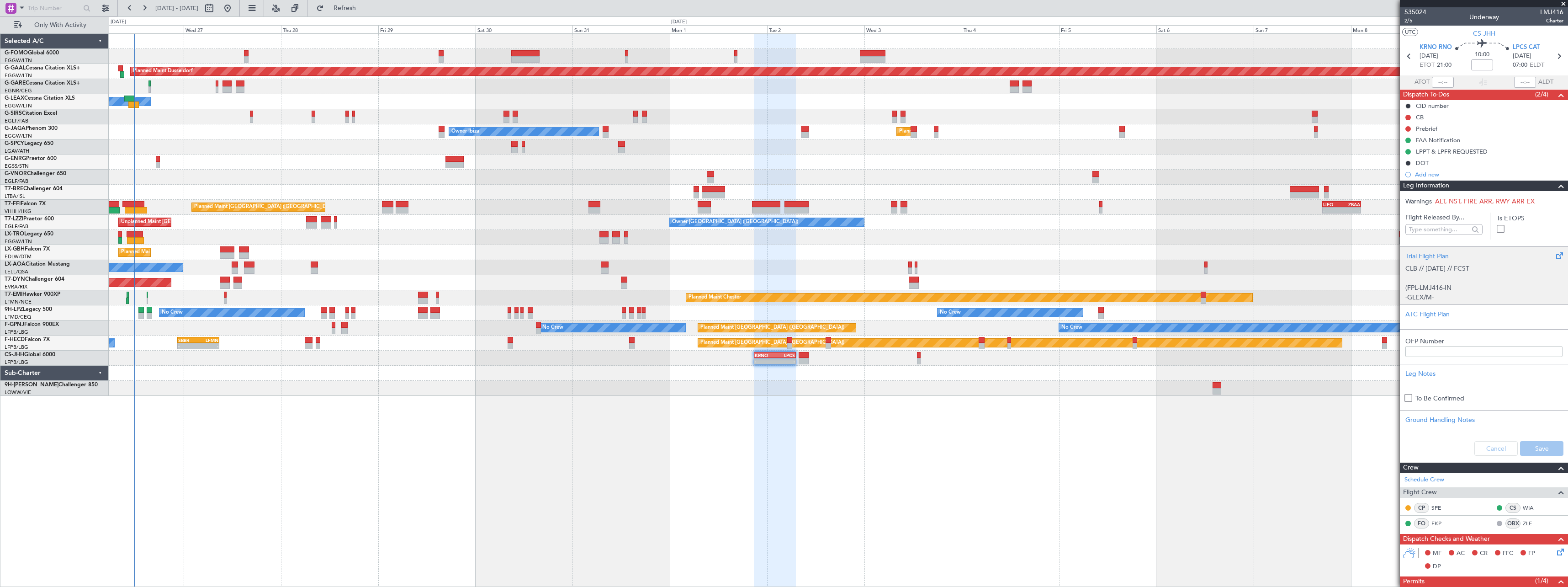
click at [1450, 269] on div "CLB // [DATE] // FCST (FPL-LMJ416-IN -GLEX/M-SBDE1E2E3FGHIJ1J3J4J5LM1M2OP2RWXYZ…" at bounding box center [1484, 281] width 157 height 39
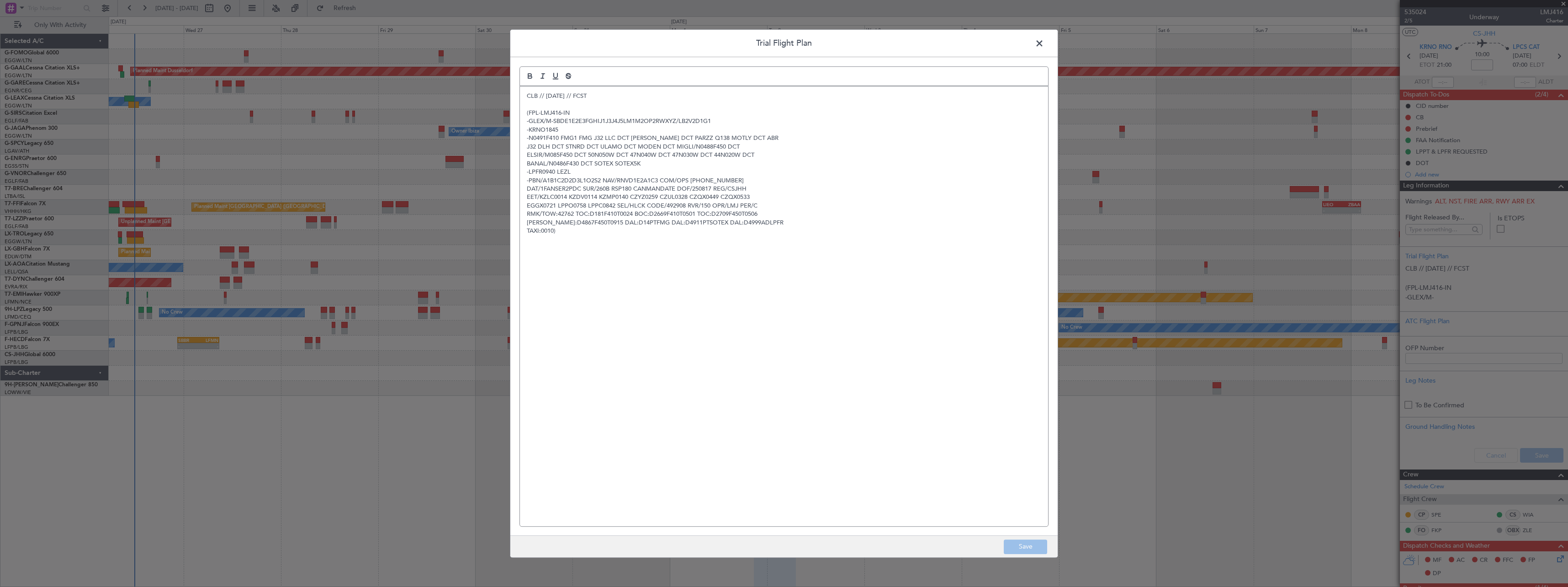
click at [1044, 41] on span at bounding box center [1044, 46] width 0 height 18
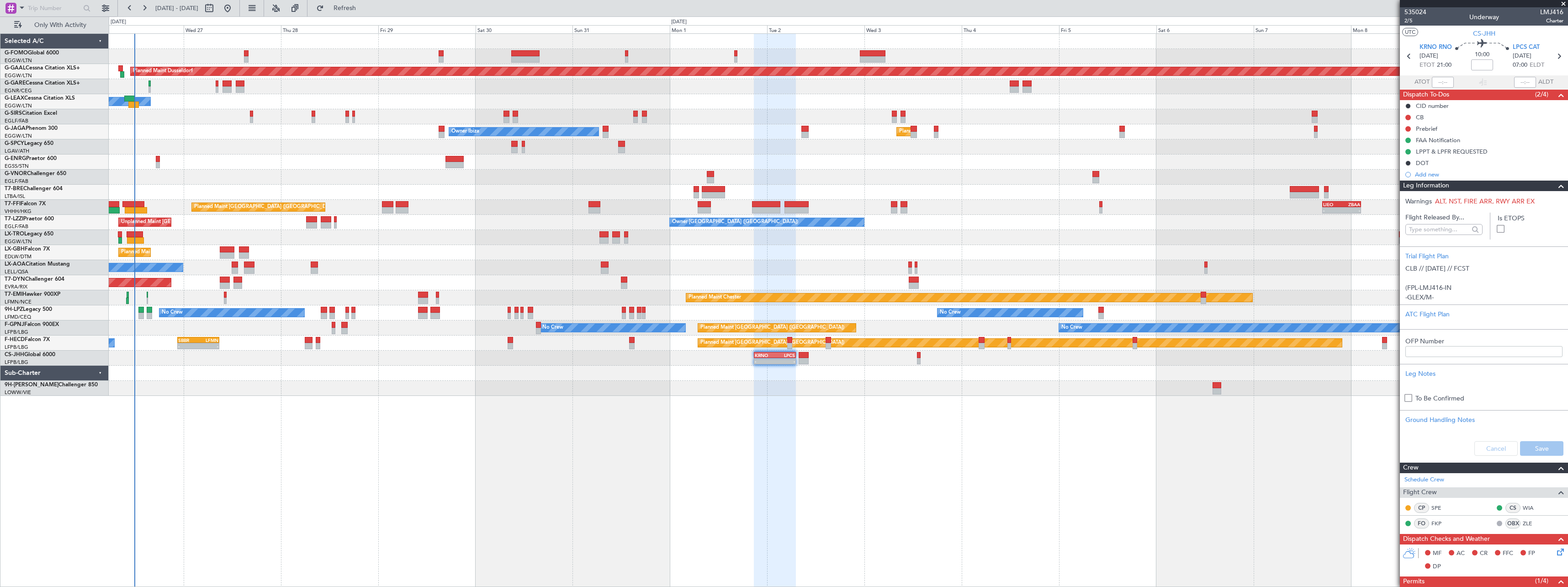
click at [1490, 182] on div "Leg Information" at bounding box center [1484, 185] width 168 height 10
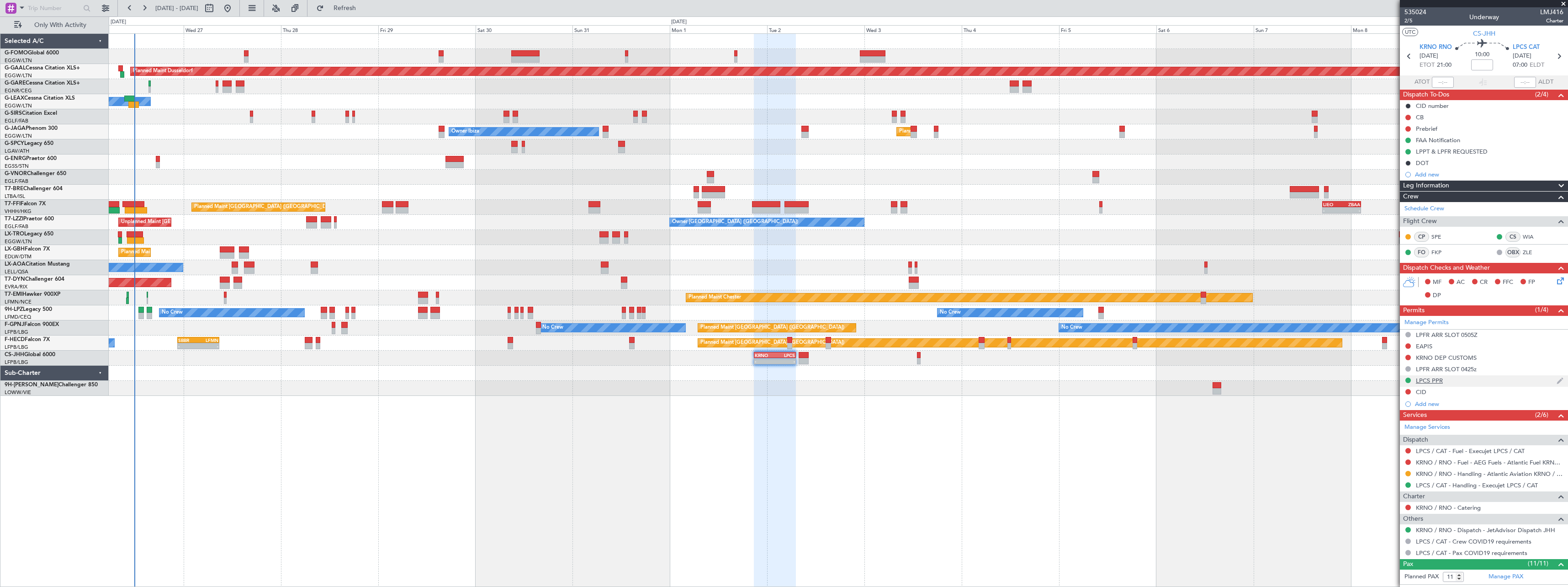
click at [1433, 381] on div "LPCS PPR" at bounding box center [1429, 380] width 27 height 8
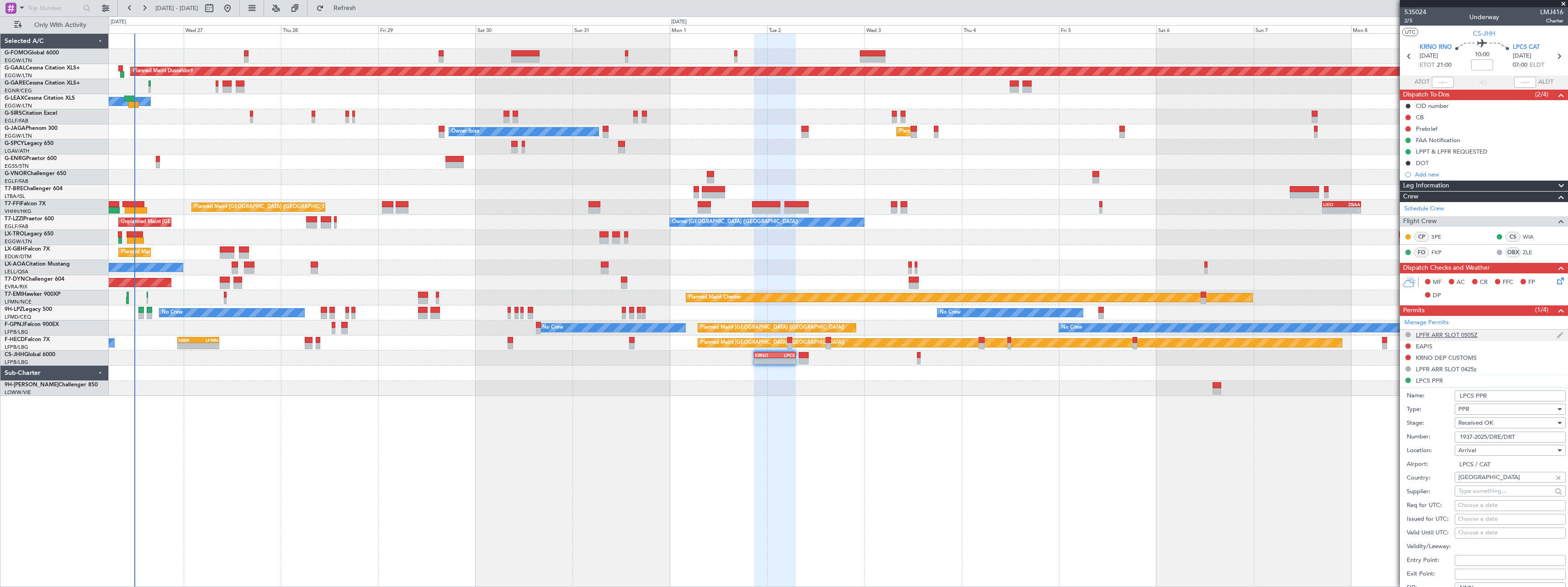
scroll to position [183, 0]
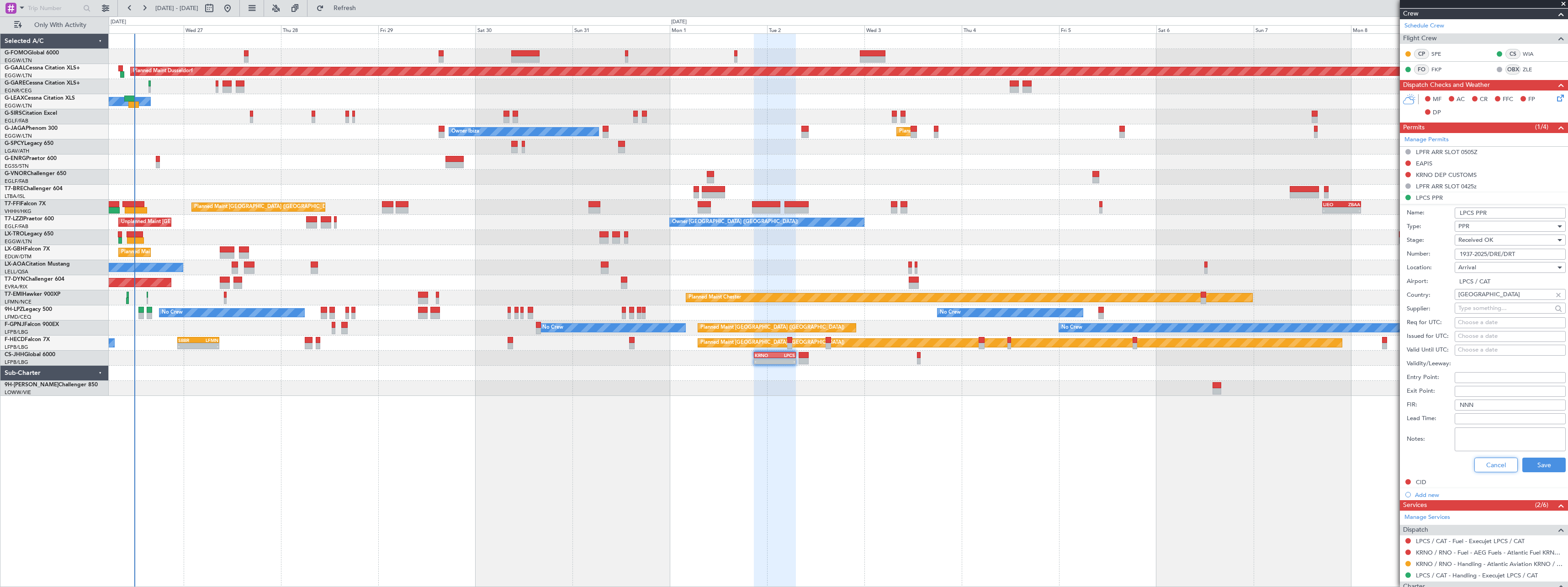
click at [1479, 461] on button "Cancel" at bounding box center [1496, 465] width 43 height 15
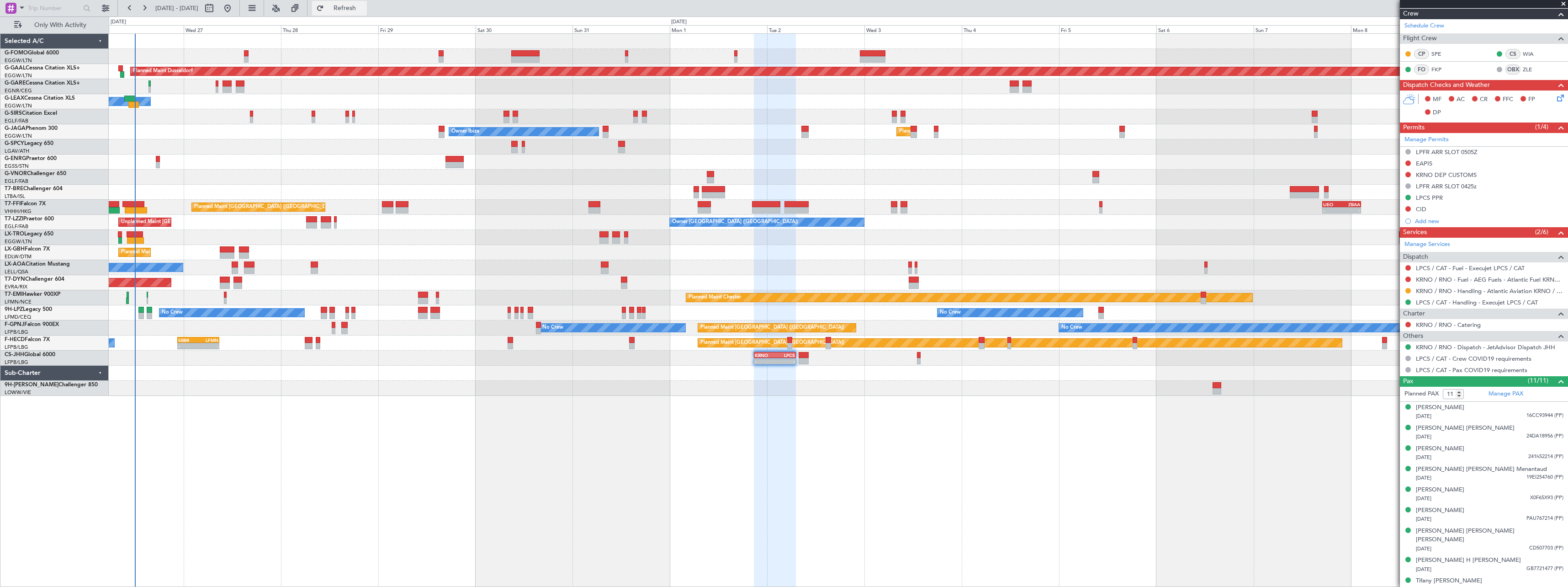
click at [364, 8] on span "Refresh" at bounding box center [345, 8] width 38 height 7
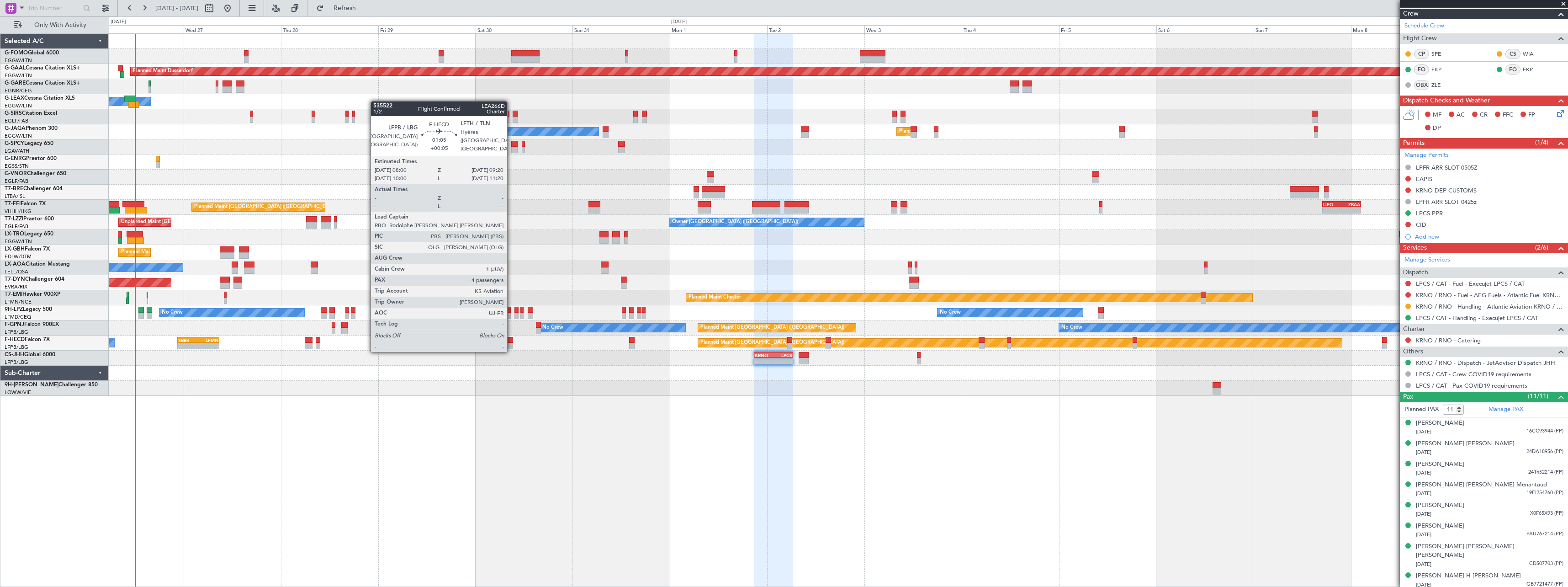
click at [511, 342] on div at bounding box center [510, 340] width 5 height 7
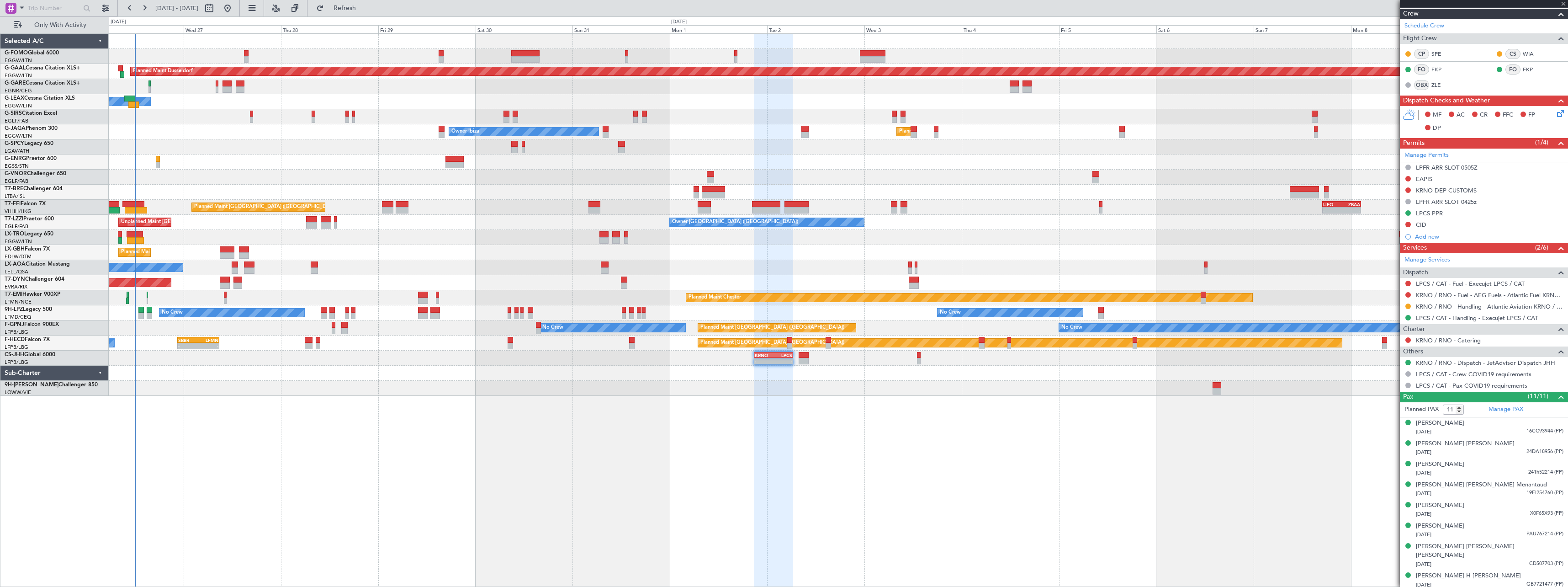
type input "+00:05"
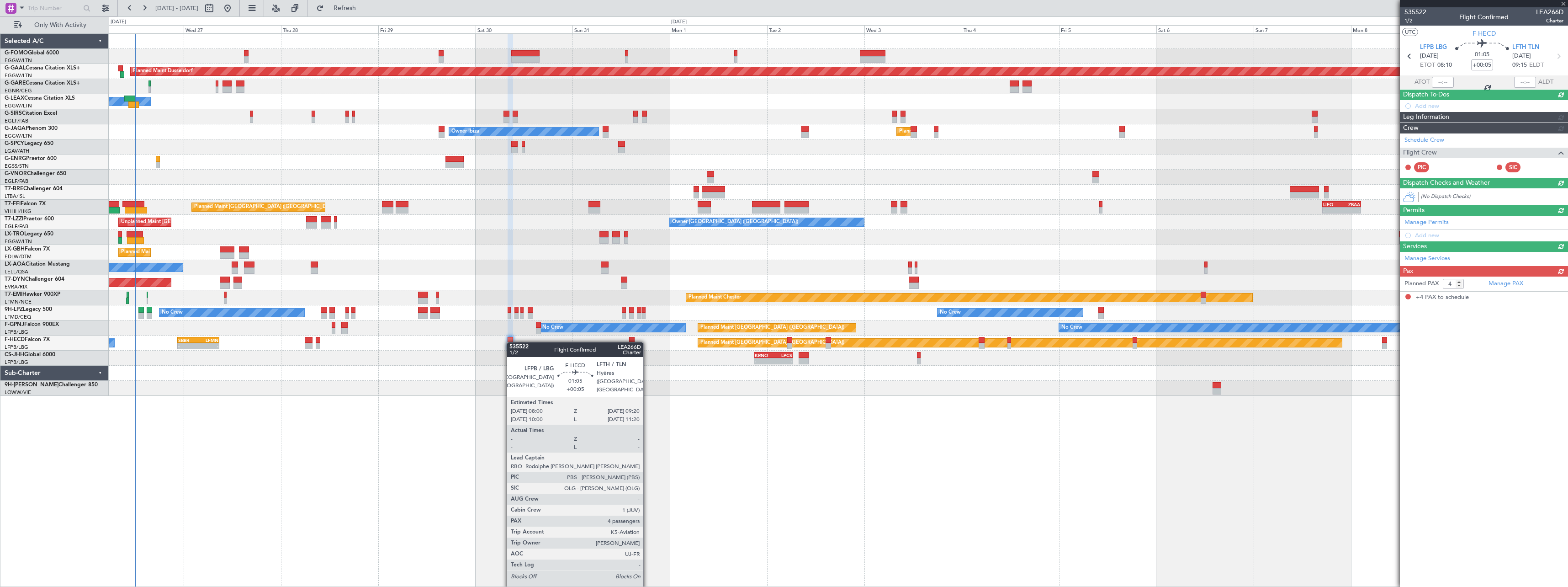
scroll to position [0, 0]
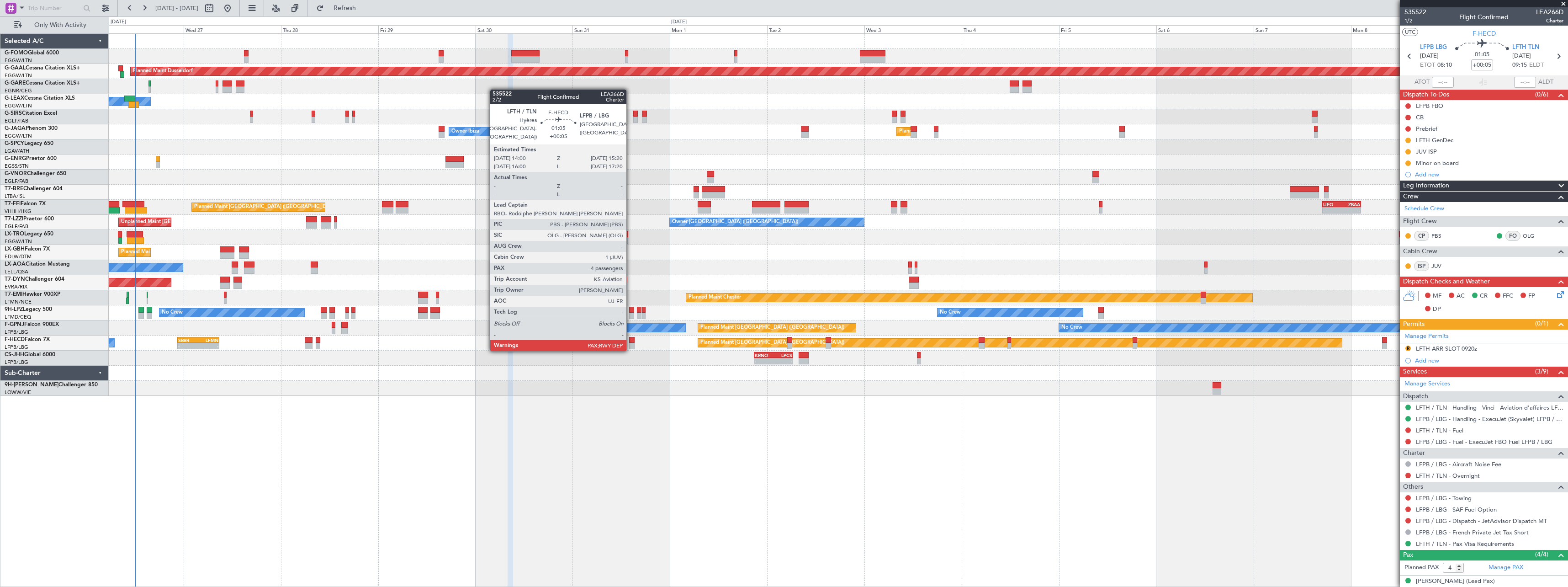
click at [631, 341] on div at bounding box center [632, 340] width 5 height 7
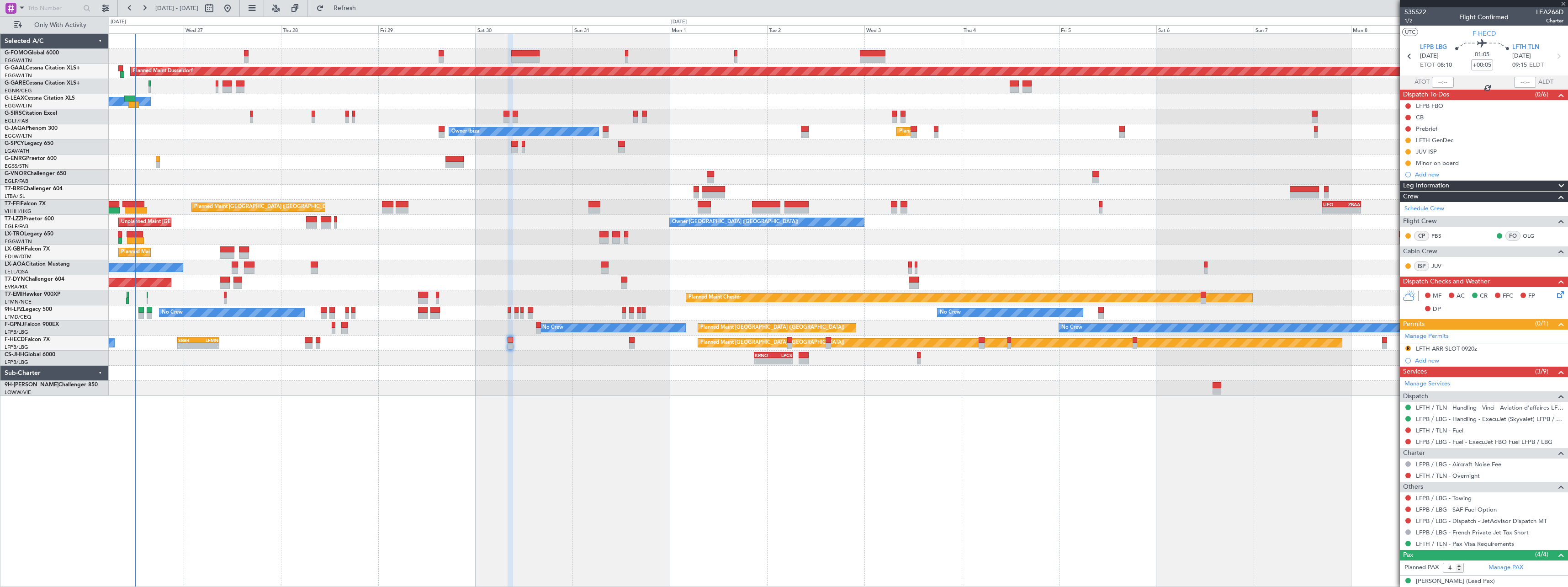
type input "7"
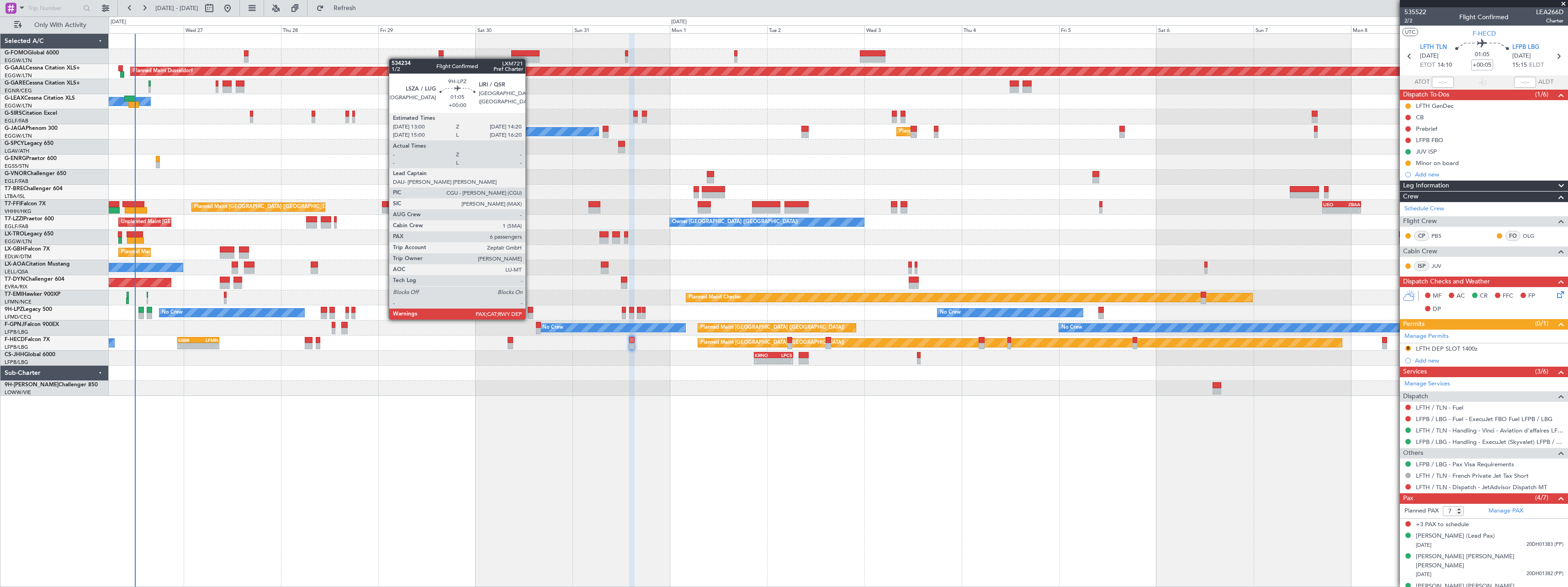
click at [530, 311] on div at bounding box center [530, 310] width 5 height 7
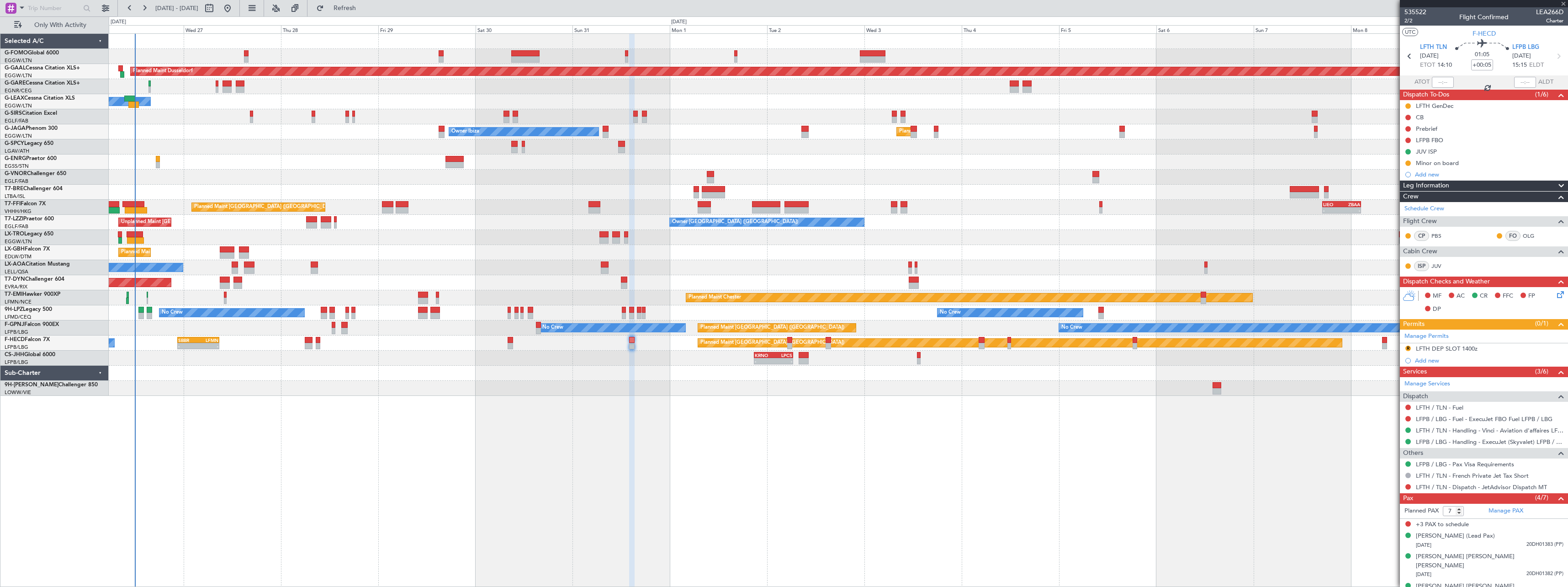
type input "6"
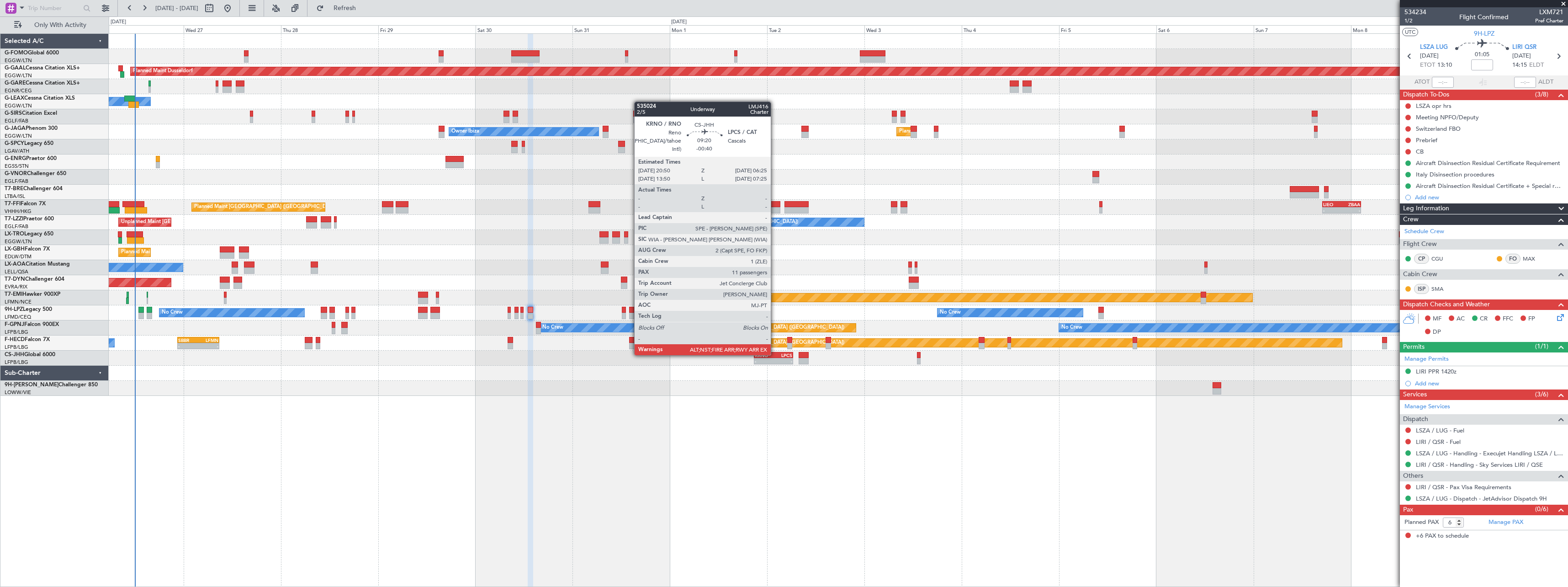
click at [775, 354] on div "LPCS" at bounding box center [783, 355] width 19 height 5
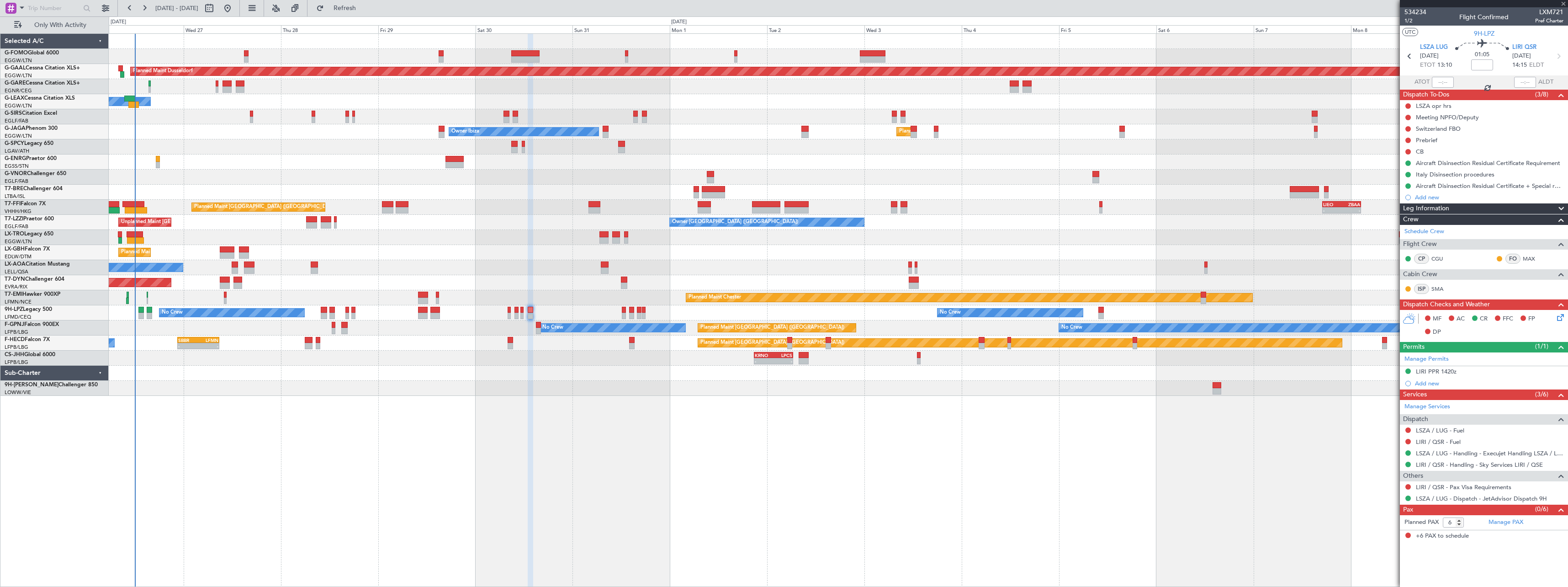
type input "-00:40"
type input "11"
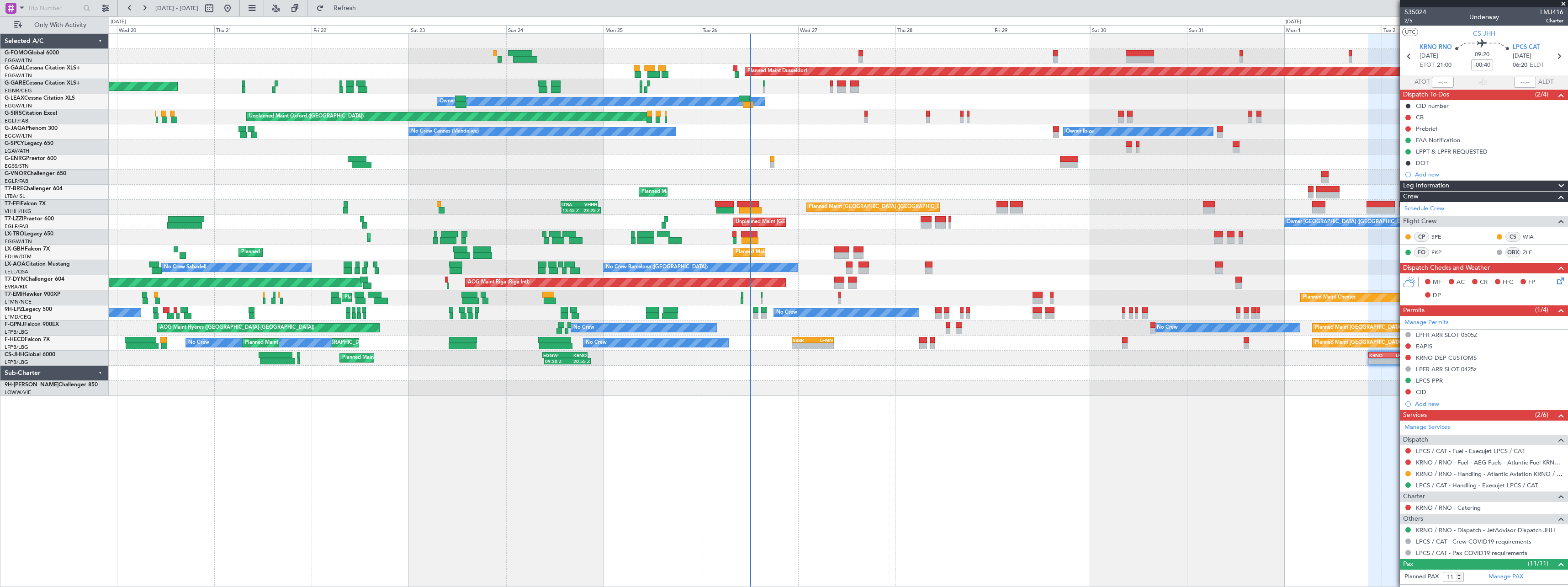
click at [787, 431] on div "Planned Maint Windsor Locks ([PERSON_NAME] Intl) Planned [GEOGRAPHIC_DATA] Unpl…" at bounding box center [838, 310] width 1459 height 554
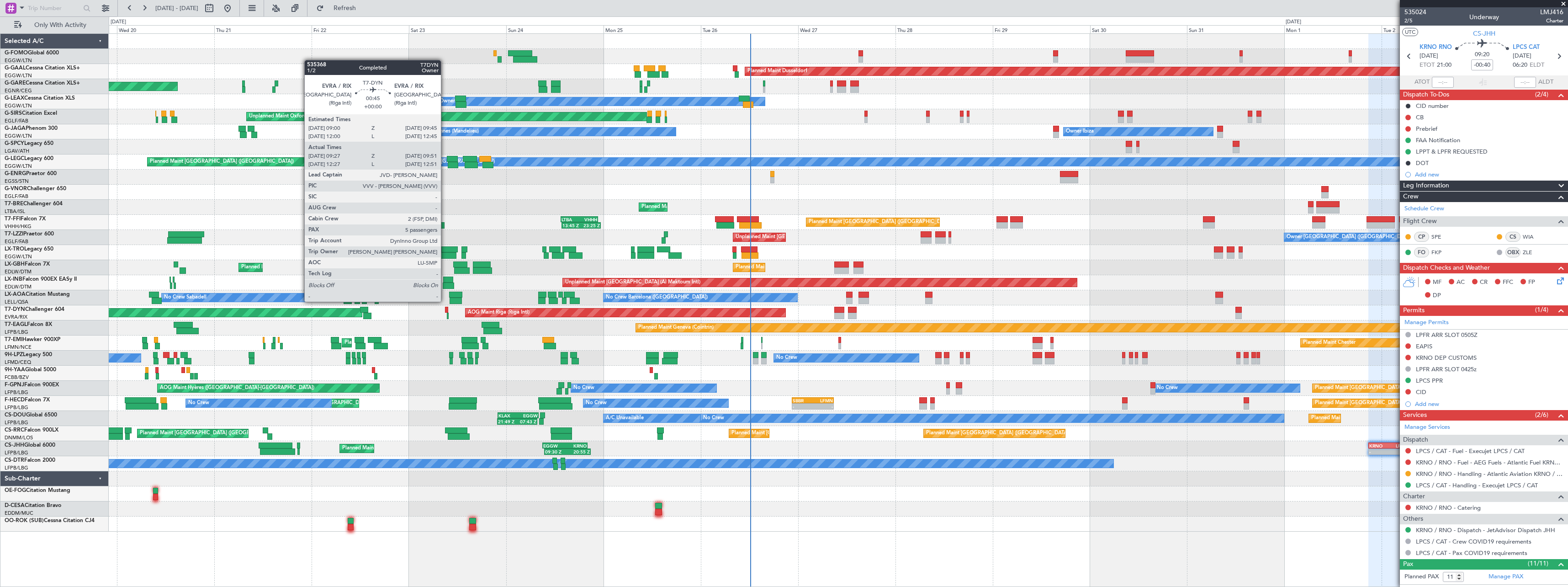
click at [445, 309] on div at bounding box center [446, 310] width 3 height 7
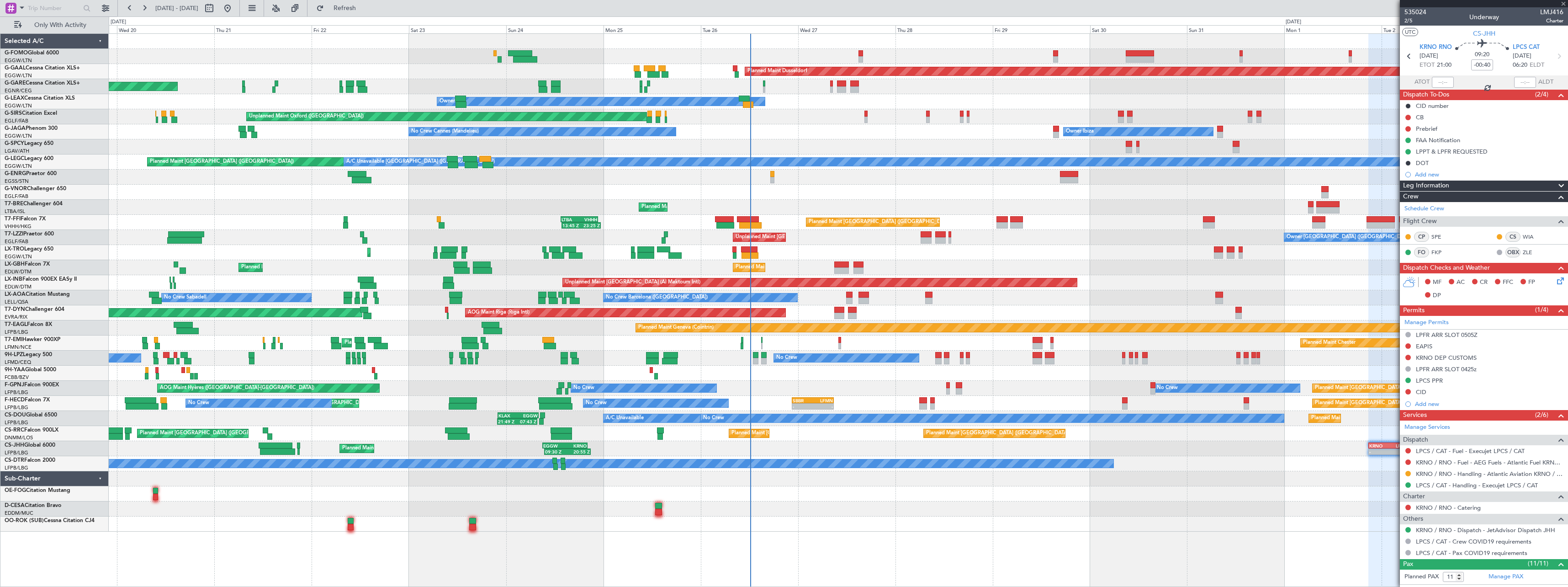
type input "09:27"
type input "09:51"
type input "5"
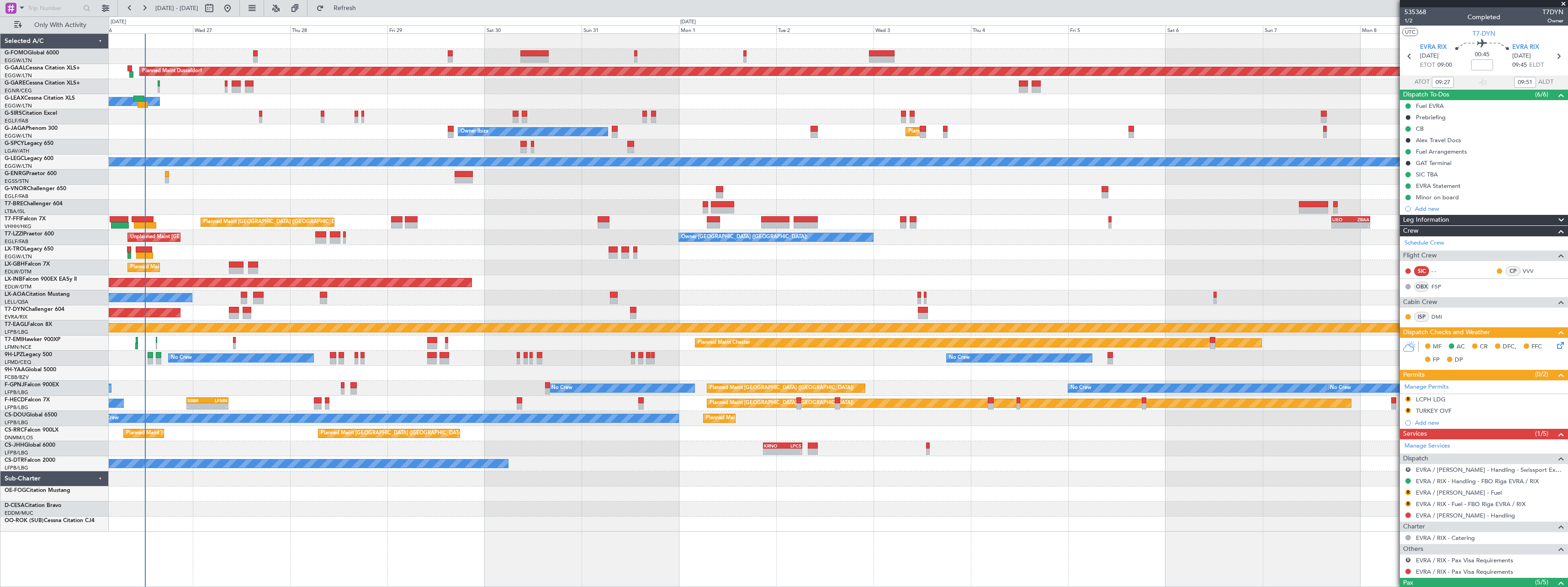
click at [294, 521] on div "Planned Maint Dusseldorf Owner Unplanned Maint [GEOGRAPHIC_DATA] ([GEOGRAPHIC_D…" at bounding box center [838, 283] width 1459 height 497
